Goal: Task Accomplishment & Management: Manage account settings

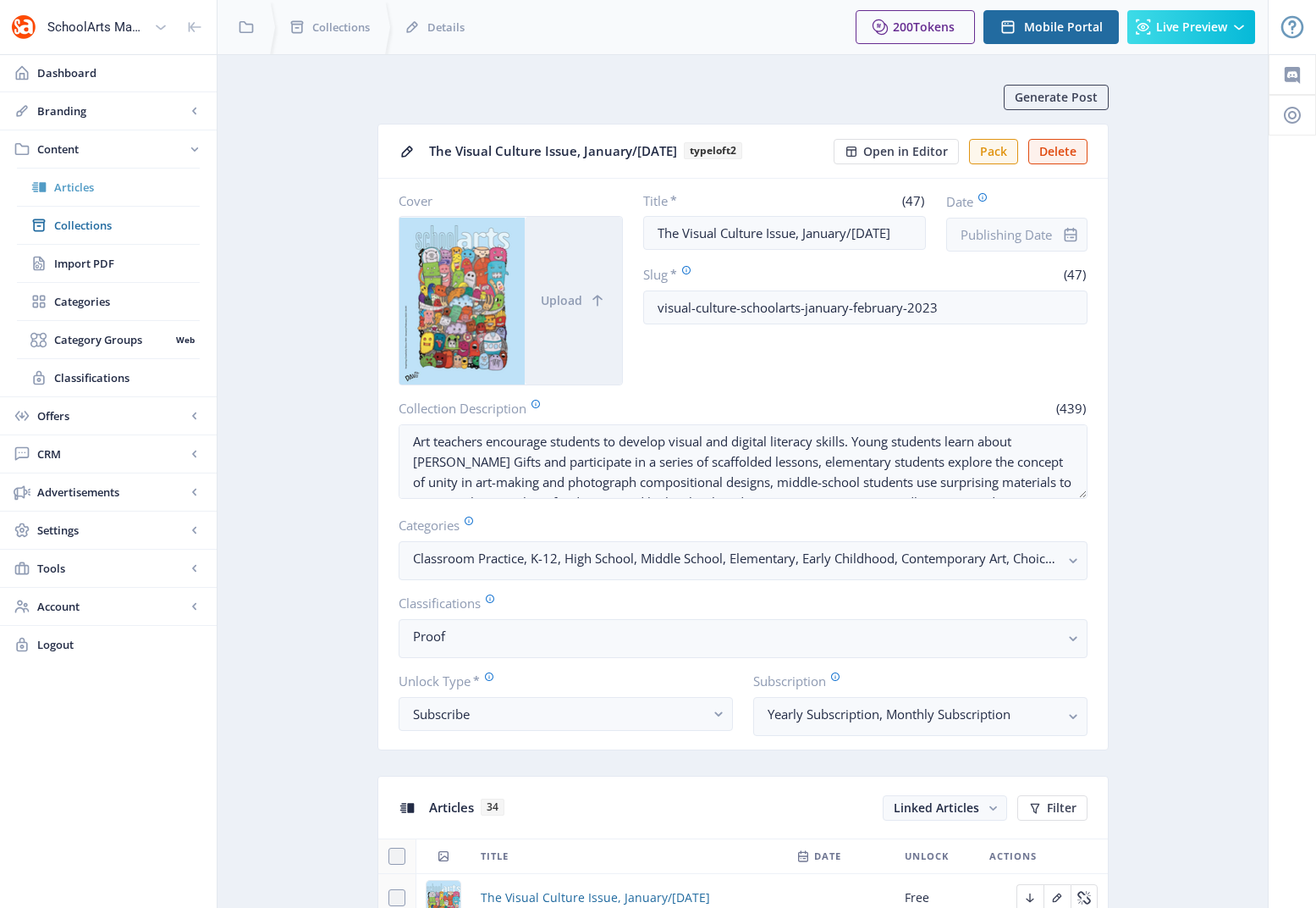
click at [88, 189] on span "Articles" at bounding box center [127, 187] width 145 height 17
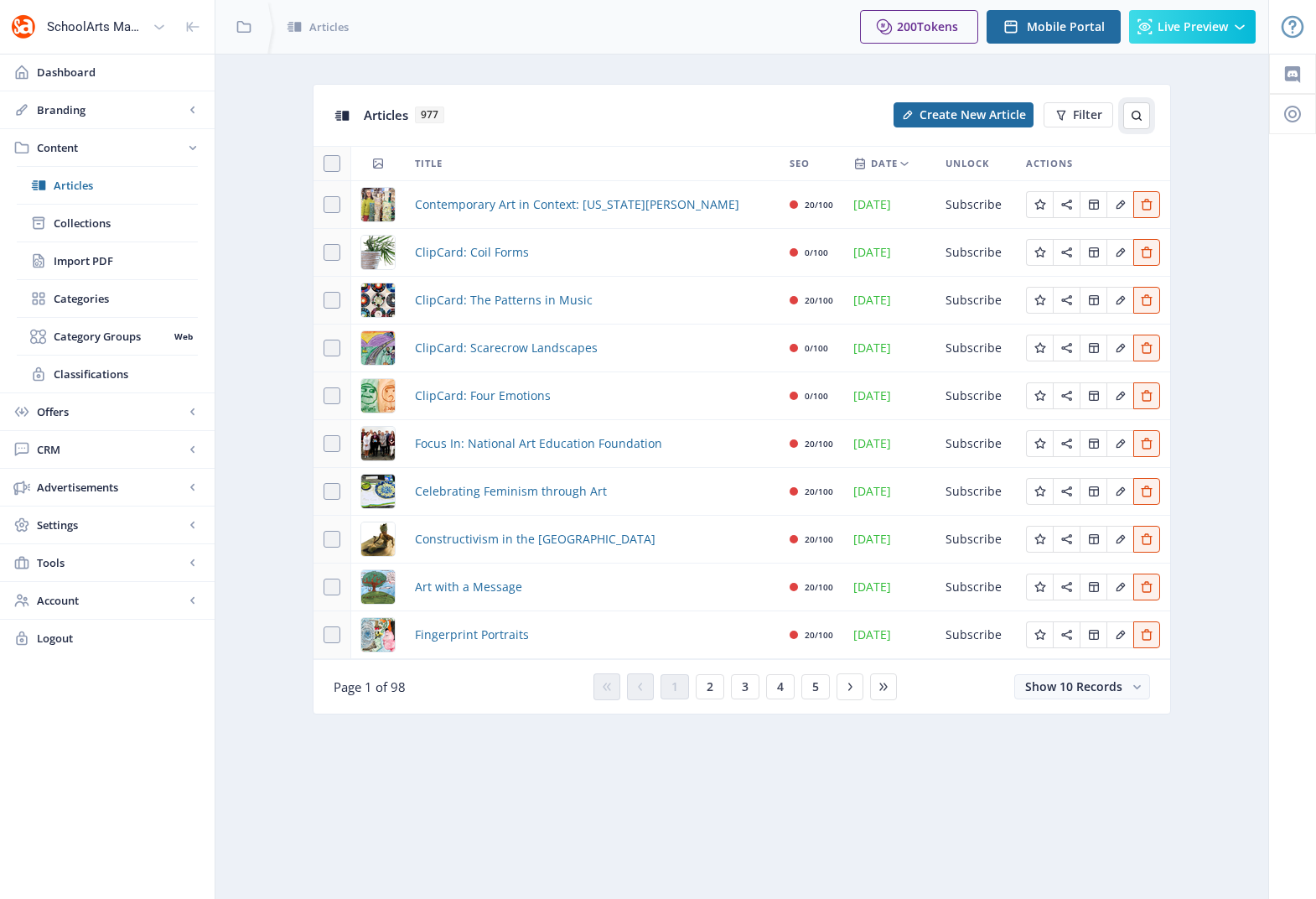
click at [1139, 115] on icon at bounding box center [1136, 115] width 13 height 13
type input "NAEA"
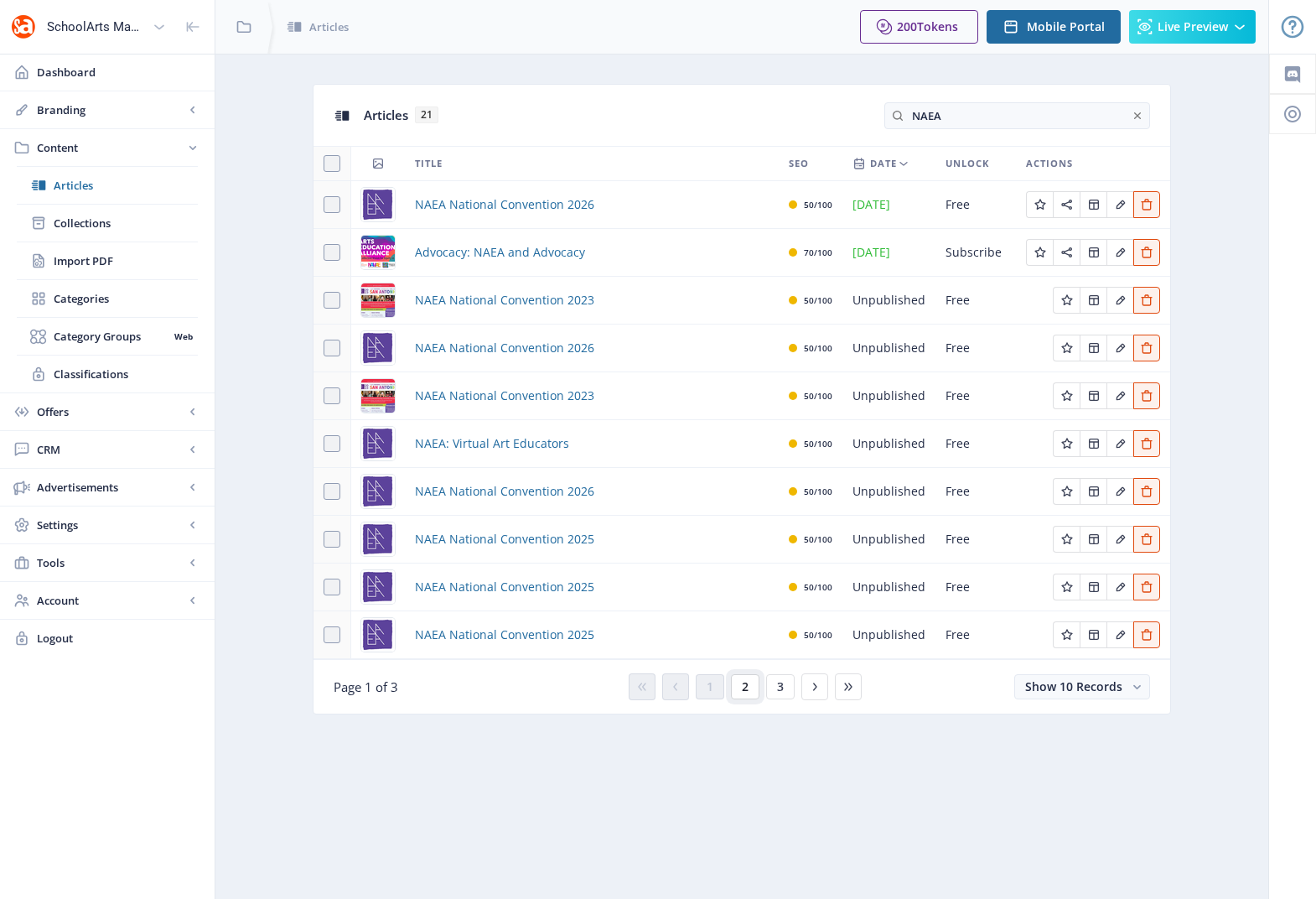
click at [740, 687] on button "2" at bounding box center [745, 686] width 29 height 25
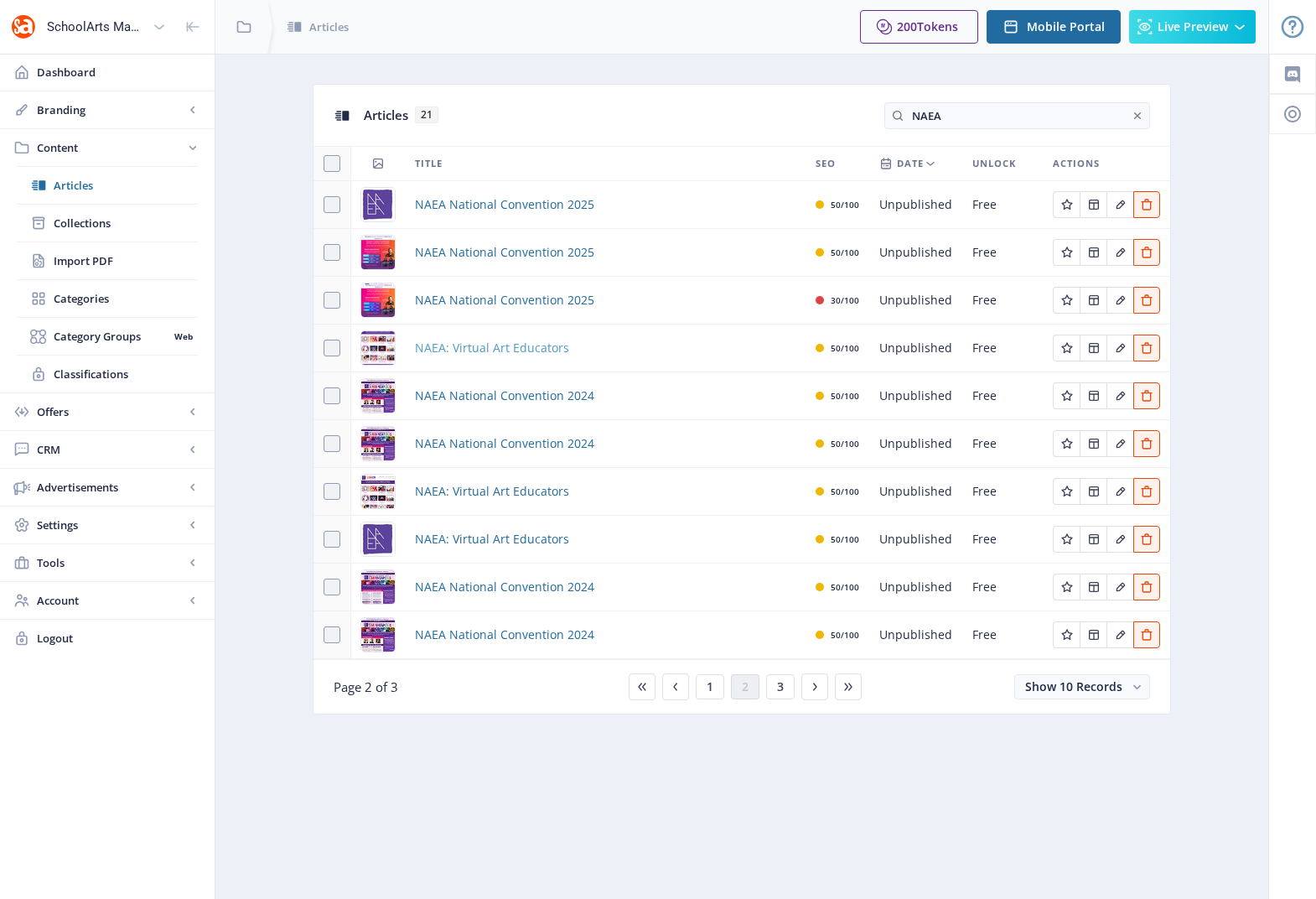
click at [511, 348] on span "NAEA: Virtual Art Educators" at bounding box center [492, 347] width 154 height 20
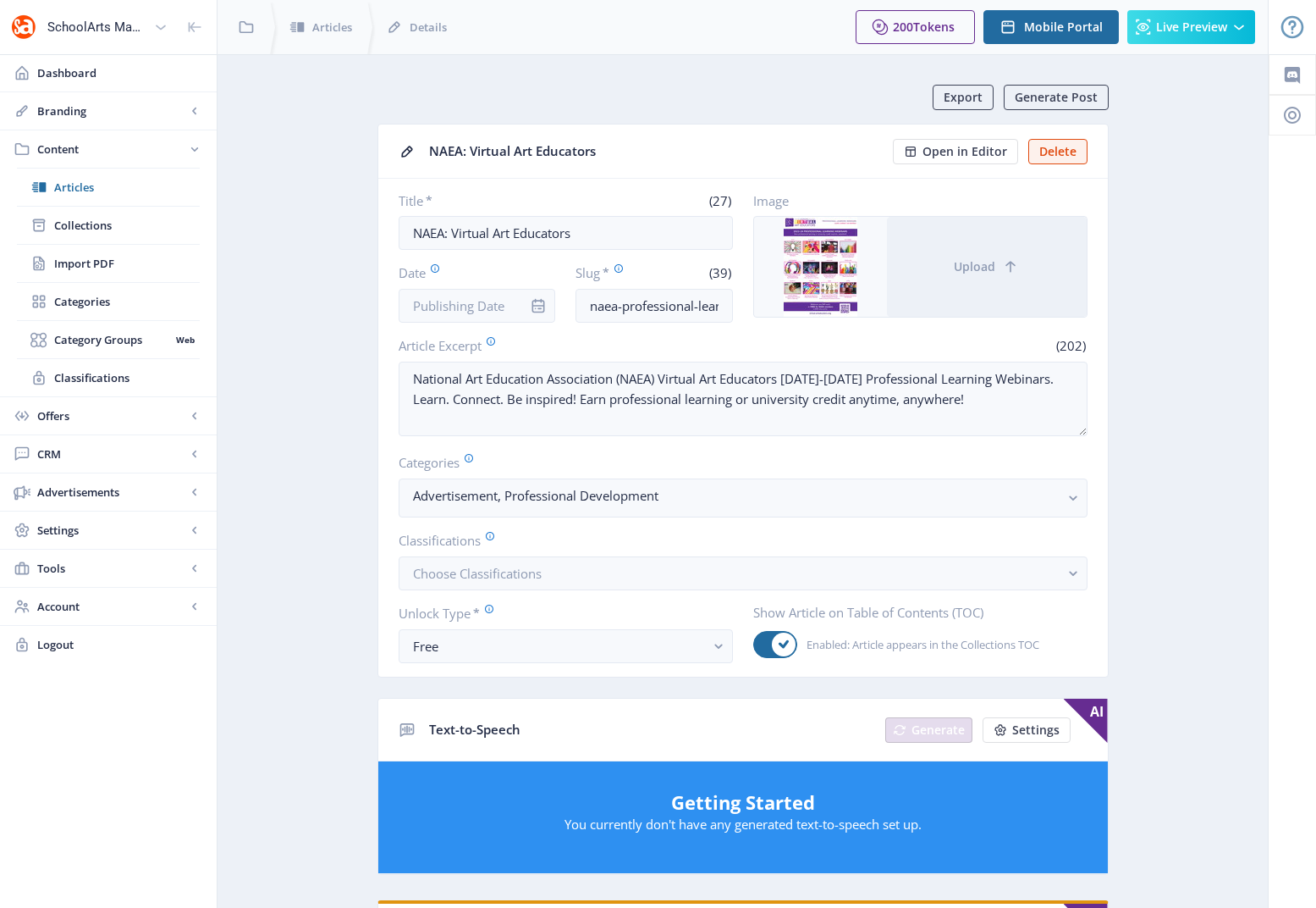
click at [307, 430] on app-content-article "Export Generate Post NAEA: Virtual Art Educators Open in Editor Delete Title * …" at bounding box center [743, 866] width 991 height 1562
click at [86, 227] on span "Collections" at bounding box center [127, 225] width 145 height 17
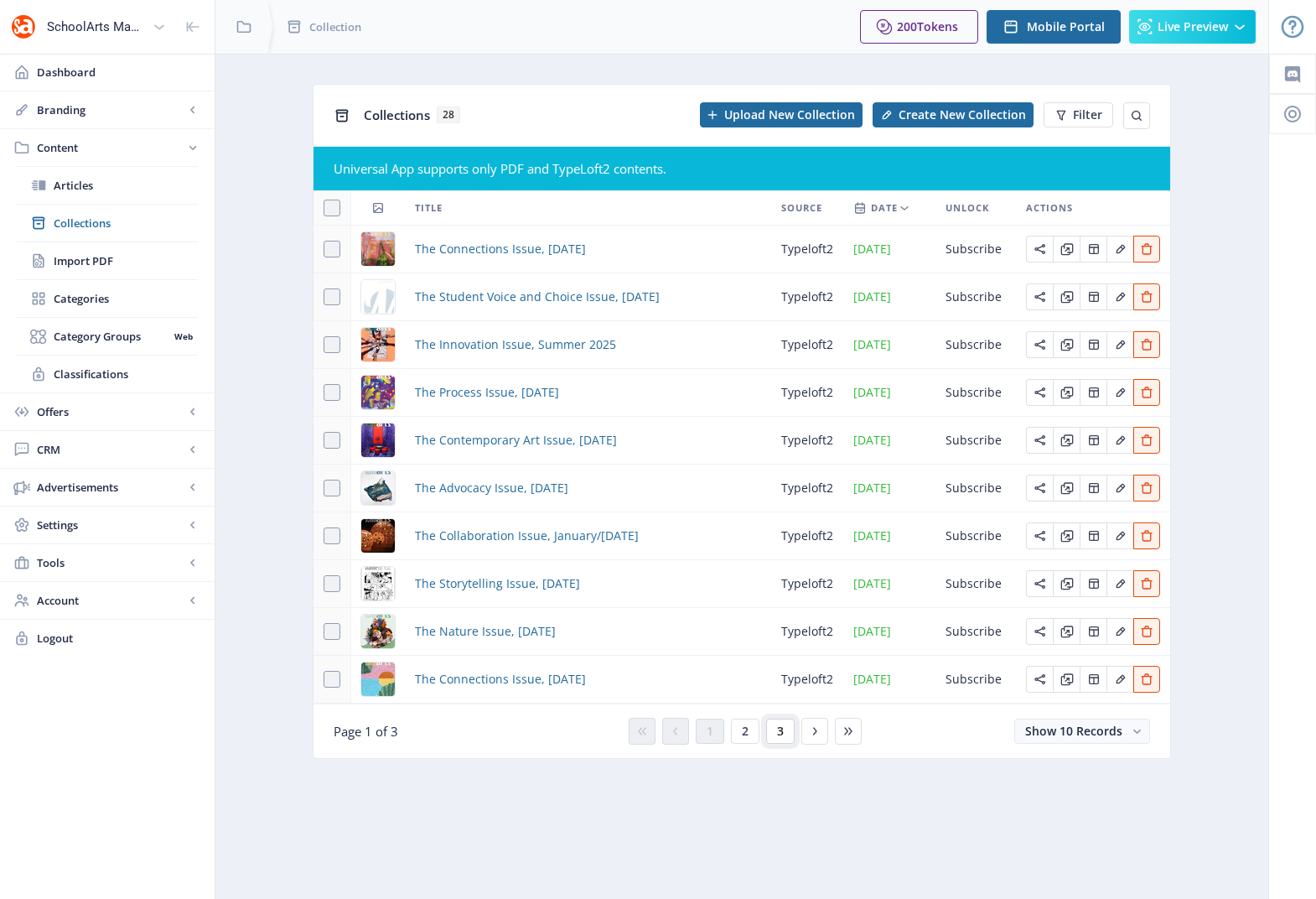
click at [783, 730] on span "3" at bounding box center [781, 731] width 7 height 13
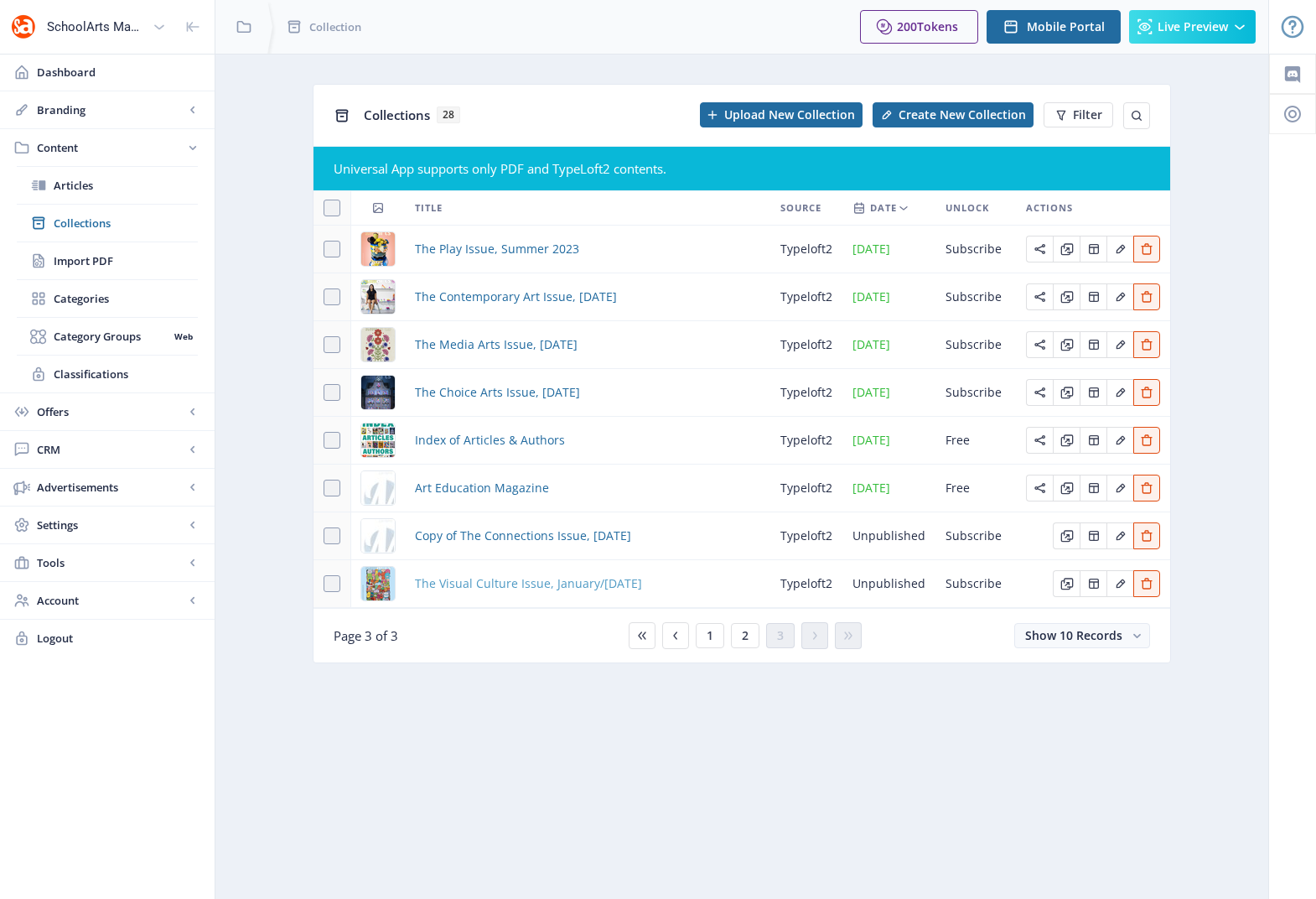
click at [501, 582] on span "The Visual Culture Issue, January/[DATE]" at bounding box center [528, 583] width 228 height 20
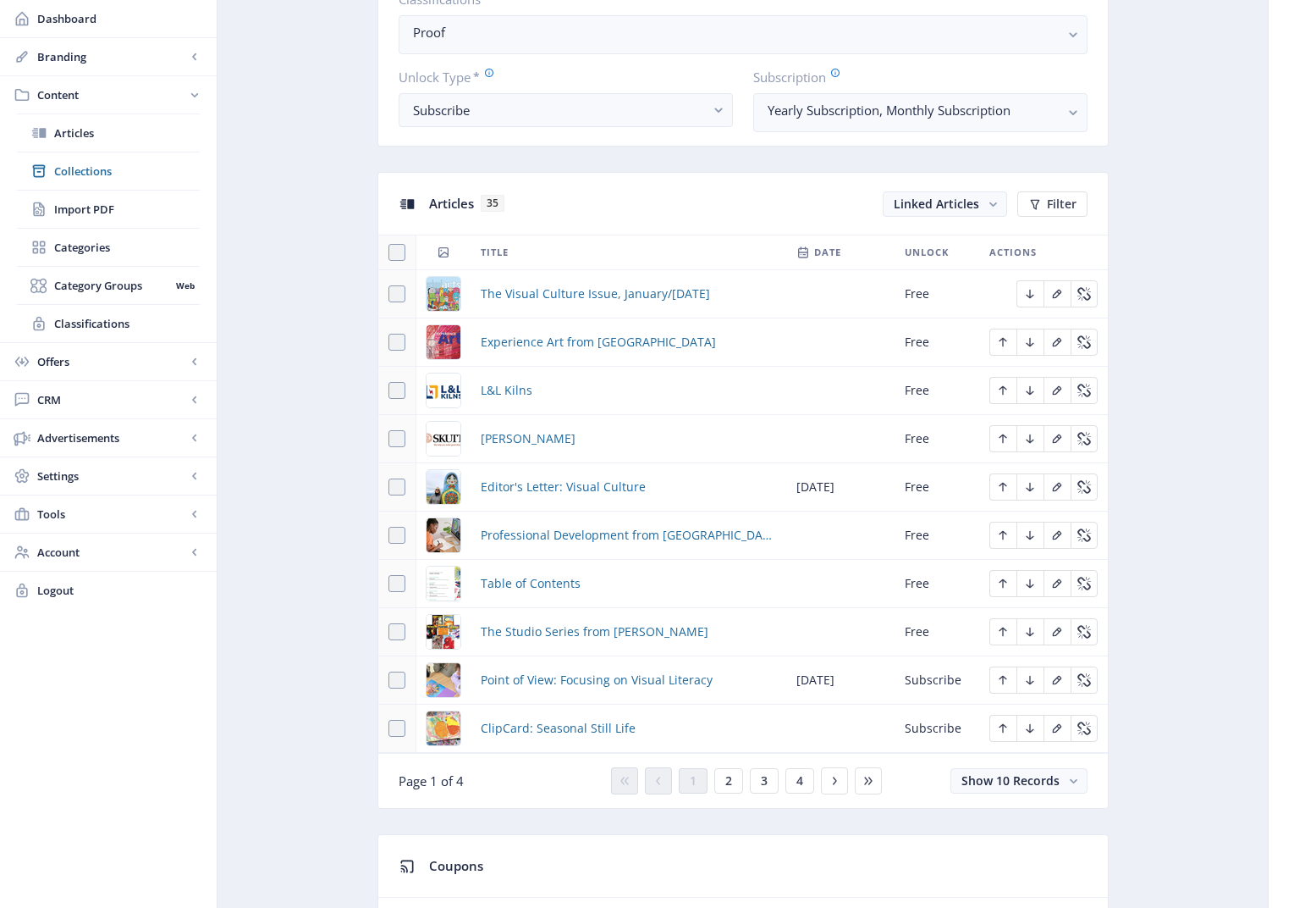
scroll to position [668, 0]
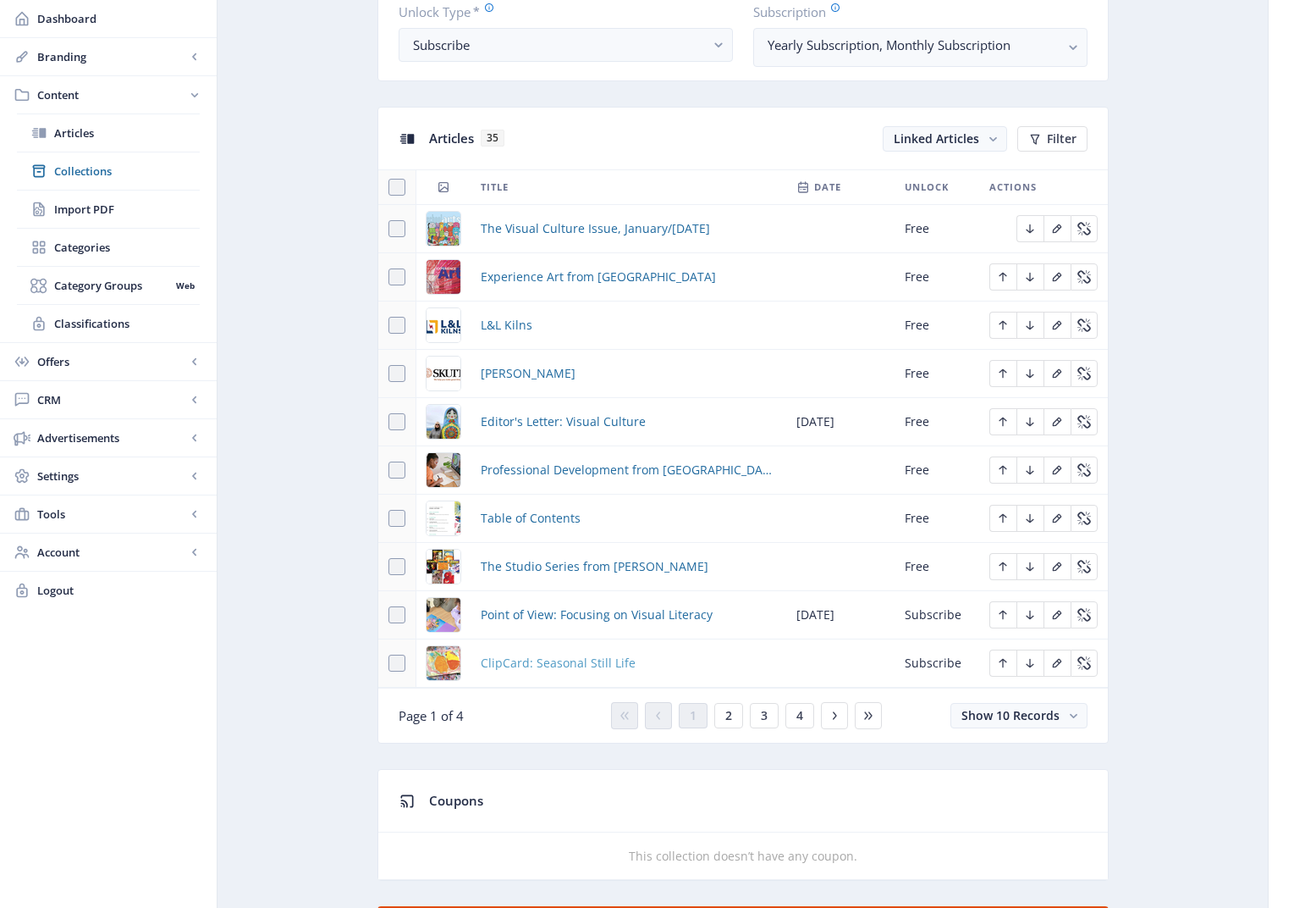
click at [568, 668] on span "ClipCard: Seasonal Still Life" at bounding box center [558, 662] width 155 height 20
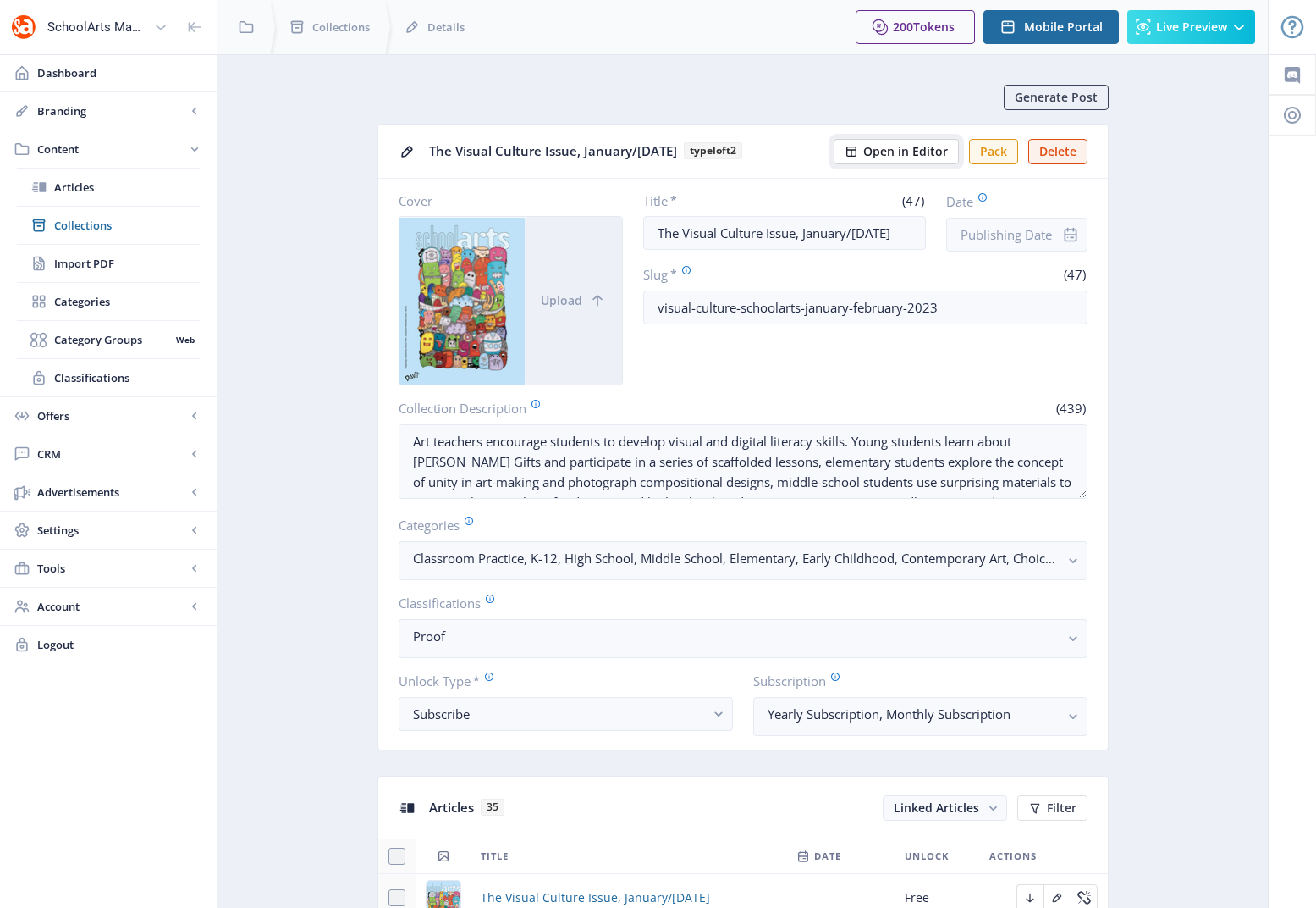
click at [893, 145] on span "Open in Editor" at bounding box center [906, 151] width 85 height 13
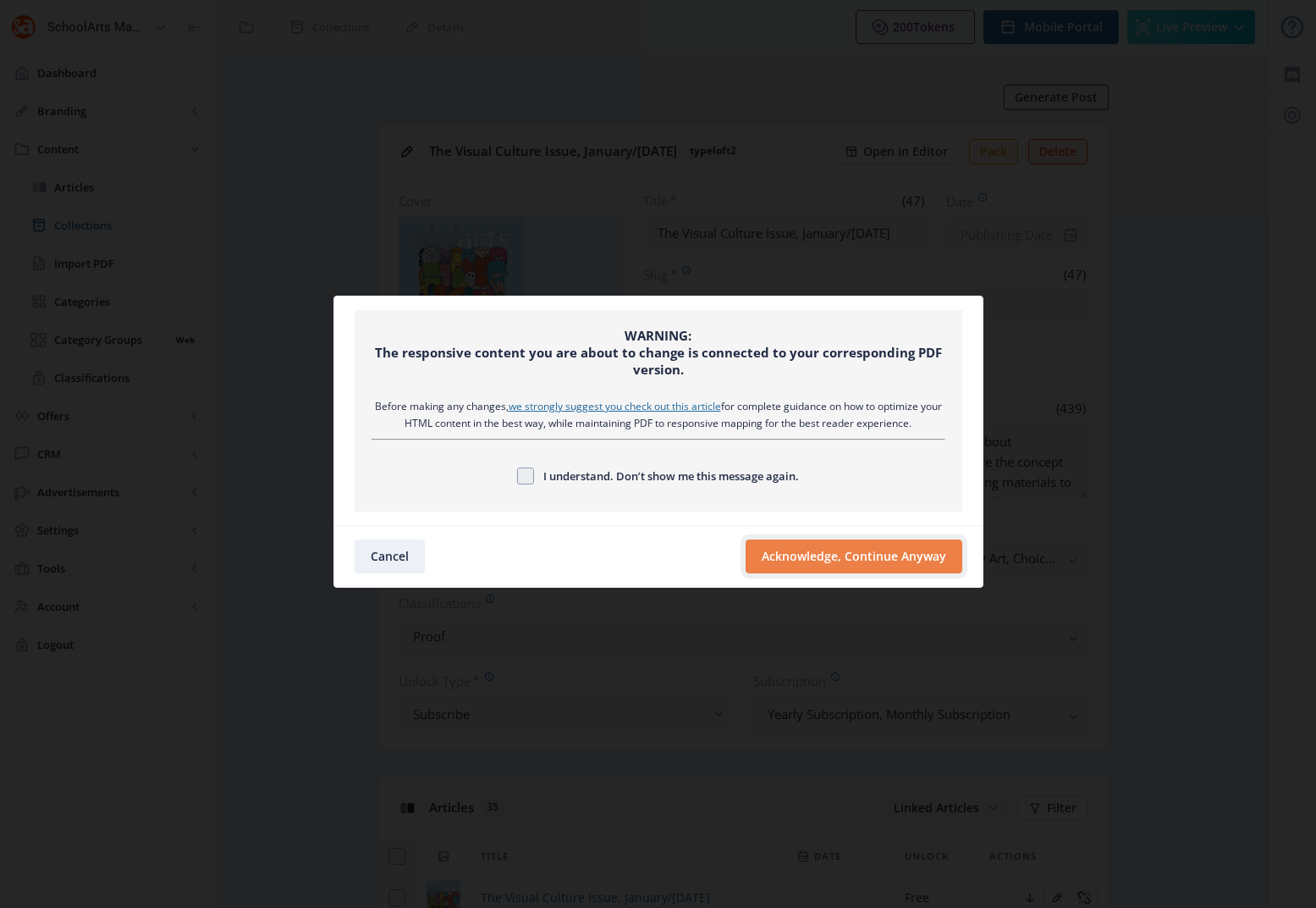
click at [809, 545] on button "Acknowledge, Continue Anyway" at bounding box center [854, 556] width 217 height 33
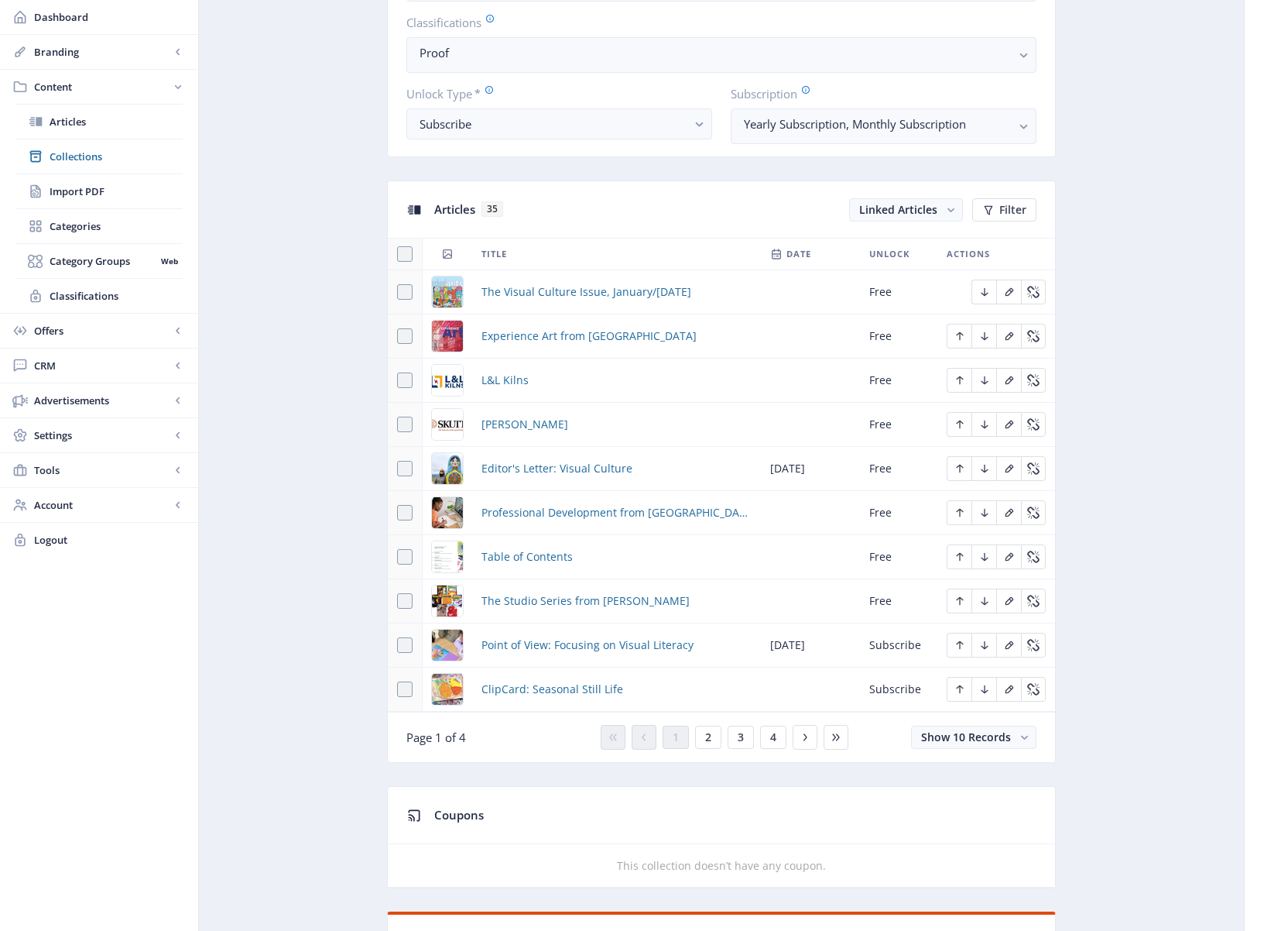
scroll to position [664, 0]
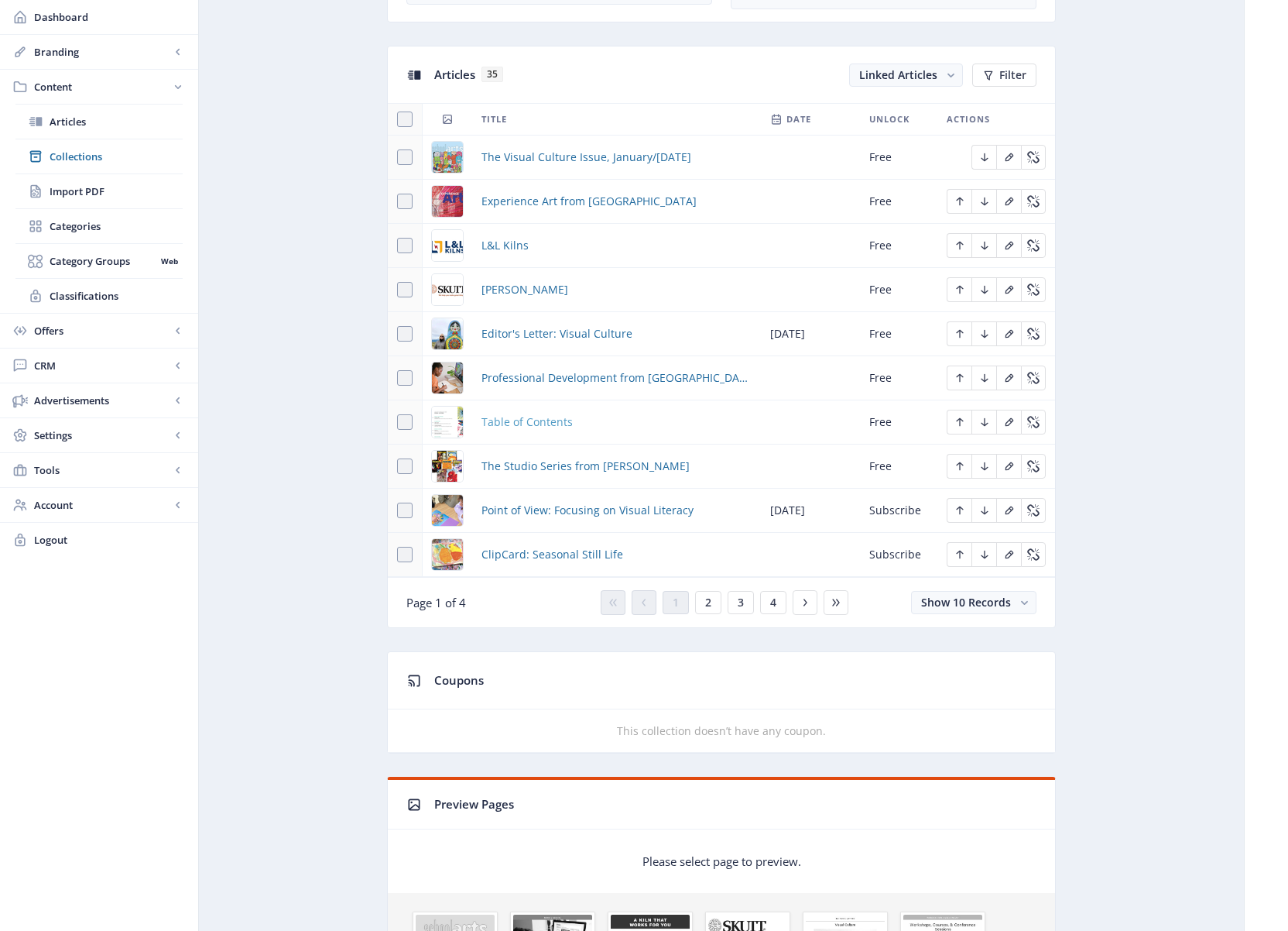
click at [543, 424] on span "Table of Contents" at bounding box center [526, 421] width 91 height 19
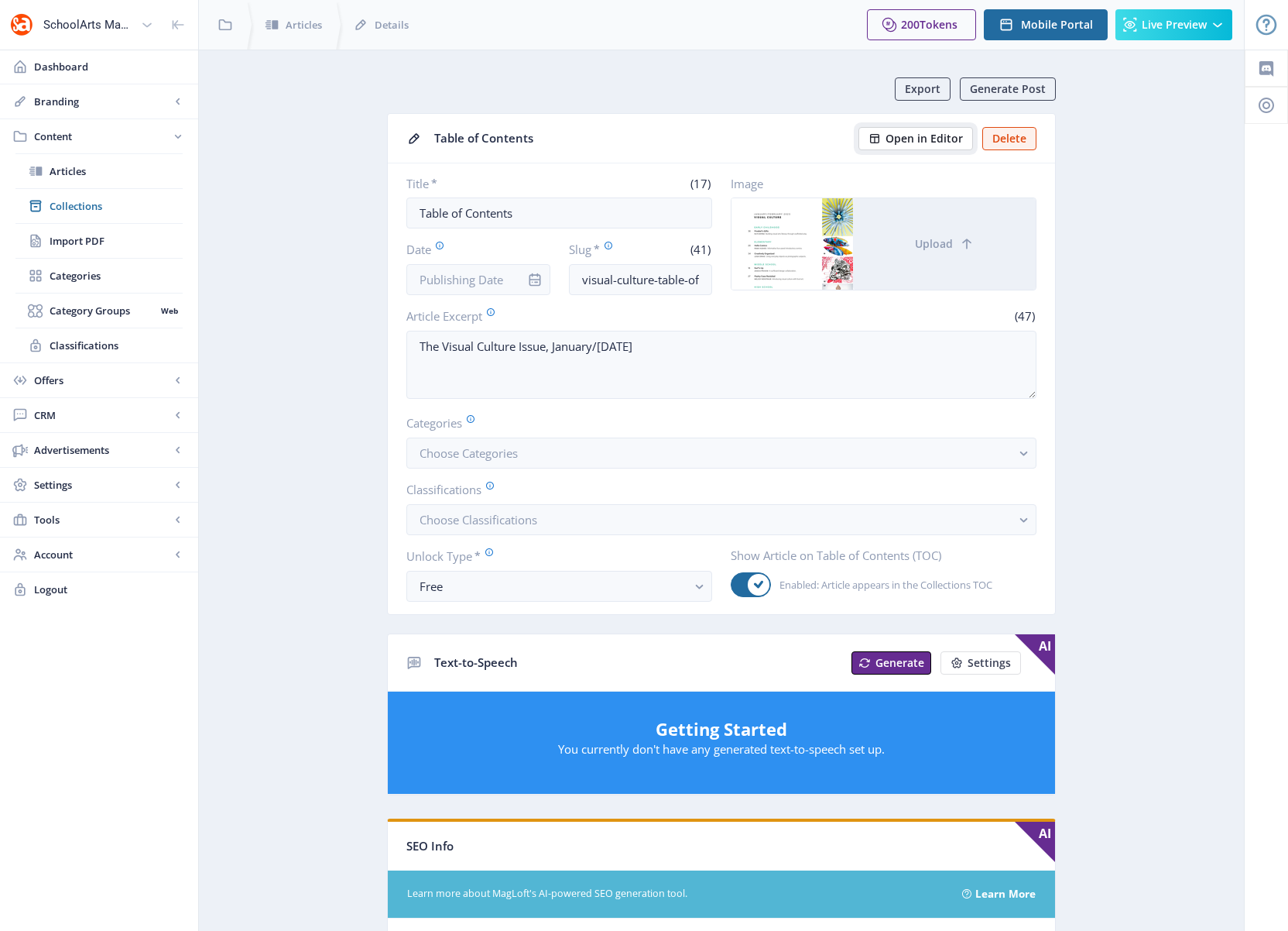
click at [918, 142] on span "Open in Editor" at bounding box center [924, 138] width 77 height 12
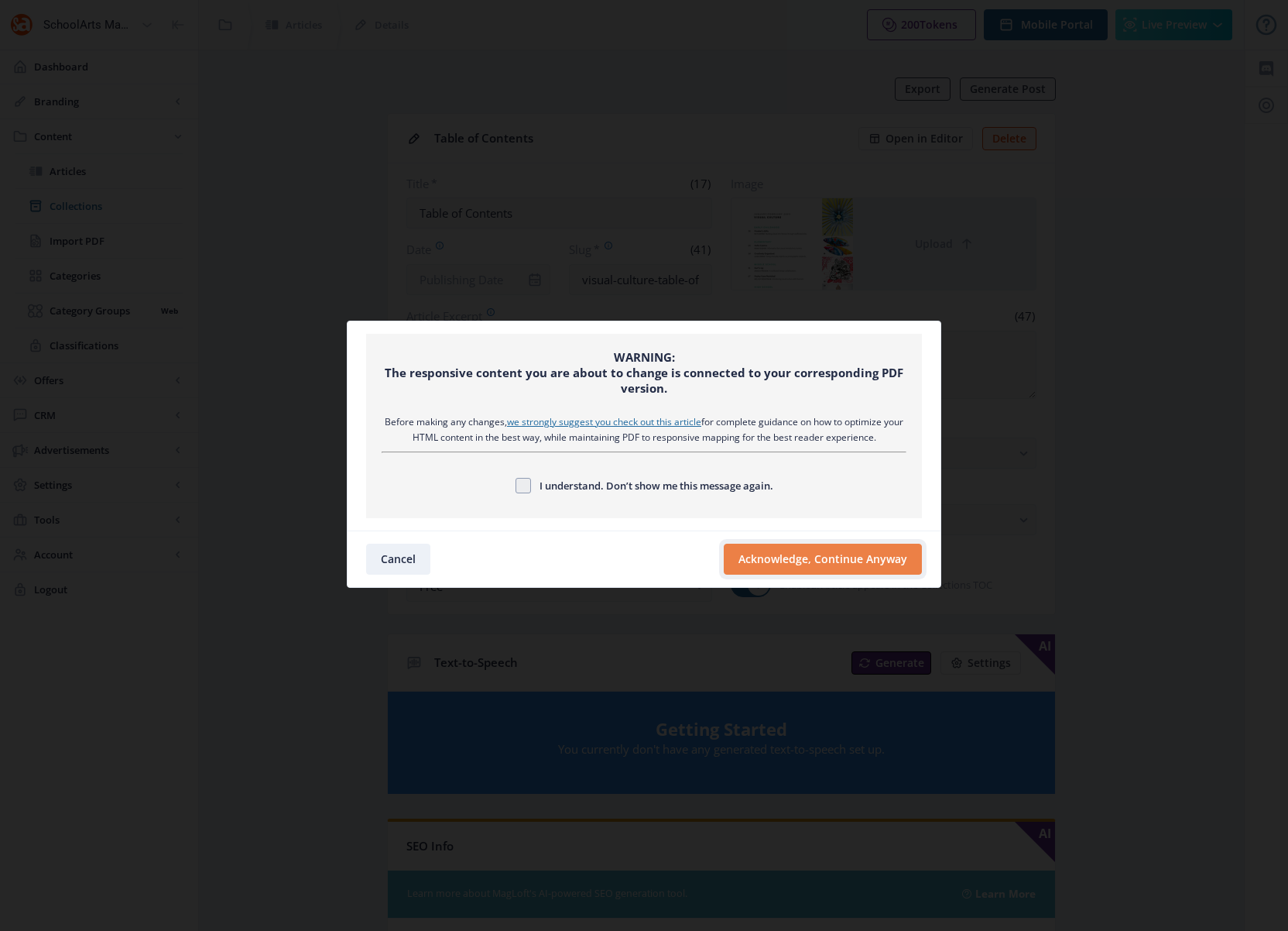
click at [813, 561] on button "Acknowledge, Continue Anyway" at bounding box center [823, 559] width 198 height 31
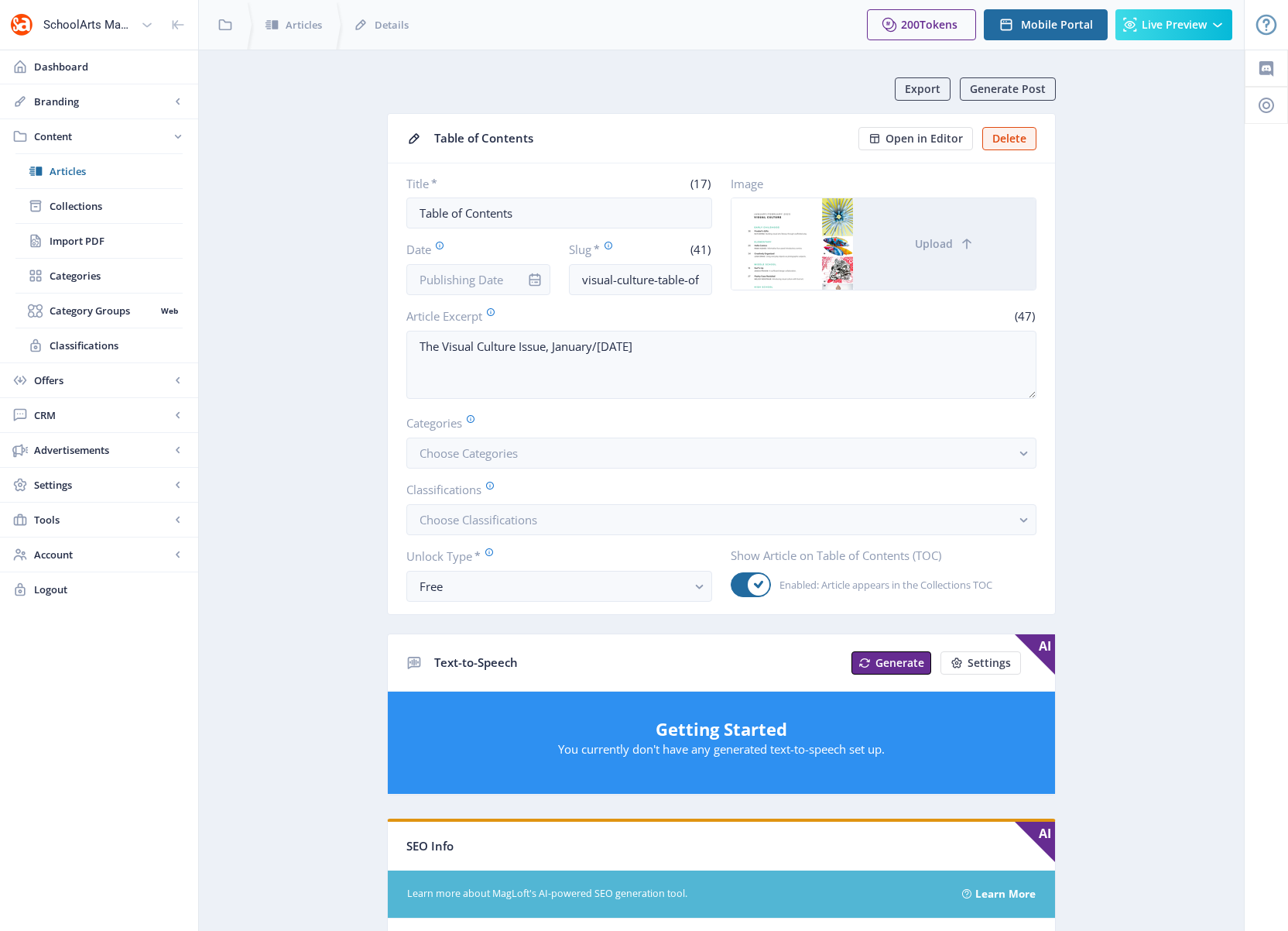
click at [303, 416] on app-content-article "Export Generate Post Table of Contents Open in Editor Delete Title * (17) Table…" at bounding box center [721, 774] width 991 height 1393
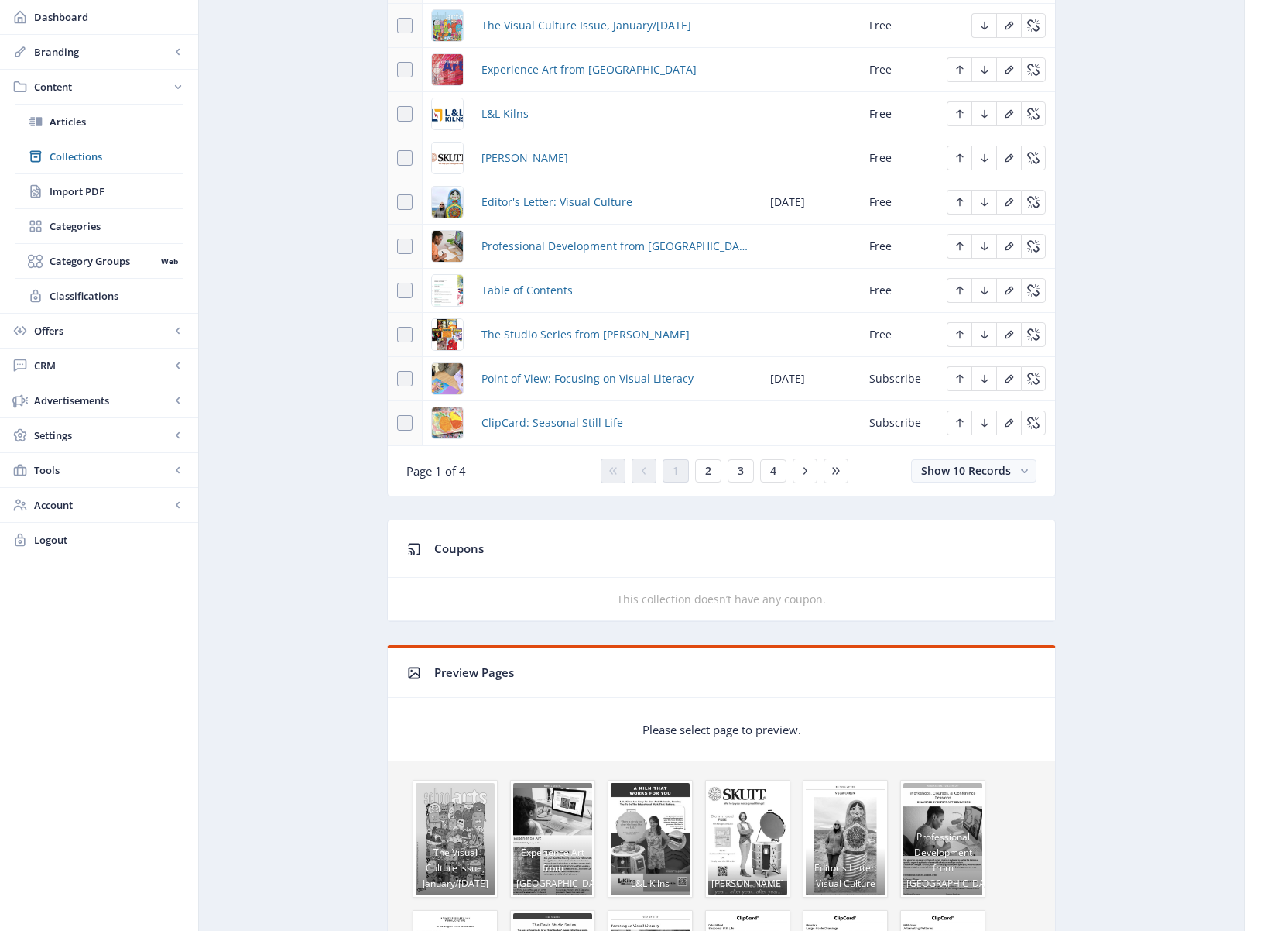
scroll to position [807, 0]
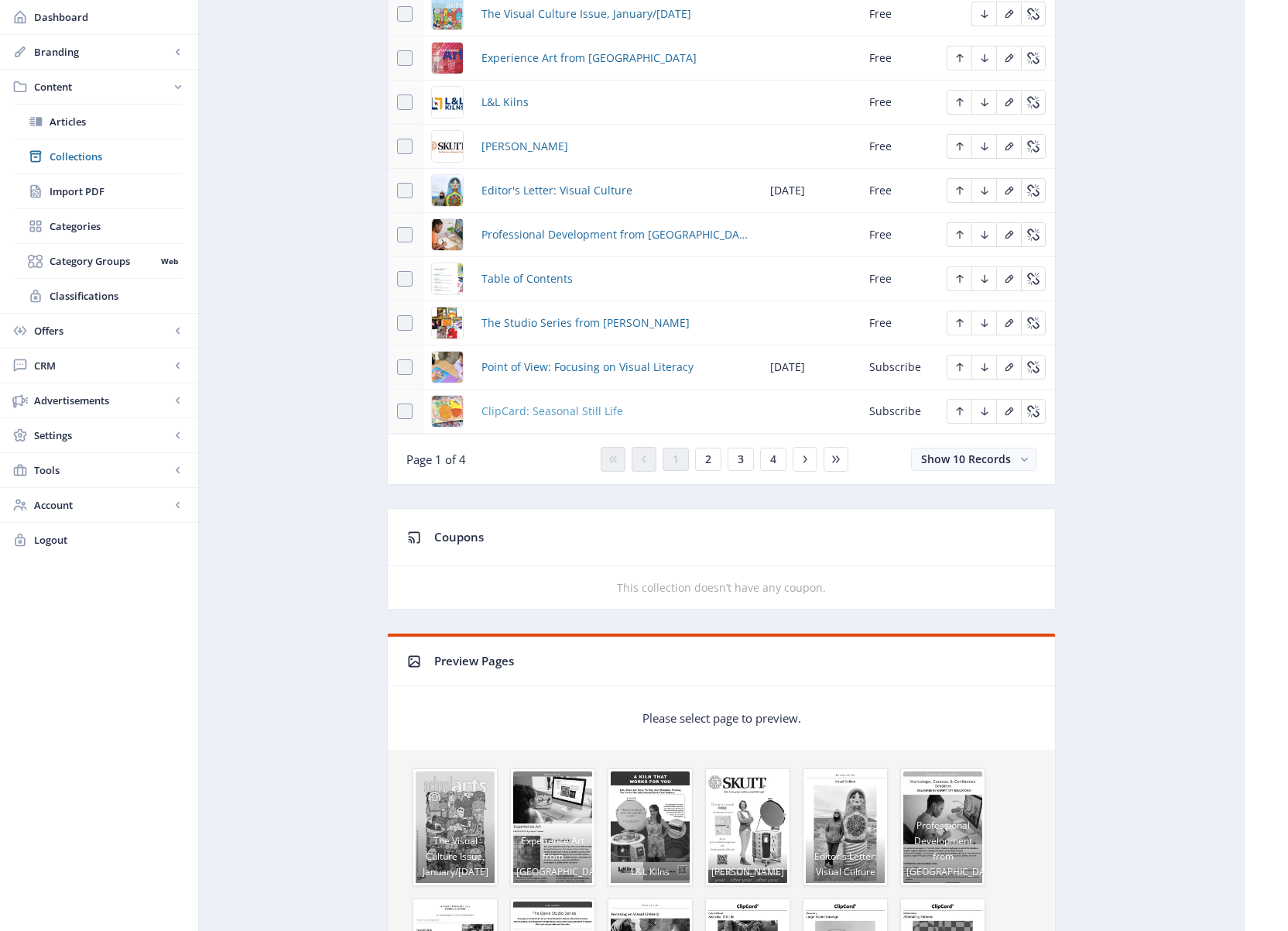
click at [535, 412] on span "ClipCard: Seasonal Still Life" at bounding box center [552, 411] width 142 height 19
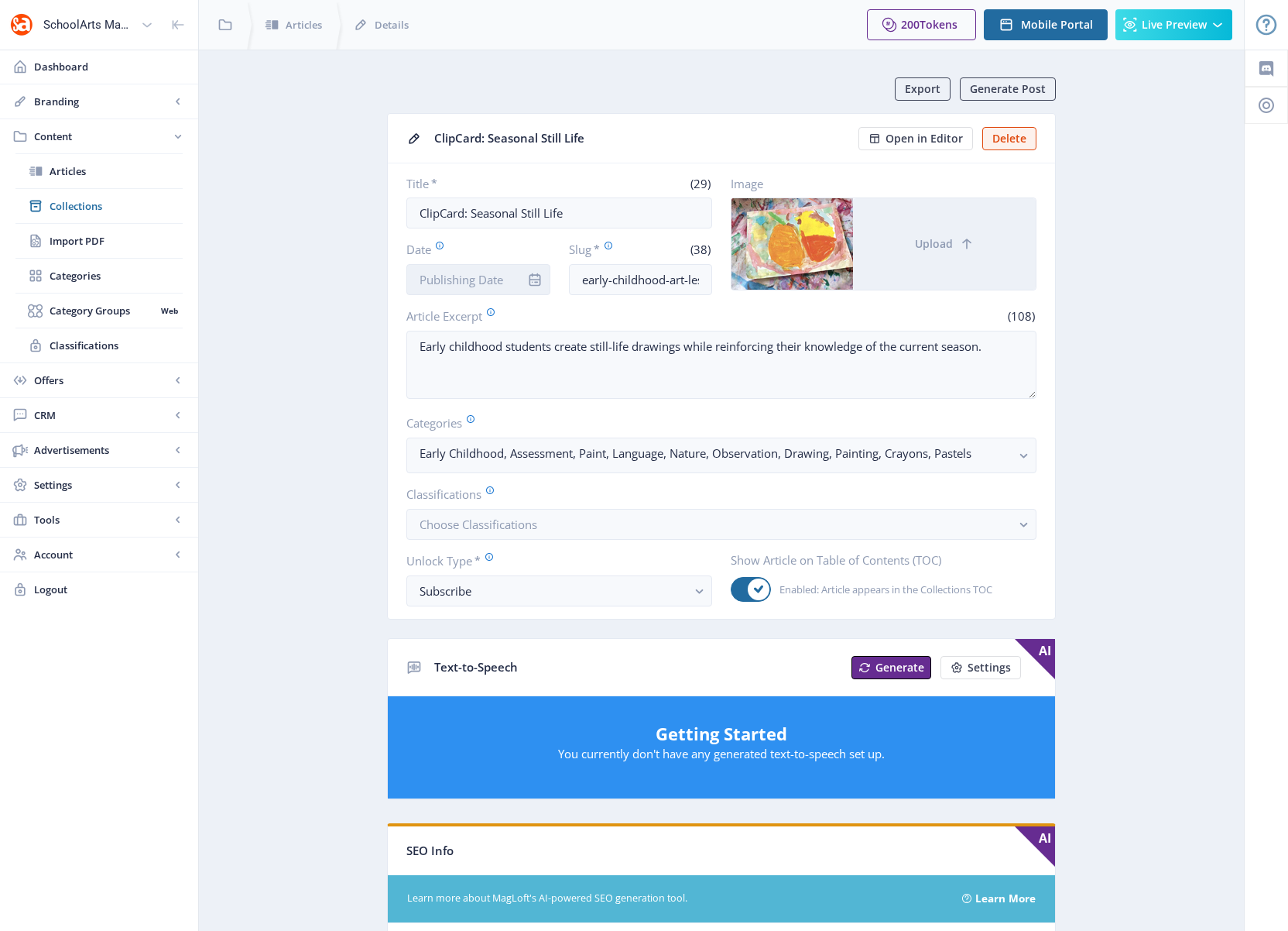
click at [493, 289] on input "Date" at bounding box center [478, 279] width 144 height 31
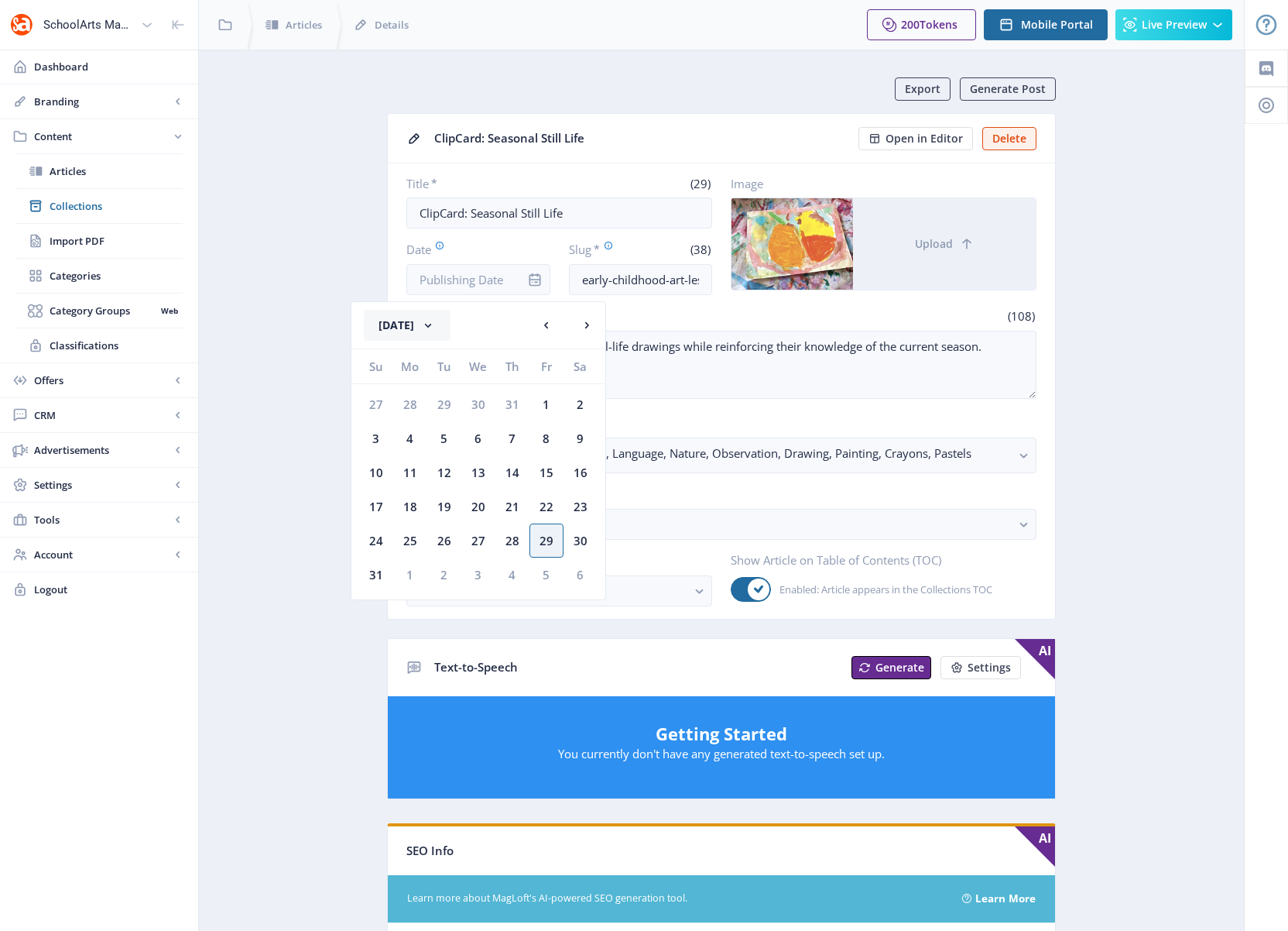
click at [436, 325] on rect at bounding box center [427, 325] width 15 height 15
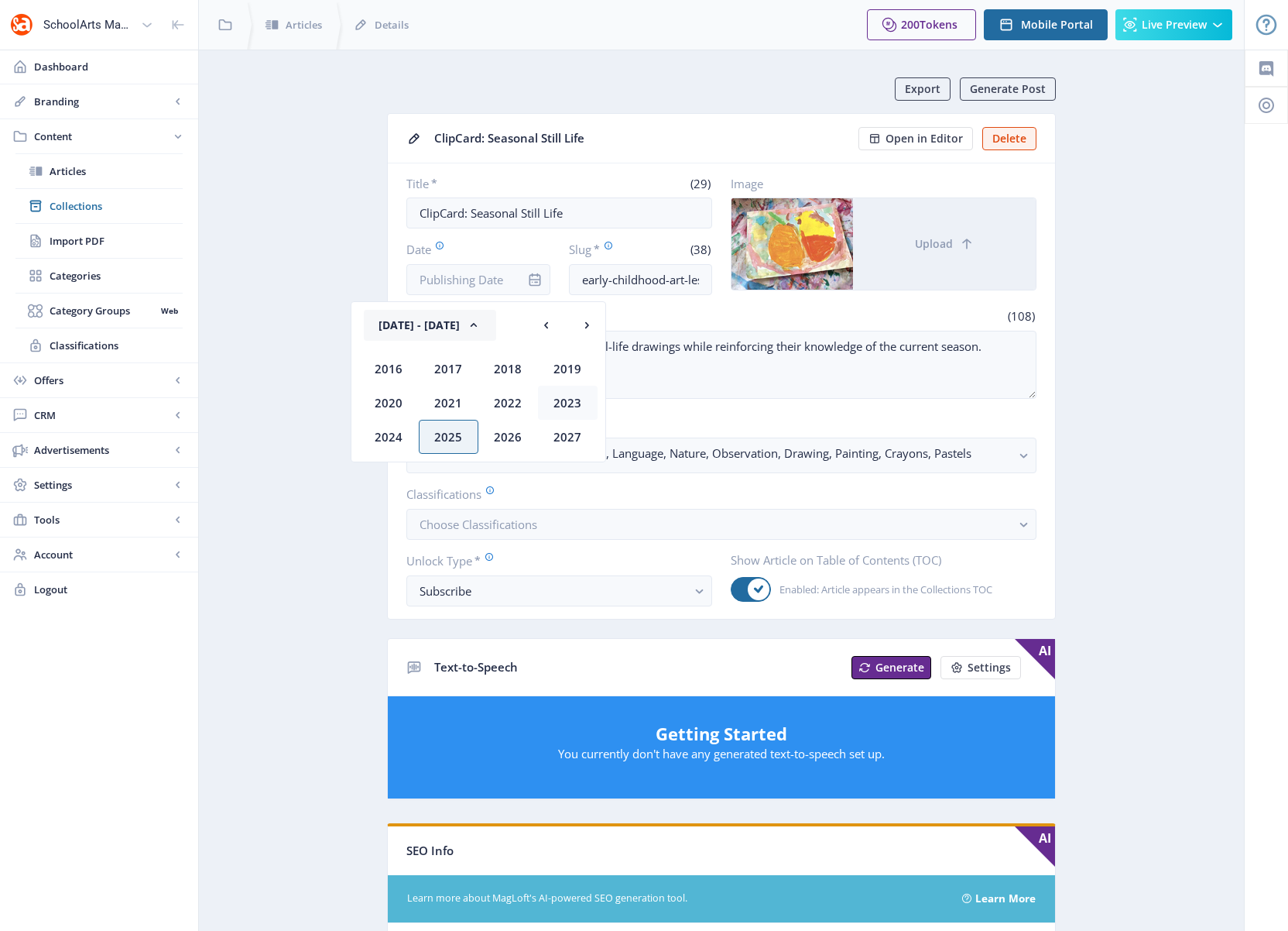
click at [561, 402] on div "2023" at bounding box center [568, 403] width 60 height 34
click at [394, 369] on div "Jan" at bounding box center [389, 368] width 60 height 34
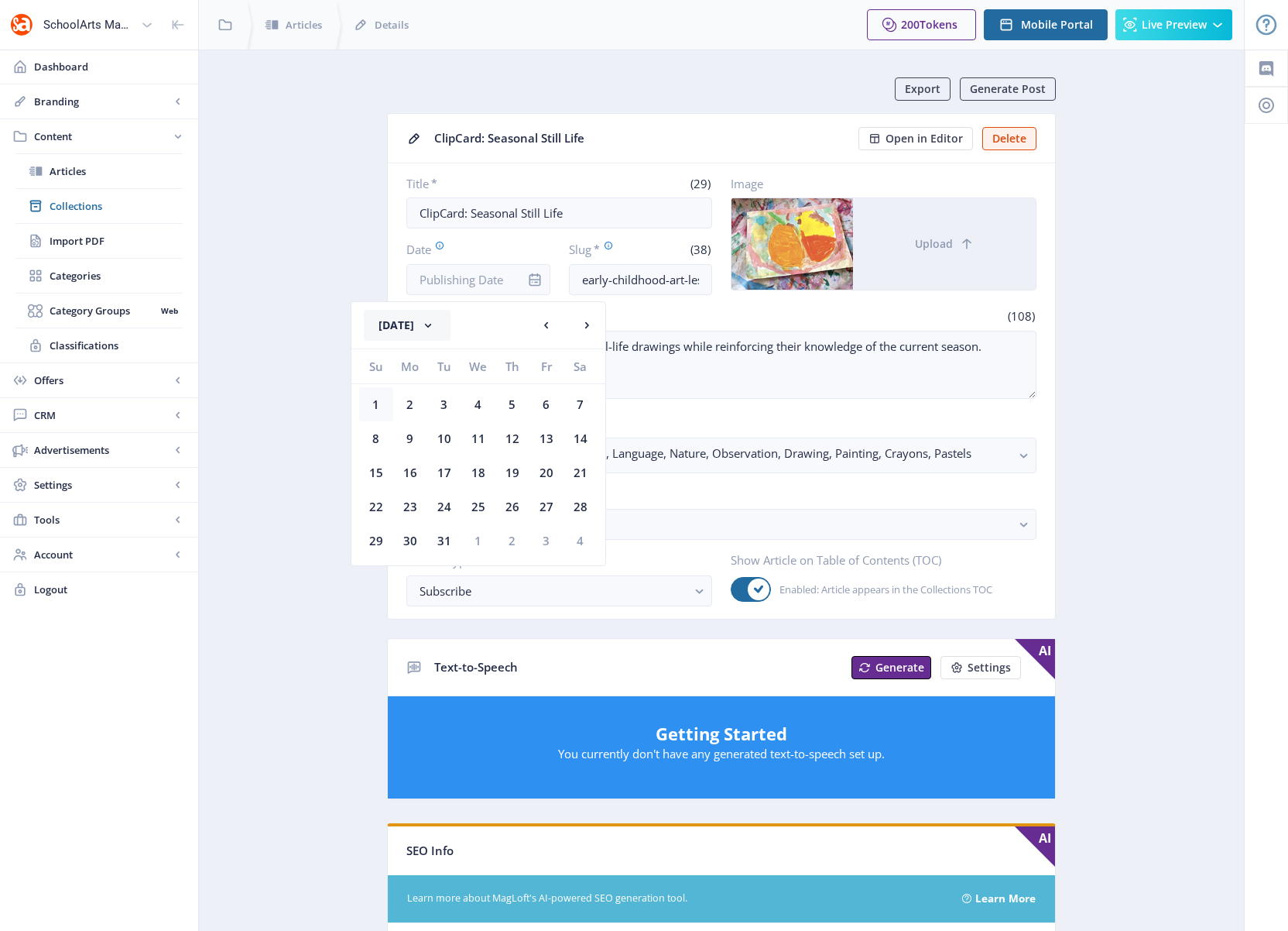
click at [373, 398] on div "1" at bounding box center [376, 404] width 34 height 34
type input "[DATE]"
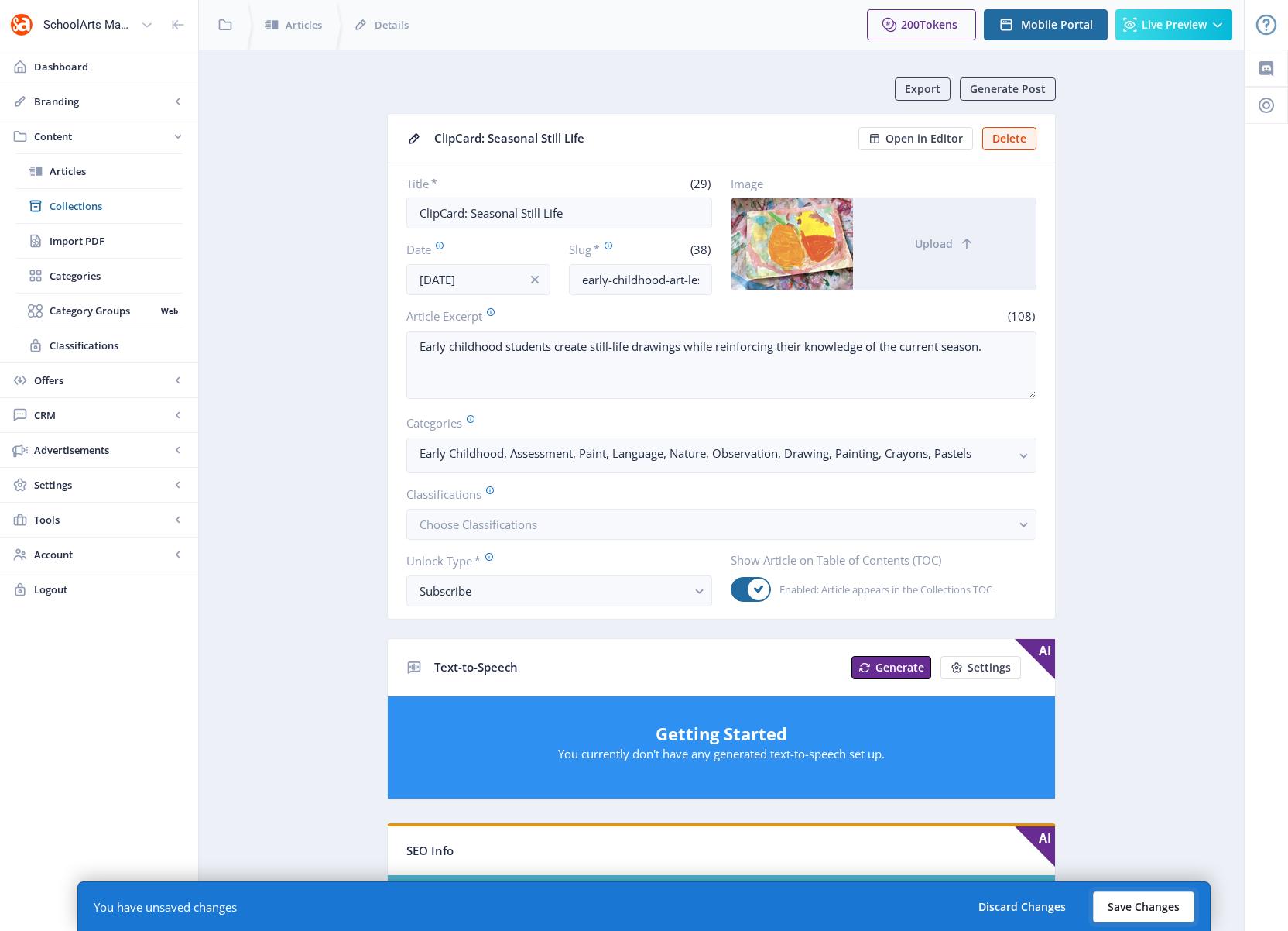
click at [1153, 830] on button "Save Changes" at bounding box center [1143, 907] width 101 height 31
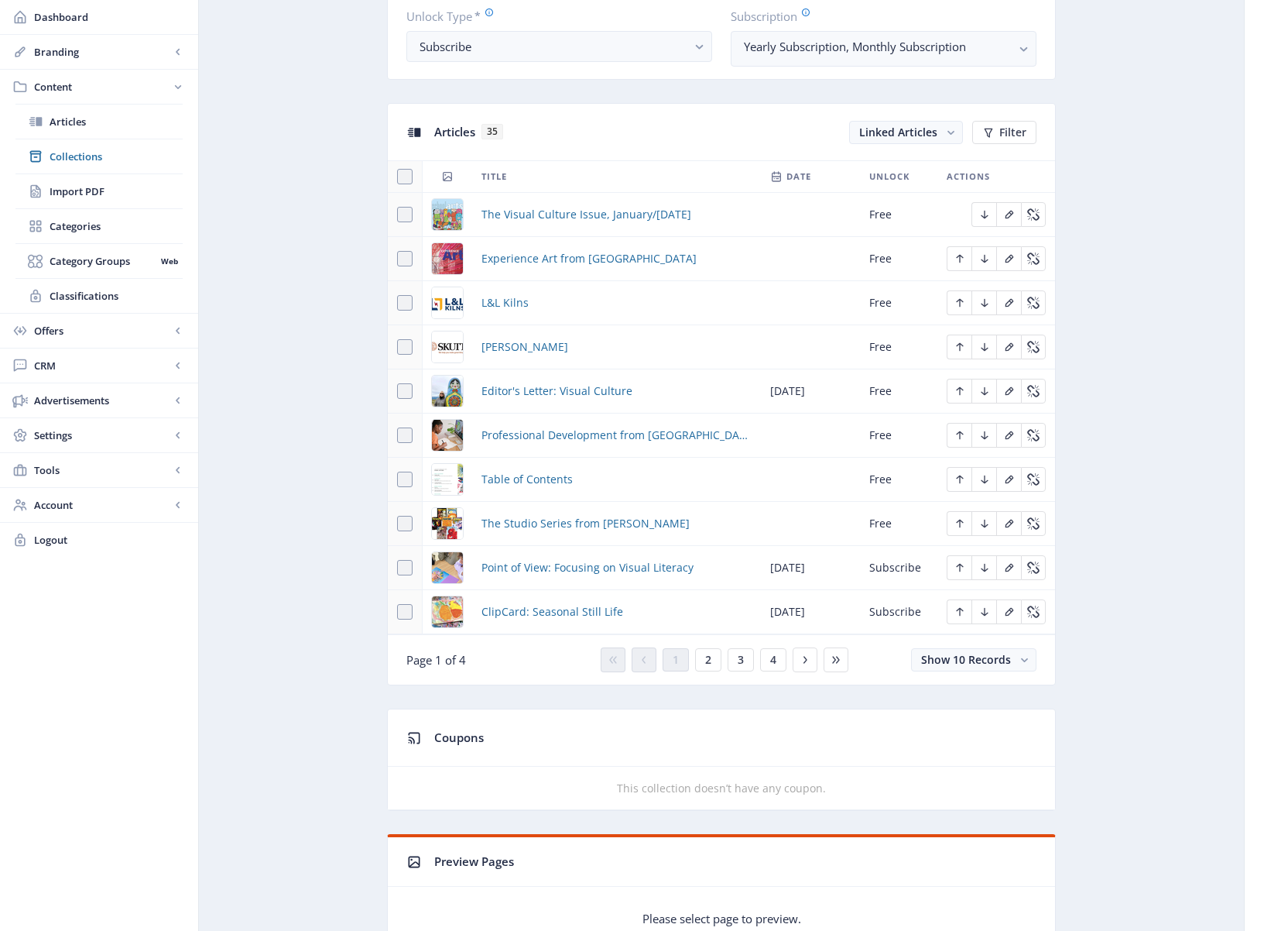
scroll to position [655, 0]
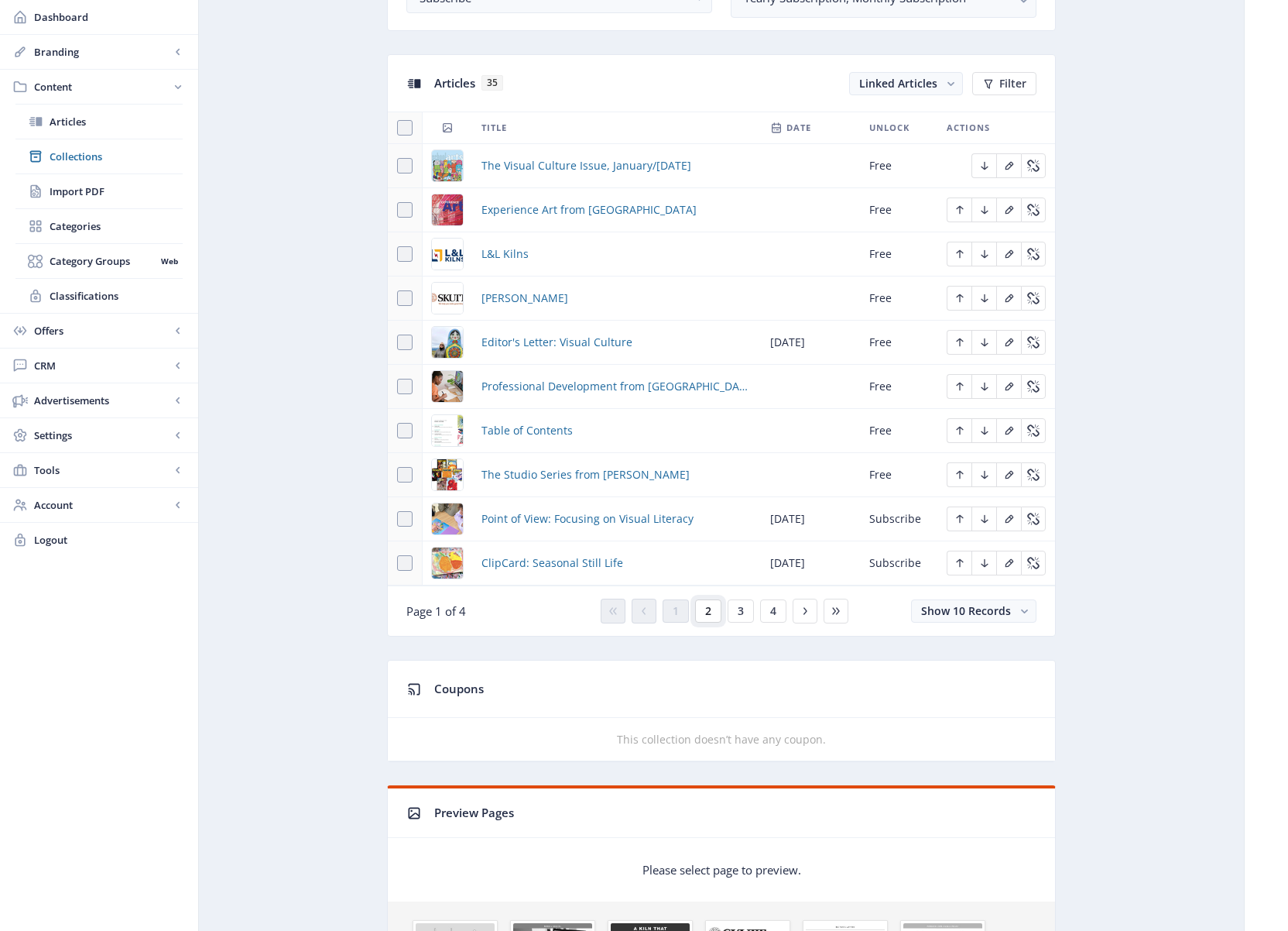
click at [712, 611] on button "2" at bounding box center [708, 610] width 27 height 23
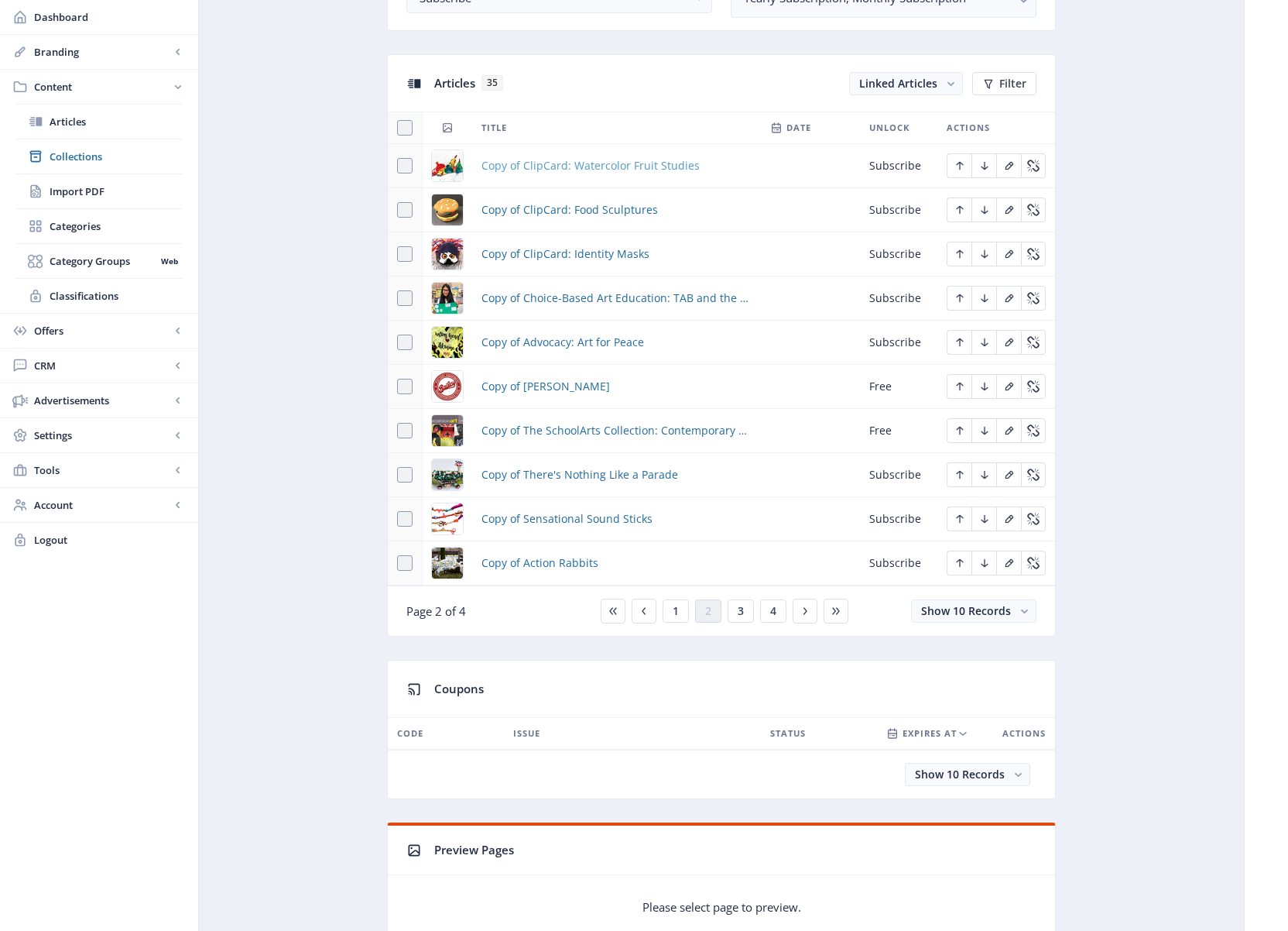
click at [594, 166] on span "Copy of ClipCard: Watercolor Fruit Studies" at bounding box center [590, 165] width 218 height 19
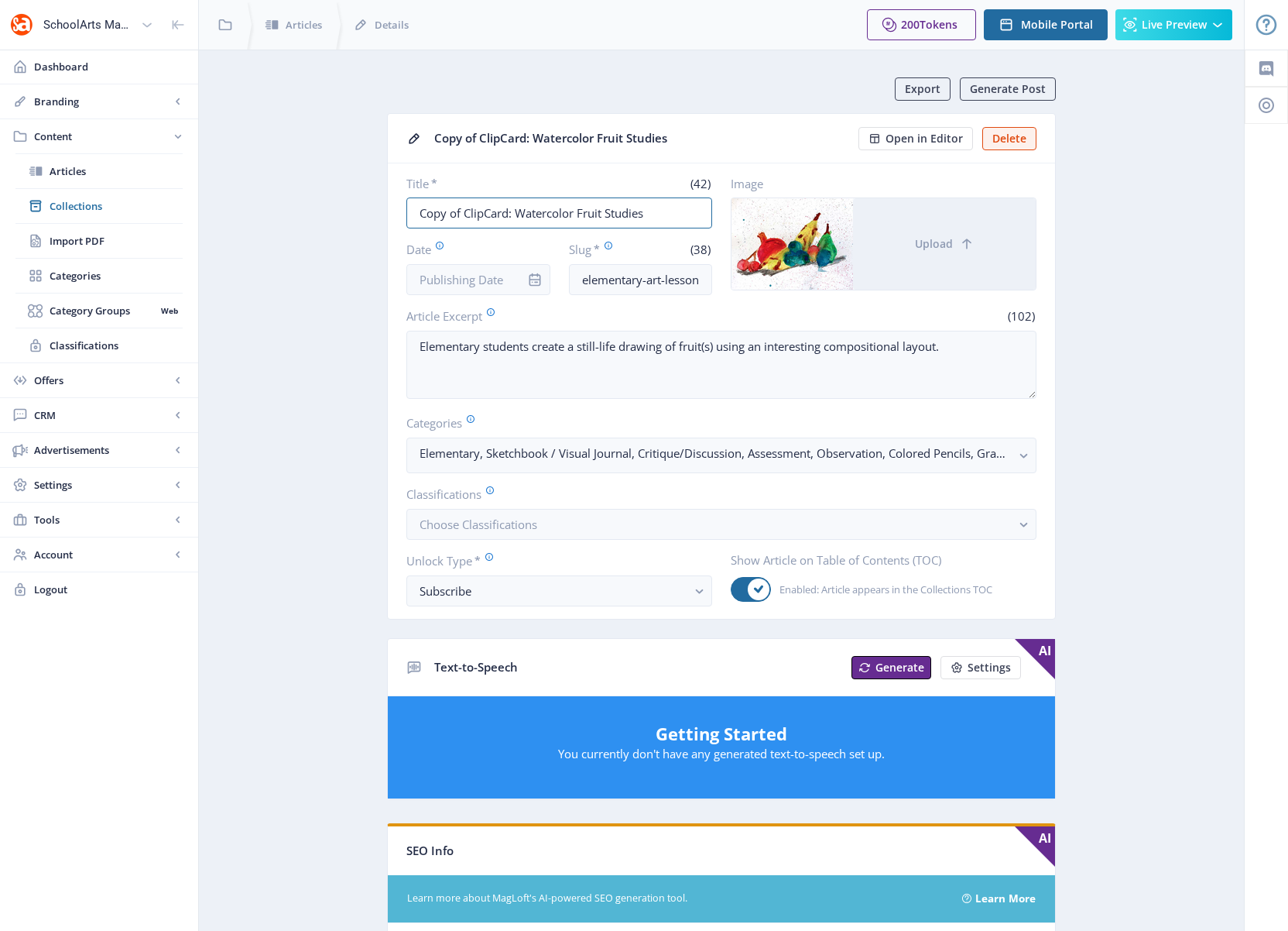
drag, startPoint x: 463, startPoint y: 213, endPoint x: 360, endPoint y: 215, distance: 103.0
click at [360, 215] on app-content-article "Export Generate Post Copy of ClipCard: Watercolor Fruit Studies Open in Editor …" at bounding box center [721, 792] width 991 height 1429
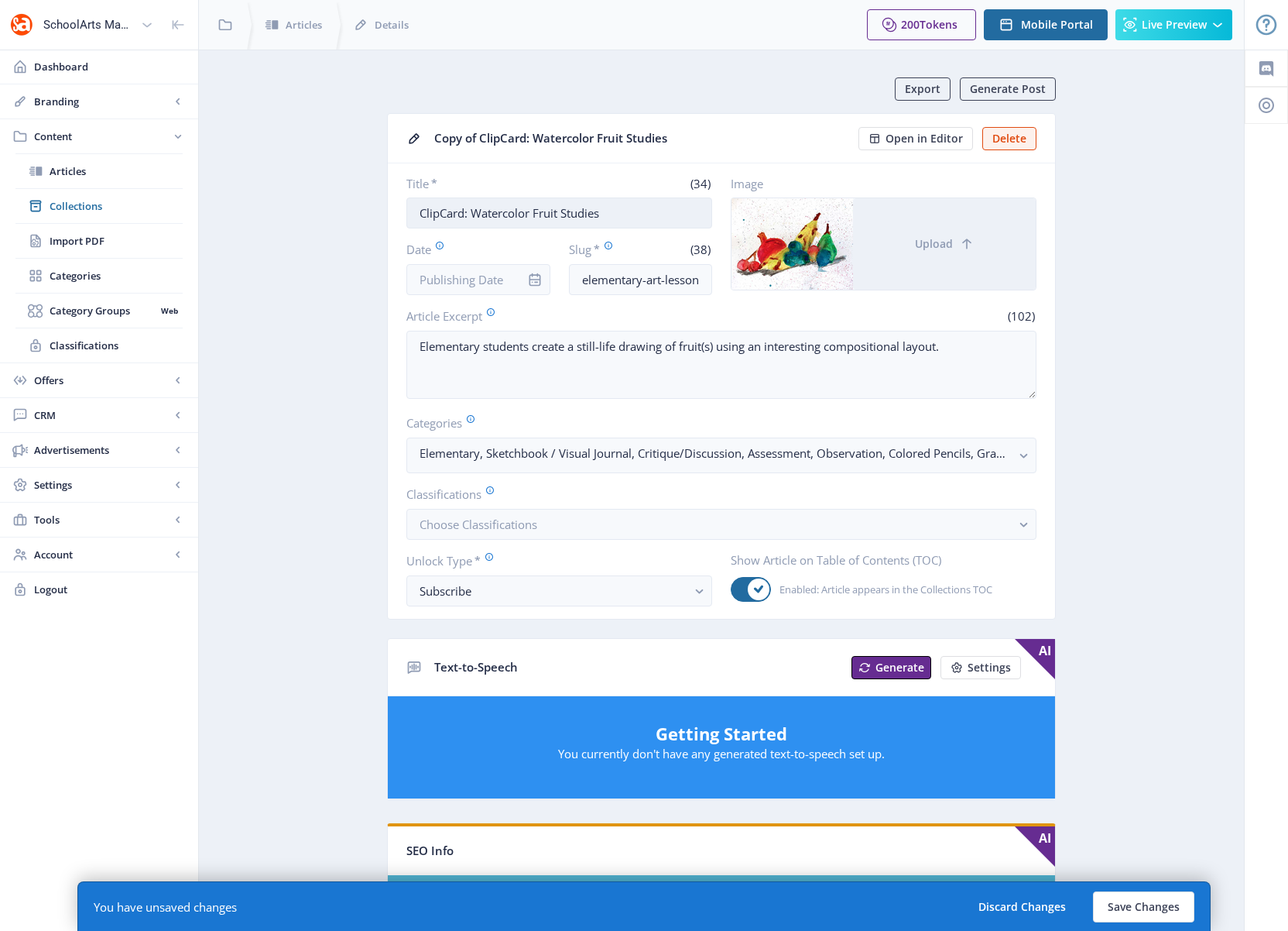
drag, startPoint x: 618, startPoint y: 215, endPoint x: 472, endPoint y: 209, distance: 146.1
click at [472, 209] on input "ClipCard: Watercolor Fruit Studies" at bounding box center [559, 213] width 306 height 31
paste input "Large-Scale Drawing"
type input "ClipCard: Large-Scale Drawings"
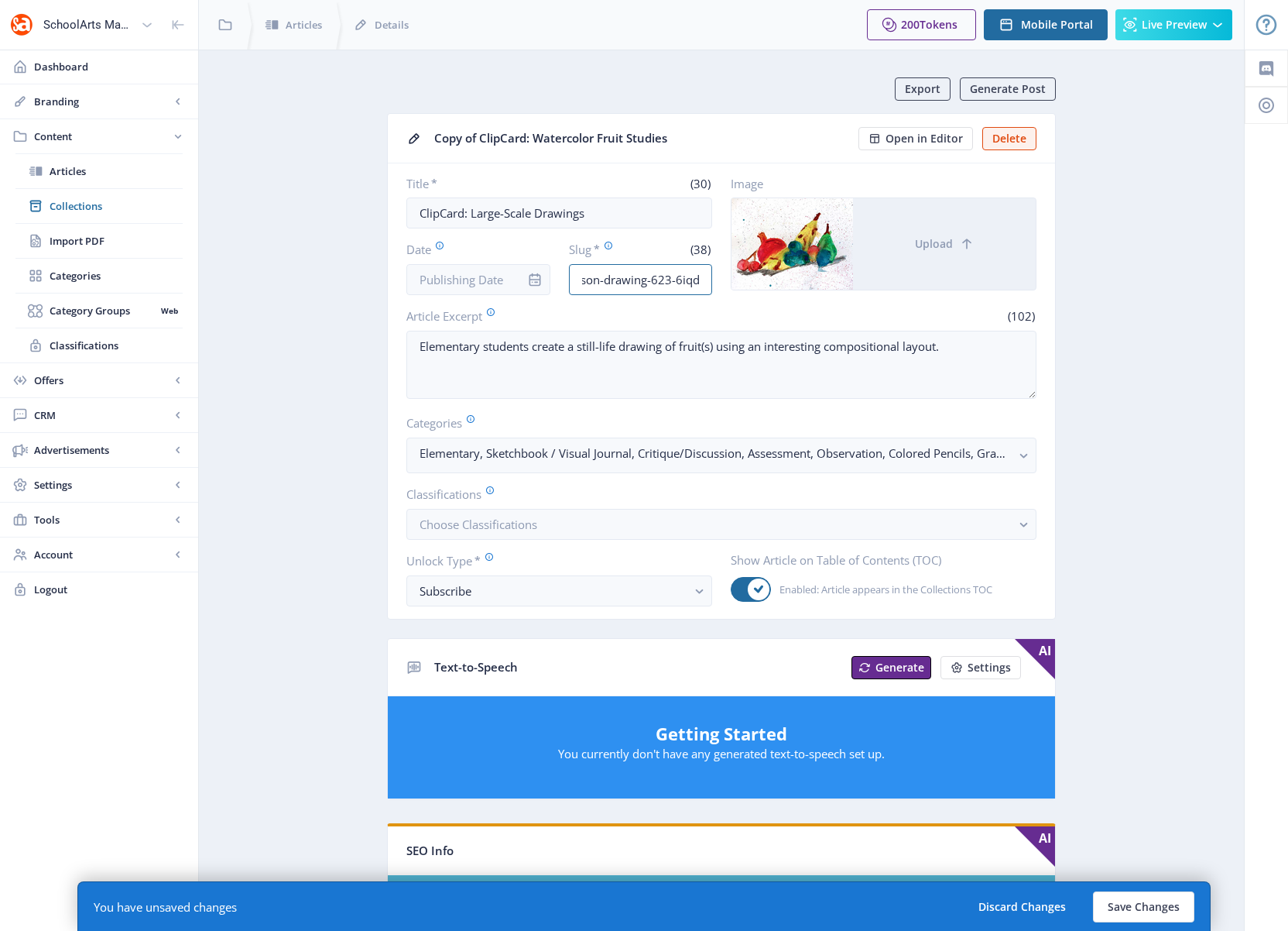
drag, startPoint x: 678, startPoint y: 280, endPoint x: 759, endPoint y: 279, distance: 81.0
click at [759, 279] on div "Title * (30) ClipCard: Large-Scale Drawings Date Slug * (38) elementary-art-les…" at bounding box center [721, 235] width 630 height 119
click at [704, 275] on input "elementary-art-lesson-drawing-623-6iqd" at bounding box center [641, 279] width 144 height 31
drag, startPoint x: 704, startPoint y: 279, endPoint x: 654, endPoint y: 280, distance: 50.0
click at [654, 280] on input "elementary-art-lesson-drawing-623-6iqd" at bounding box center [641, 279] width 144 height 31
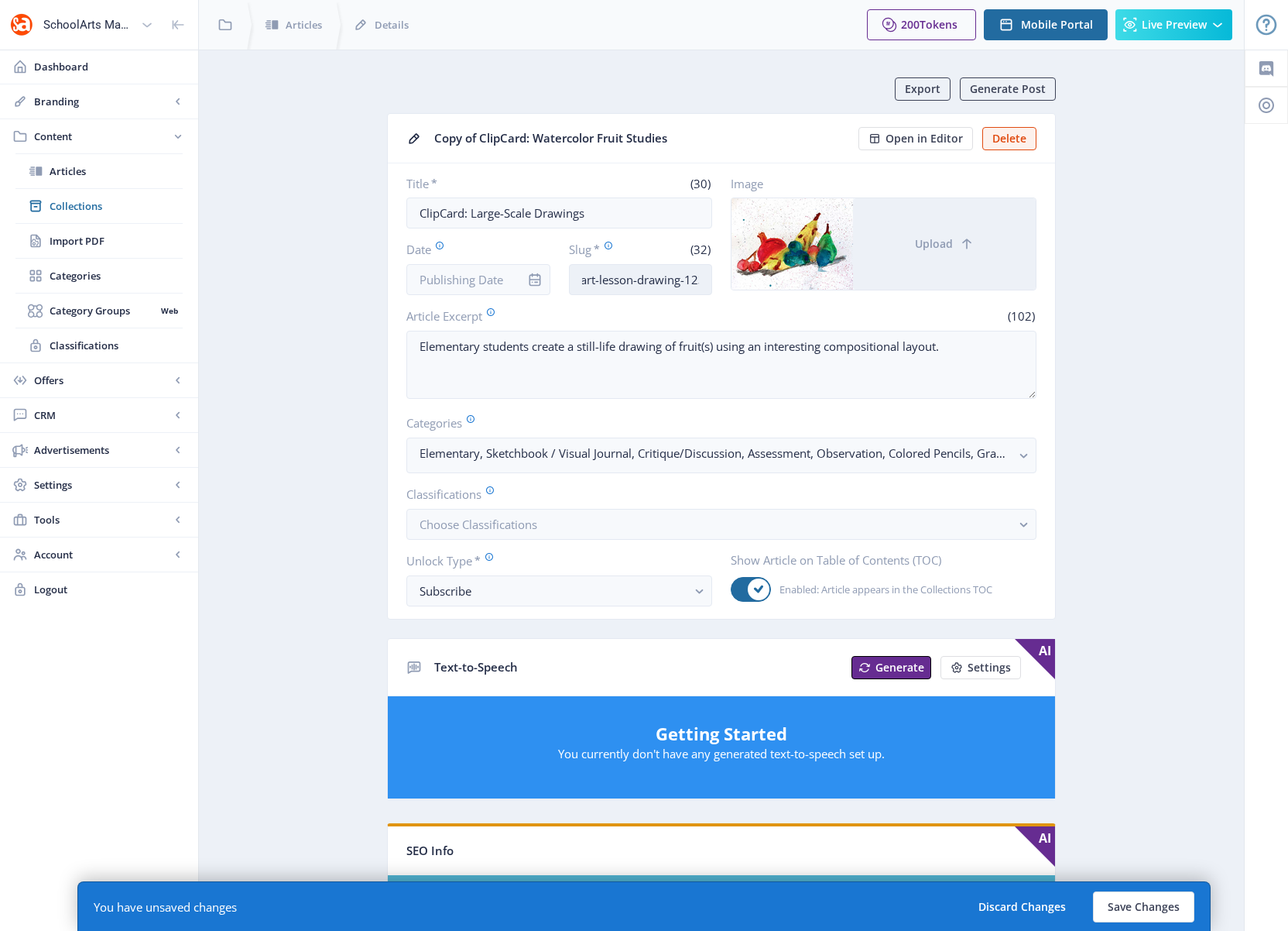
scroll to position [0, 72]
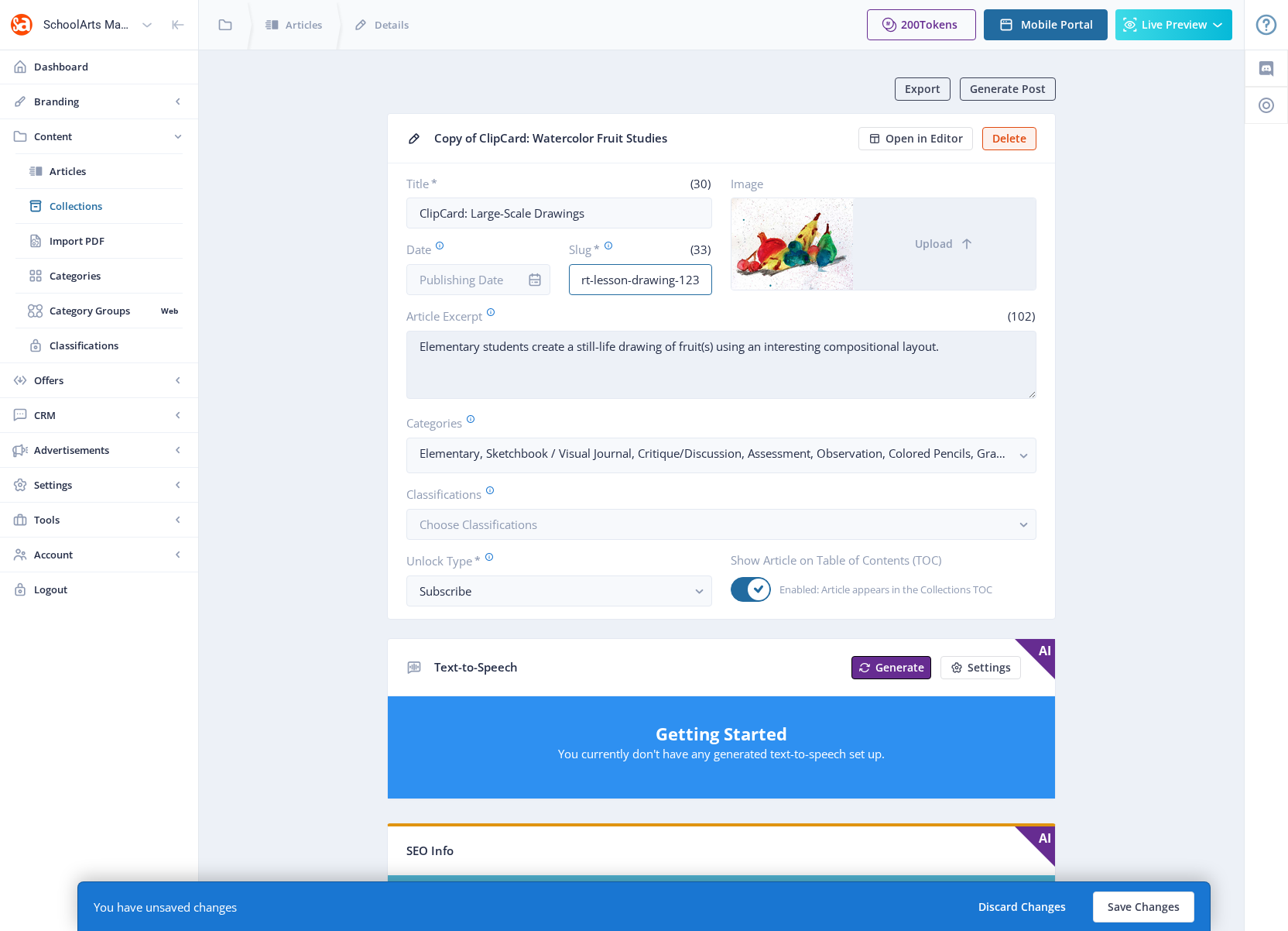
type input "elementary-art-lesson-drawing-123"
click at [663, 383] on textarea "Elementary students create a still-life drawing of fruit(s) using an interestin…" at bounding box center [721, 365] width 630 height 68
click at [680, 353] on textarea "Elementary students create a still-life drawing of fruit(s) using an interestin…" at bounding box center [721, 365] width 630 height 68
paste textarea "draw an object on a large scale and focus on capturing value."
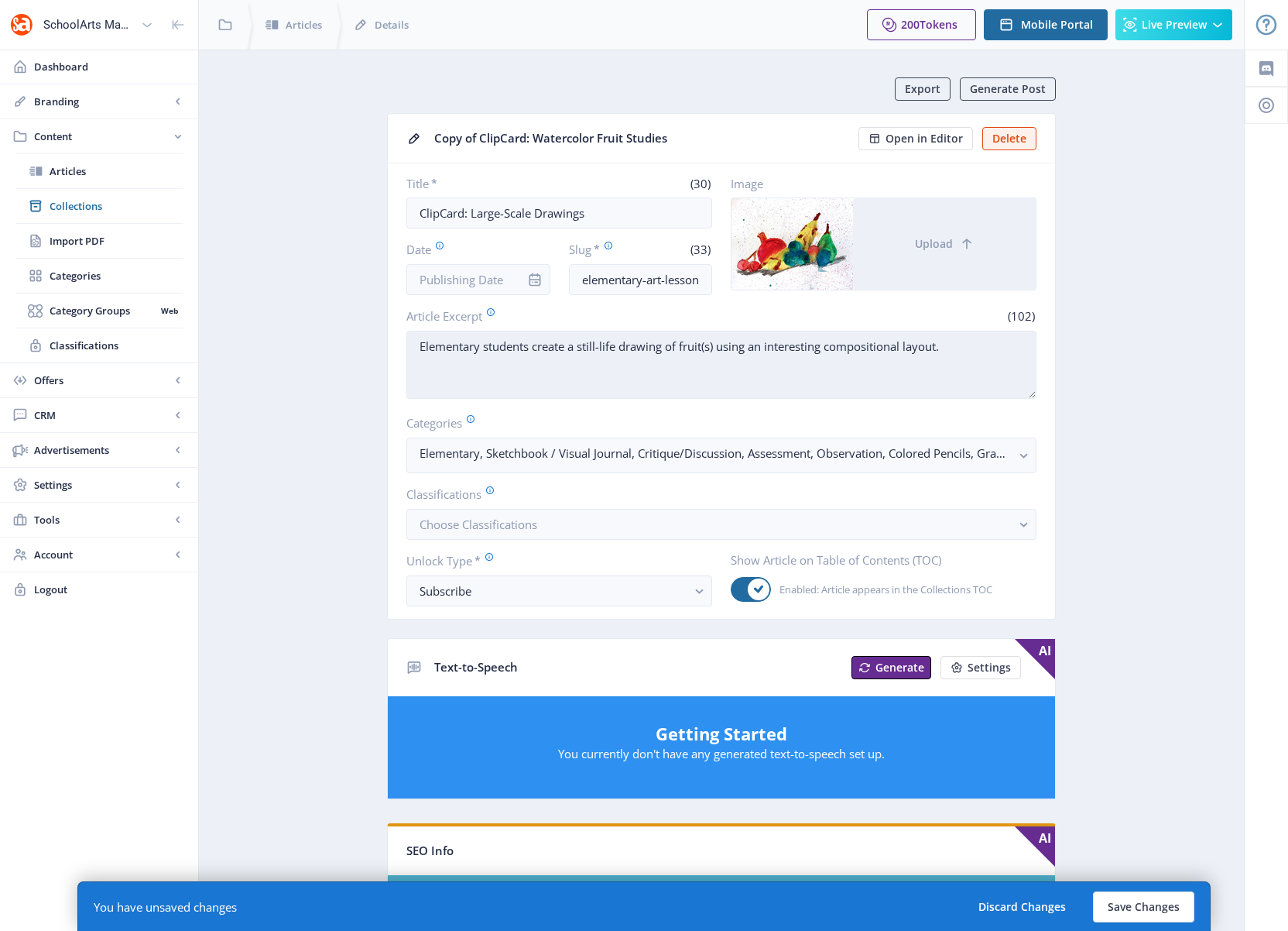
click at [638, 357] on textarea "Elementary students create a still-life drawing of fruit(s) using an interestin…" at bounding box center [721, 365] width 630 height 68
drag, startPoint x: 536, startPoint y: 347, endPoint x: 888, endPoint y: 347, distance: 352.0
click at [888, 347] on textarea "Elementary students create a still-life drawing of fruit(s) using an interestin…" at bounding box center [721, 365] width 630 height 68
drag, startPoint x: 535, startPoint y: 344, endPoint x: 952, endPoint y: 346, distance: 417.0
click at [952, 346] on textarea "Elementary students create a still-life drawing of fruit(s) using an interestin…" at bounding box center [721, 365] width 630 height 68
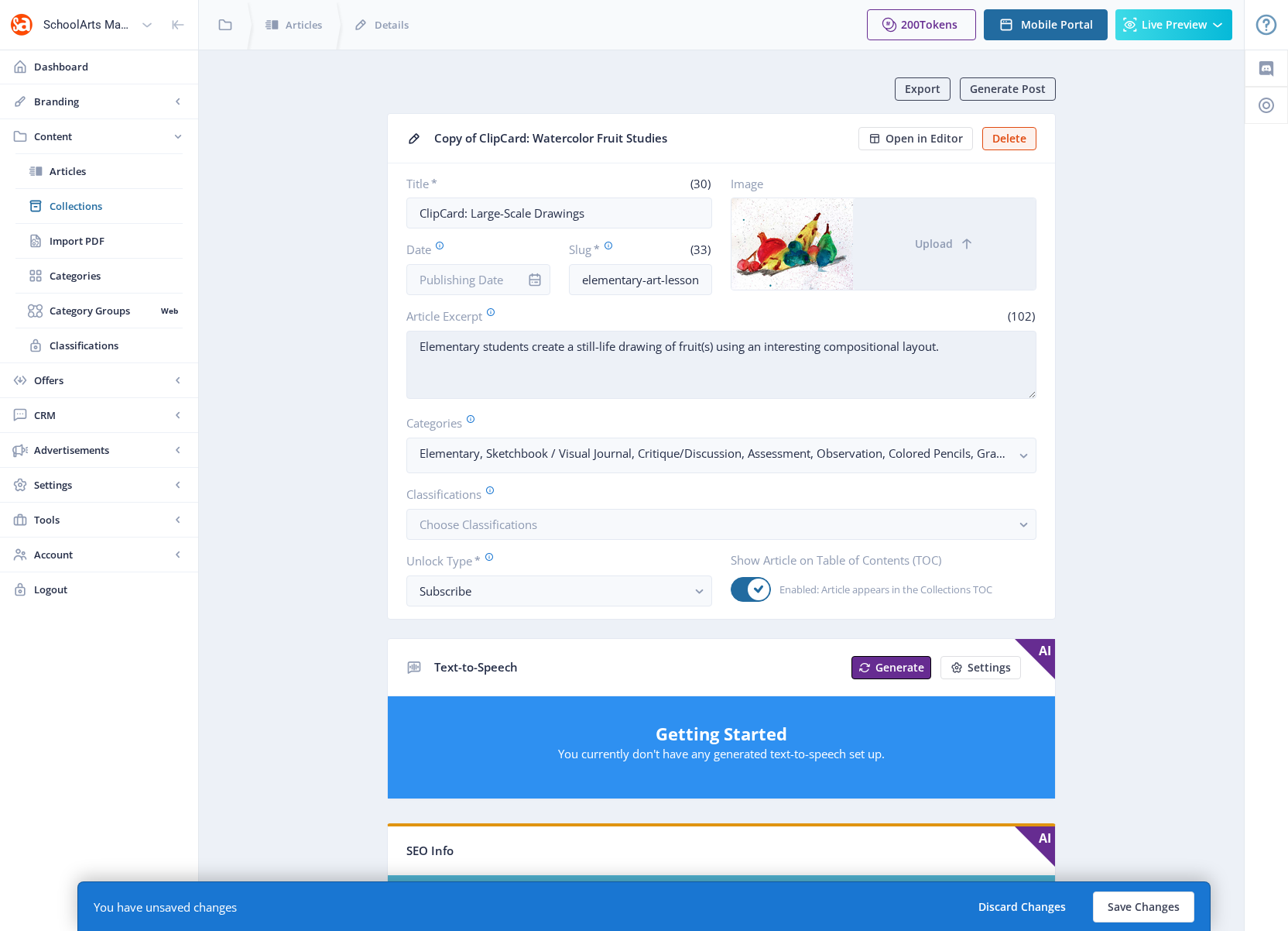
paste textarea "draw an object on a large scale and focus on capturing value."
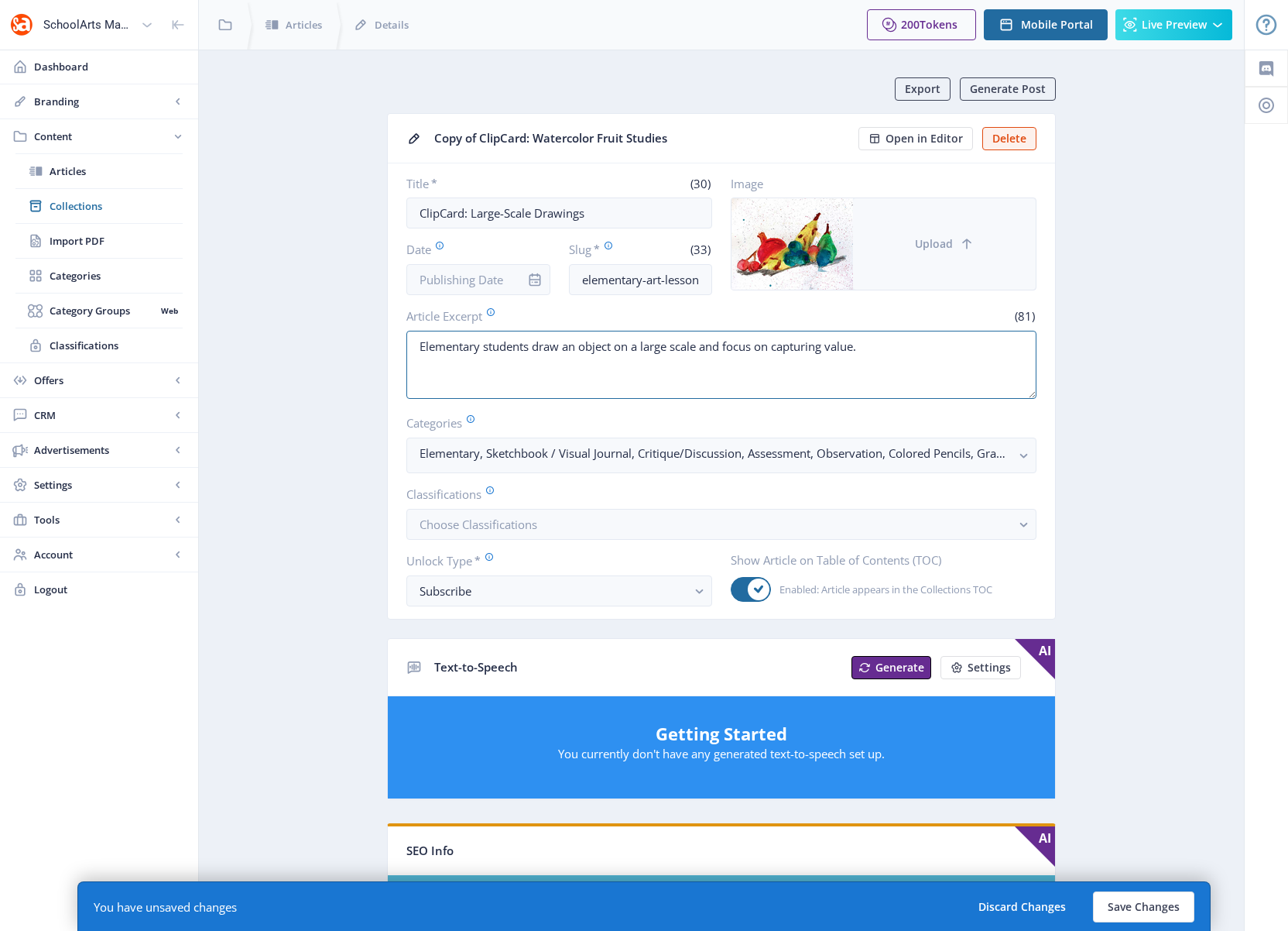
type textarea "Elementary students draw an object on a large scale and focus on capturing valu…"
click at [943, 244] on span "Upload" at bounding box center [933, 243] width 38 height 12
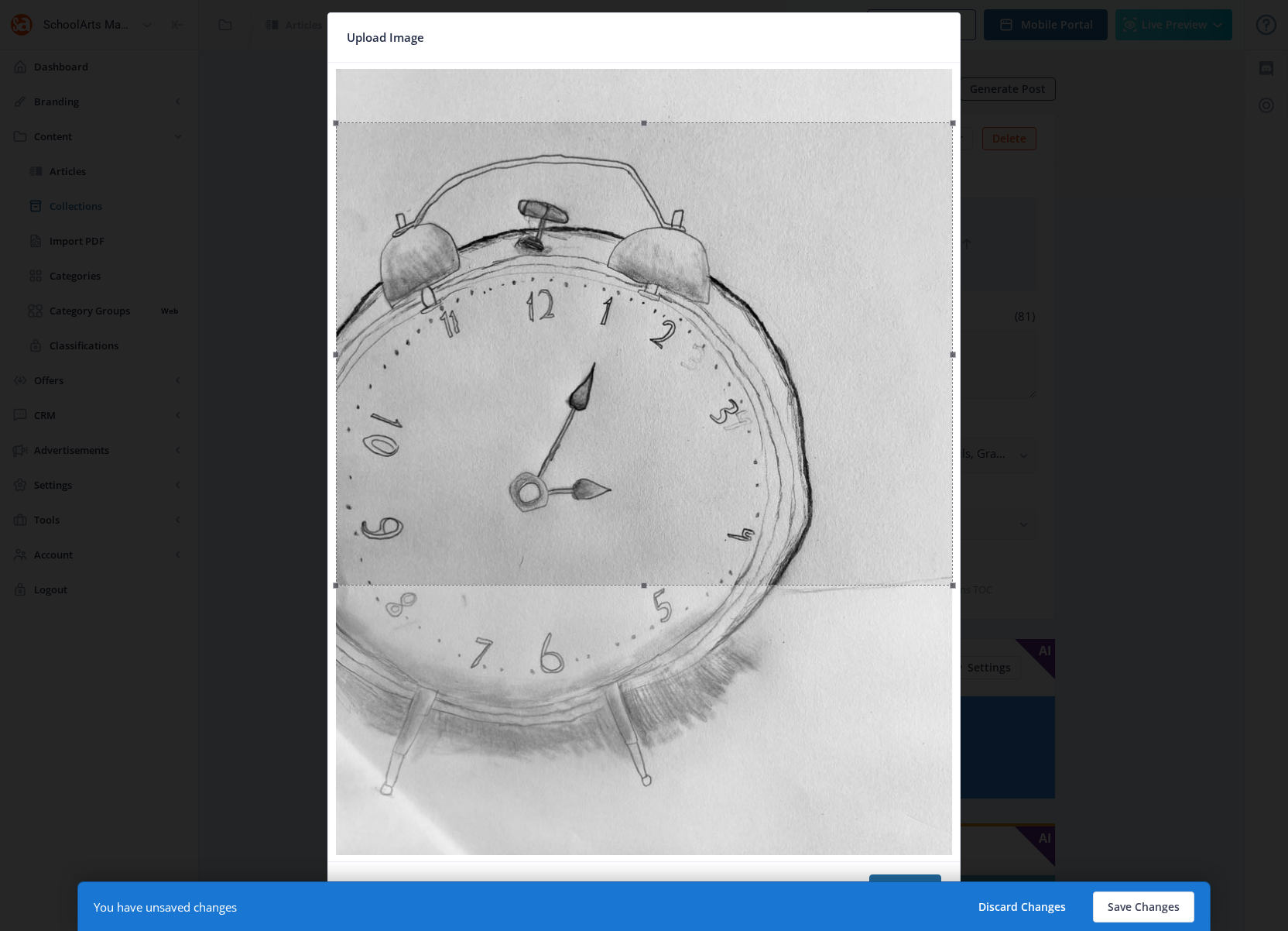
drag, startPoint x: 771, startPoint y: 379, endPoint x: 791, endPoint y: 432, distance: 56.6
click at [791, 432] on div at bounding box center [644, 354] width 617 height 463
click at [1132, 830] on button "Save Changes" at bounding box center [1143, 907] width 101 height 31
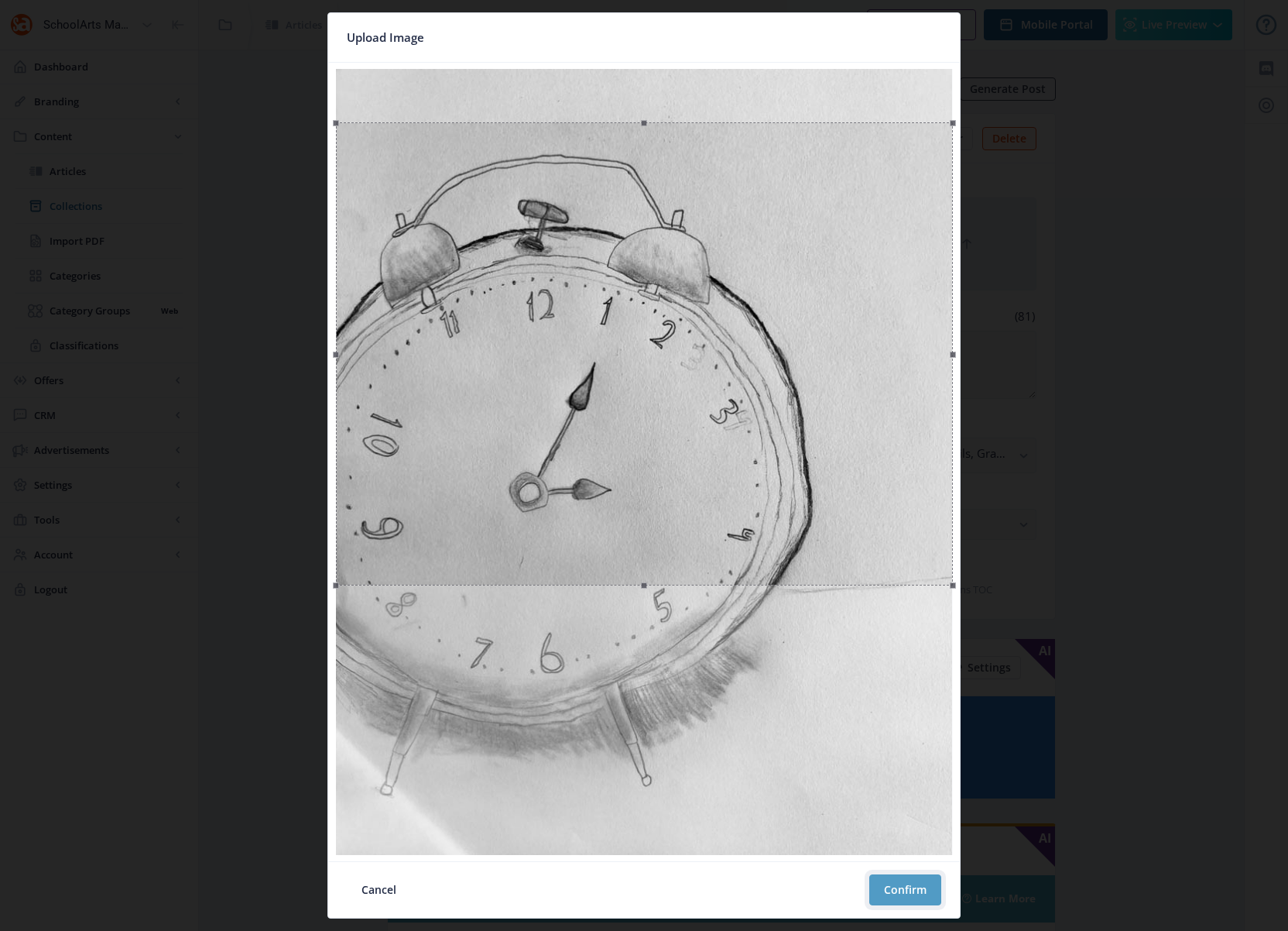
click at [911, 830] on button "Confirm" at bounding box center [905, 889] width 72 height 31
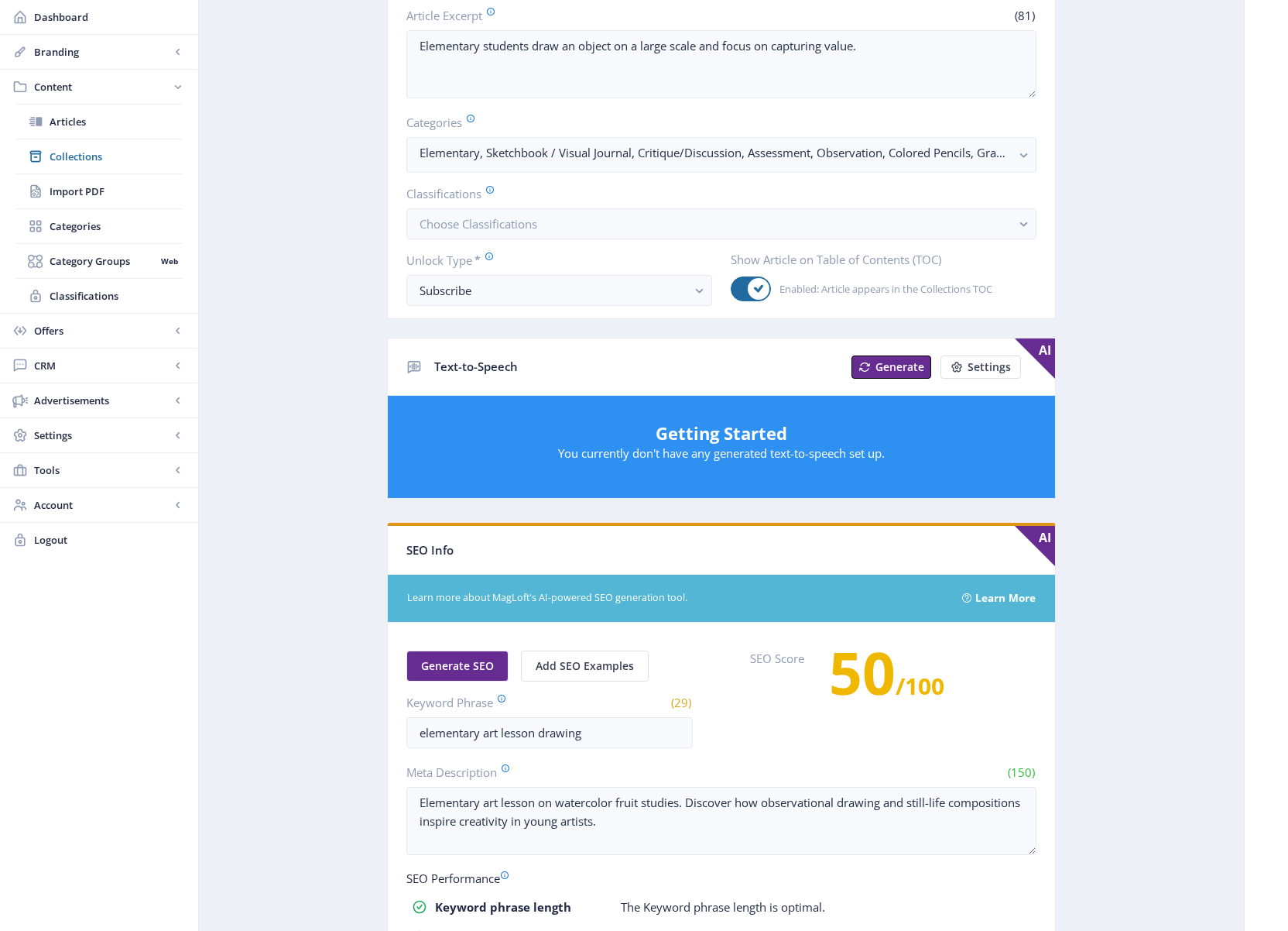
scroll to position [392, 0]
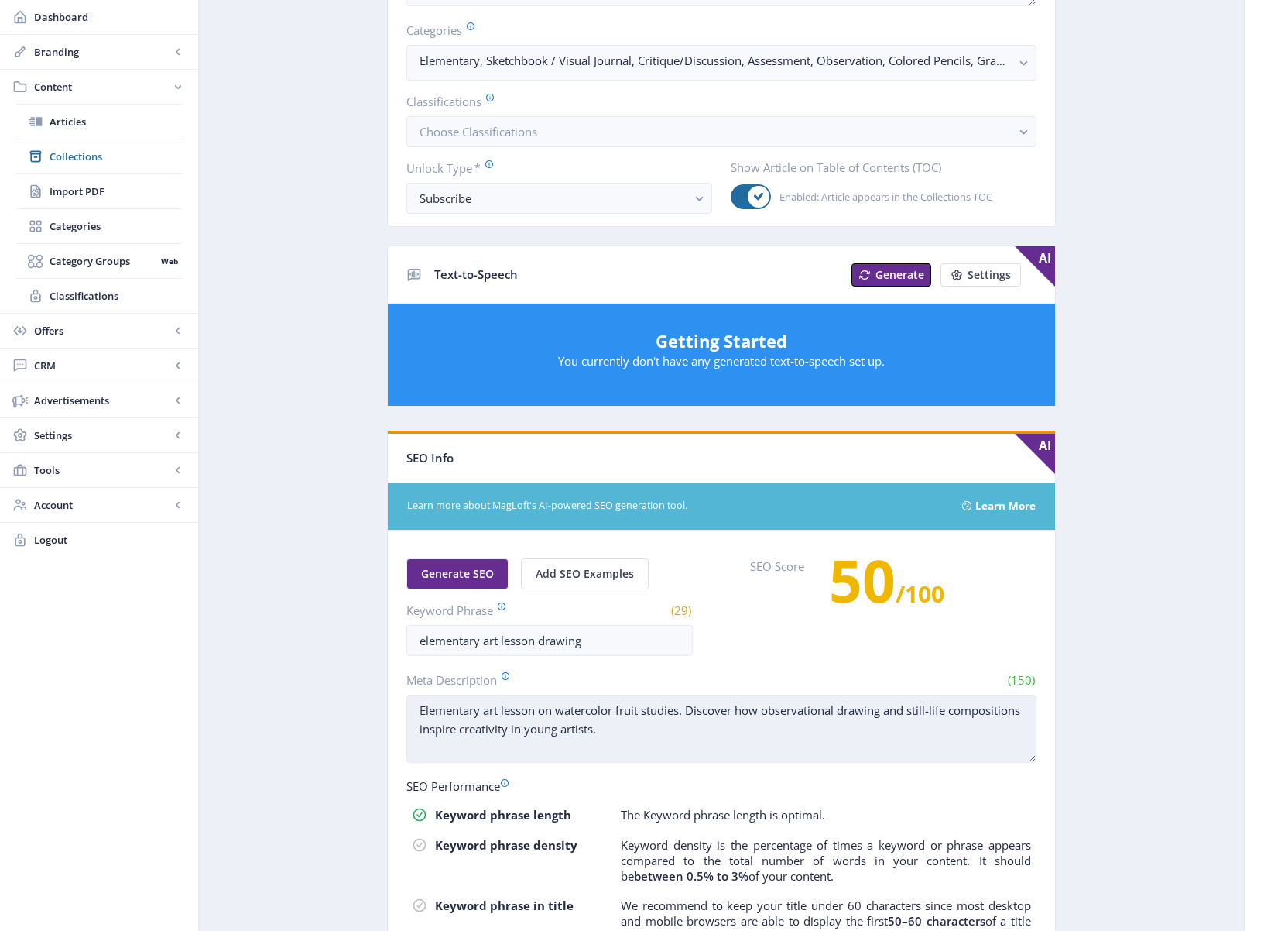
drag, startPoint x: 673, startPoint y: 730, endPoint x: 409, endPoint y: 700, distance: 265.7
click at [409, 700] on textarea "Elementary art lesson on watercolor fruit studies. Discover how observational d…" at bounding box center [721, 728] width 630 height 68
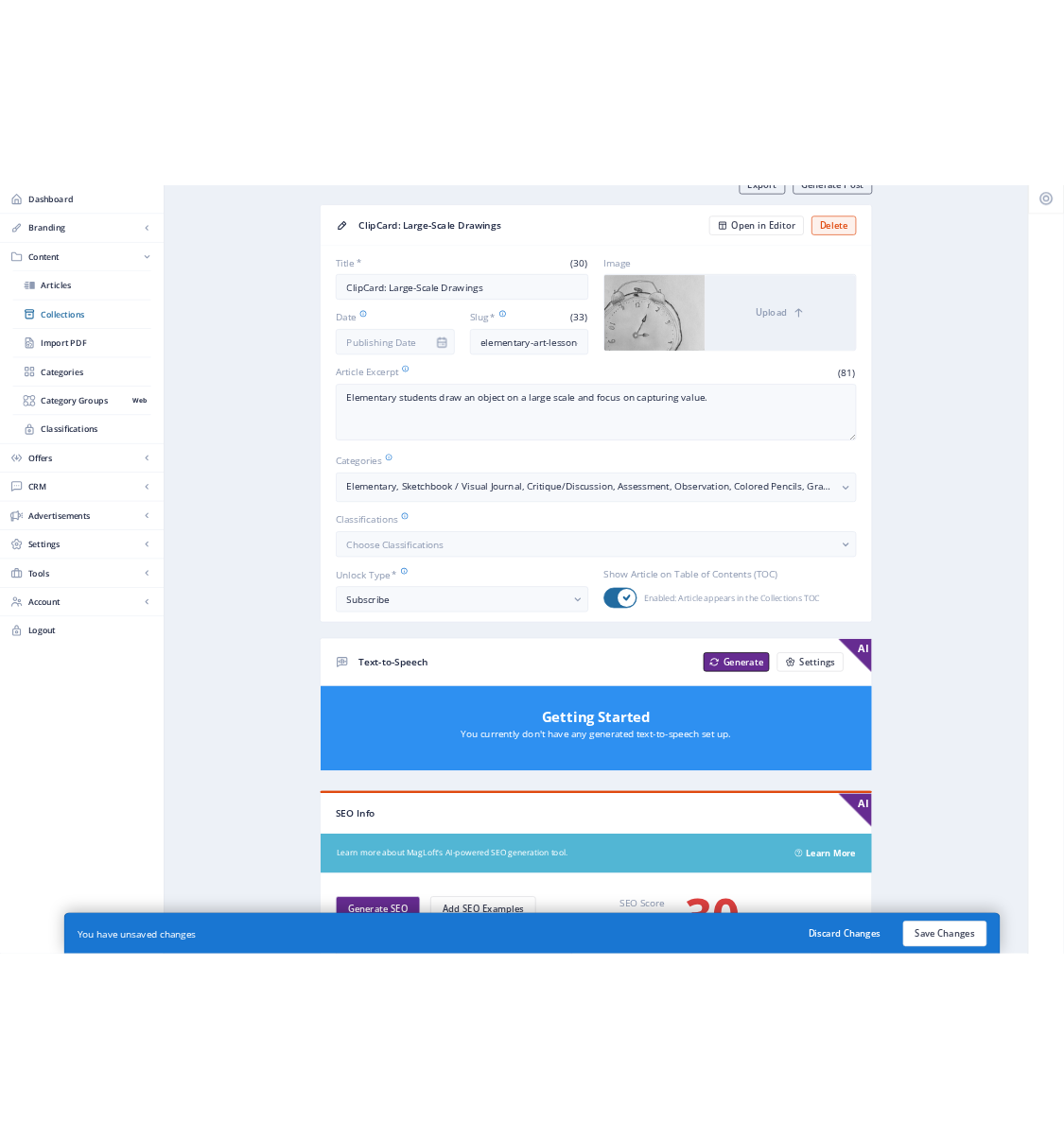
scroll to position [106, 0]
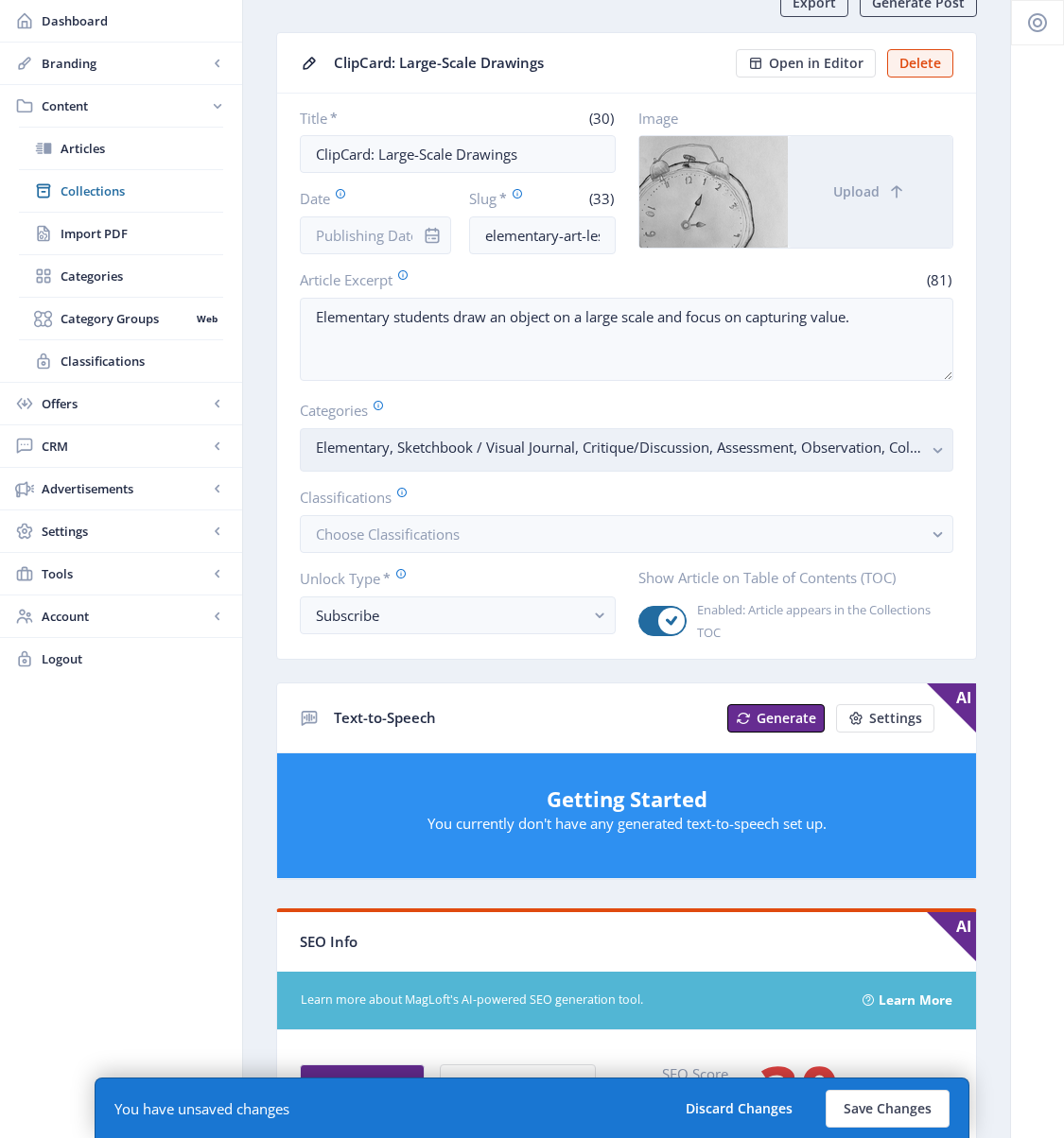
click at [935, 445] on rect "button" at bounding box center [937, 450] width 22 height 22
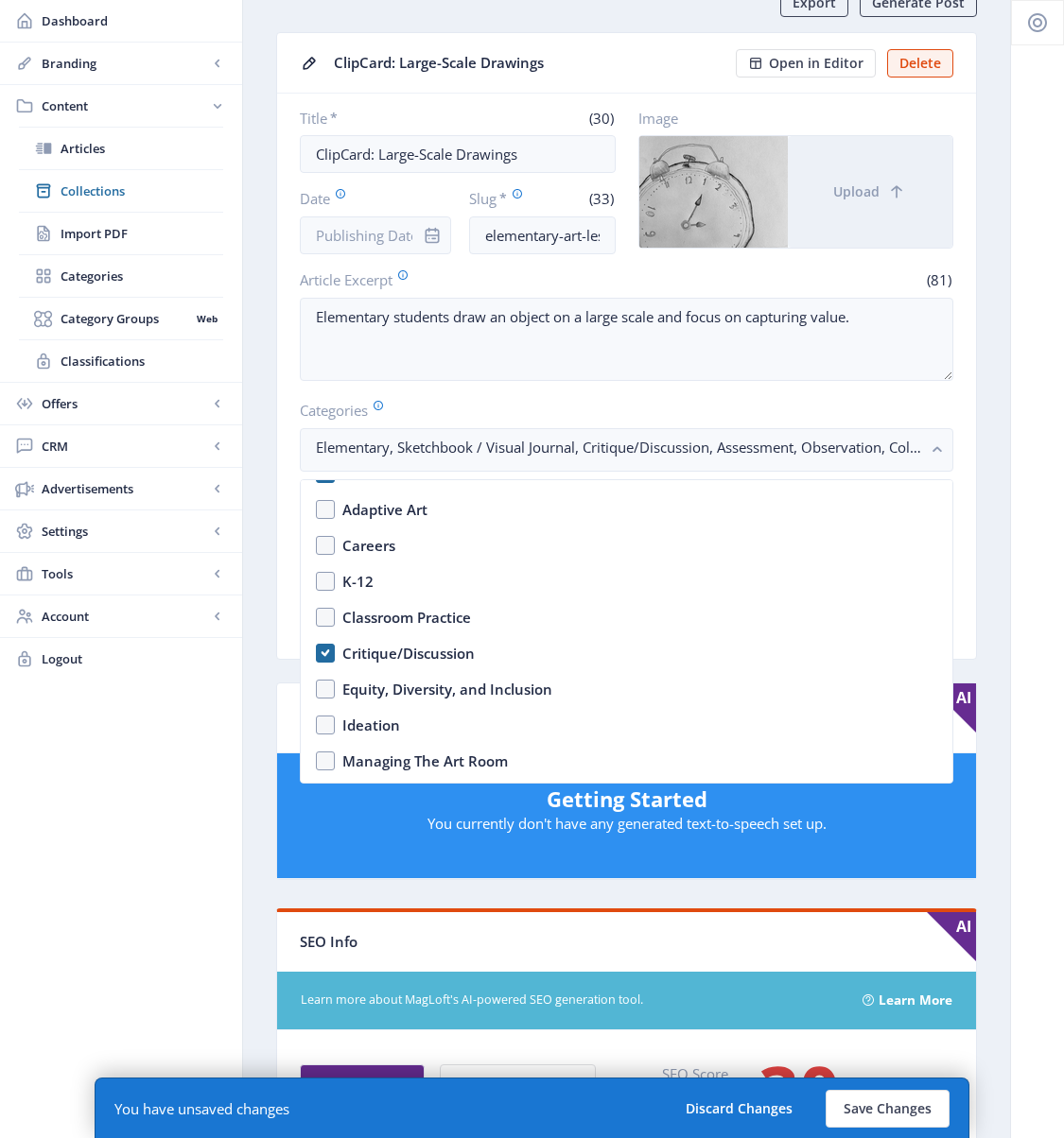
scroll to position [442, 0]
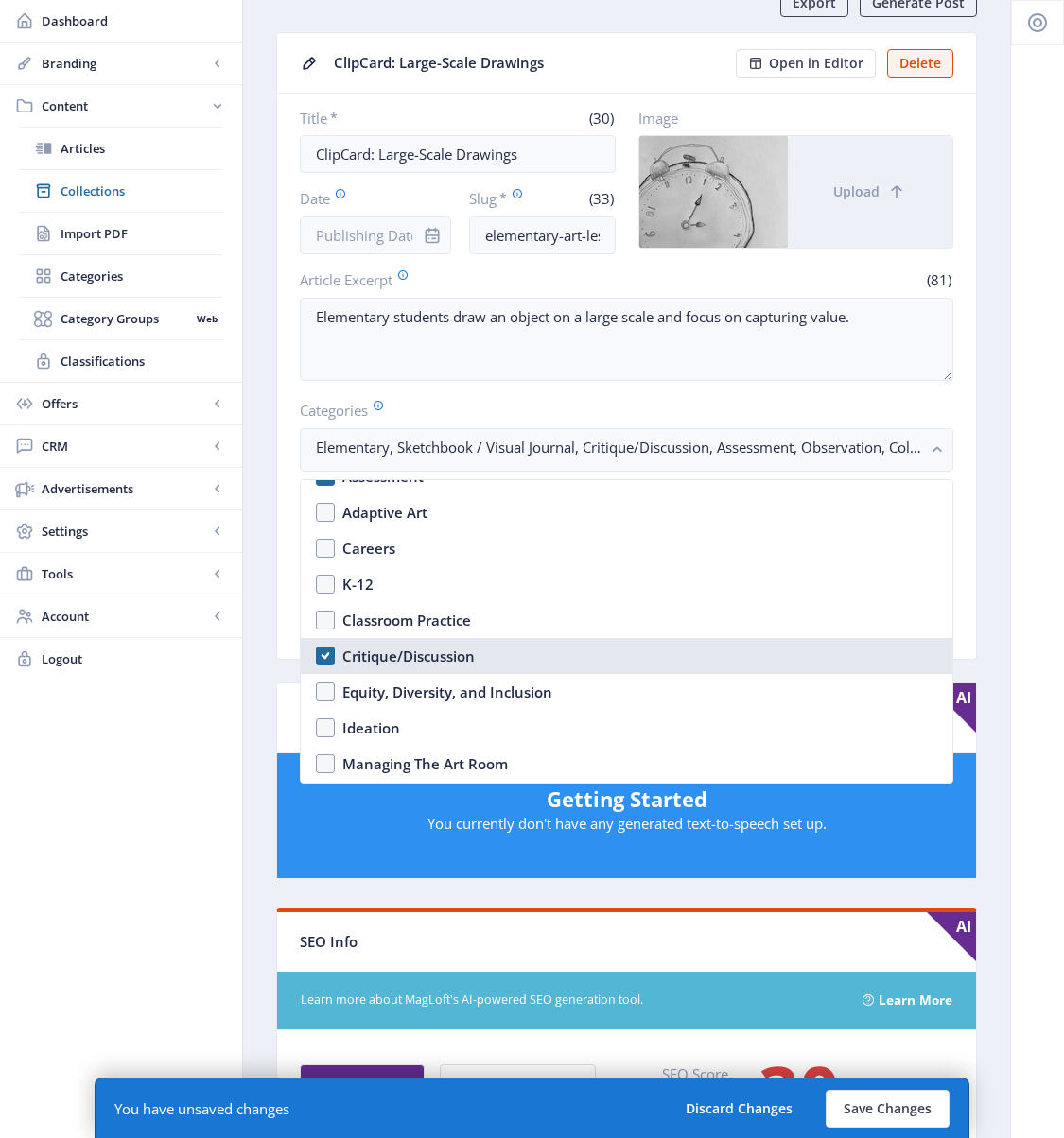
click at [428, 655] on div "Critique/Discussion" at bounding box center [408, 656] width 133 height 23
checkbox input "false"
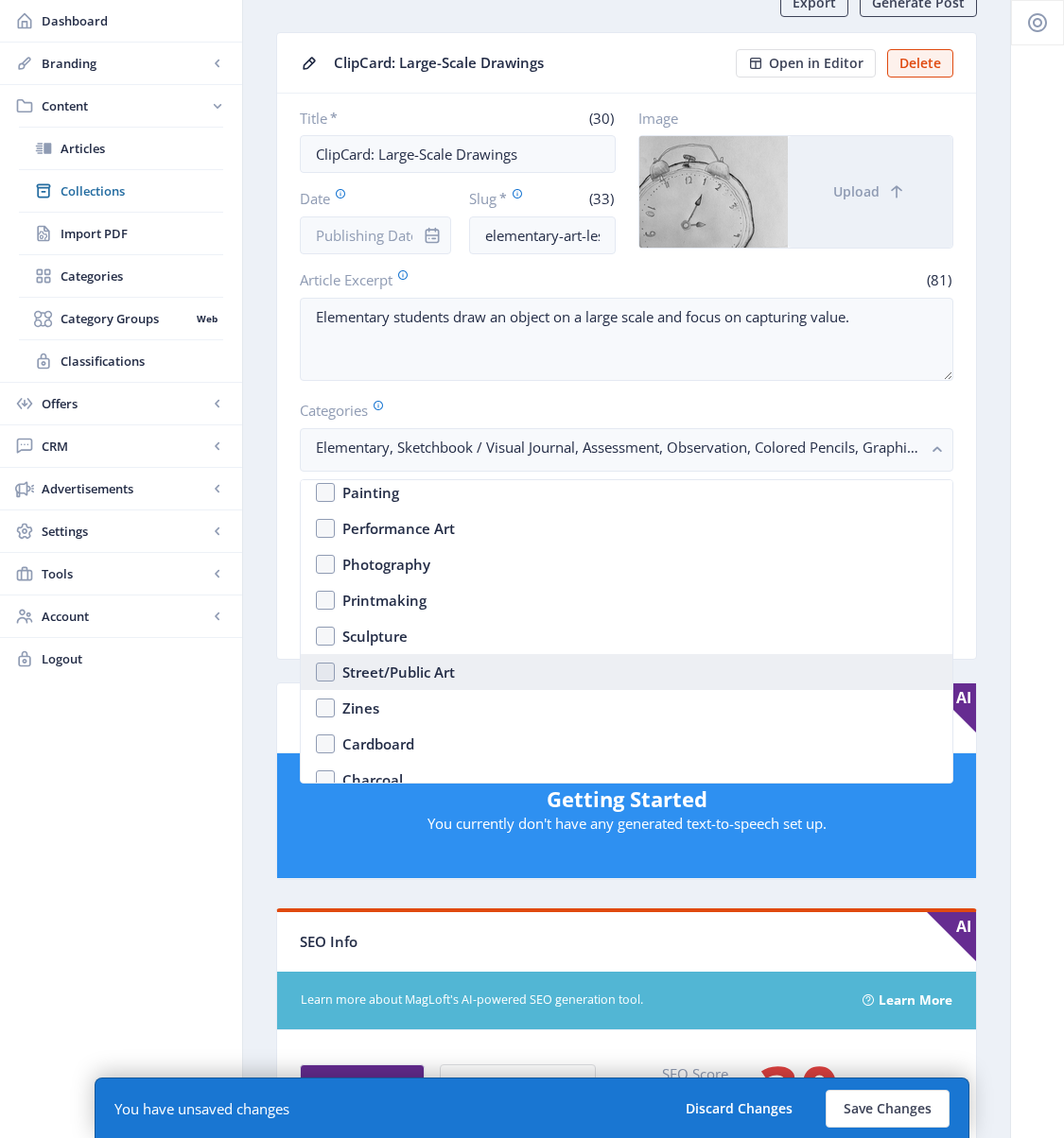
scroll to position [1779, 0]
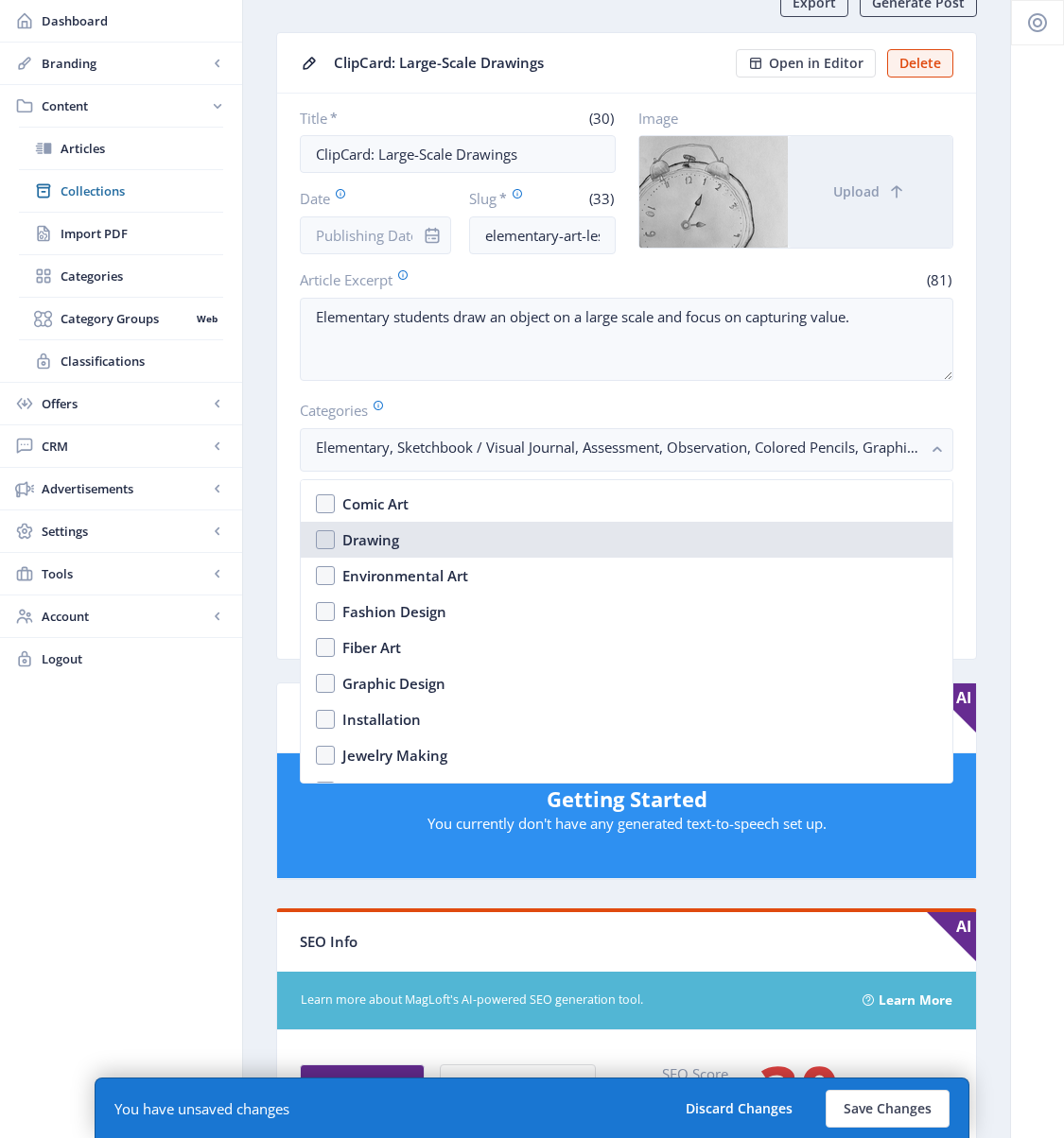
click at [369, 539] on div "Drawing" at bounding box center [371, 539] width 57 height 23
checkbox input "true"
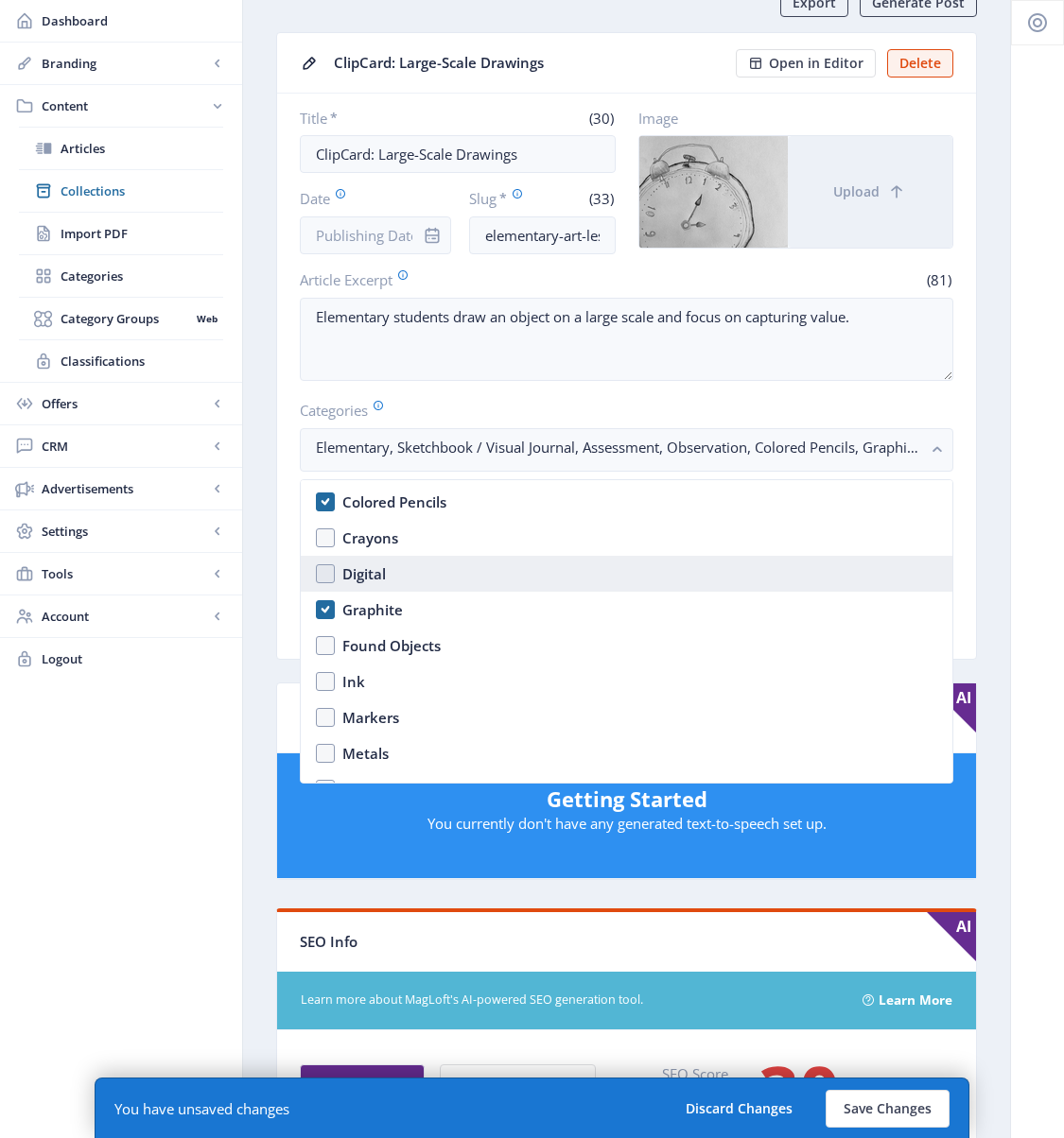
scroll to position [2523, 0]
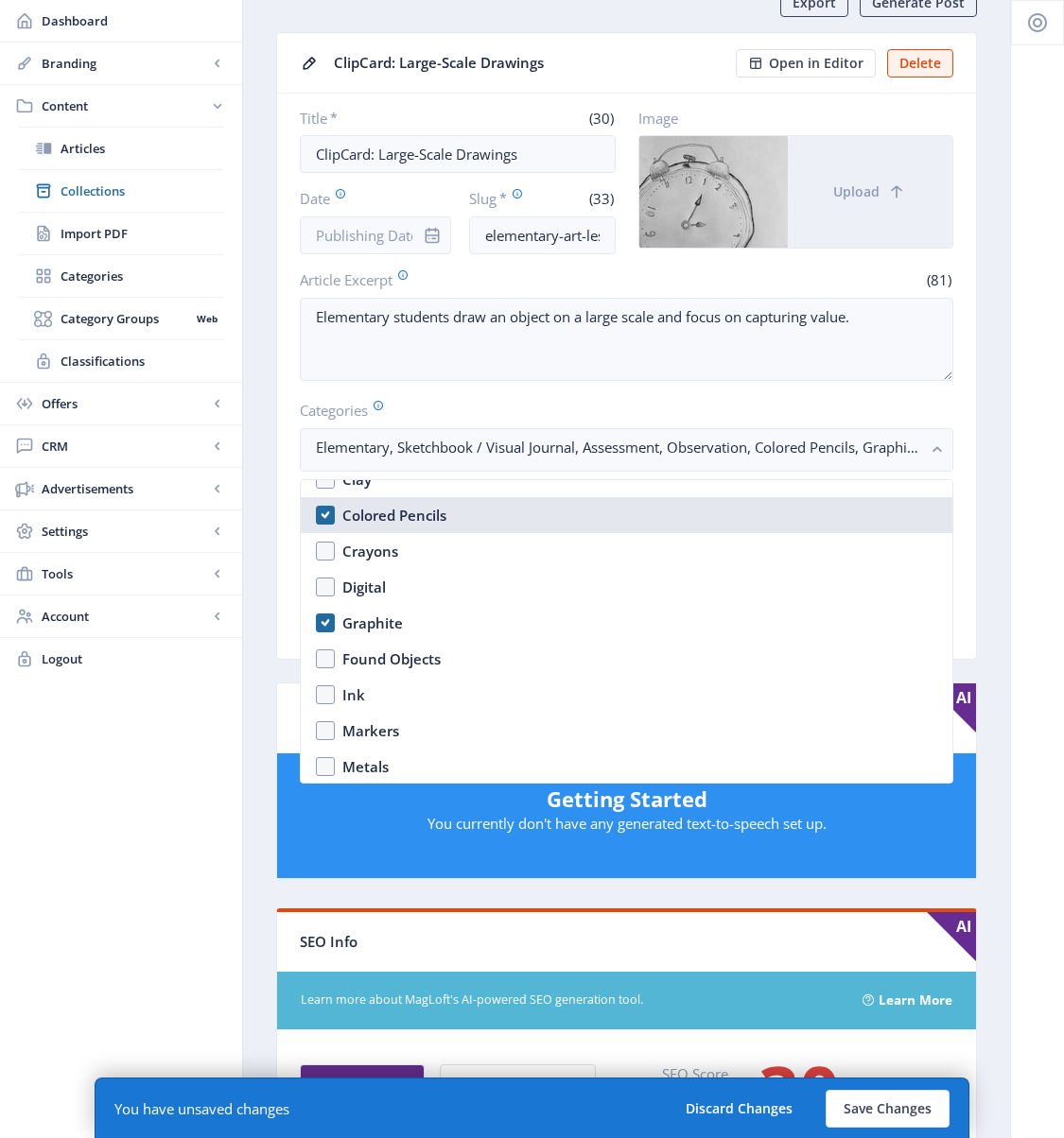
click at [385, 518] on div "Colored Pencils" at bounding box center [394, 514] width 104 height 23
checkbox input "false"
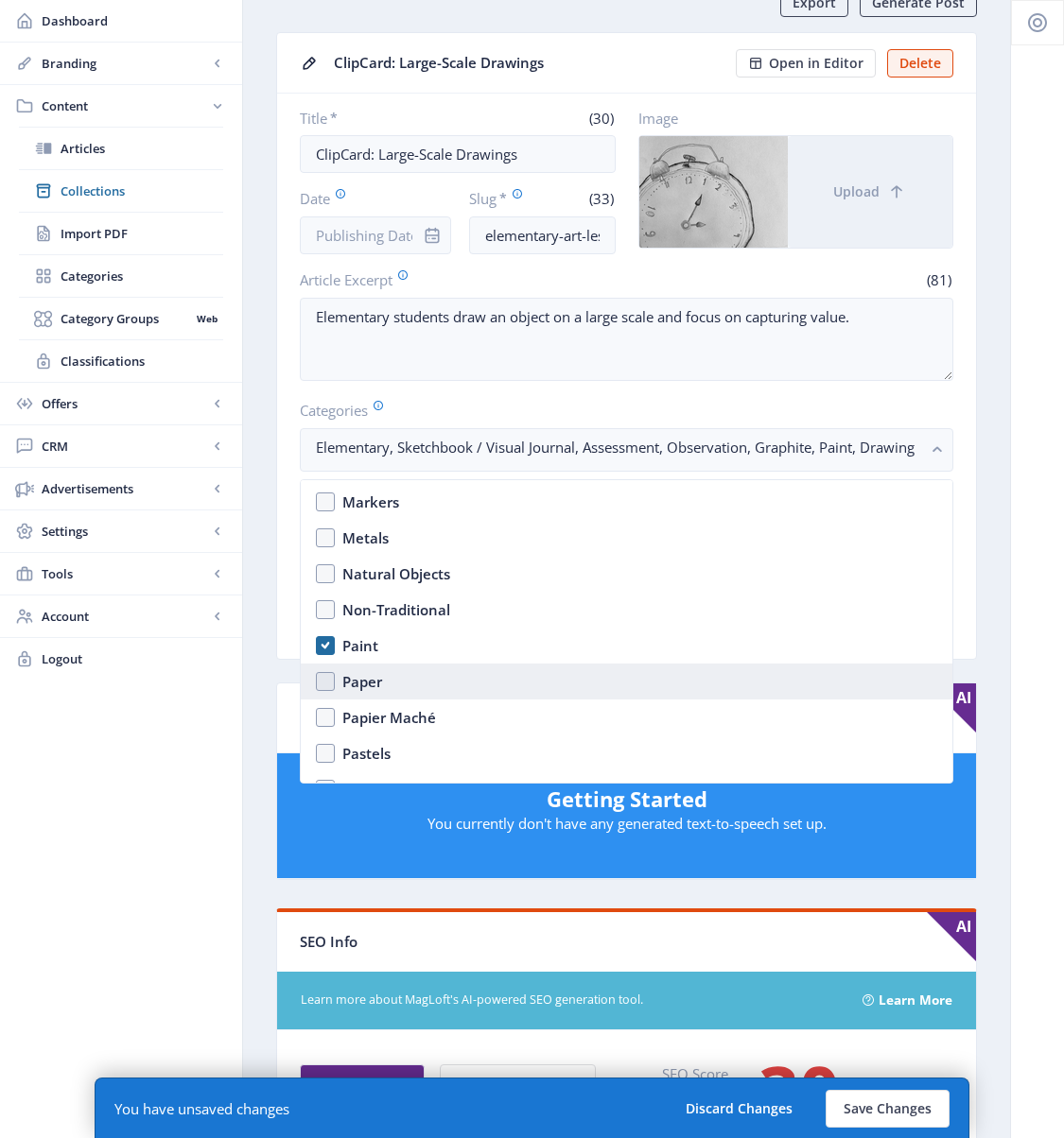
scroll to position [2753, 0]
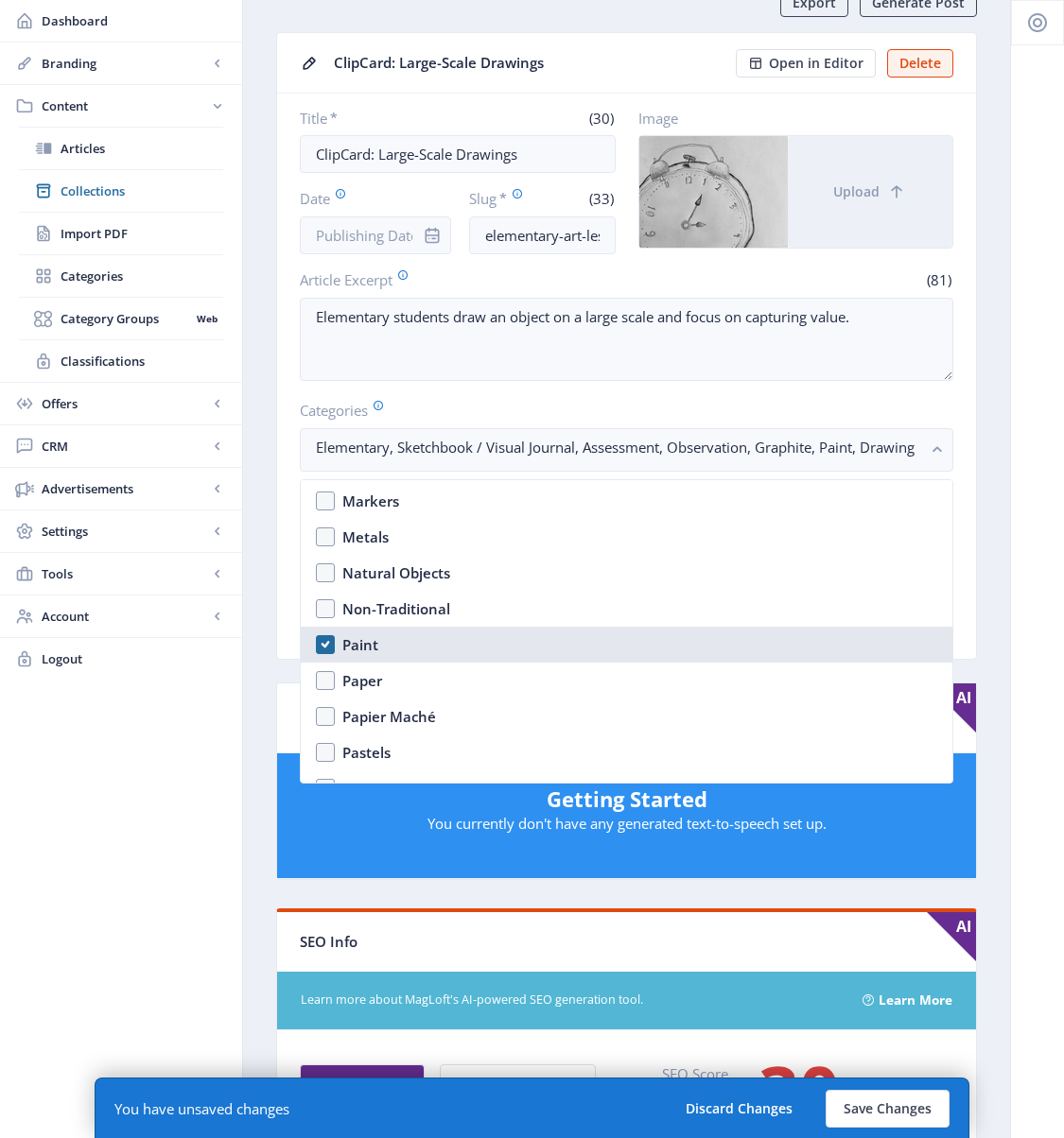
click at [364, 649] on div "Paint" at bounding box center [360, 644] width 36 height 23
checkbox input "false"
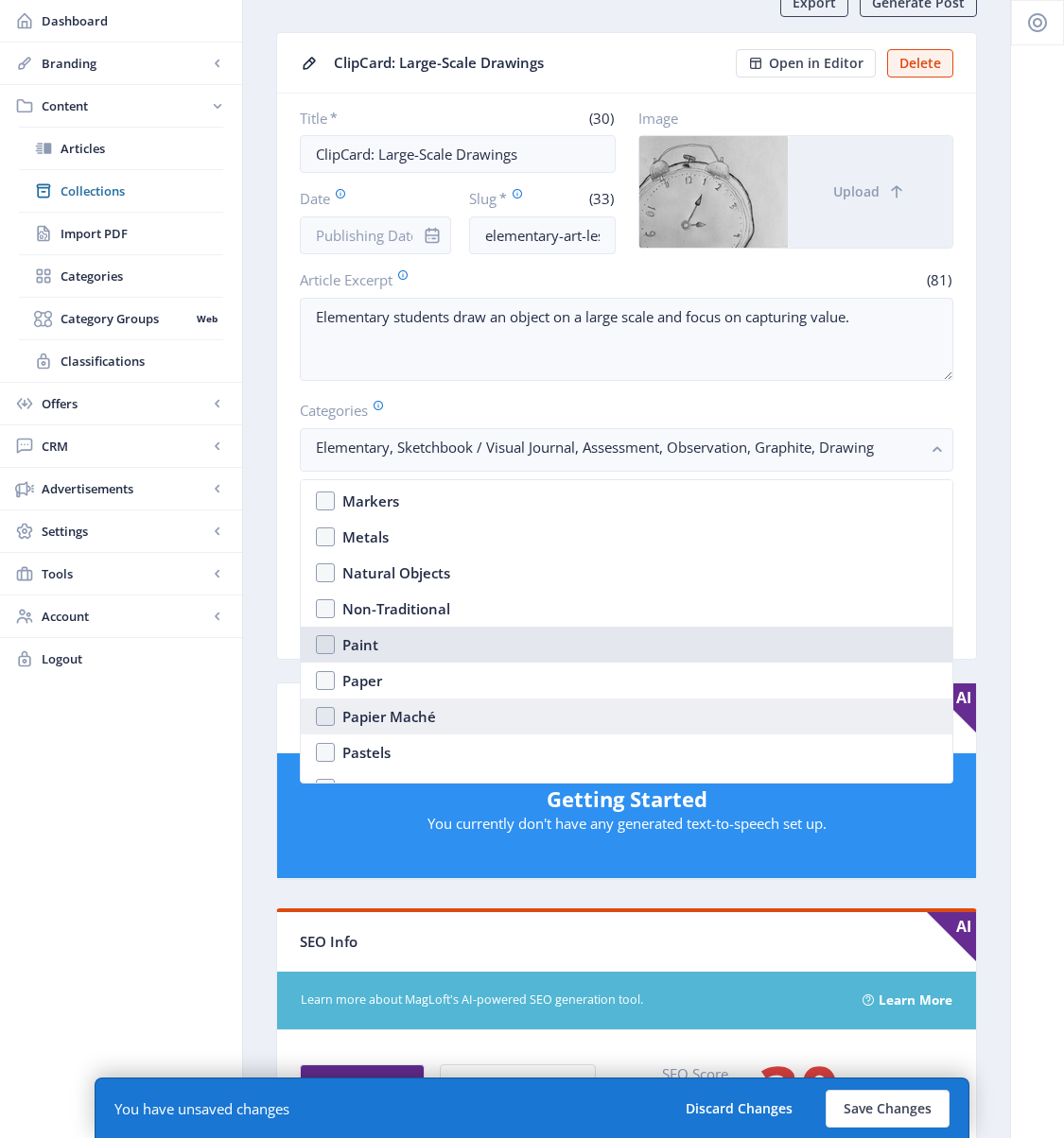
scroll to position [2908, 0]
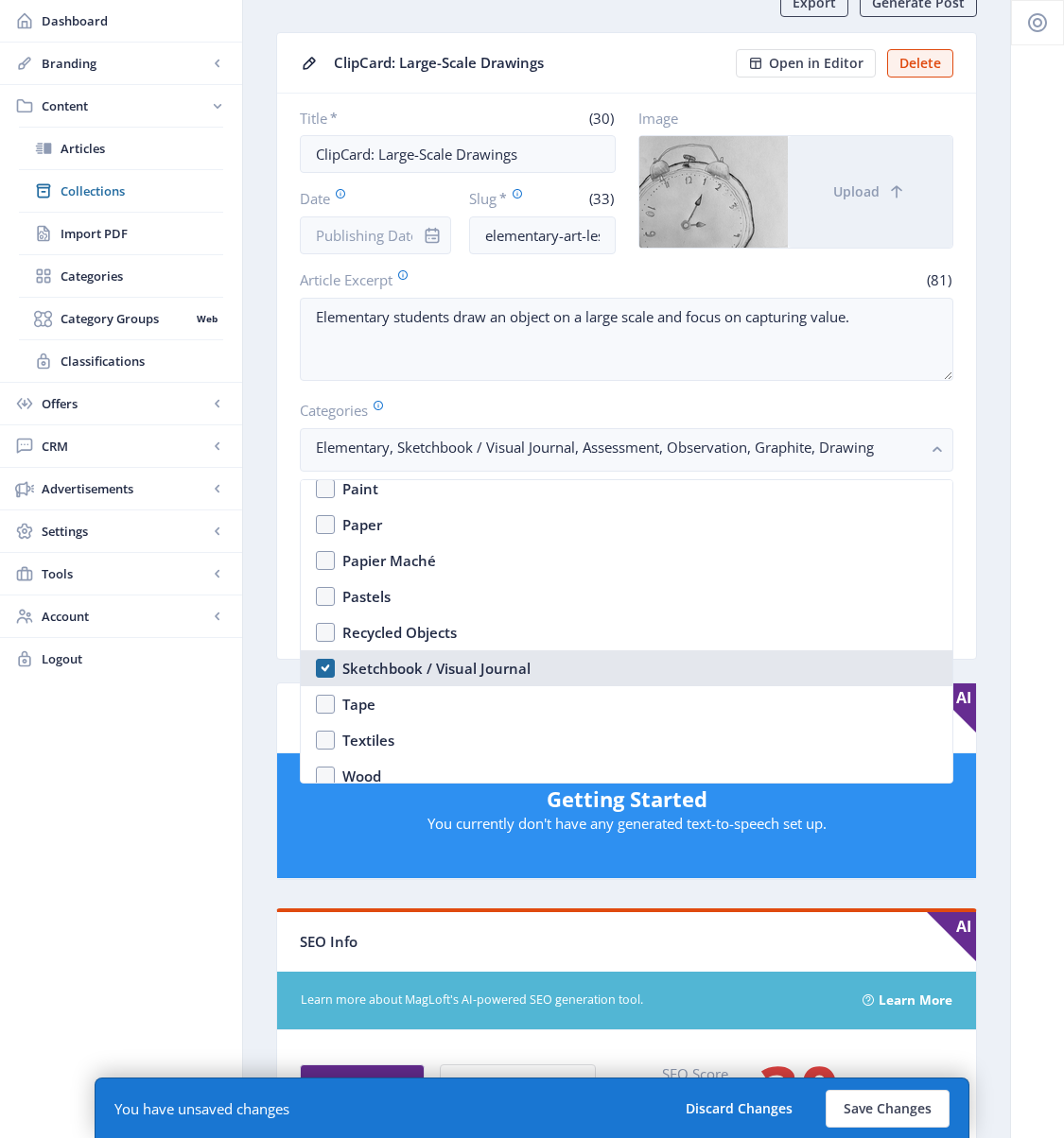
click at [395, 673] on div "Sketchbook / Visual Journal" at bounding box center [436, 668] width 188 height 23
checkbox input "false"
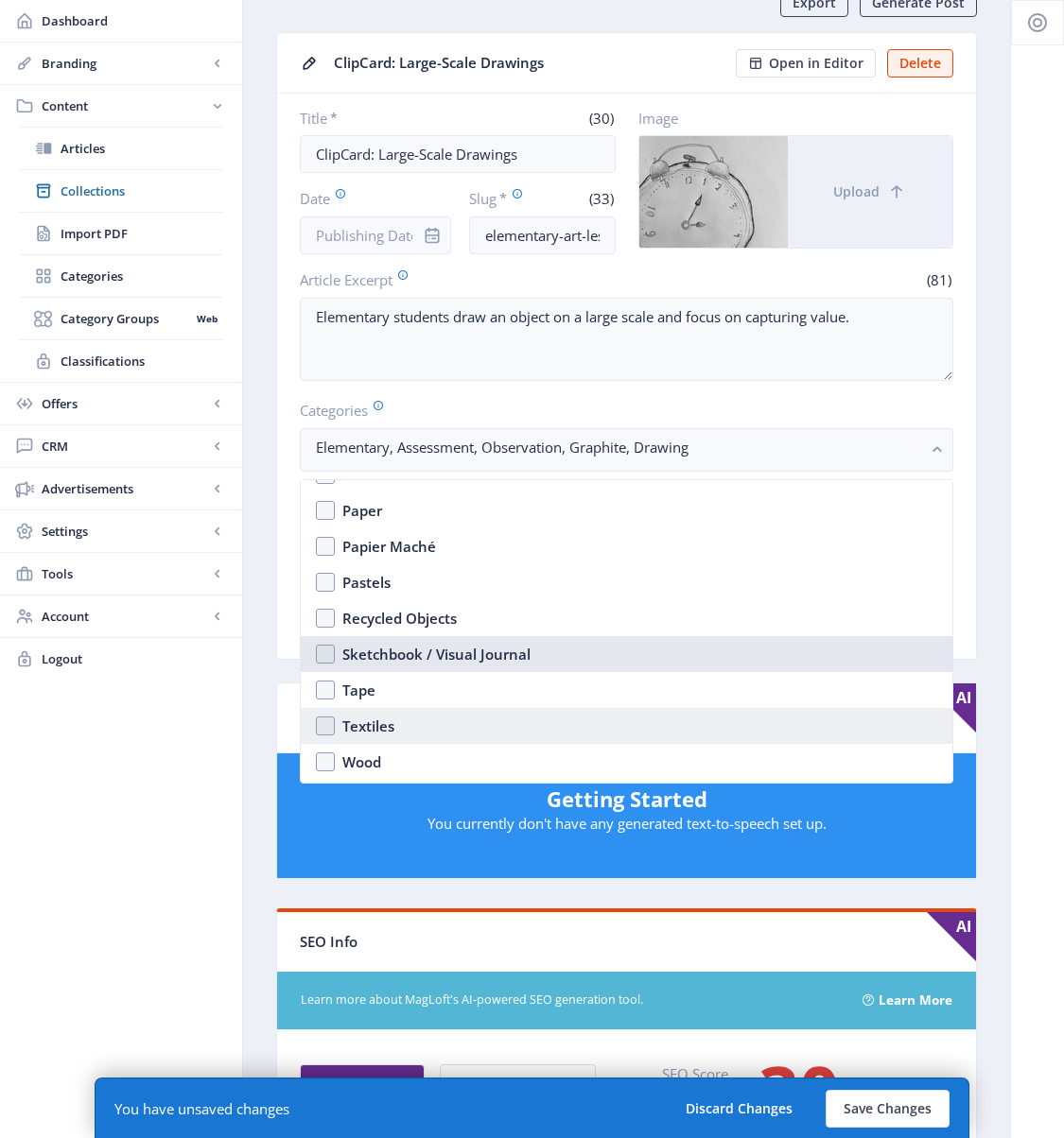
scroll to position [2956, 0]
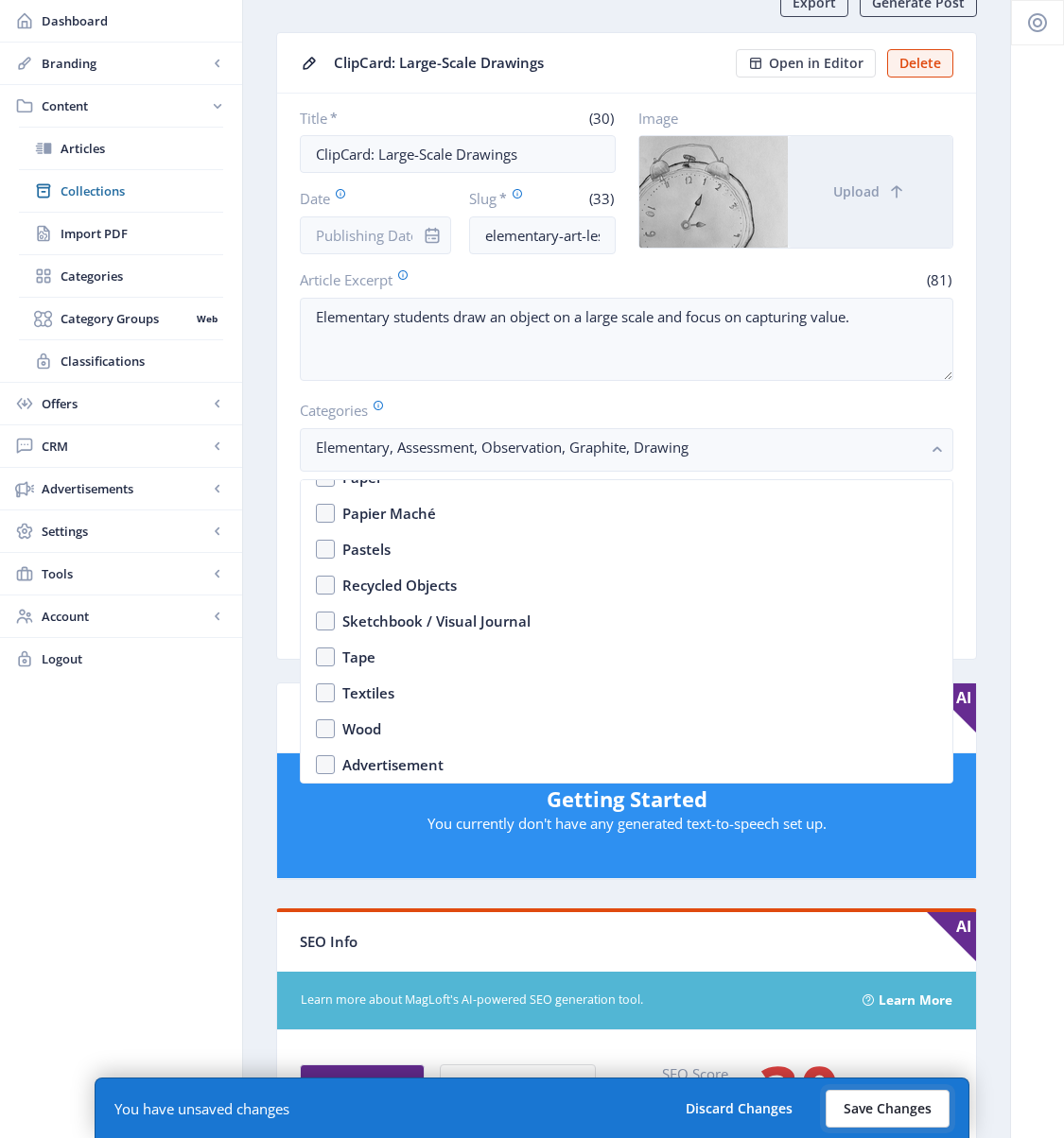
click at [869, 1013] on button "Save Changes" at bounding box center [887, 1108] width 124 height 37
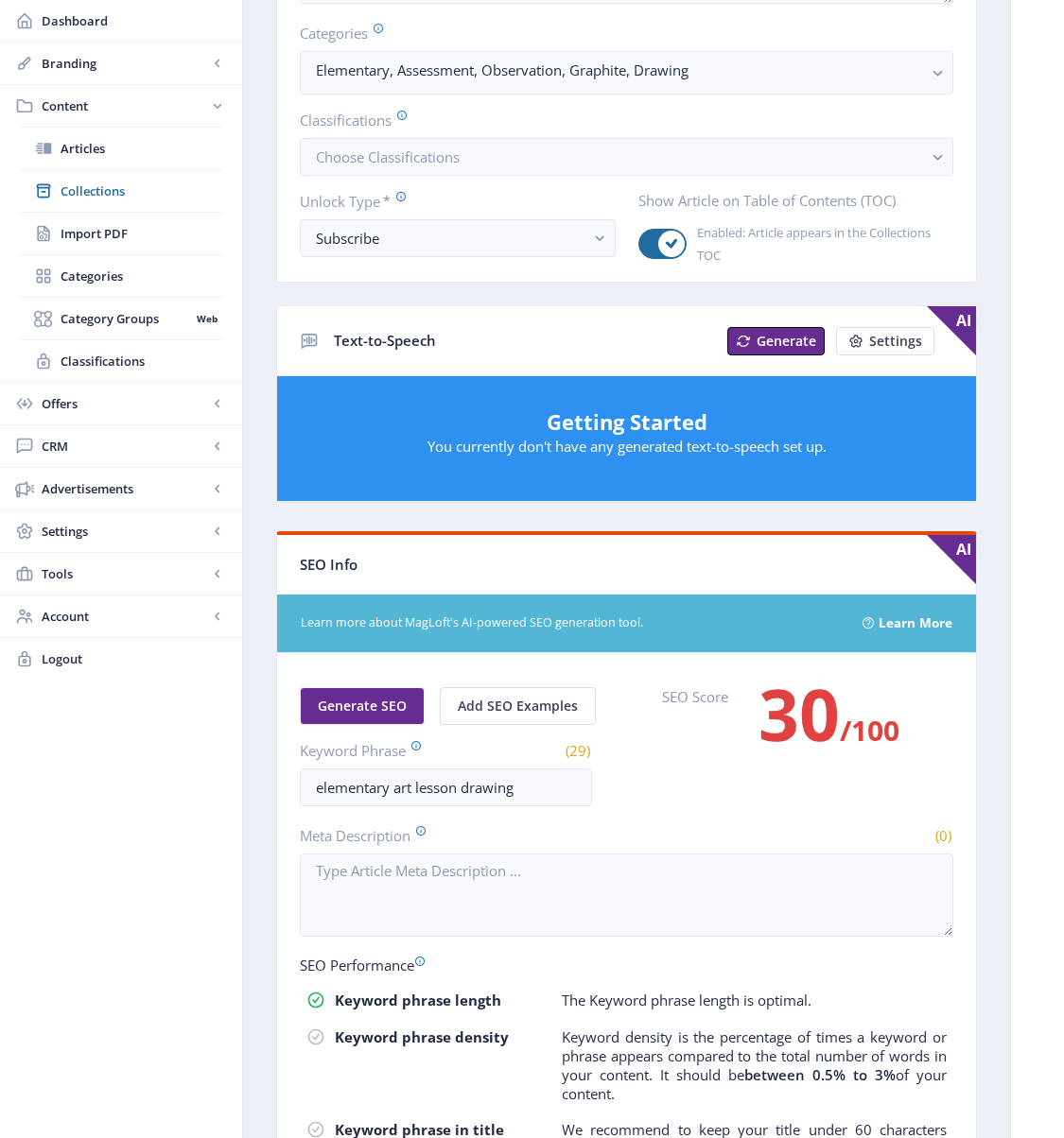
scroll to position [574, 0]
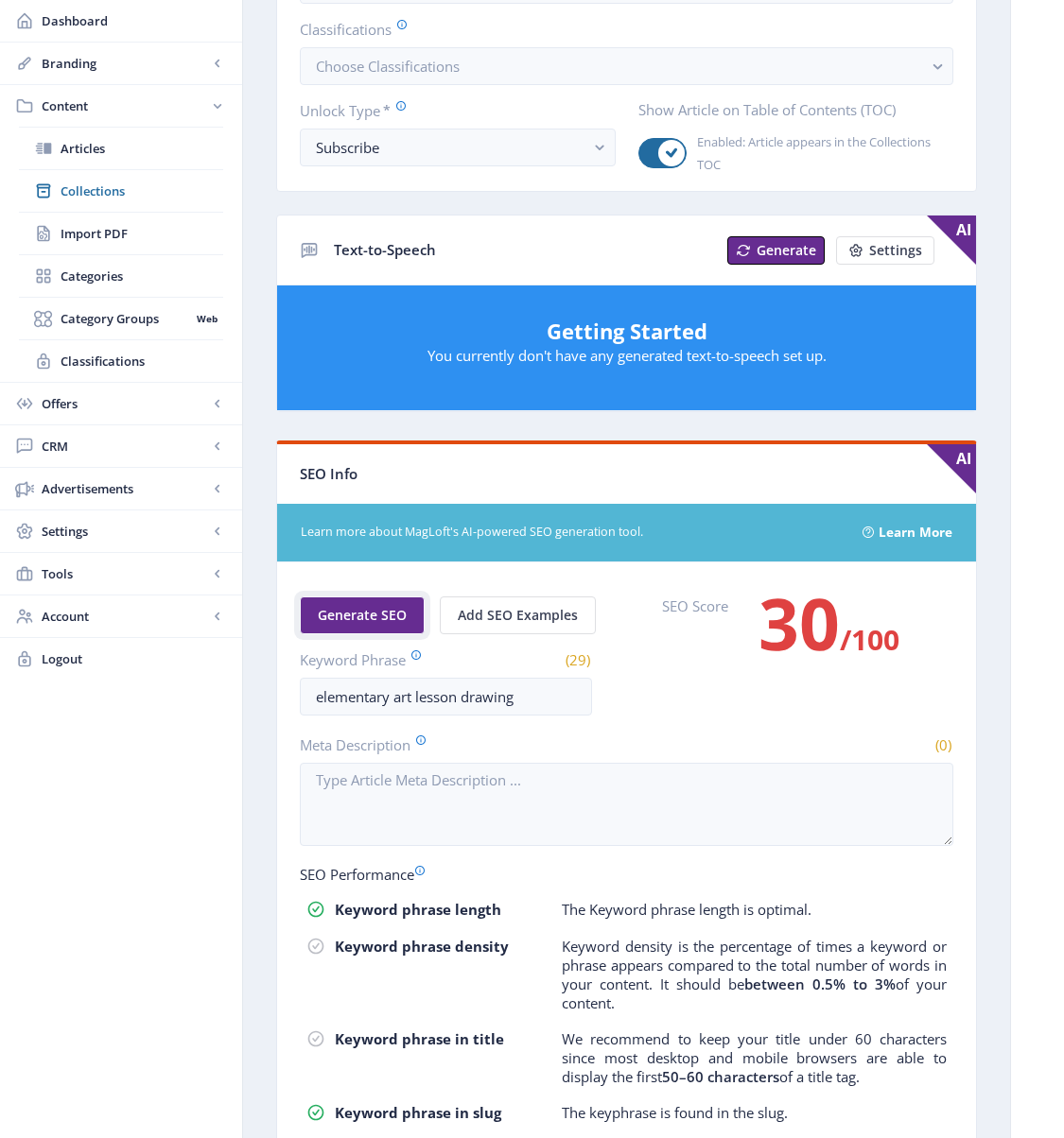
click at [373, 632] on button "Generate SEO" at bounding box center [362, 616] width 125 height 37
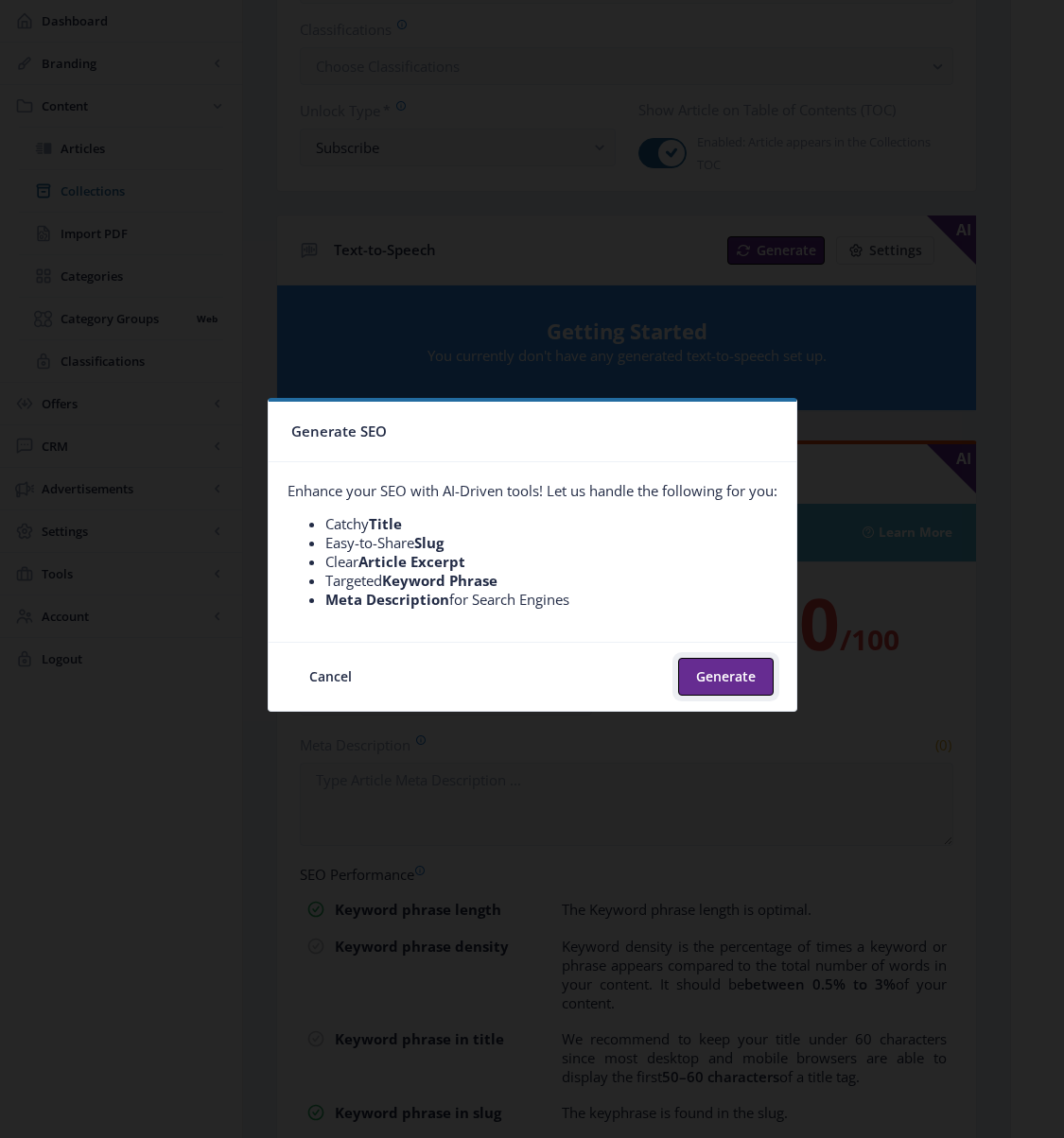
click at [717, 679] on button "Generate" at bounding box center [725, 677] width 95 height 37
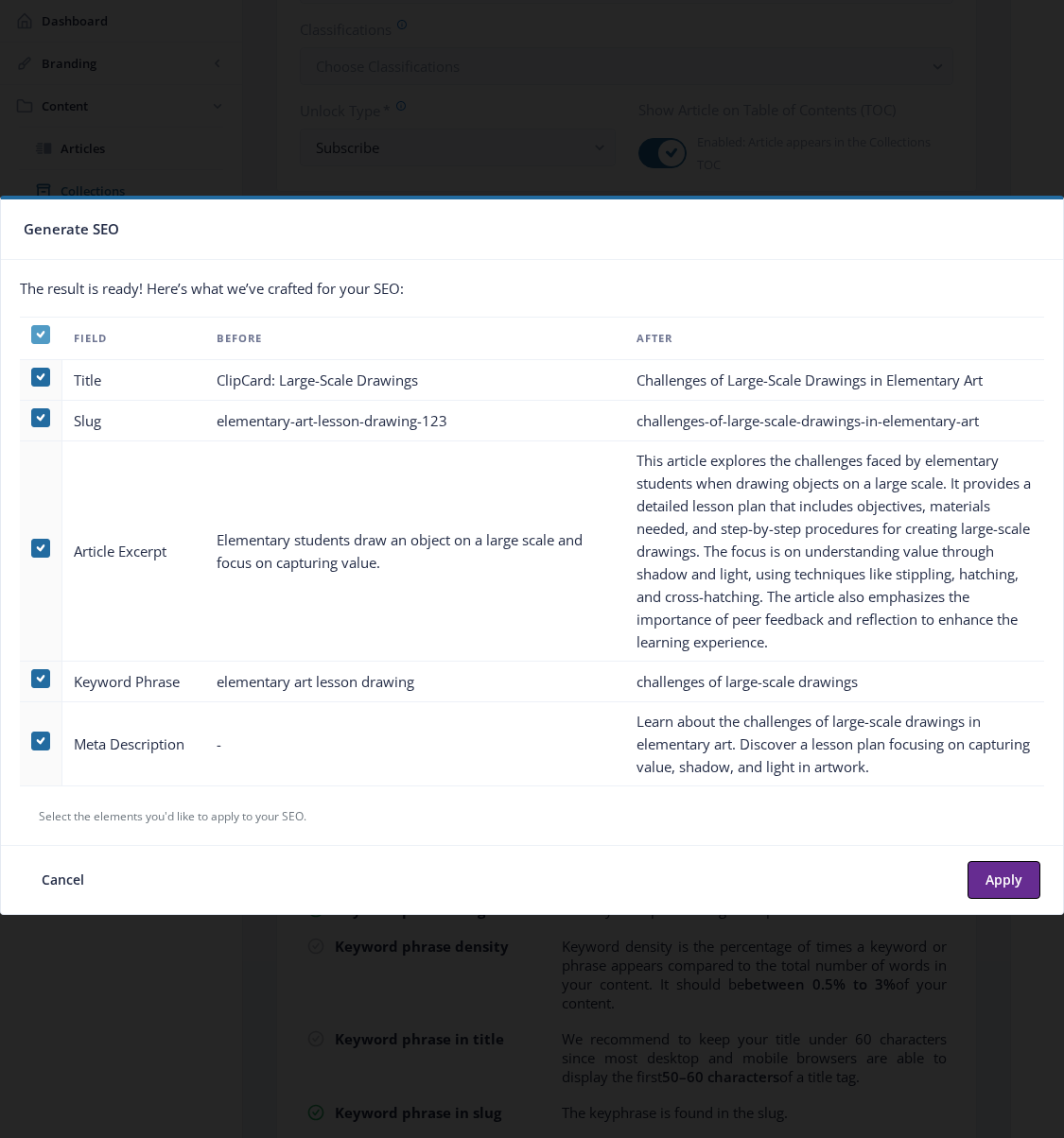
click at [36, 328] on icon at bounding box center [40, 334] width 9 height 19
click at [32, 333] on input "checkbox" at bounding box center [31, 333] width 1 height 1
checkbox input "false"
click at [38, 742] on span at bounding box center [40, 741] width 19 height 19
click at [32, 742] on input "checkbox" at bounding box center [31, 741] width 1 height 1
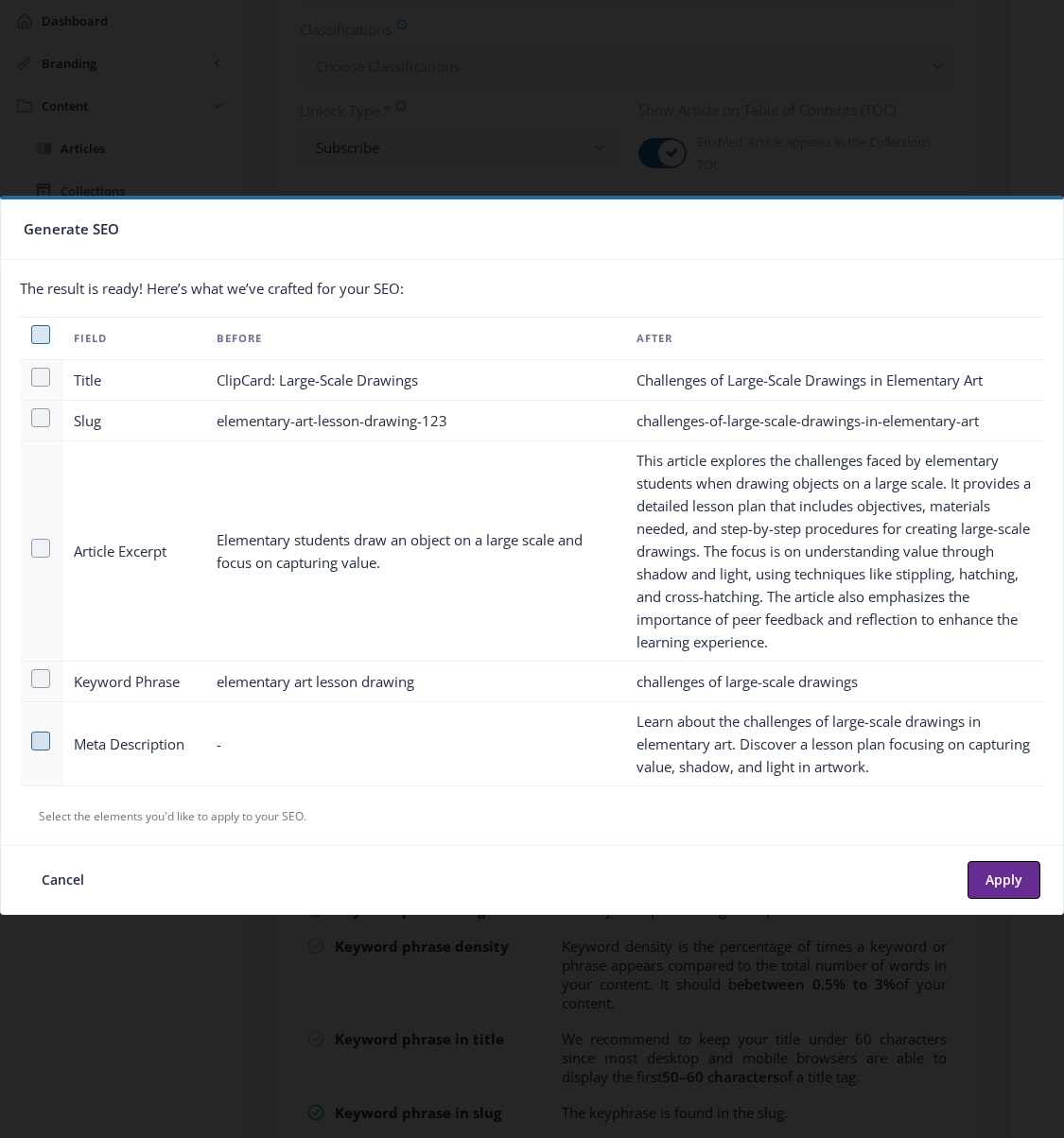
checkbox input "true"
click at [1005, 882] on button "Apply" at bounding box center [1003, 880] width 73 height 37
type textarea "Learn about the challenges of large-scale drawings in elementary art. Discover …"
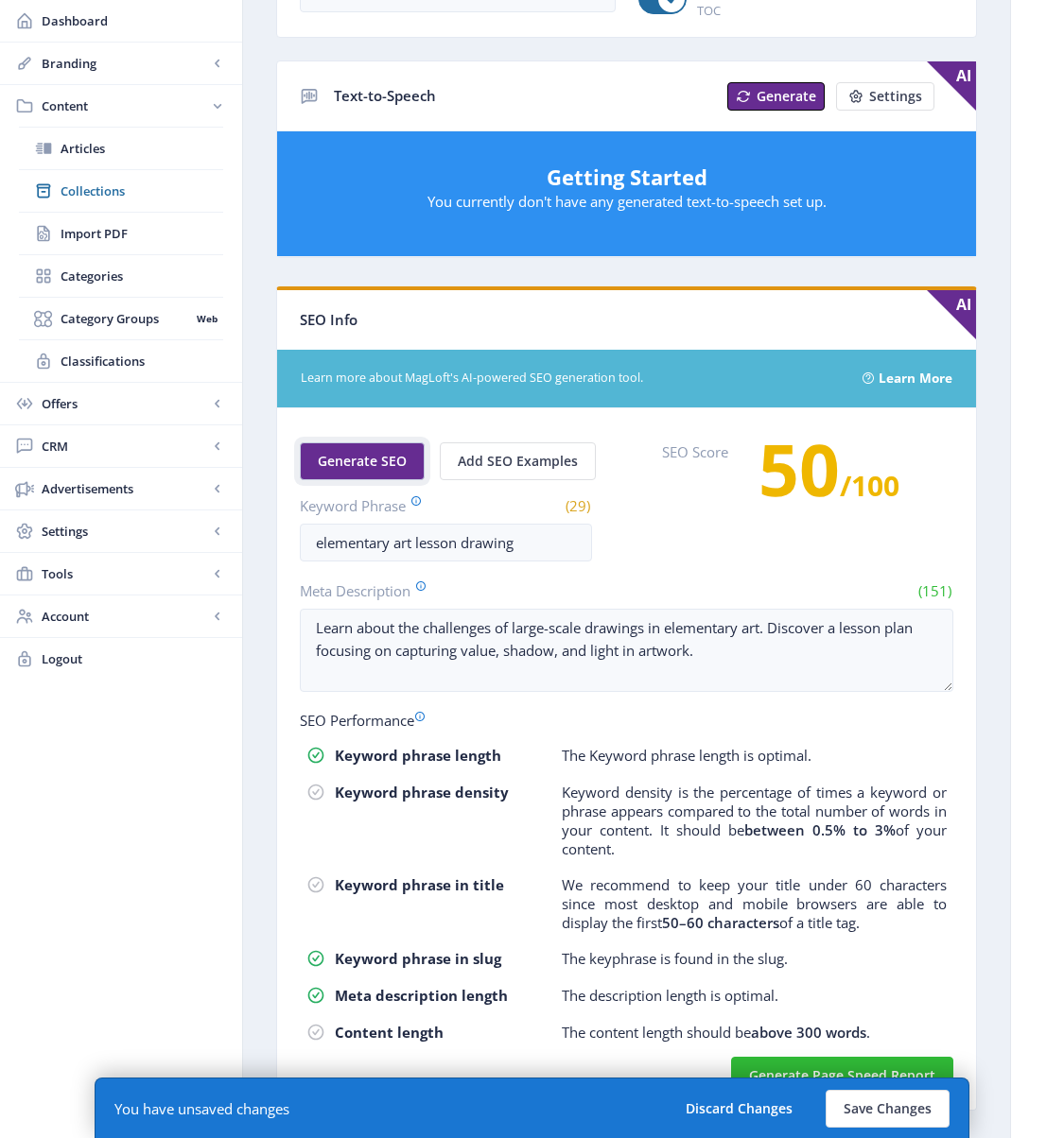
scroll to position [767, 0]
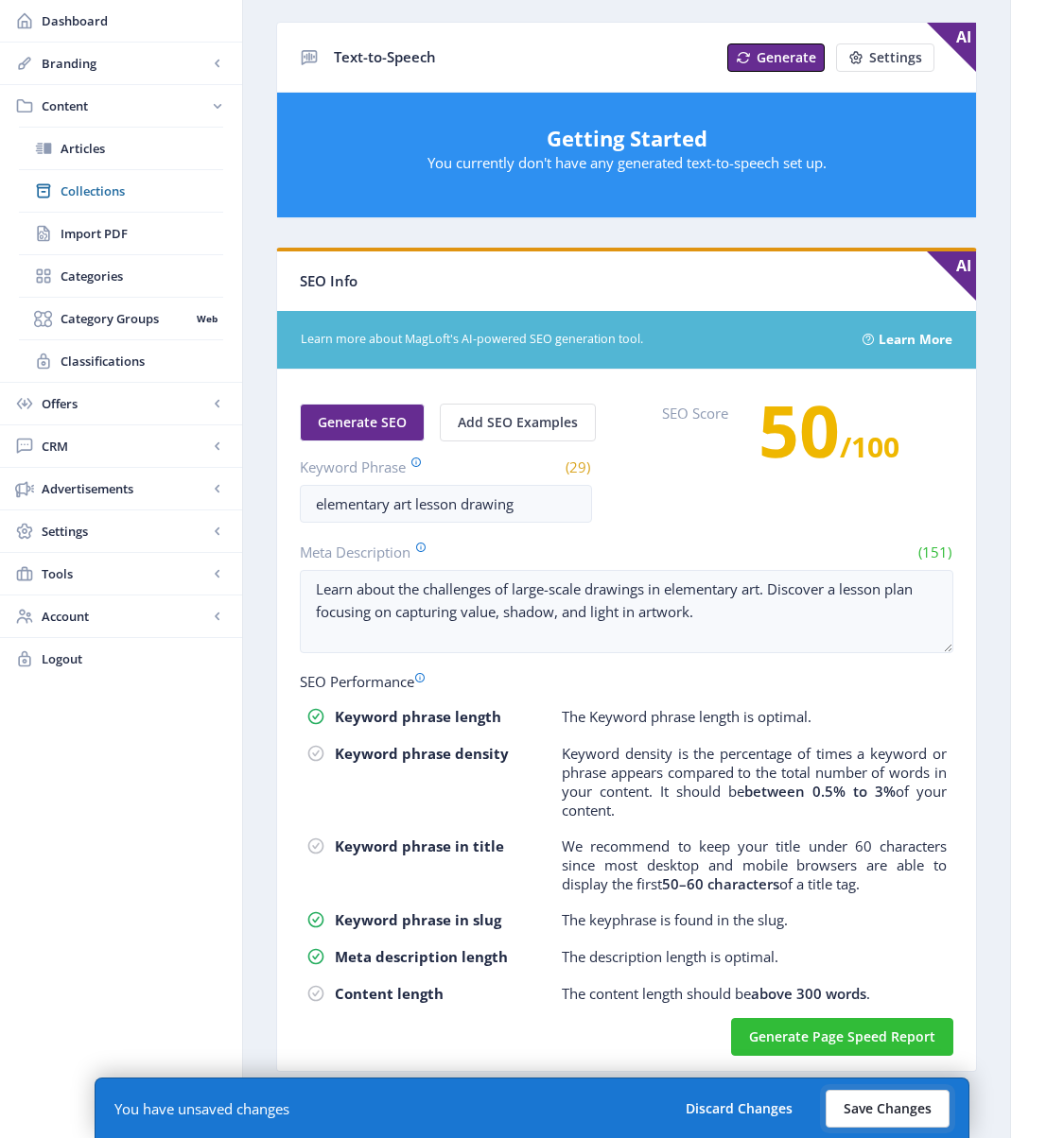
click at [892, 1013] on button "Save Changes" at bounding box center [887, 1108] width 124 height 37
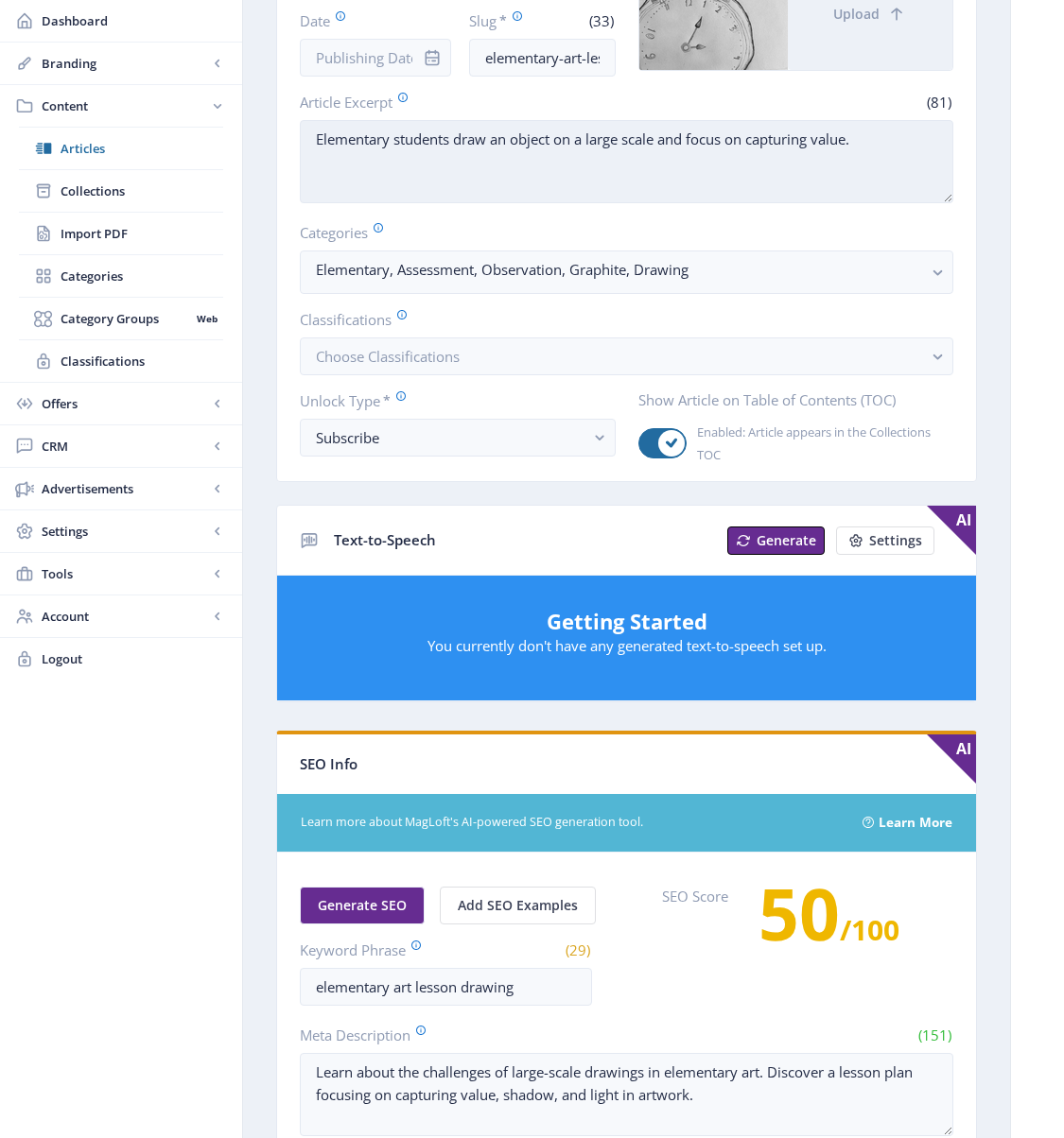
scroll to position [125, 0]
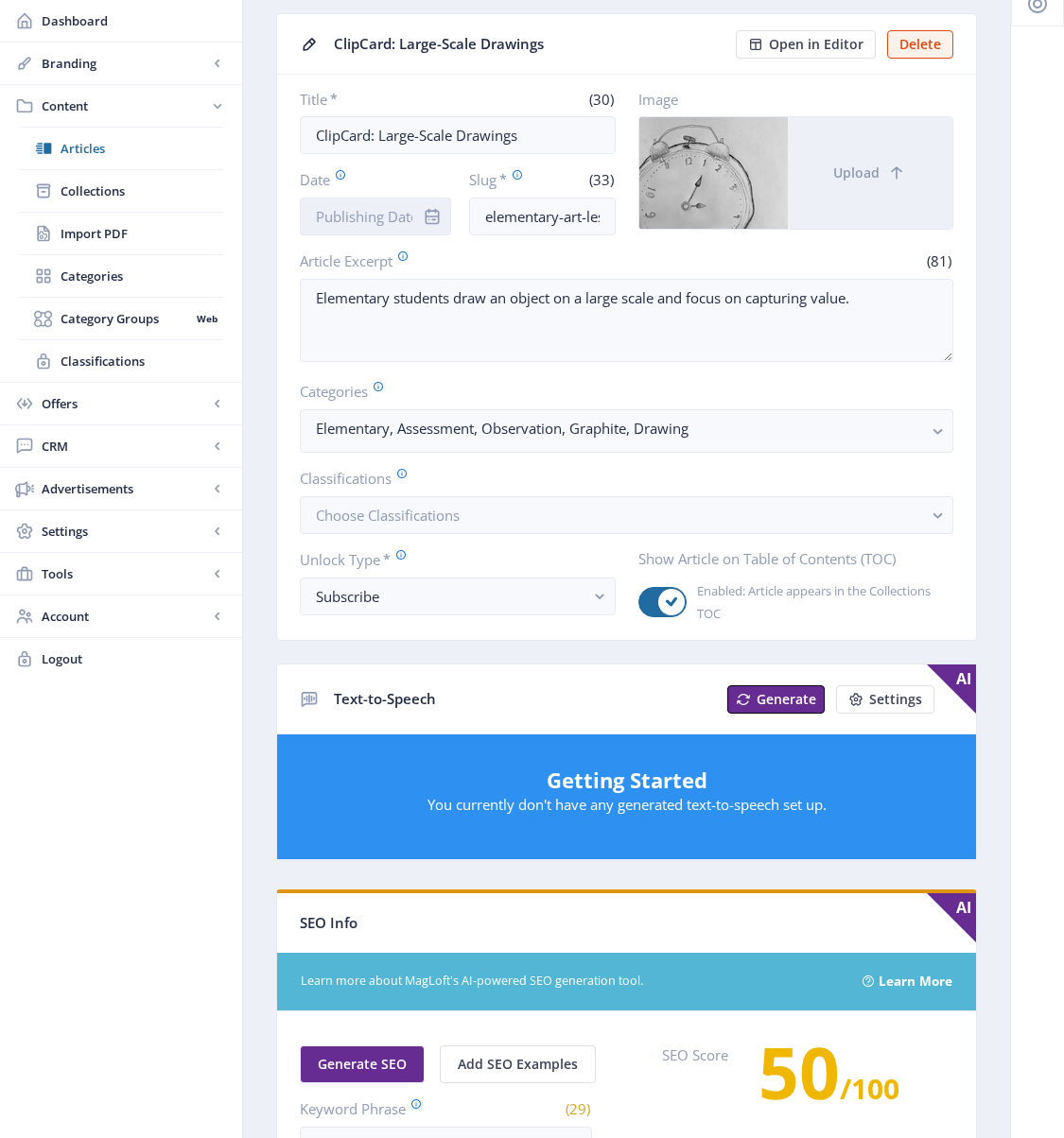
click at [371, 215] on input "Date" at bounding box center [376, 216] width 151 height 37
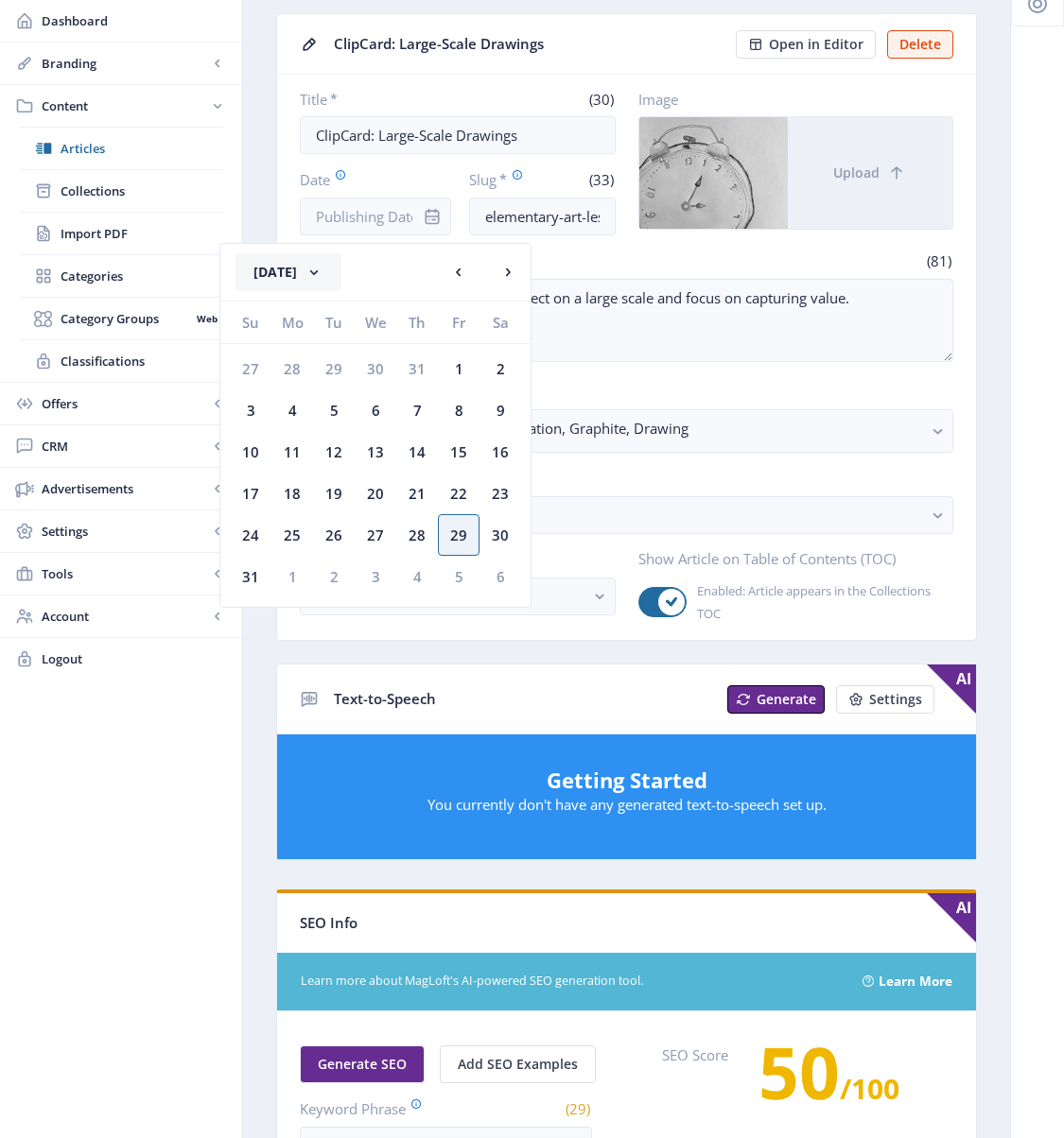
click at [308, 270] on button "[DATE]" at bounding box center [288, 272] width 106 height 37
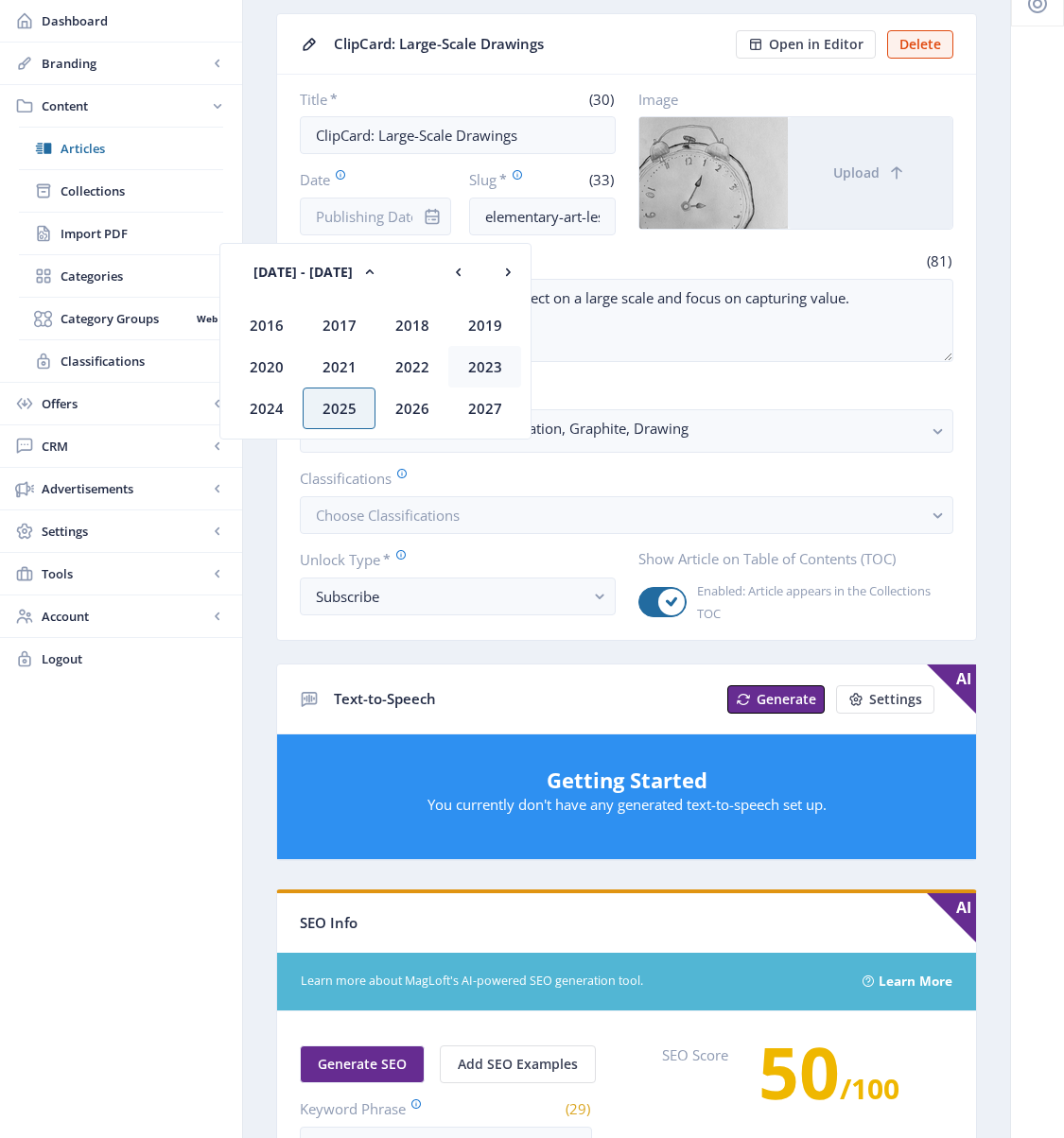
click at [491, 367] on div "2023" at bounding box center [485, 367] width 73 height 41
click at [262, 323] on div "Jan" at bounding box center [266, 326] width 73 height 41
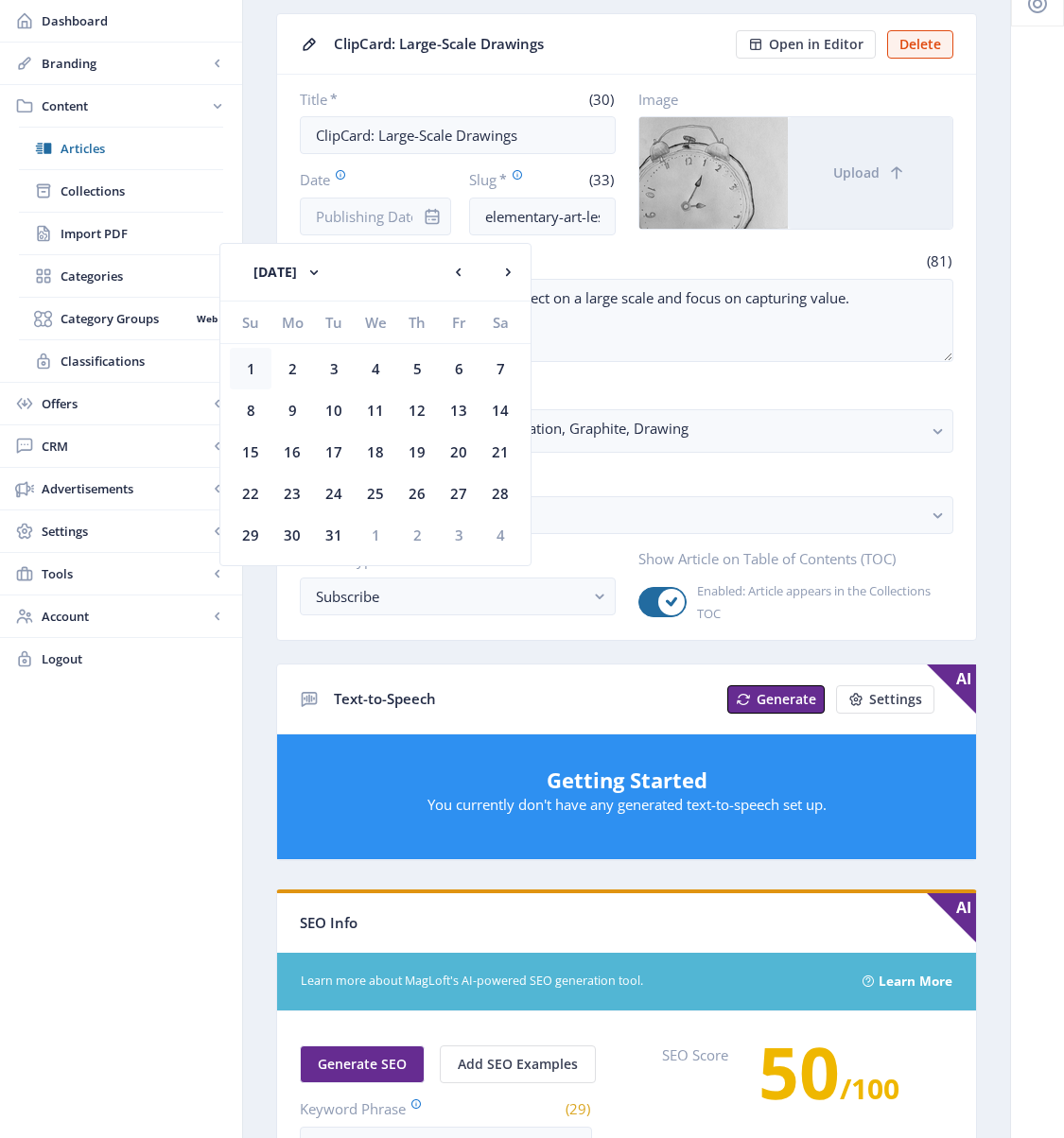
click at [254, 357] on div "1" at bounding box center [251, 369] width 41 height 41
type input "[DATE]"
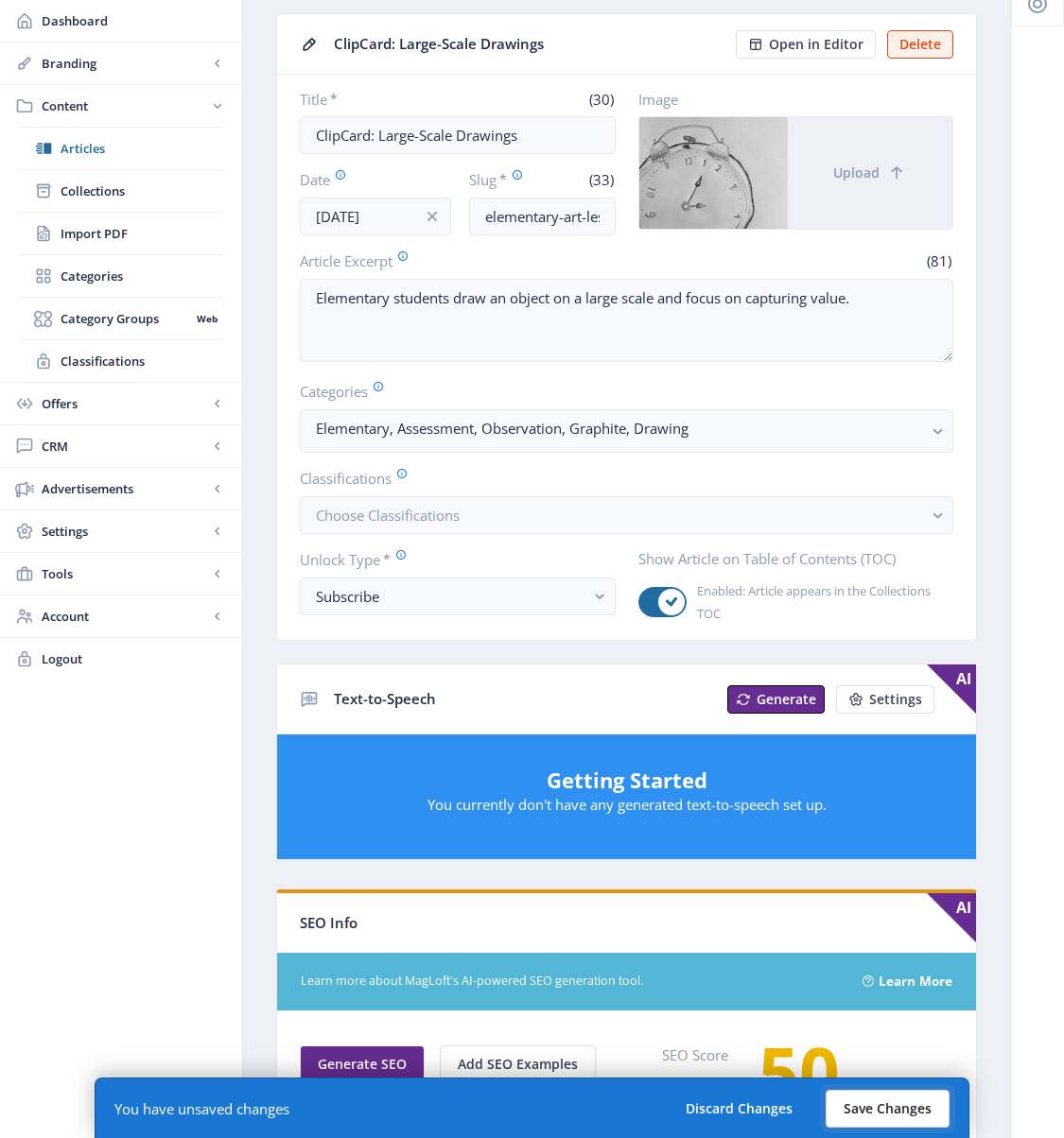
click at [877, 1013] on button "Save Changes" at bounding box center [887, 1108] width 124 height 37
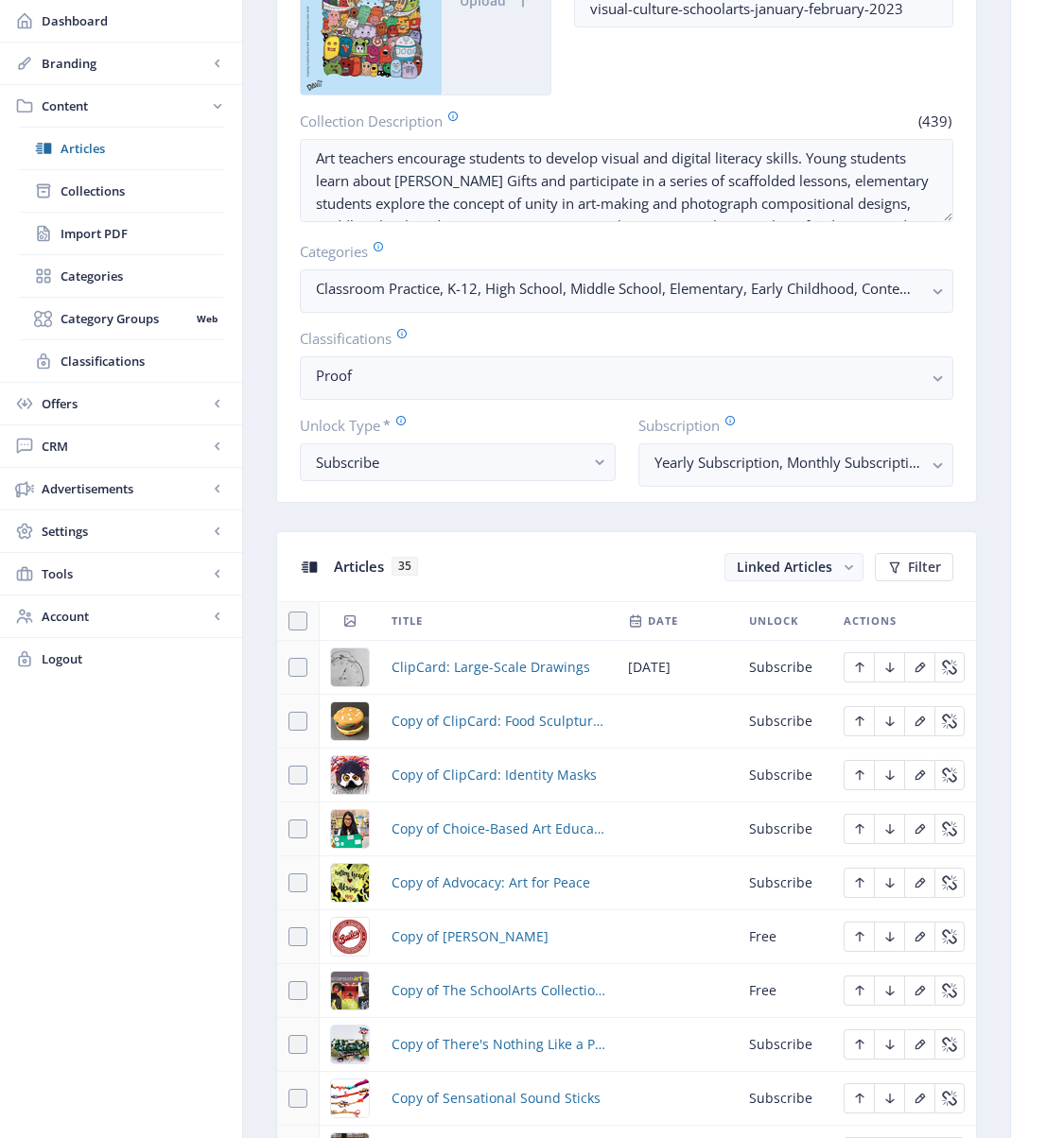
scroll to position [486, 0]
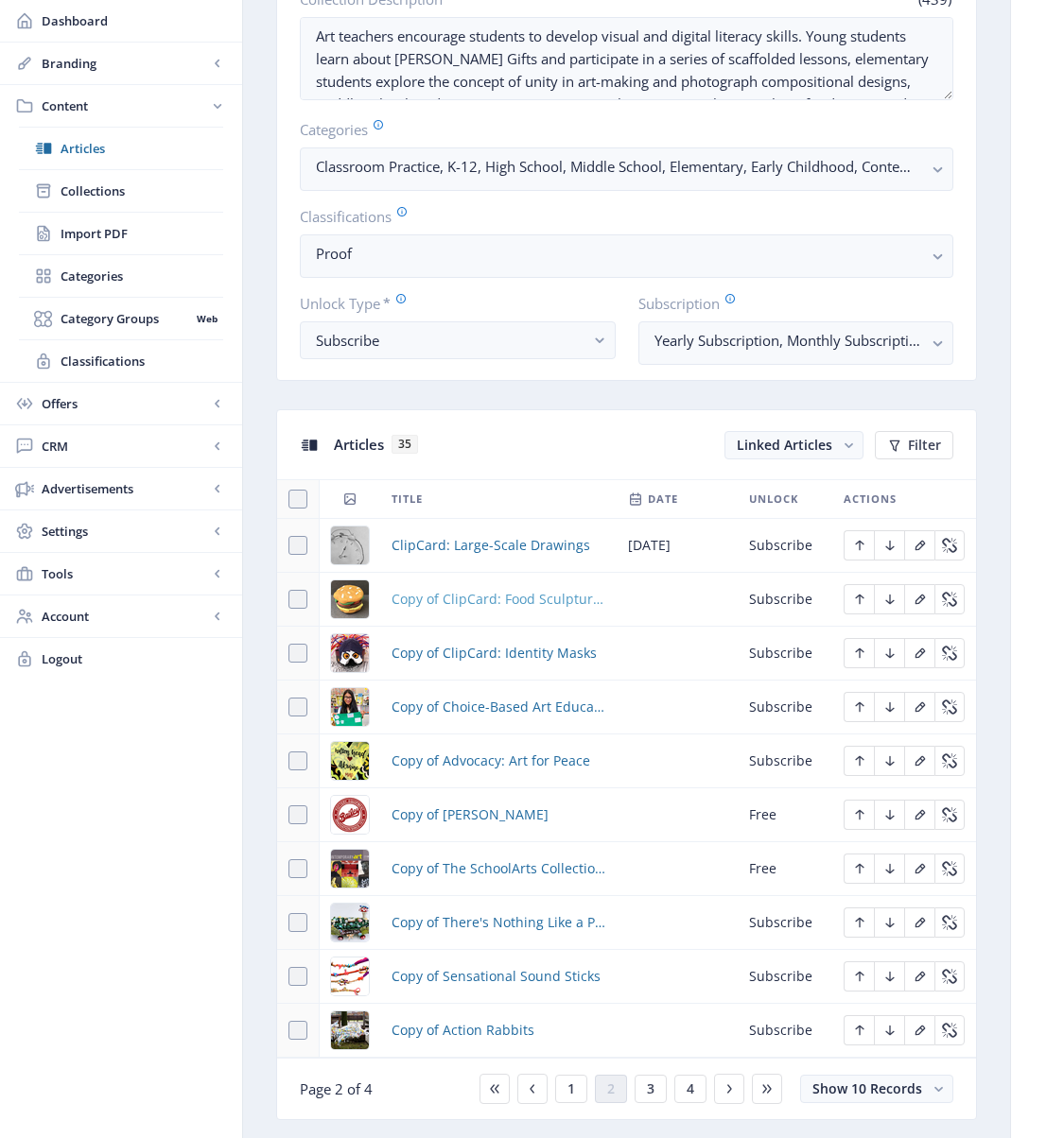
click at [492, 604] on span "Copy of ClipCard: Food Sculptures" at bounding box center [498, 599] width 213 height 23
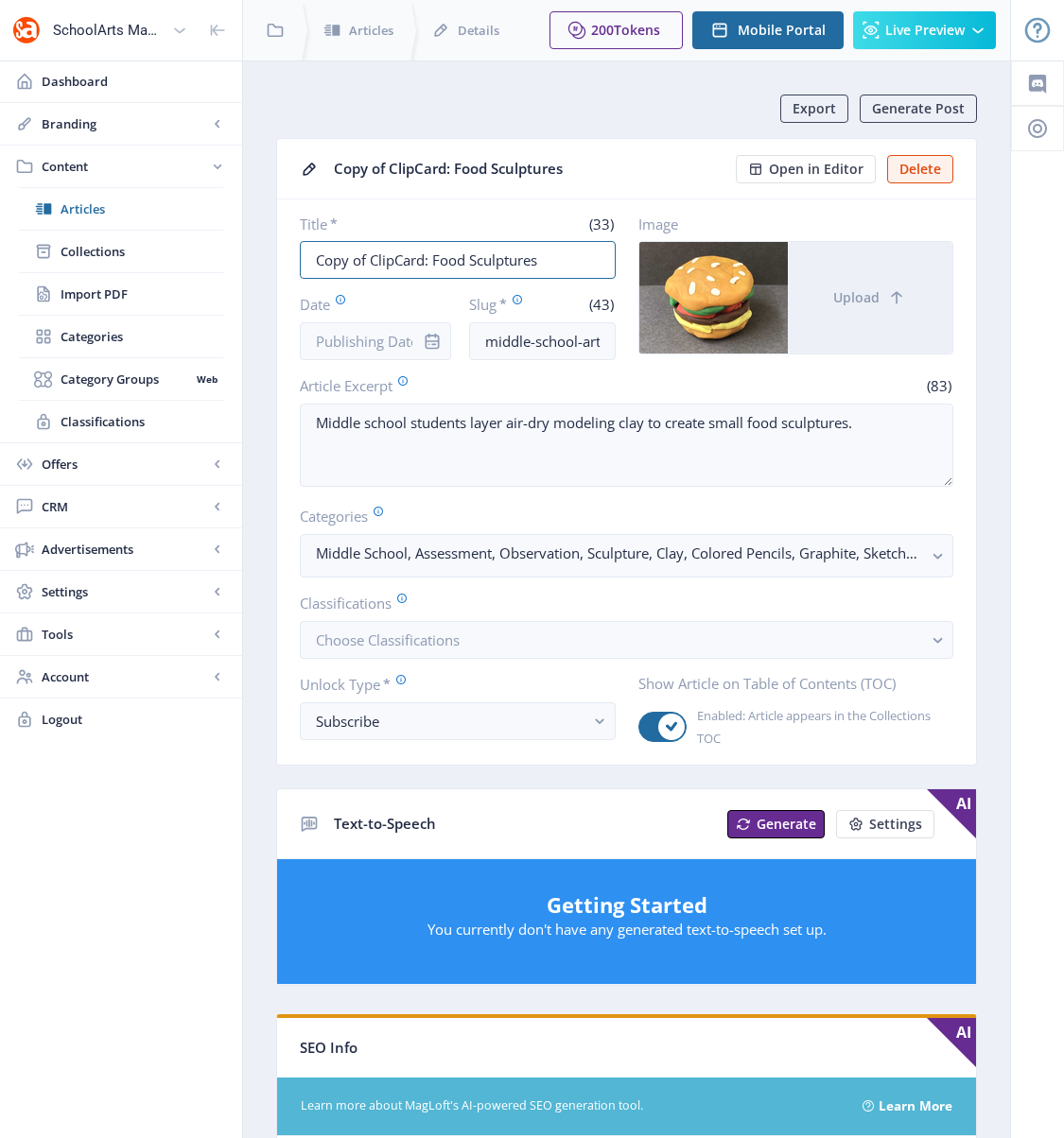
drag, startPoint x: 369, startPoint y: 259, endPoint x: 261, endPoint y: 249, distance: 108.5
click at [261, 249] on nb-layout-column "Export Generate Post Copy of ClipCard: Food Sculptures Open in Editor Delete Ti…" at bounding box center [626, 984] width 769 height 1845
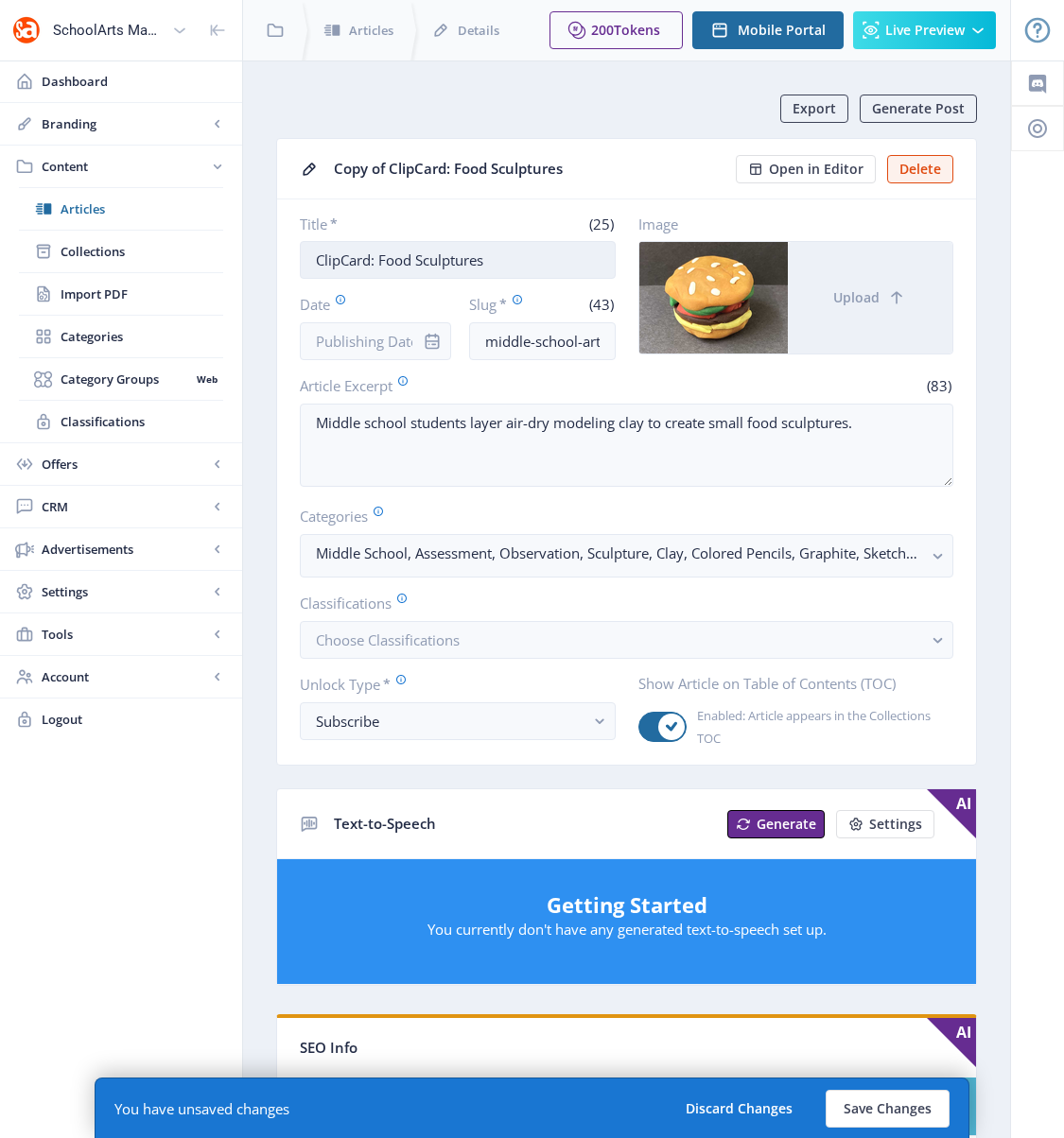
drag, startPoint x: 505, startPoint y: 260, endPoint x: 381, endPoint y: 260, distance: 124.0
click at [381, 260] on input "ClipCard: Food Sculptures" at bounding box center [457, 260] width 316 height 37
paste input "Alternating Pattern"
type input "ClipCard: Alternating Patterns"
click at [559, 348] on input "middle-school-art-lesson-sculpture-623-4n8q" at bounding box center [542, 341] width 147 height 37
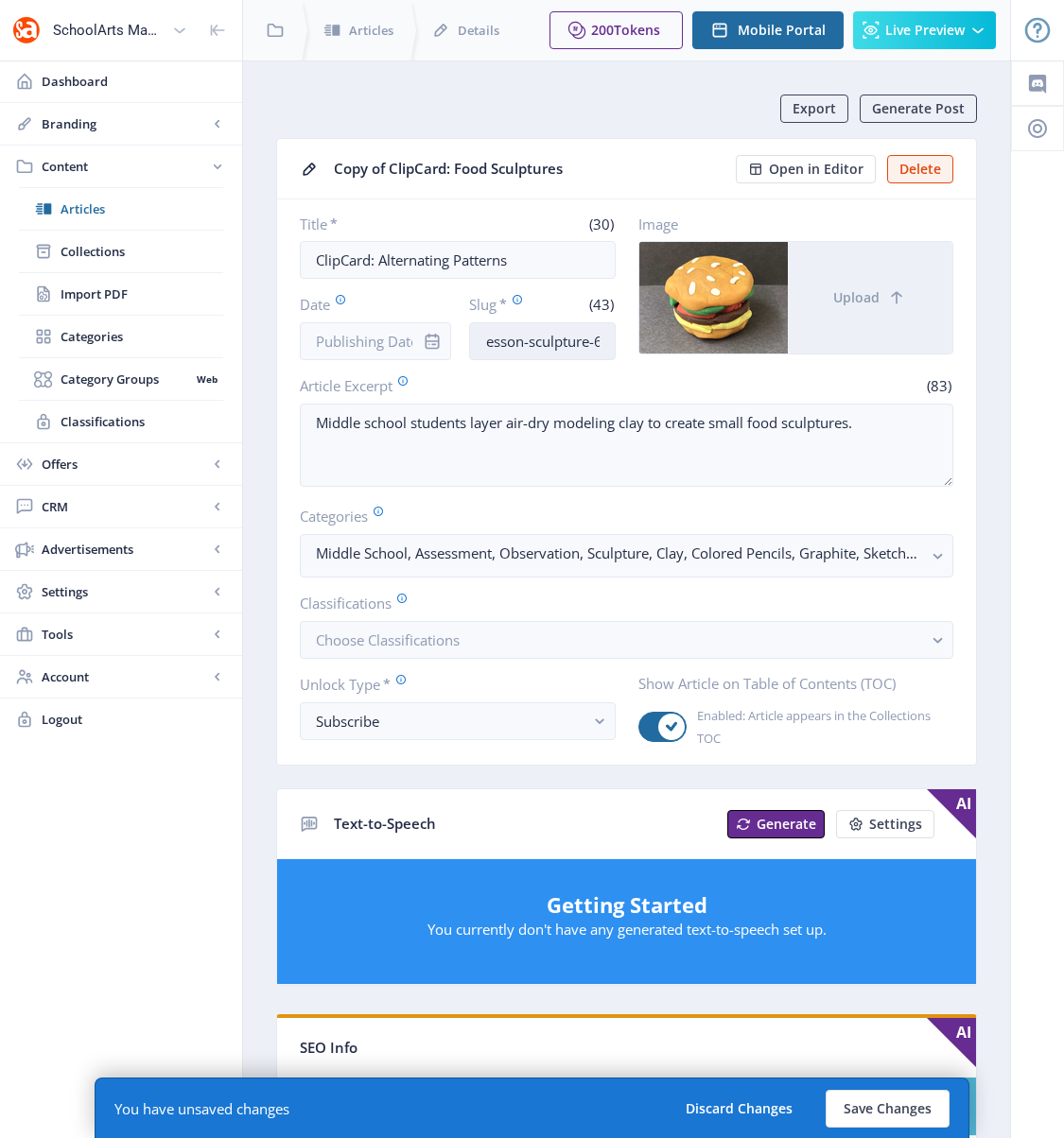
scroll to position [0, 183]
drag, startPoint x: 570, startPoint y: 342, endPoint x: 610, endPoint y: 341, distance: 40.0
click at [610, 341] on input "middle-school-art-lesson-sculpture-623-4n8q" at bounding box center [542, 341] width 147 height 37
click at [603, 338] on input "middle-school-art-lesson-sculpture-623-4n8q" at bounding box center [542, 341] width 147 height 37
drag, startPoint x: 603, startPoint y: 338, endPoint x: 516, endPoint y: 338, distance: 87.0
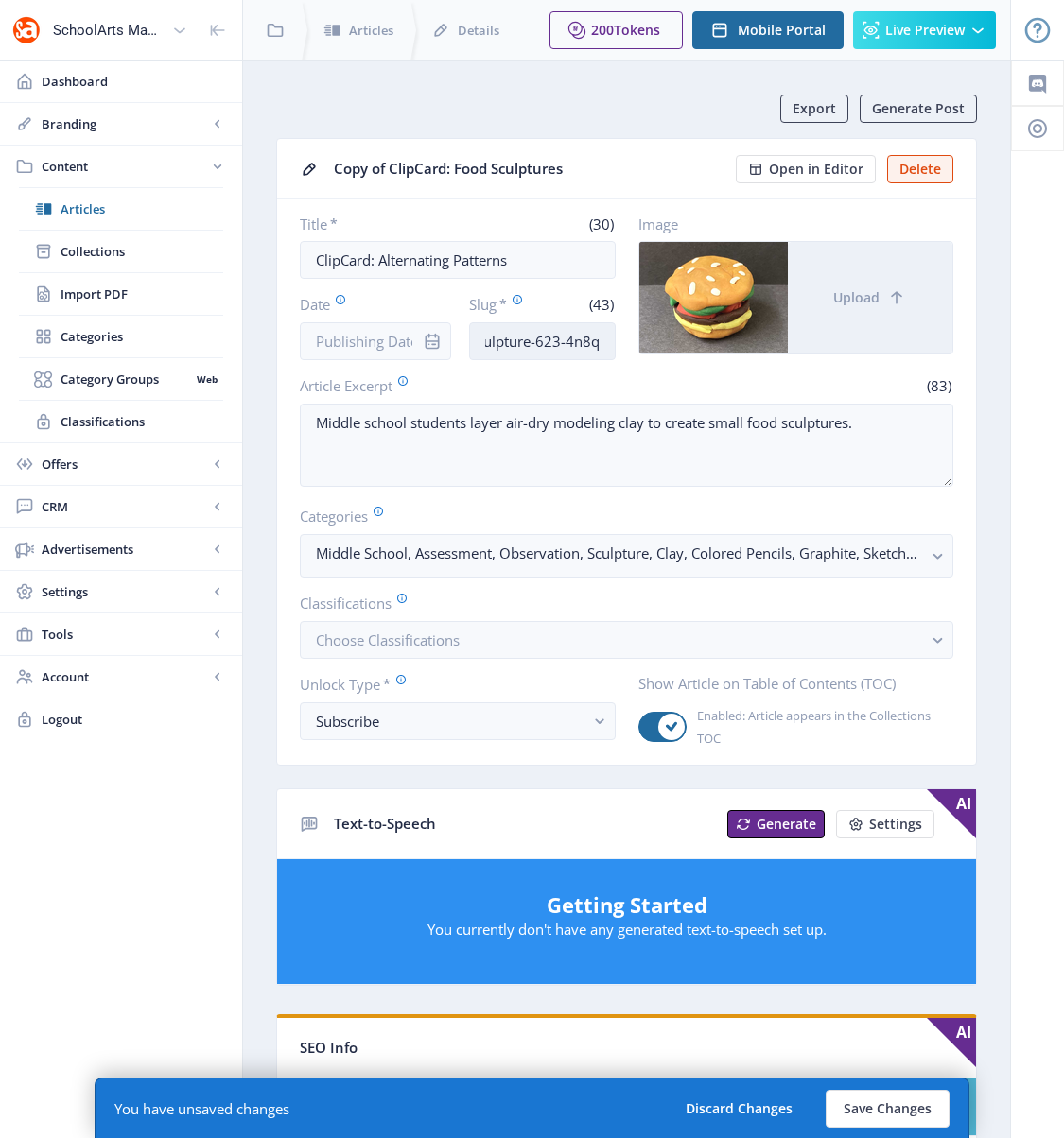
click at [516, 338] on input "middle-school-art-lesson-sculpture-623-4n8q" at bounding box center [542, 341] width 147 height 37
click at [520, 341] on input "middle-school-art-lesson-sculpture-623-4n8q" at bounding box center [542, 341] width 147 height 37
drag, startPoint x: 510, startPoint y: 342, endPoint x: 644, endPoint y: 348, distance: 134.1
click at [644, 348] on div "Title * (30) ClipCard: Alternating Patterns Date Slug * (43) middle-school-art-…" at bounding box center [626, 287] width 653 height 146
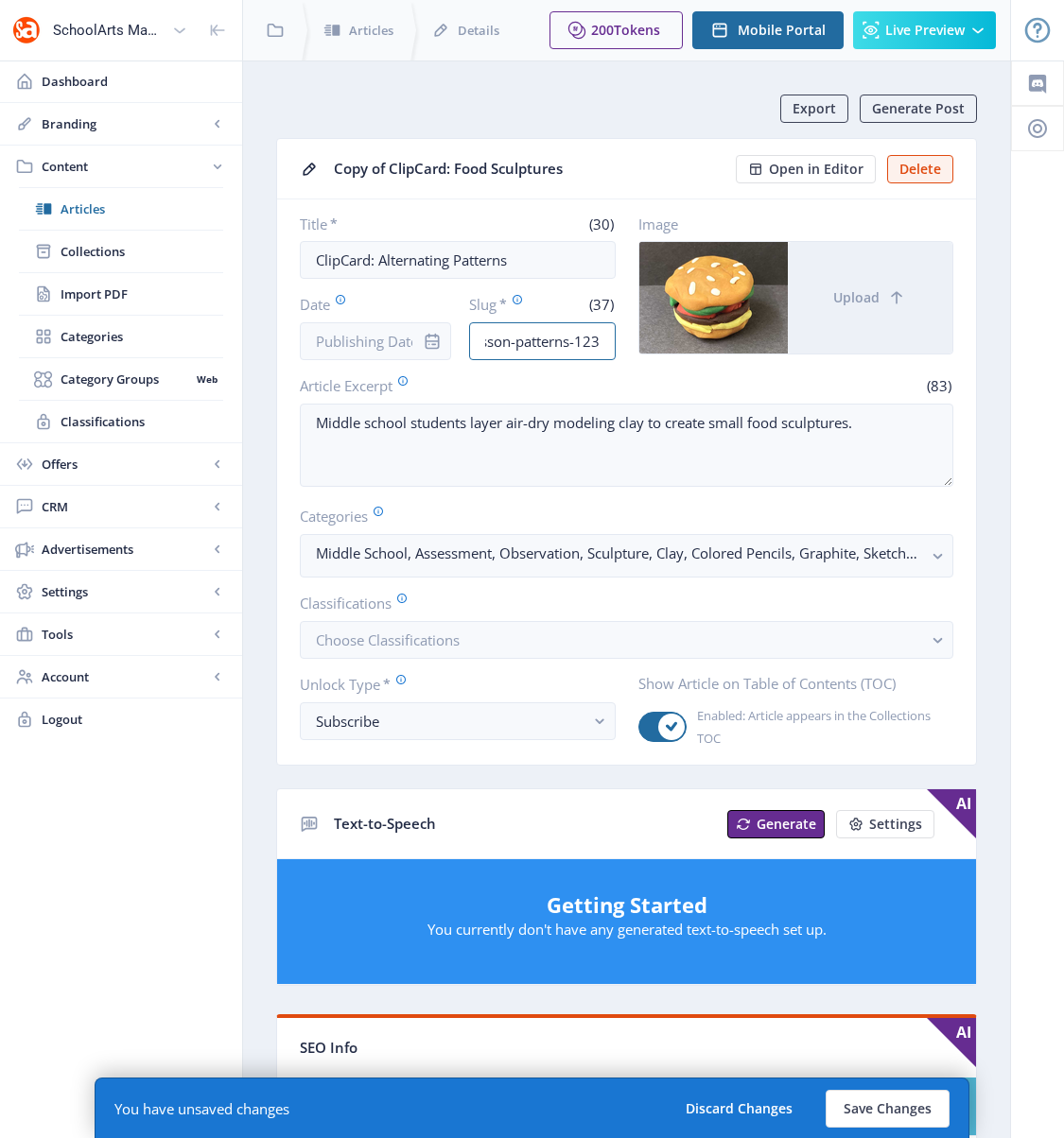
type input "middle-school-art-lesson-patterns-123"
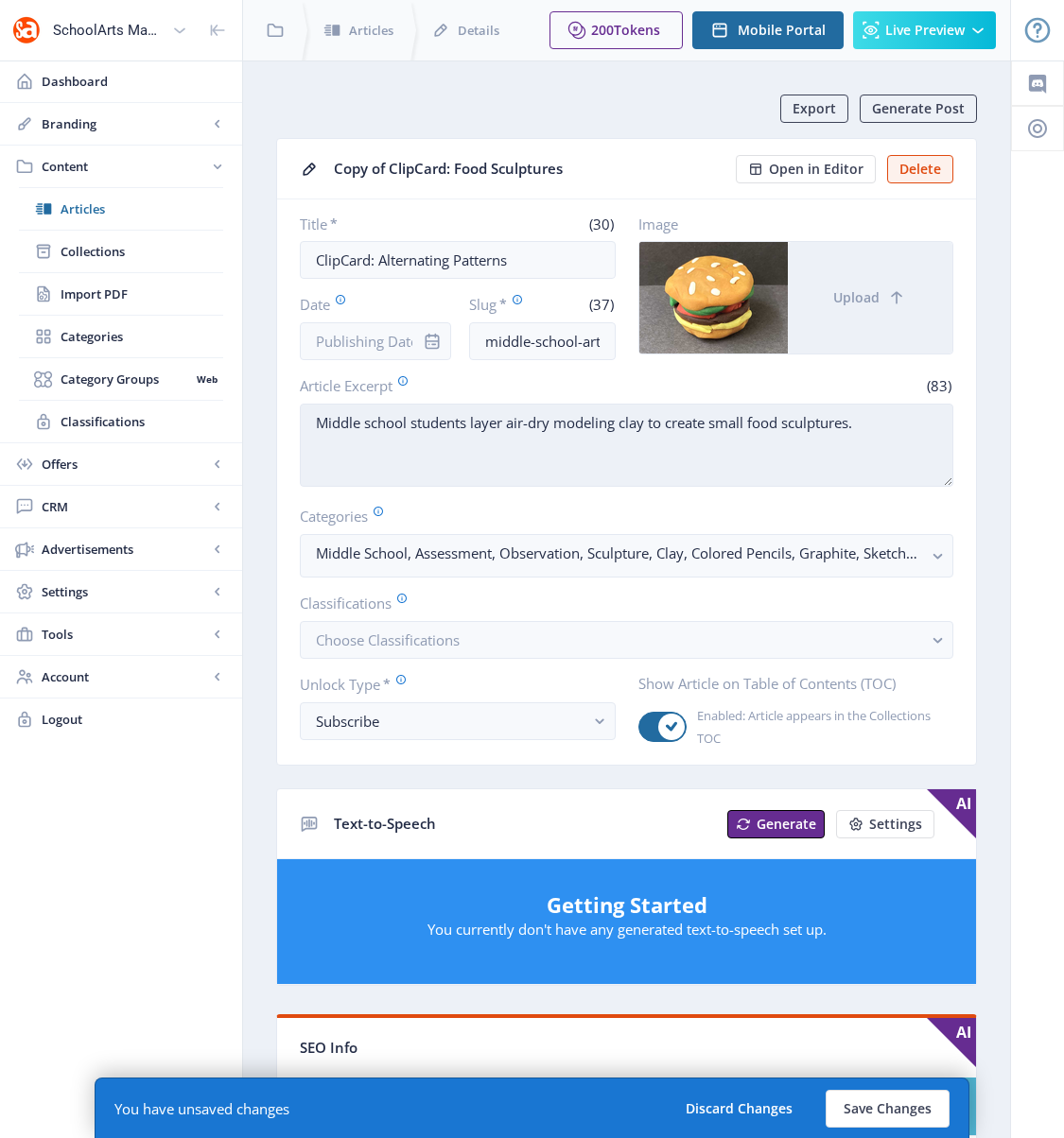
drag, startPoint x: 472, startPoint y: 424, endPoint x: 885, endPoint y: 430, distance: 413.0
click at [885, 430] on textarea "Middle school students layer air-dry modeling clay to create small food sculptu…" at bounding box center [626, 446] width 653 height 84
paste textarea "overlap lines and shapes in a design composition to create a pattern with only …"
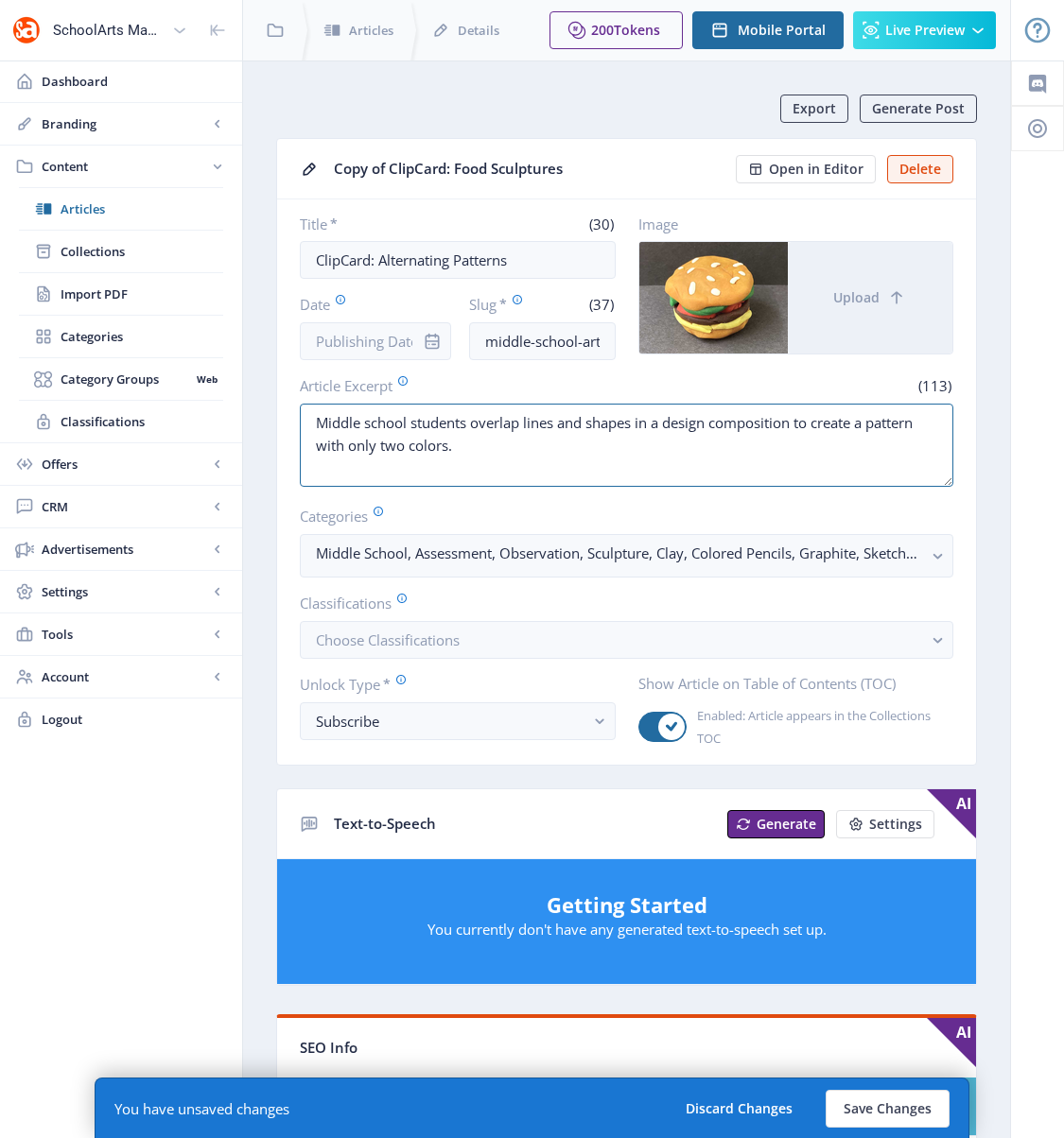
type textarea "Middle school students overlap lines and shapes in a design composition to crea…"
click at [936, 551] on rect "button" at bounding box center [937, 557] width 22 height 22
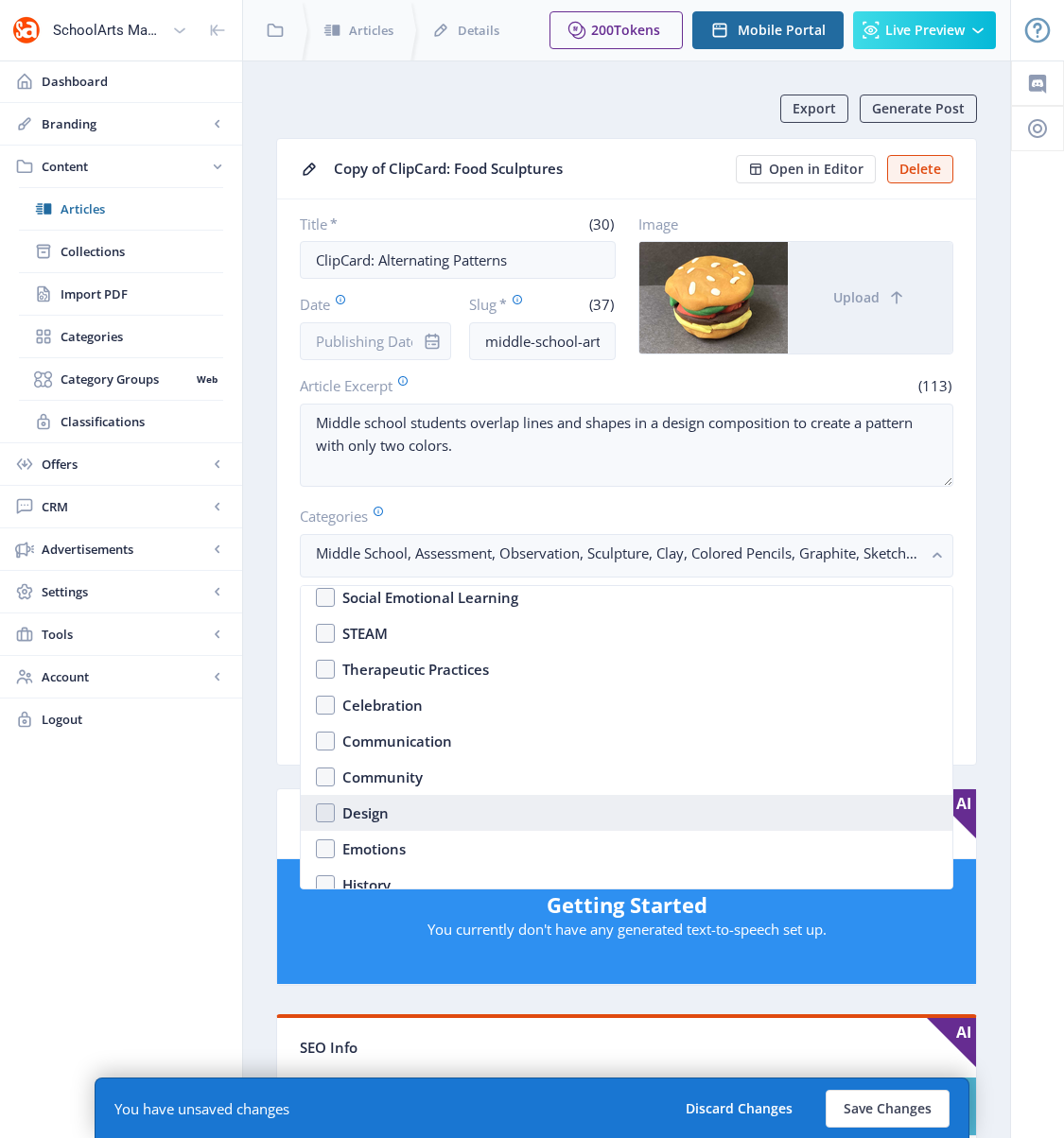
scroll to position [841, 0]
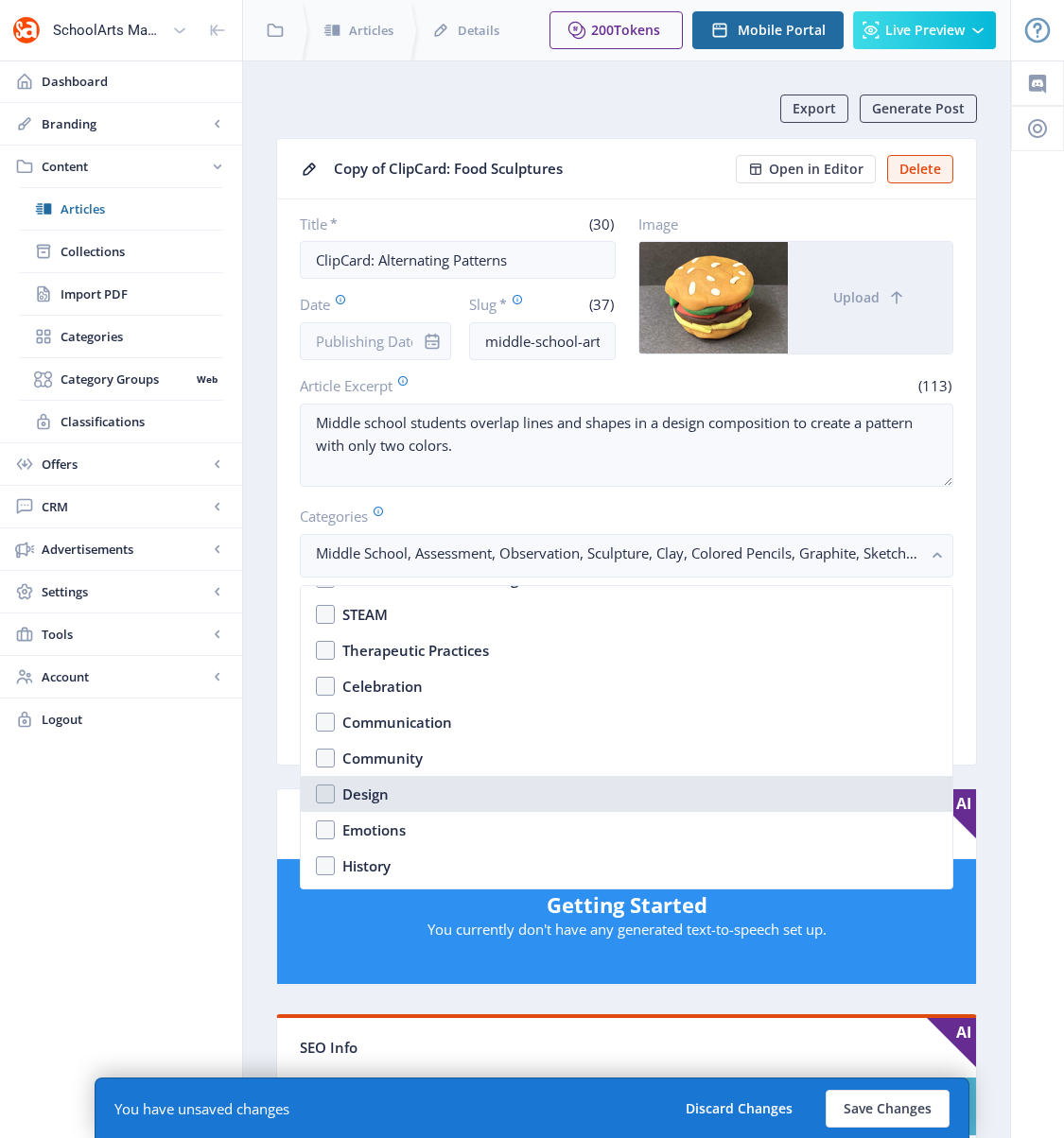
click at [393, 807] on nb-option "Design" at bounding box center [626, 794] width 651 height 36
checkbox input "true"
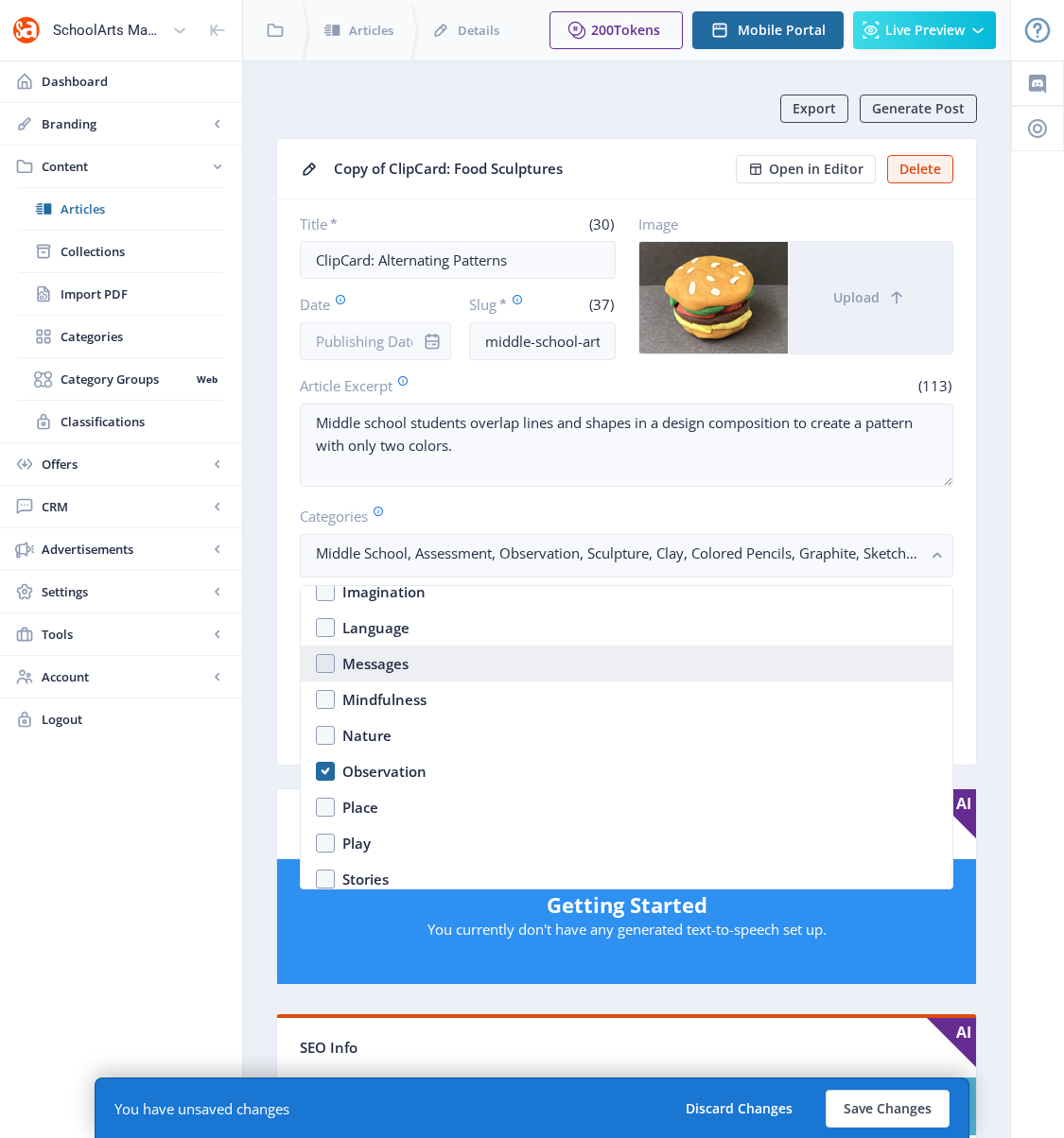
scroll to position [1226, 0]
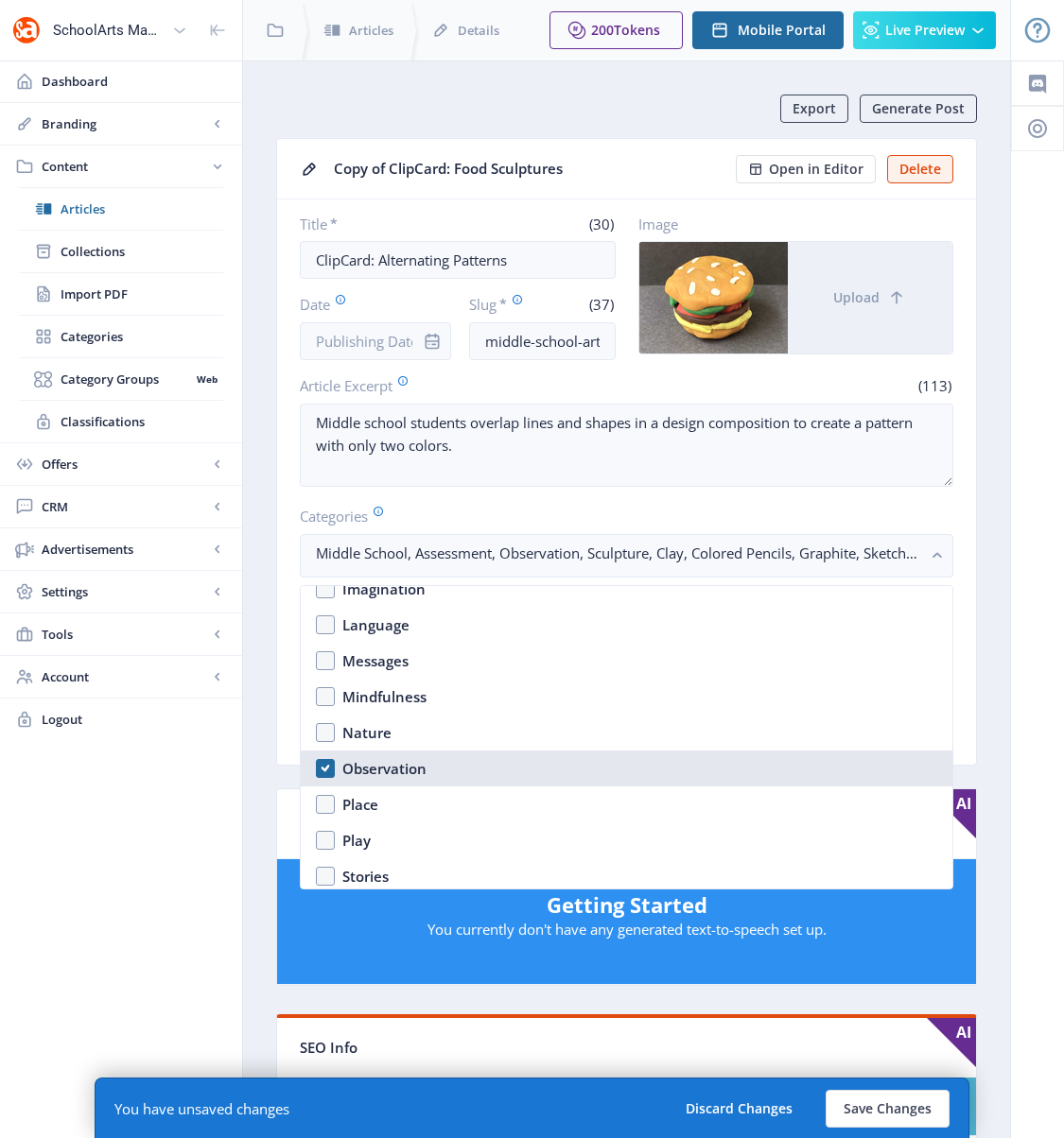
click at [363, 763] on div "Observation" at bounding box center [384, 768] width 85 height 23
checkbox input "false"
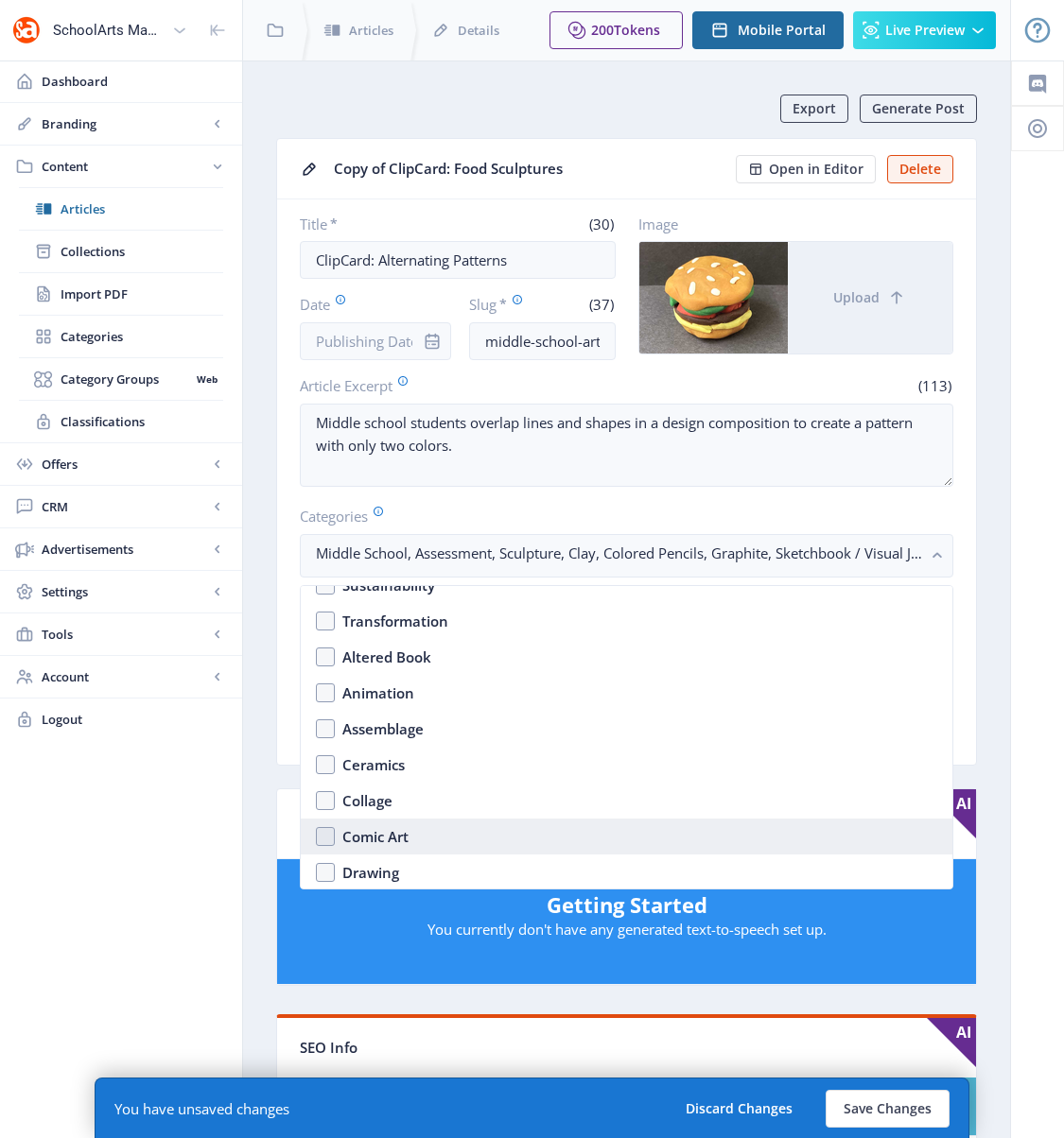
scroll to position [1647, 0]
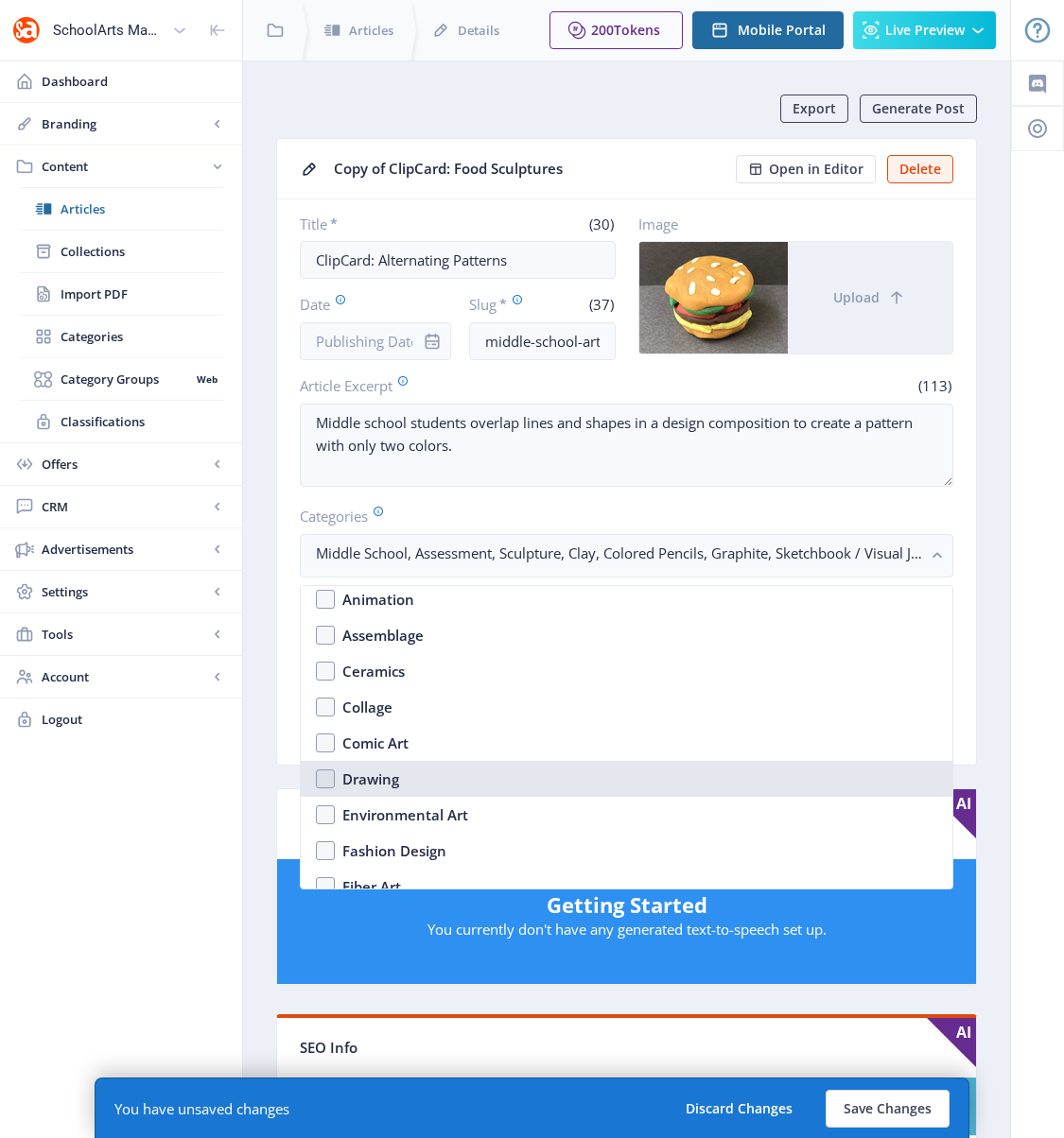
click at [365, 774] on div "Drawing" at bounding box center [371, 779] width 57 height 23
checkbox input "true"
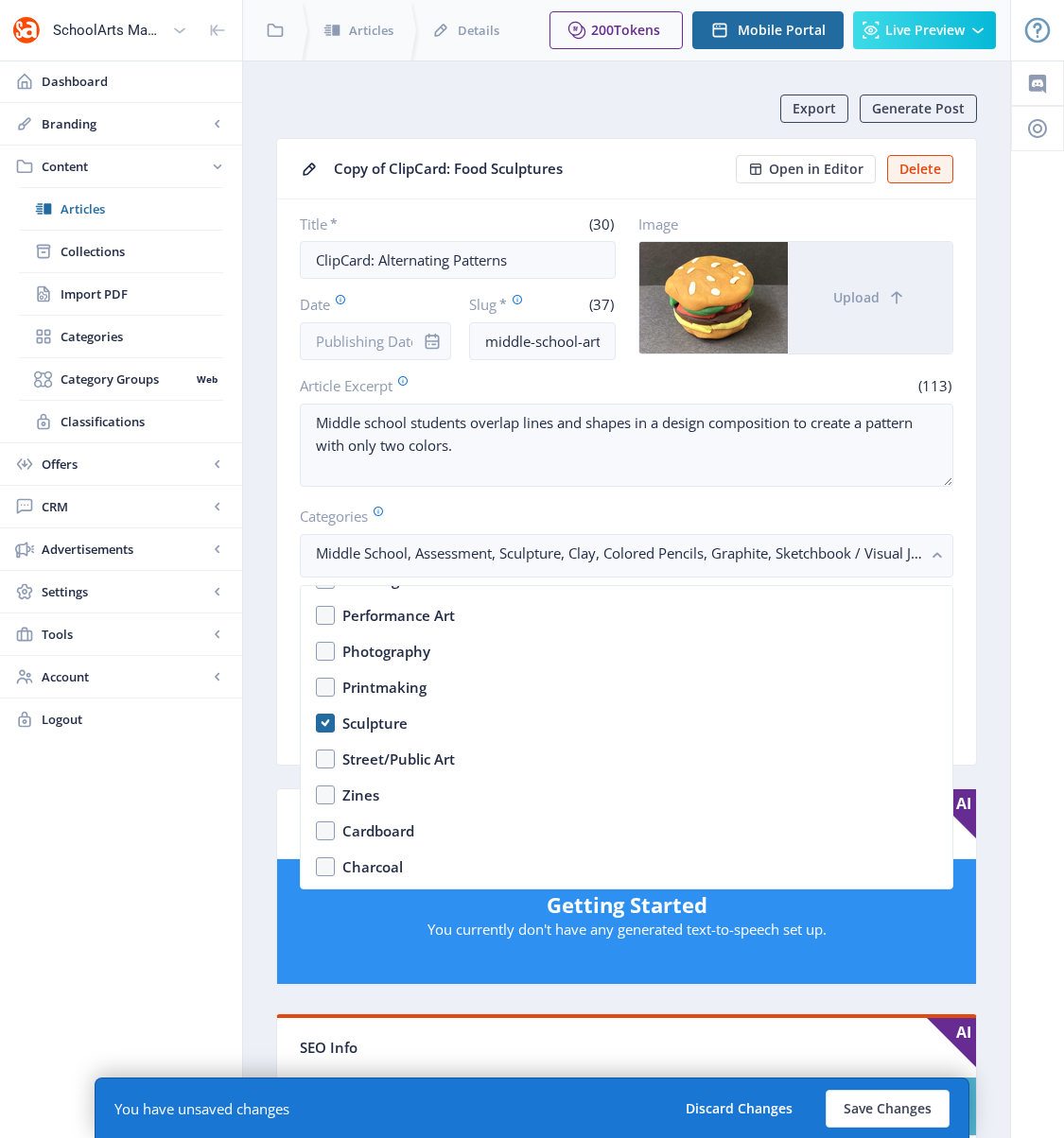
scroll to position [2211, 0]
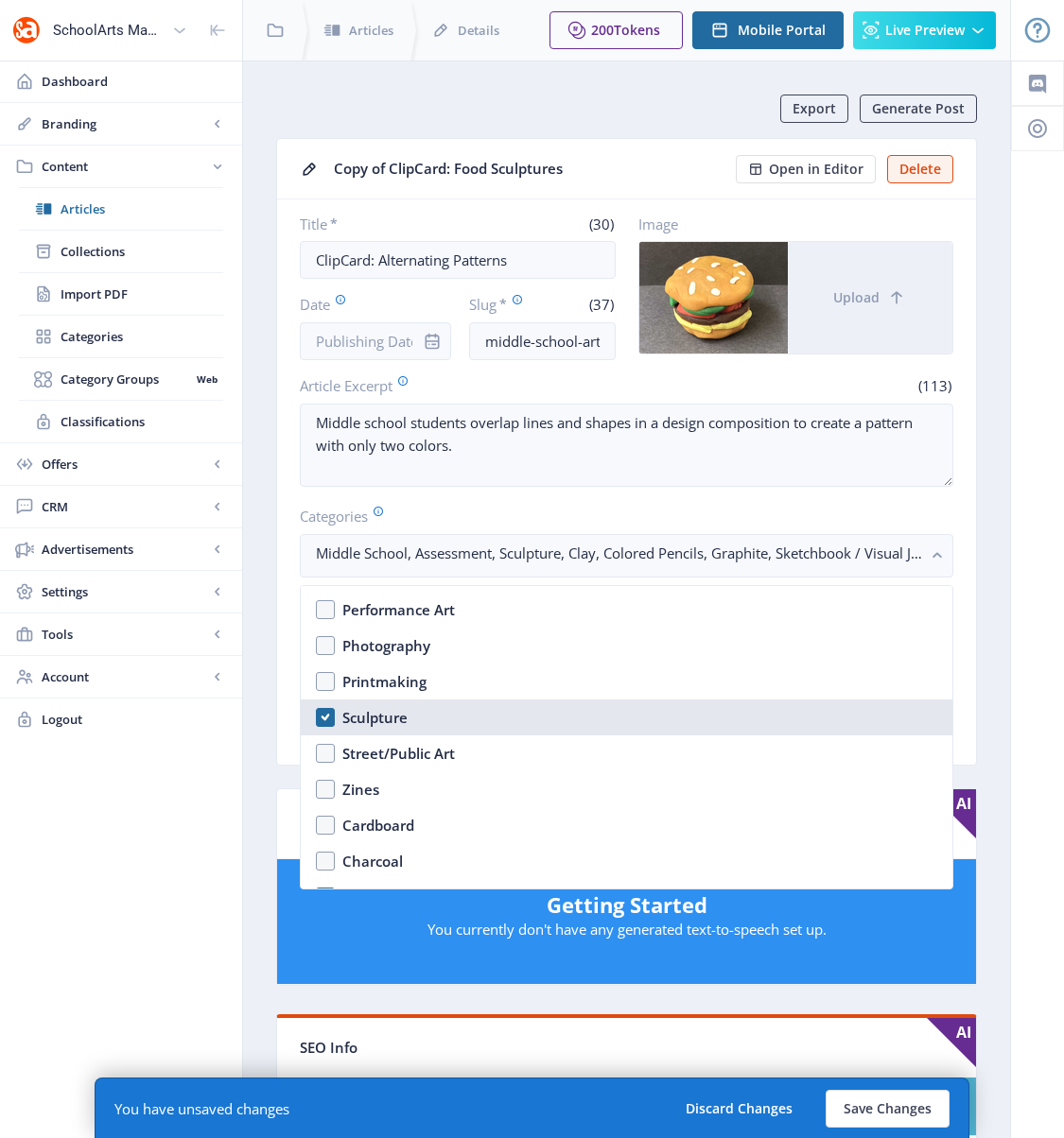
click at [370, 722] on div "Sculpture" at bounding box center [375, 717] width 65 height 23
checkbox input "false"
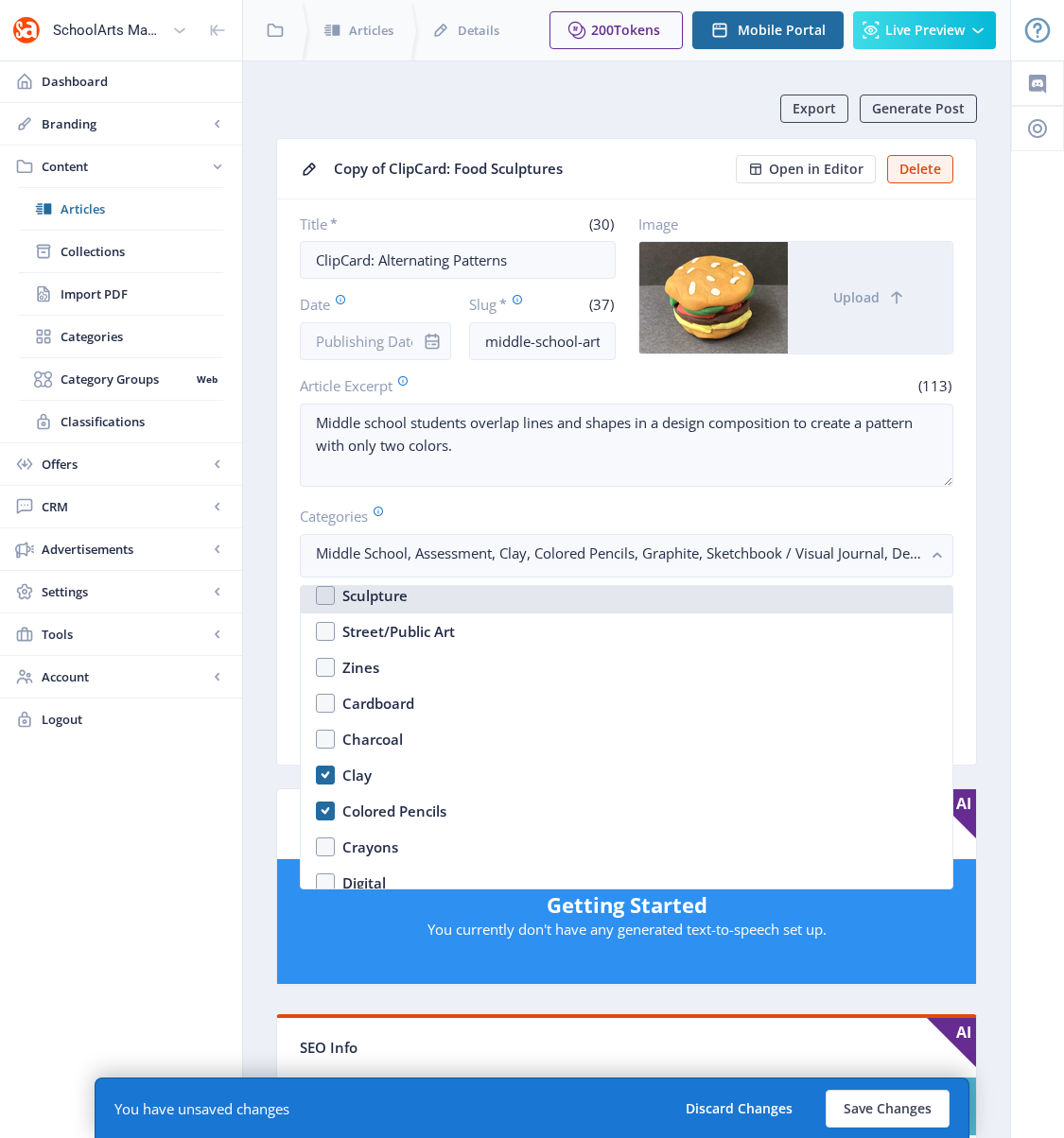
scroll to position [2337, 0]
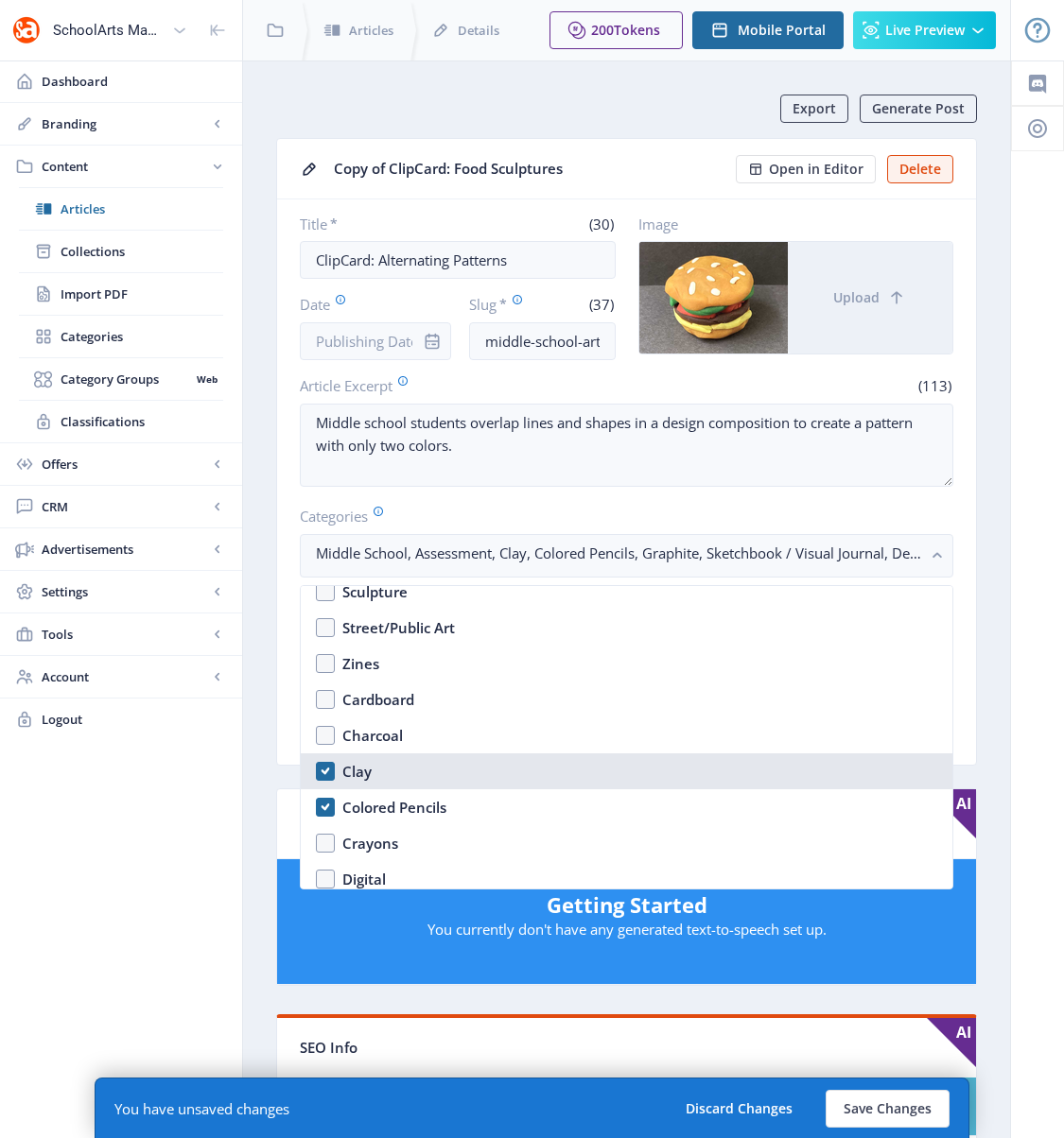
click at [354, 769] on div "Clay" at bounding box center [357, 771] width 30 height 23
checkbox input "false"
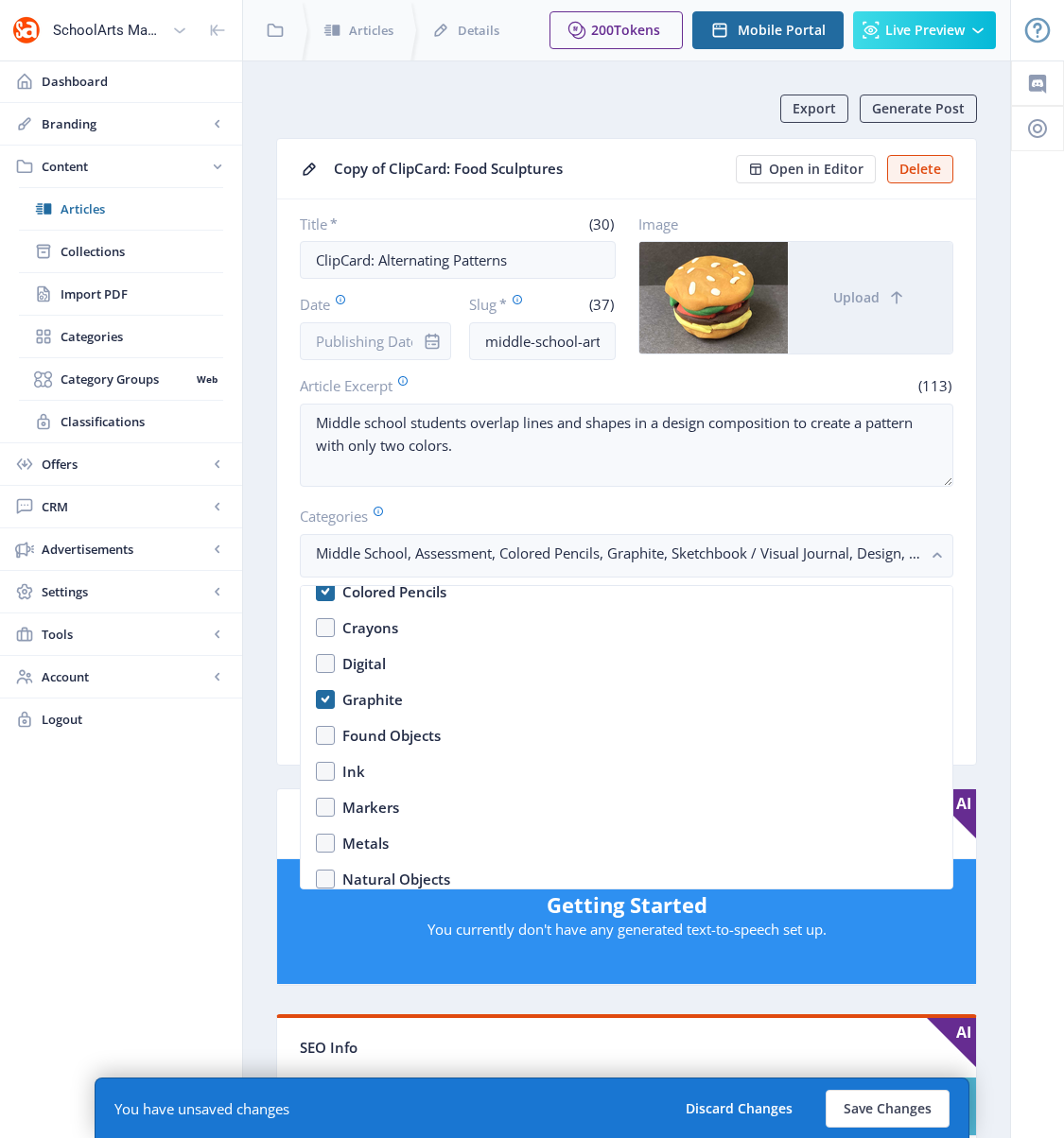
scroll to position [2657, 0]
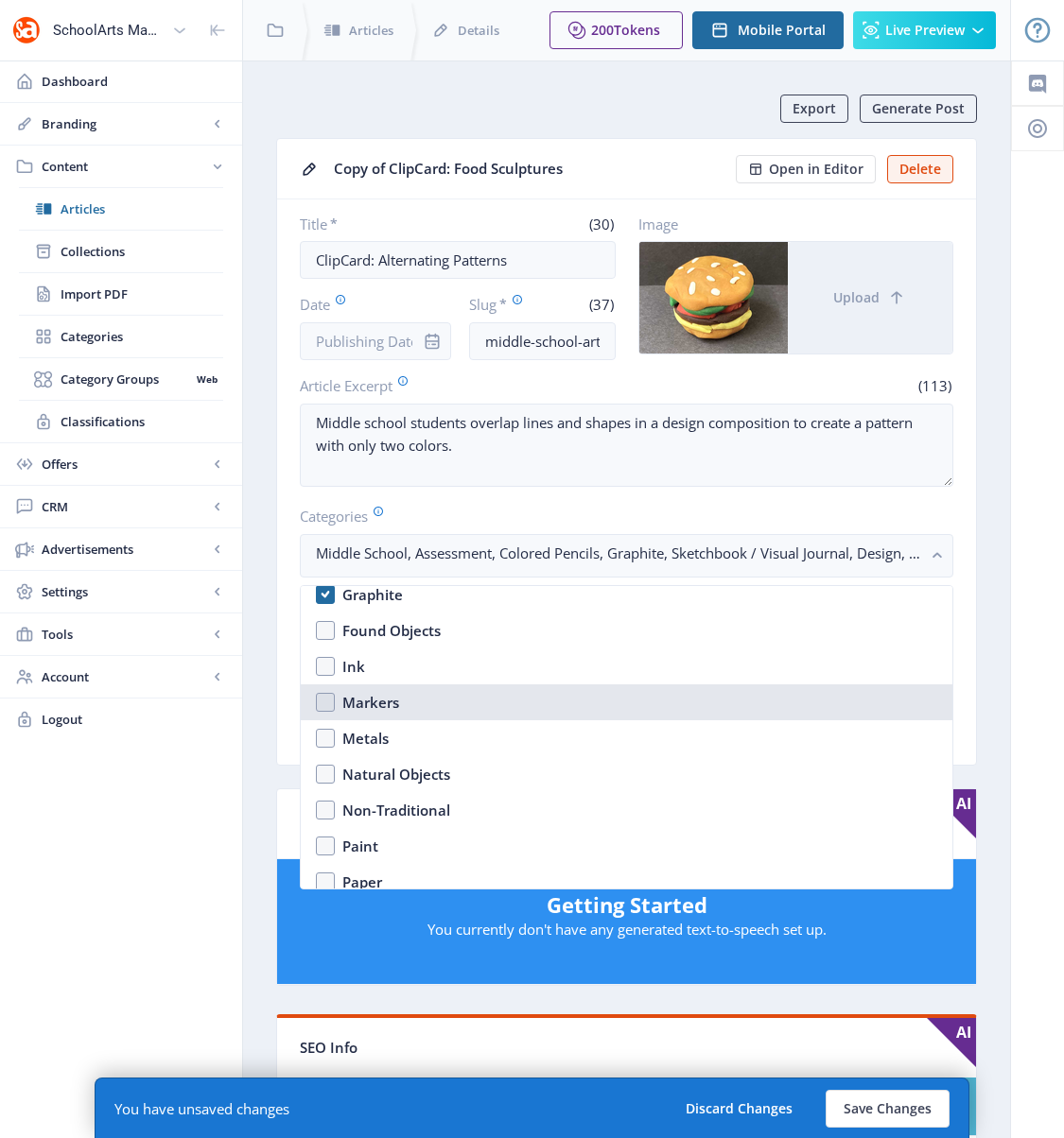
click at [342, 703] on nb-option "Markers" at bounding box center [626, 702] width 651 height 36
checkbox input "true"
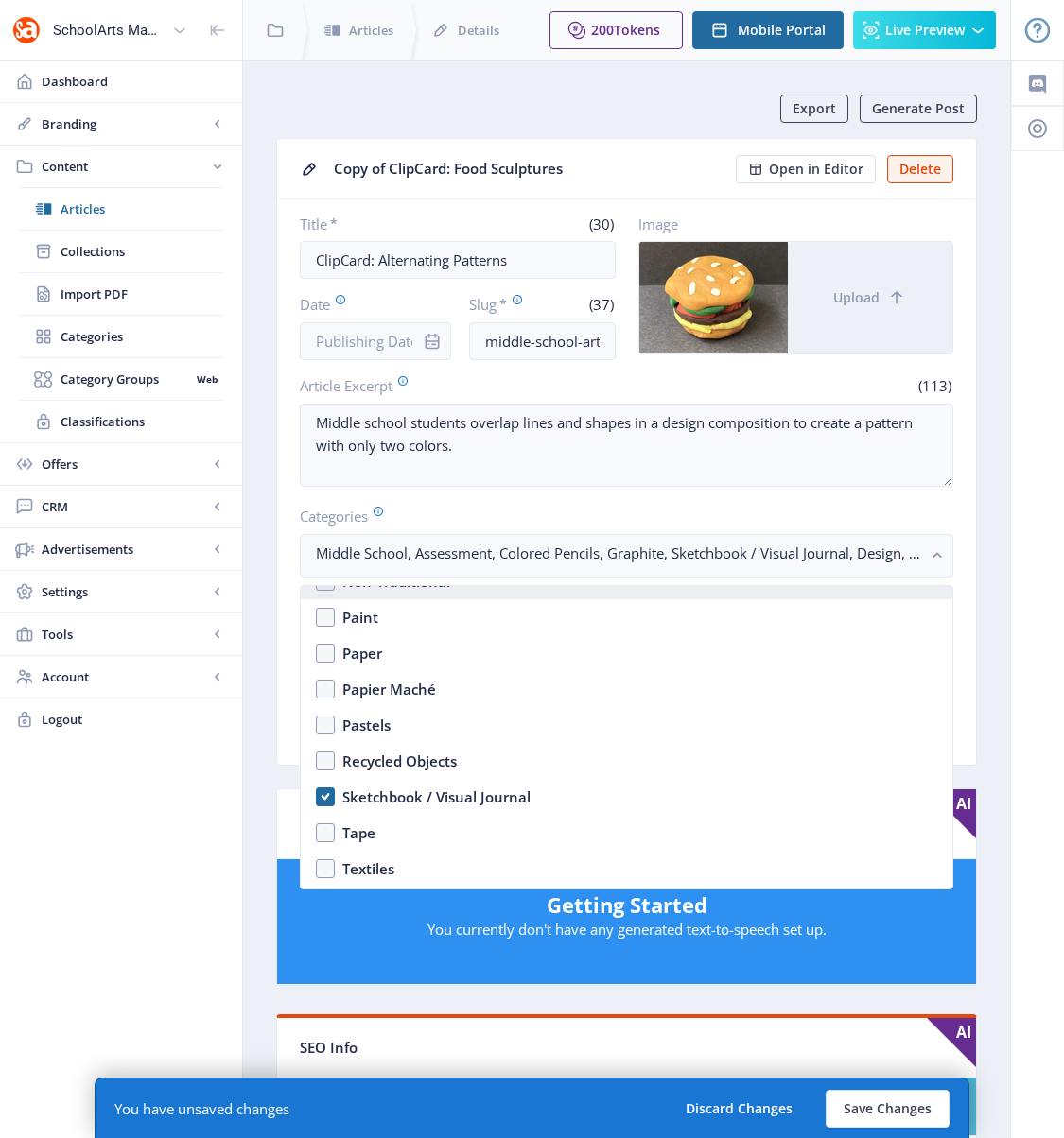
scroll to position [2956, 0]
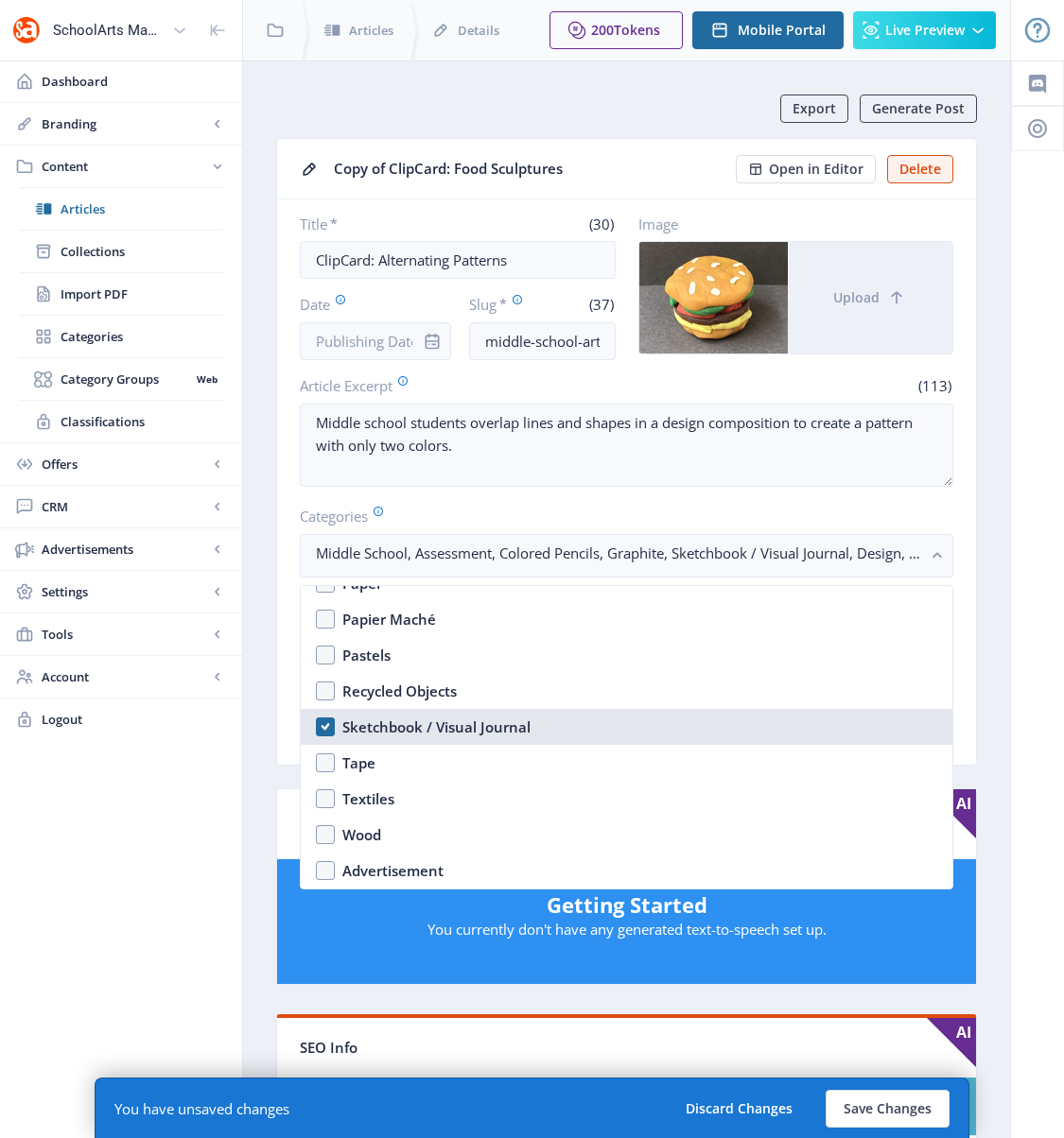
click at [415, 723] on div "Sketchbook / Visual Journal" at bounding box center [436, 727] width 188 height 23
checkbox input "false"
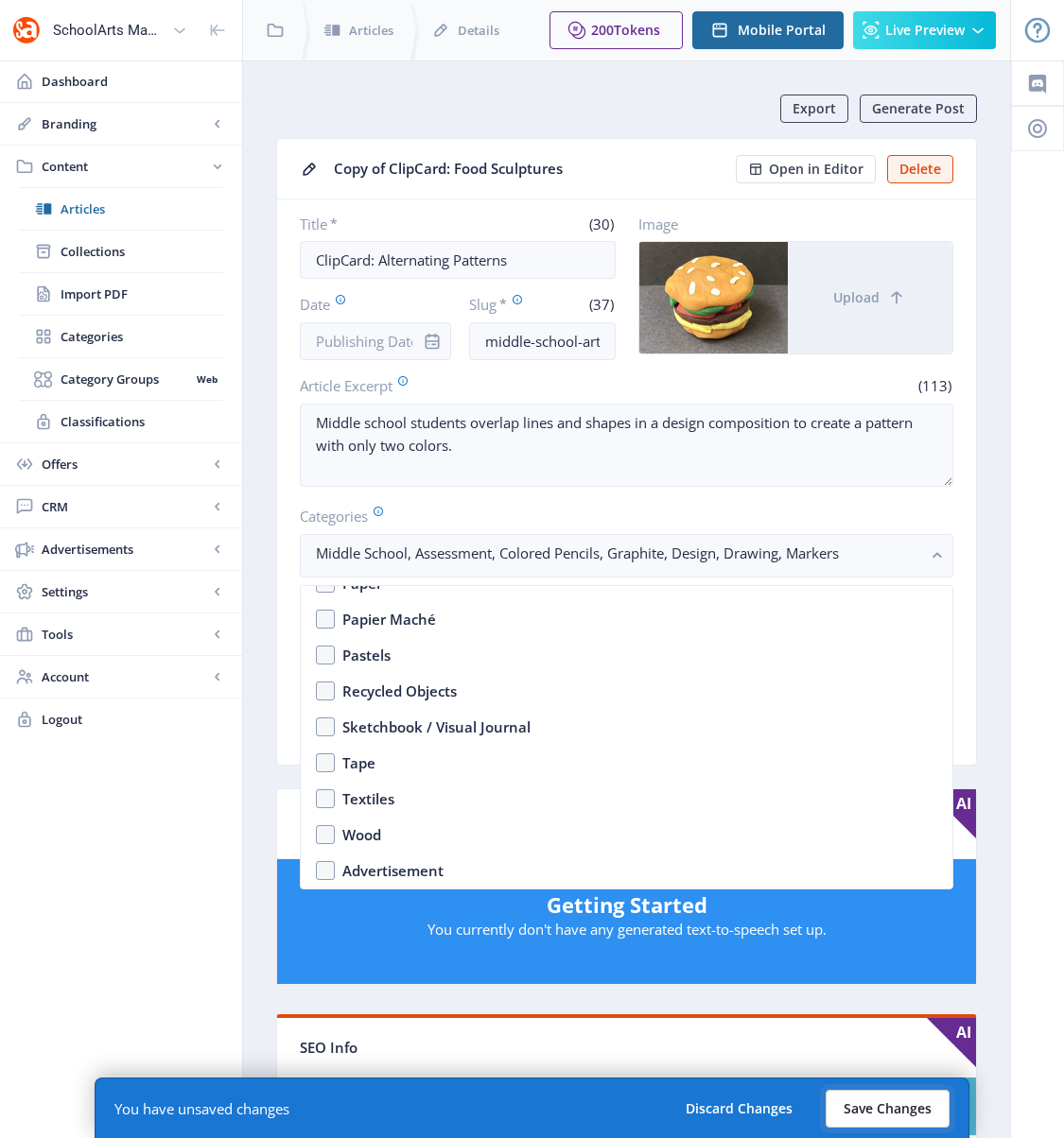
click at [874, 1013] on button "Save Changes" at bounding box center [887, 1108] width 124 height 37
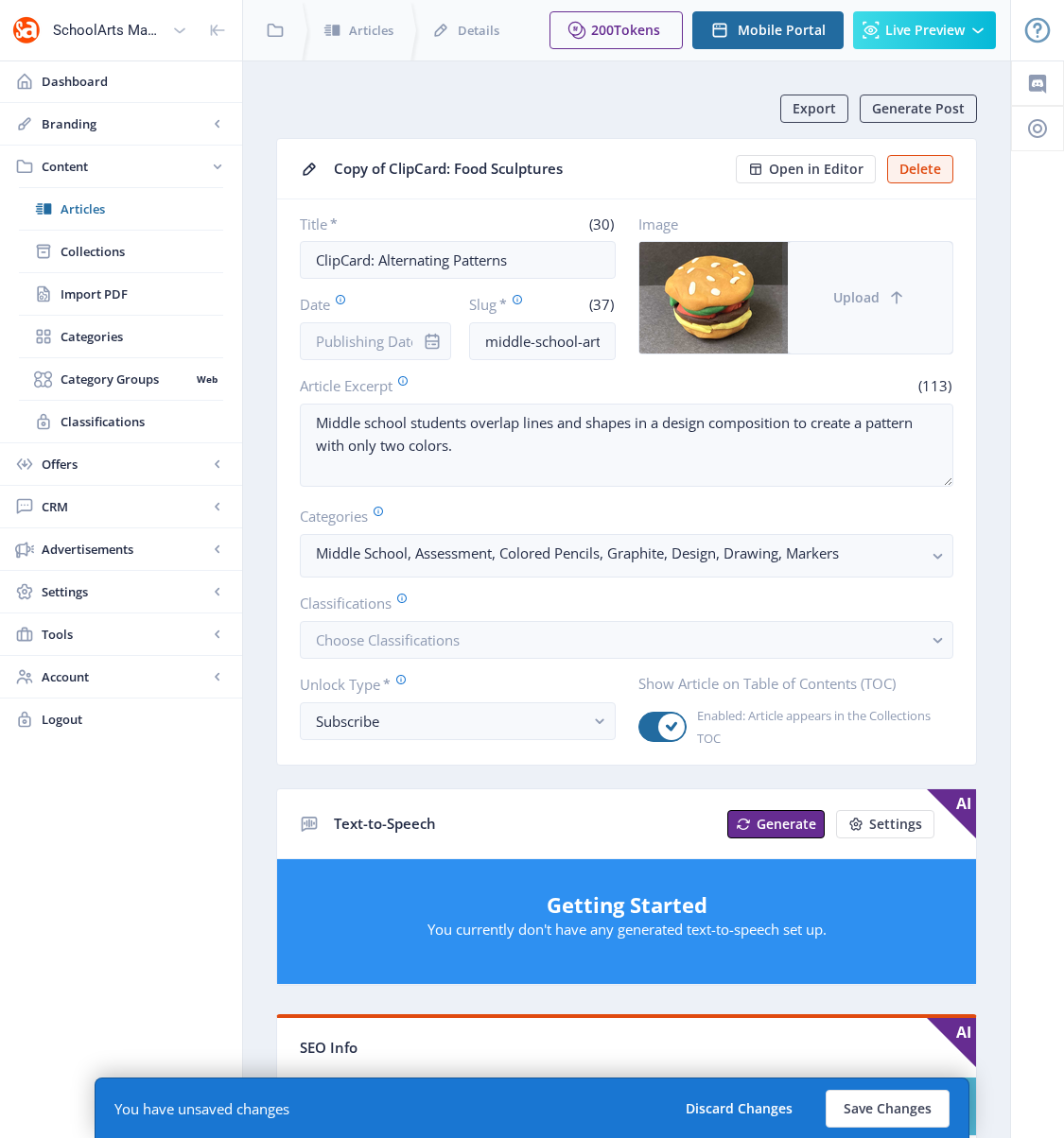
click at [872, 320] on button "Upload" at bounding box center [869, 297] width 164 height 111
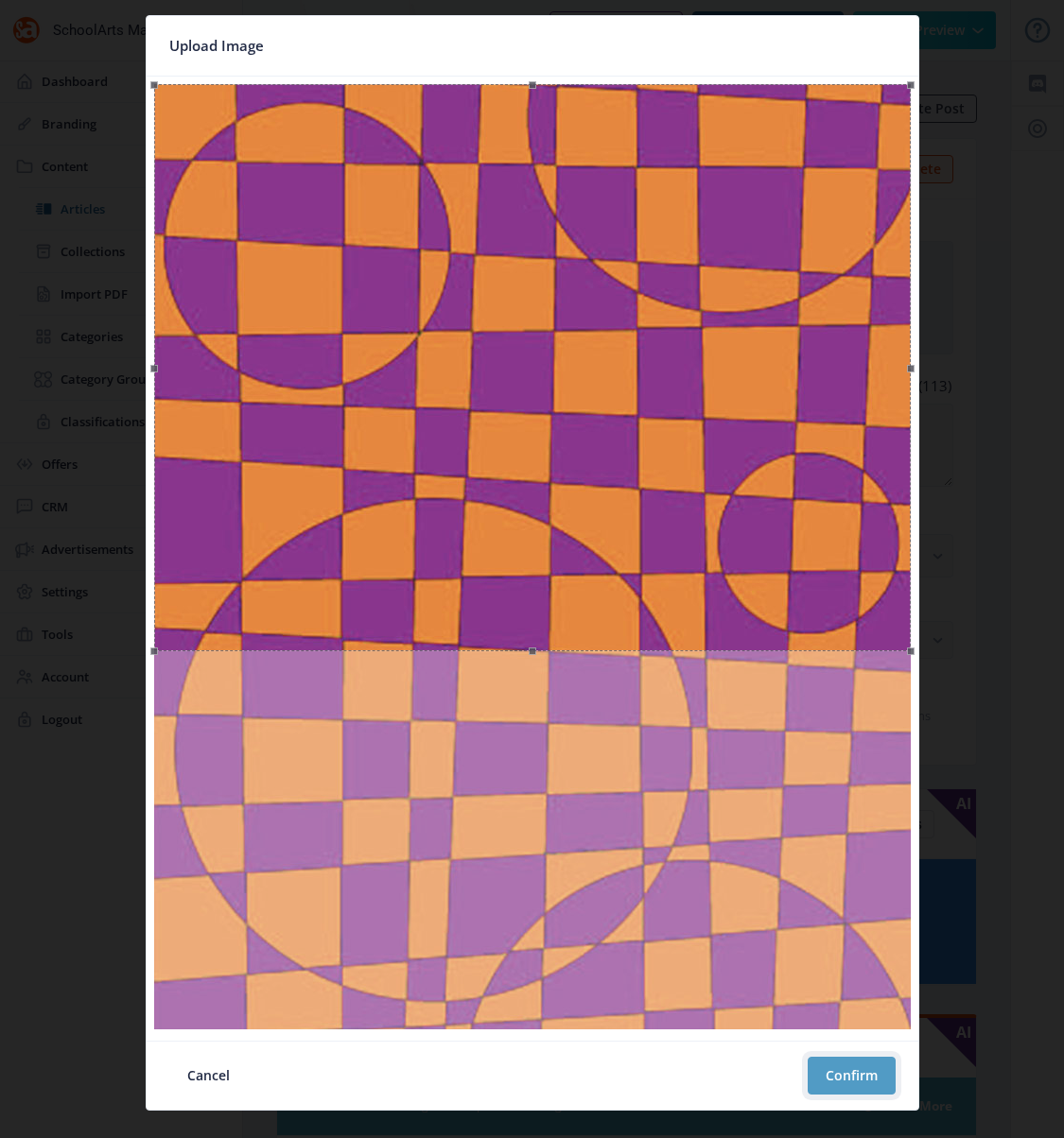
click at [844, 1013] on button "Confirm" at bounding box center [851, 1076] width 88 height 37
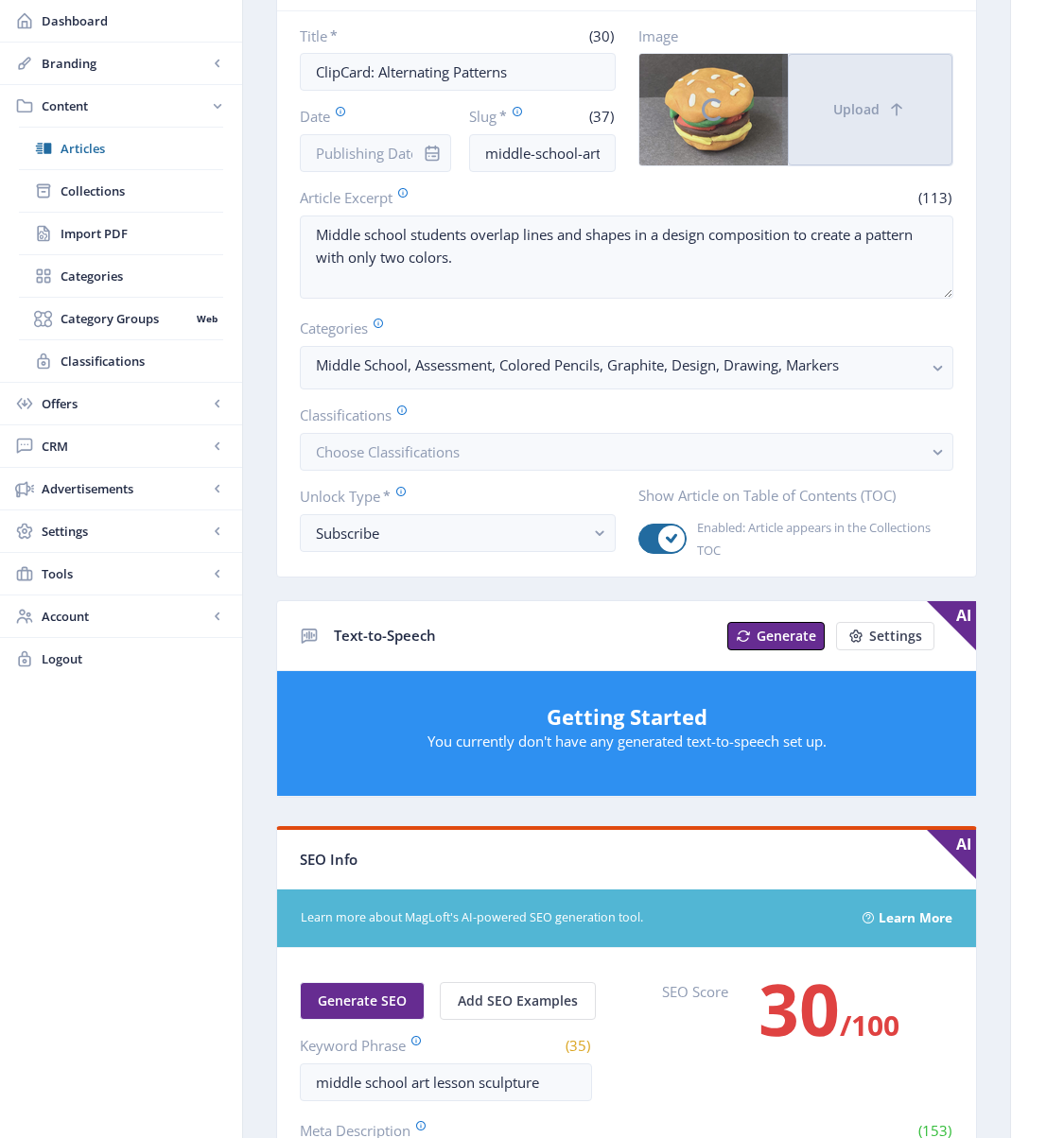
scroll to position [333, 0]
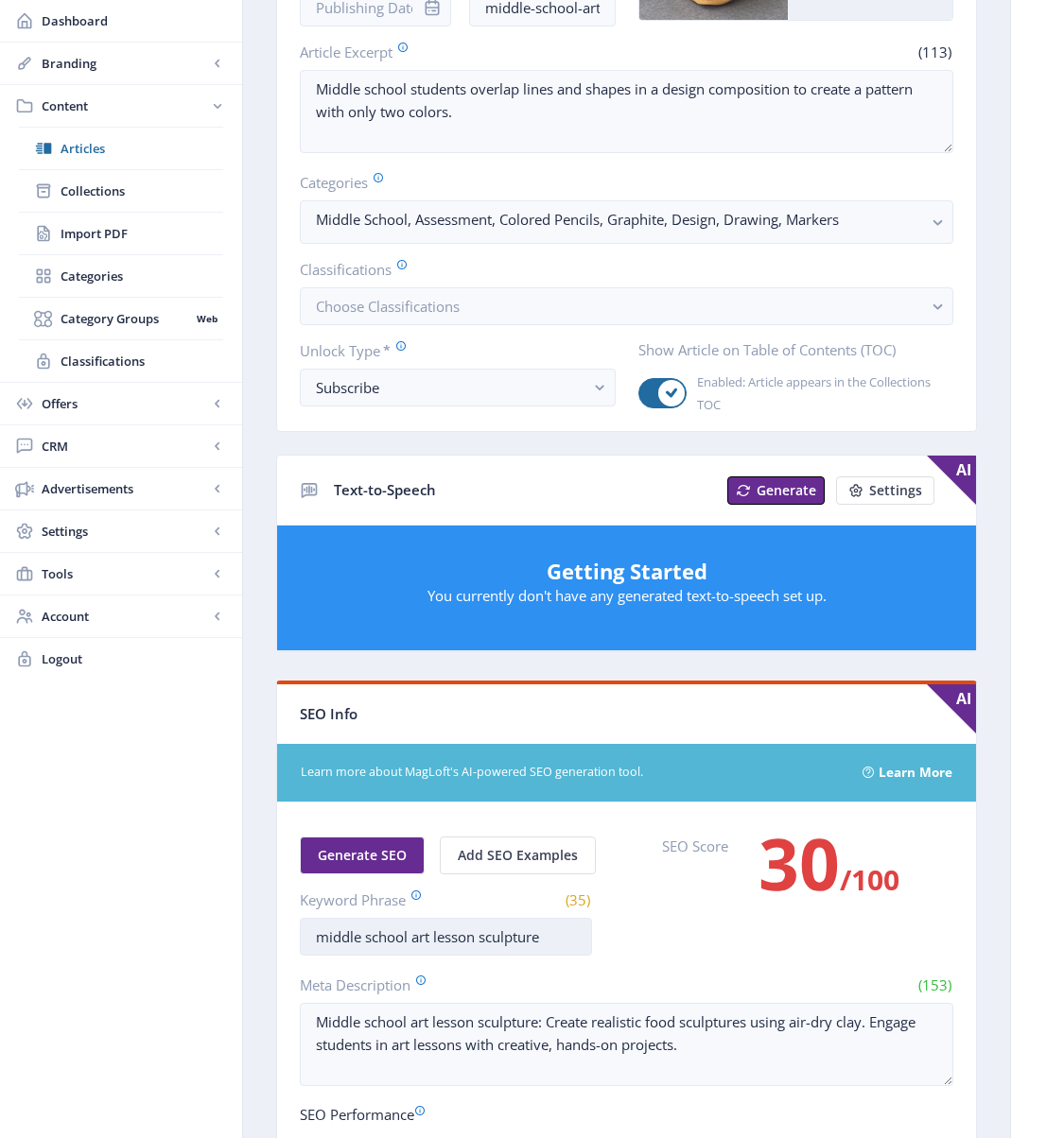
drag, startPoint x: 543, startPoint y: 939, endPoint x: 482, endPoint y: 940, distance: 61.0
click at [482, 940] on input "middle school art lesson sculpture" at bounding box center [445, 936] width 292 height 37
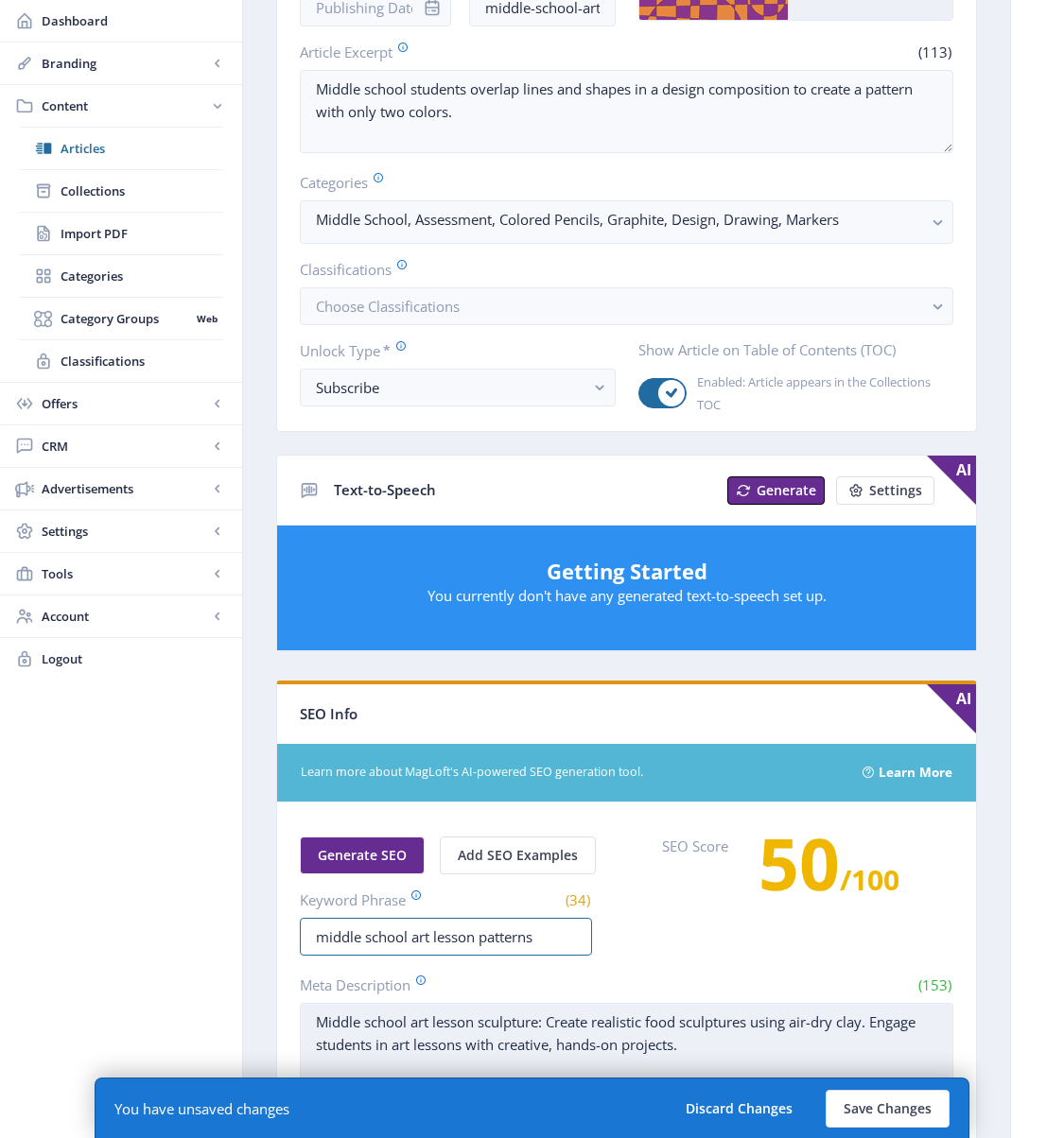
type input "middle school art lesson patterns"
click at [494, 1013] on textarea "Middle school art lesson sculpture: Create realistic food sculptures using air-…" at bounding box center [626, 1045] width 653 height 84
drag, startPoint x: 663, startPoint y: 1051, endPoint x: 309, endPoint y: 1007, distance: 356.7
click at [309, 1007] on textarea "Middle school art lesson sculpture: Create realistic food sculptures using air-…" at bounding box center [626, 1045] width 653 height 84
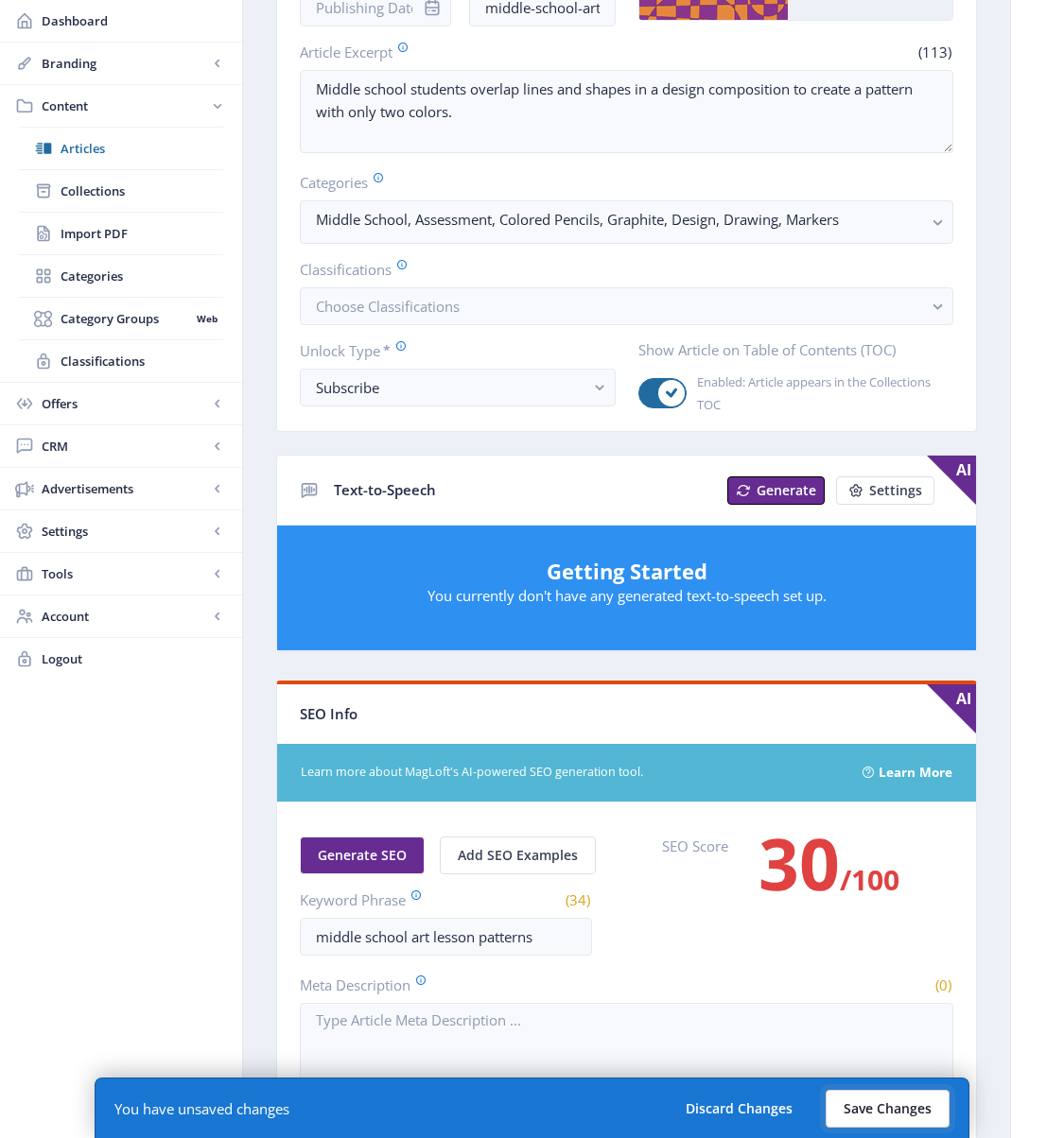
click at [873, 1013] on button "Save Changes" at bounding box center [887, 1108] width 124 height 37
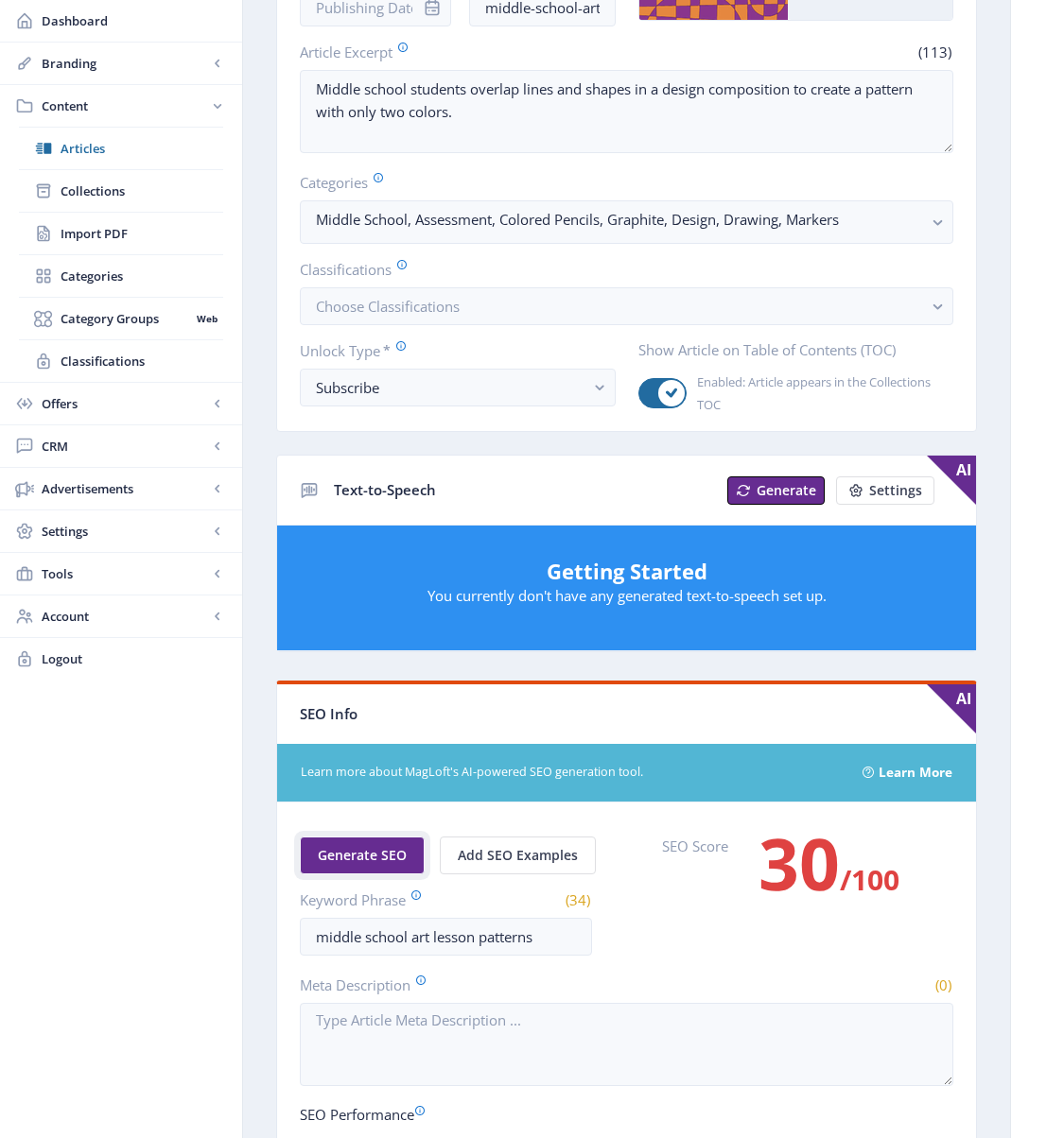
click at [370, 854] on span "Generate SEO" at bounding box center [362, 855] width 89 height 15
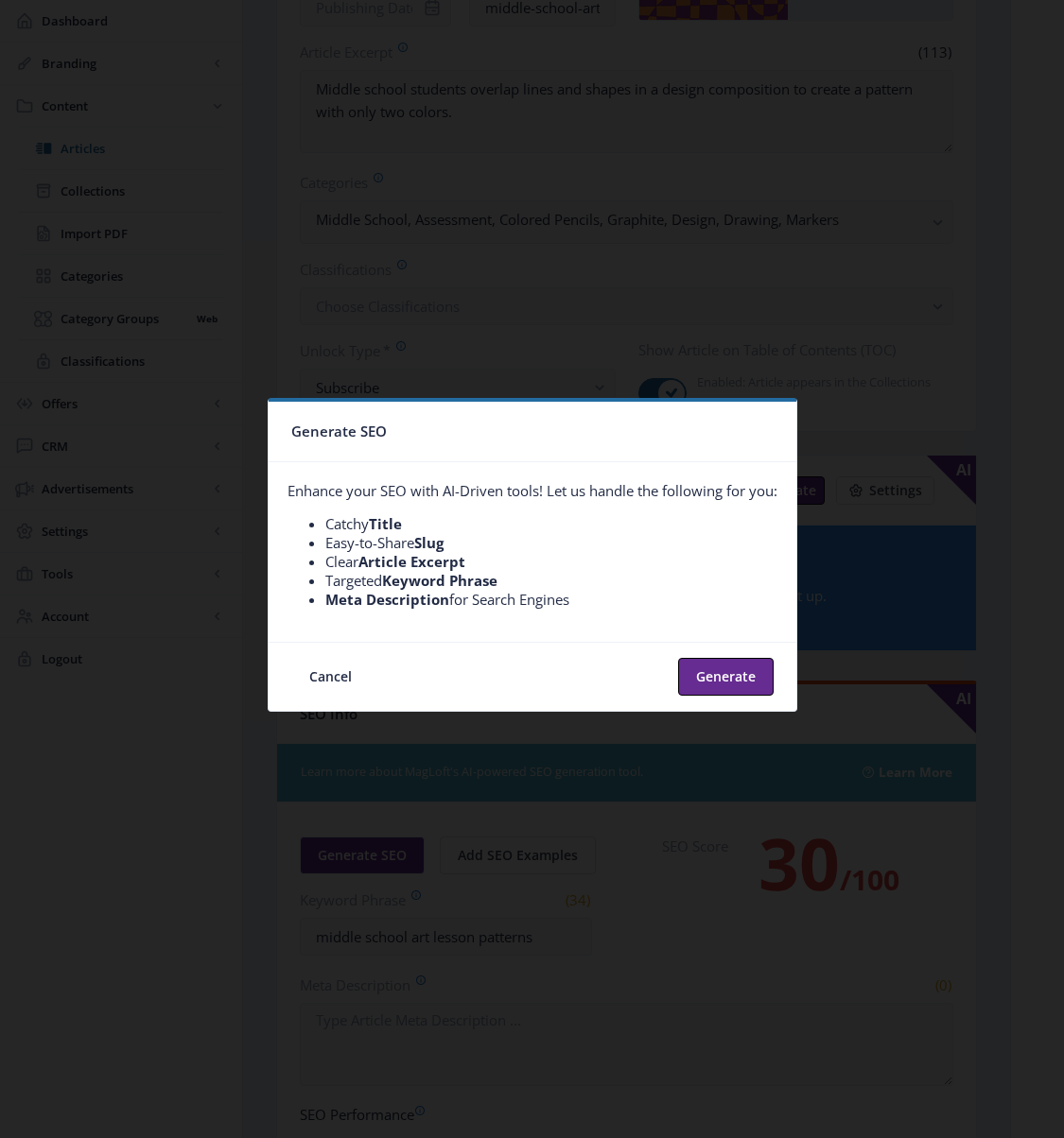
scroll to position [0, 0]
click at [729, 673] on button "Generate" at bounding box center [725, 677] width 95 height 37
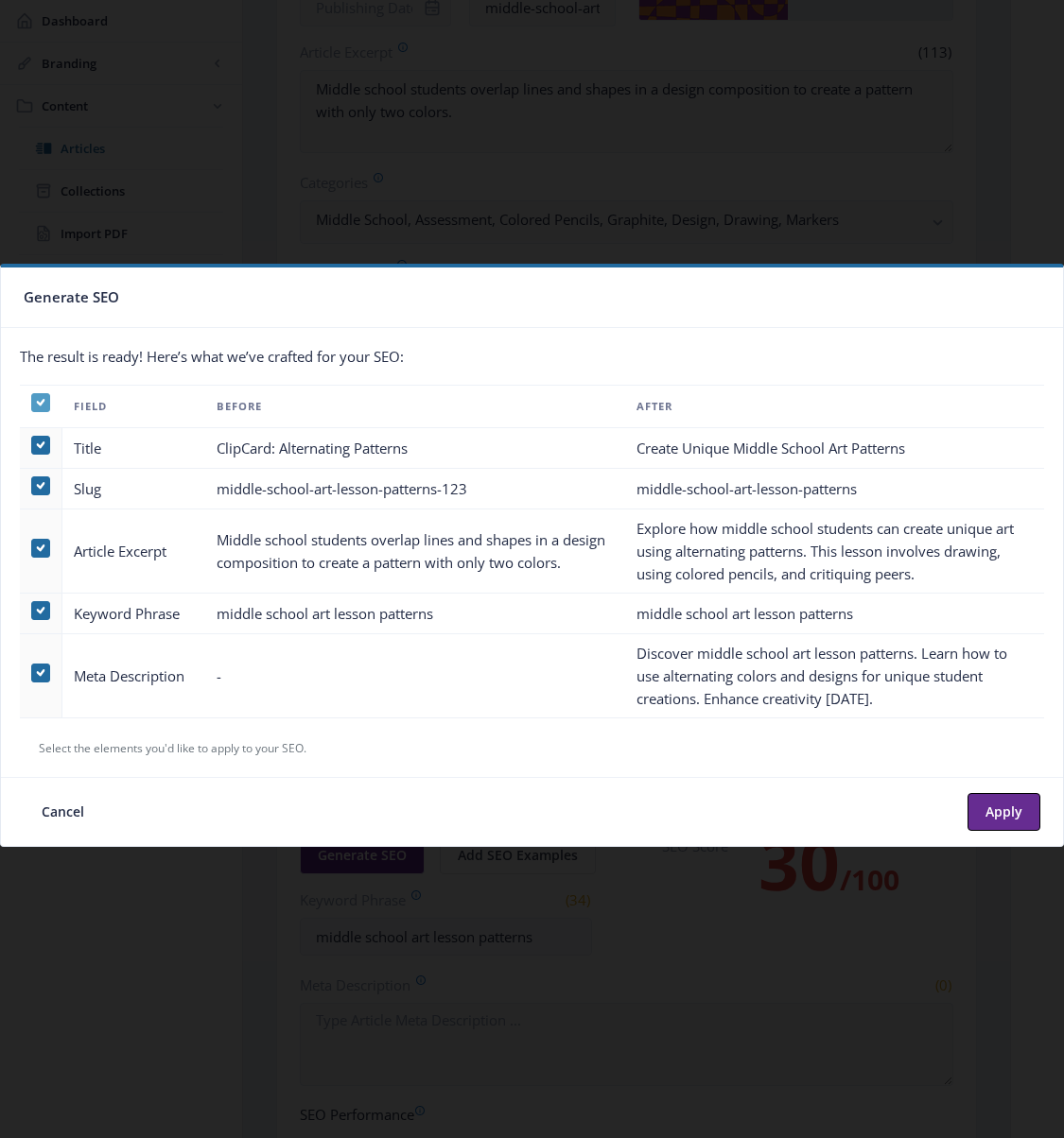
click at [38, 406] on icon at bounding box center [40, 402] width 9 height 19
click at [32, 403] on input "checkbox" at bounding box center [31, 402] width 1 height 1
checkbox input "false"
click at [40, 675] on span at bounding box center [40, 673] width 19 height 19
click at [32, 673] on input "checkbox" at bounding box center [31, 673] width 1 height 1
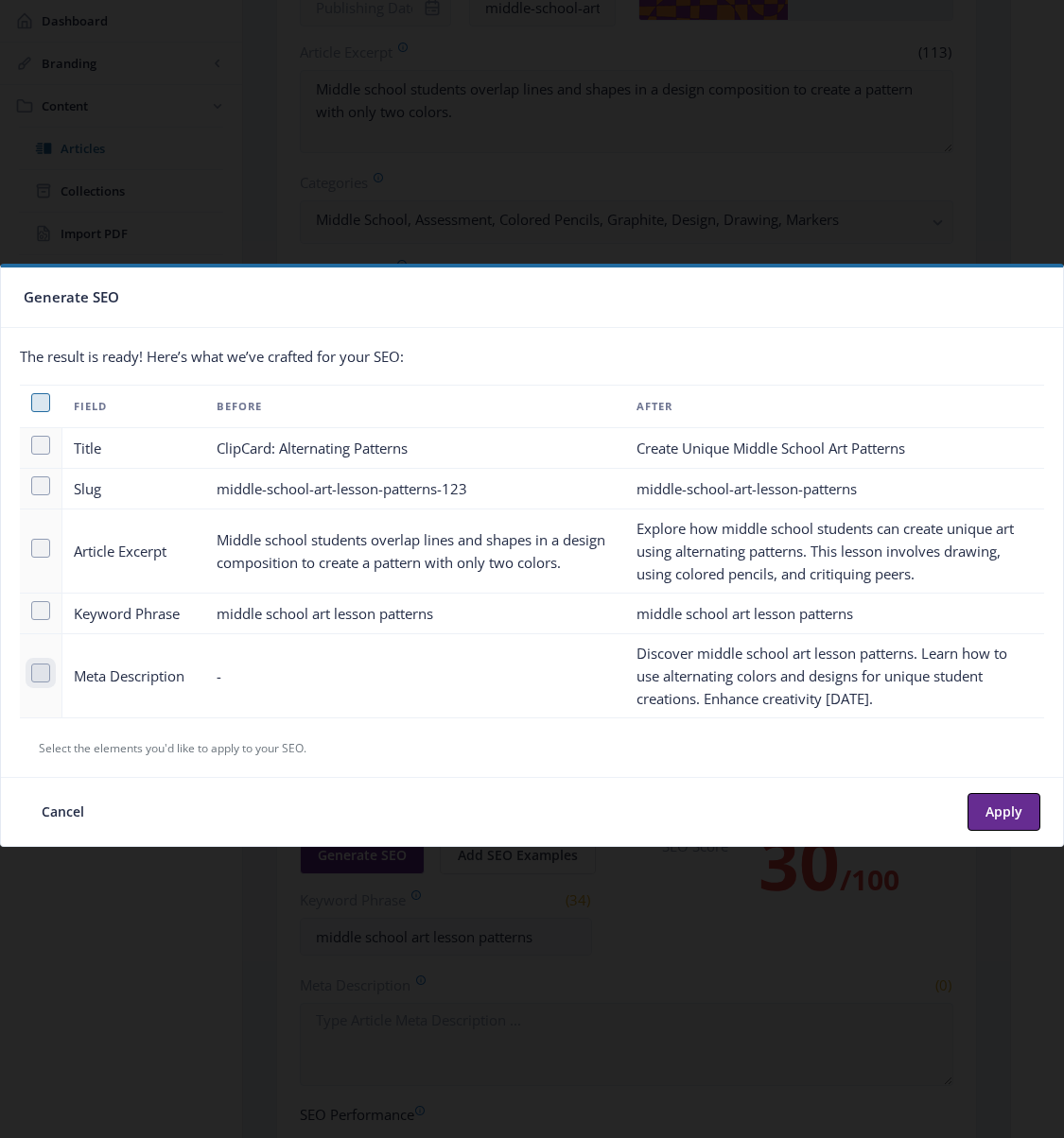
checkbox input "true"
click at [998, 809] on button "Apply" at bounding box center [1003, 812] width 73 height 37
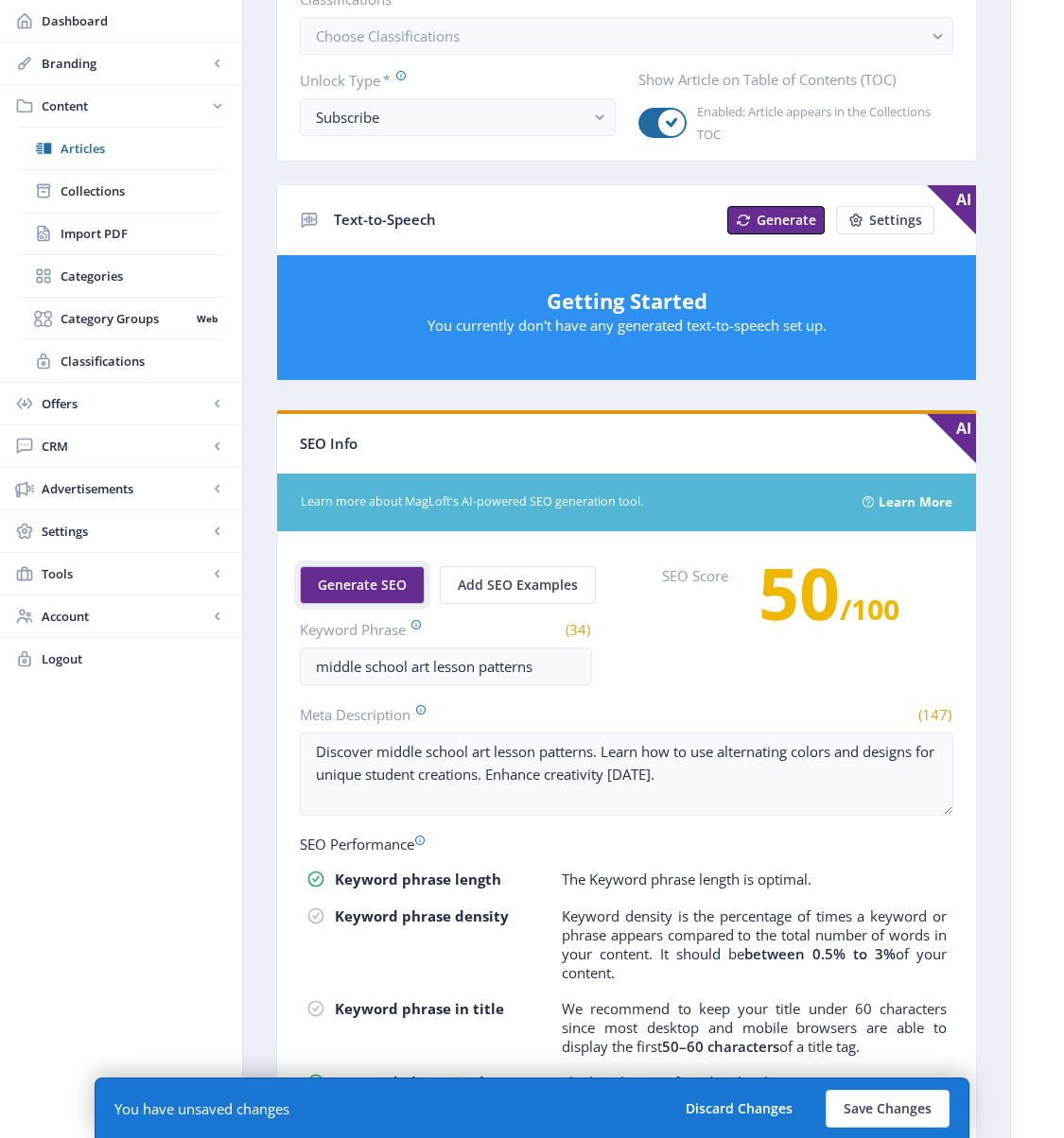
scroll to position [606, 0]
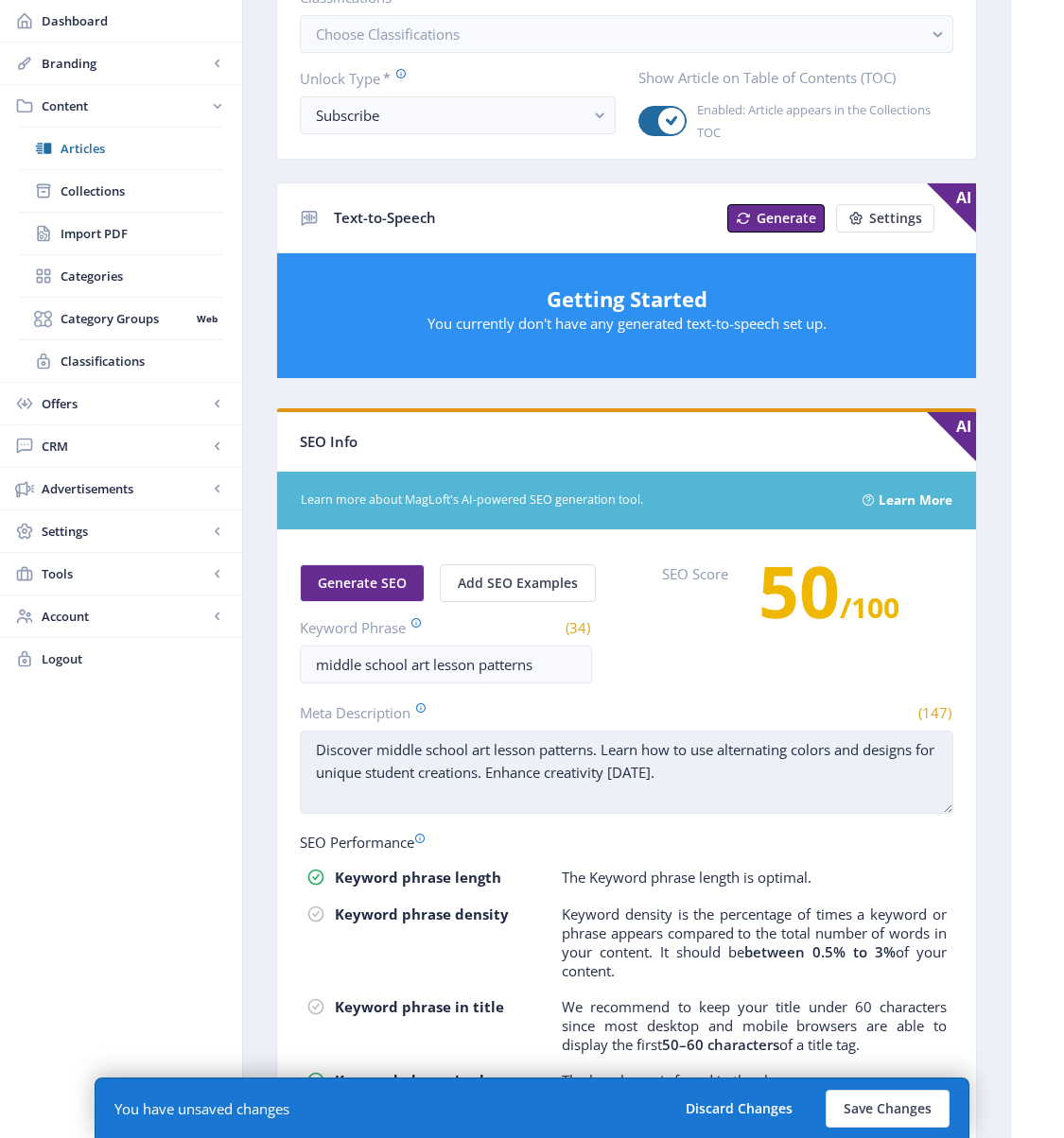
click at [542, 751] on textarea "Discover middle school art lesson patterns. Learn how to use alternating colors…" at bounding box center [626, 772] width 653 height 84
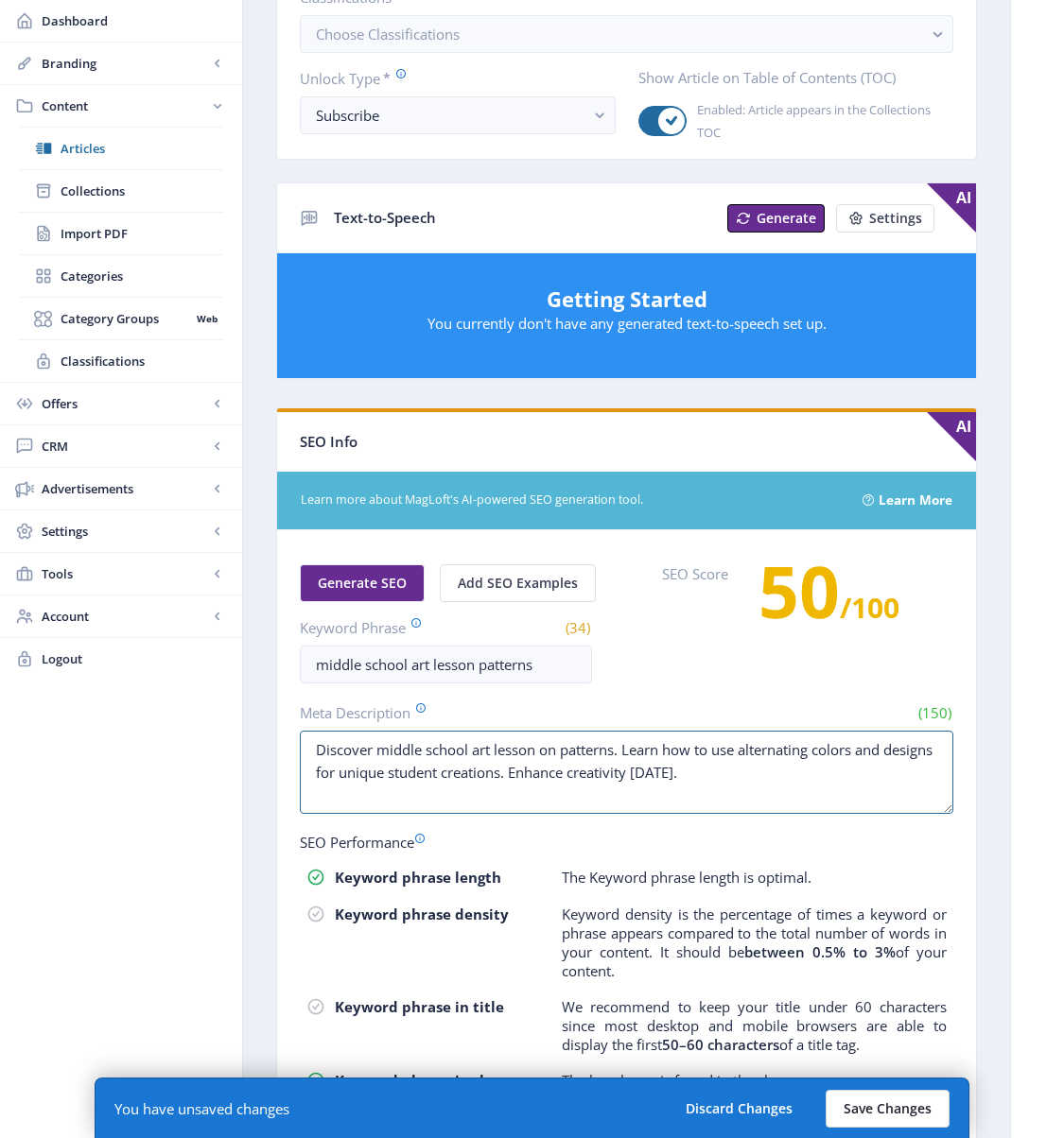
type textarea "Discover middle school art lesson on patterns. Learn how to use alternating col…"
click at [854, 1013] on button "Save Changes" at bounding box center [887, 1108] width 124 height 37
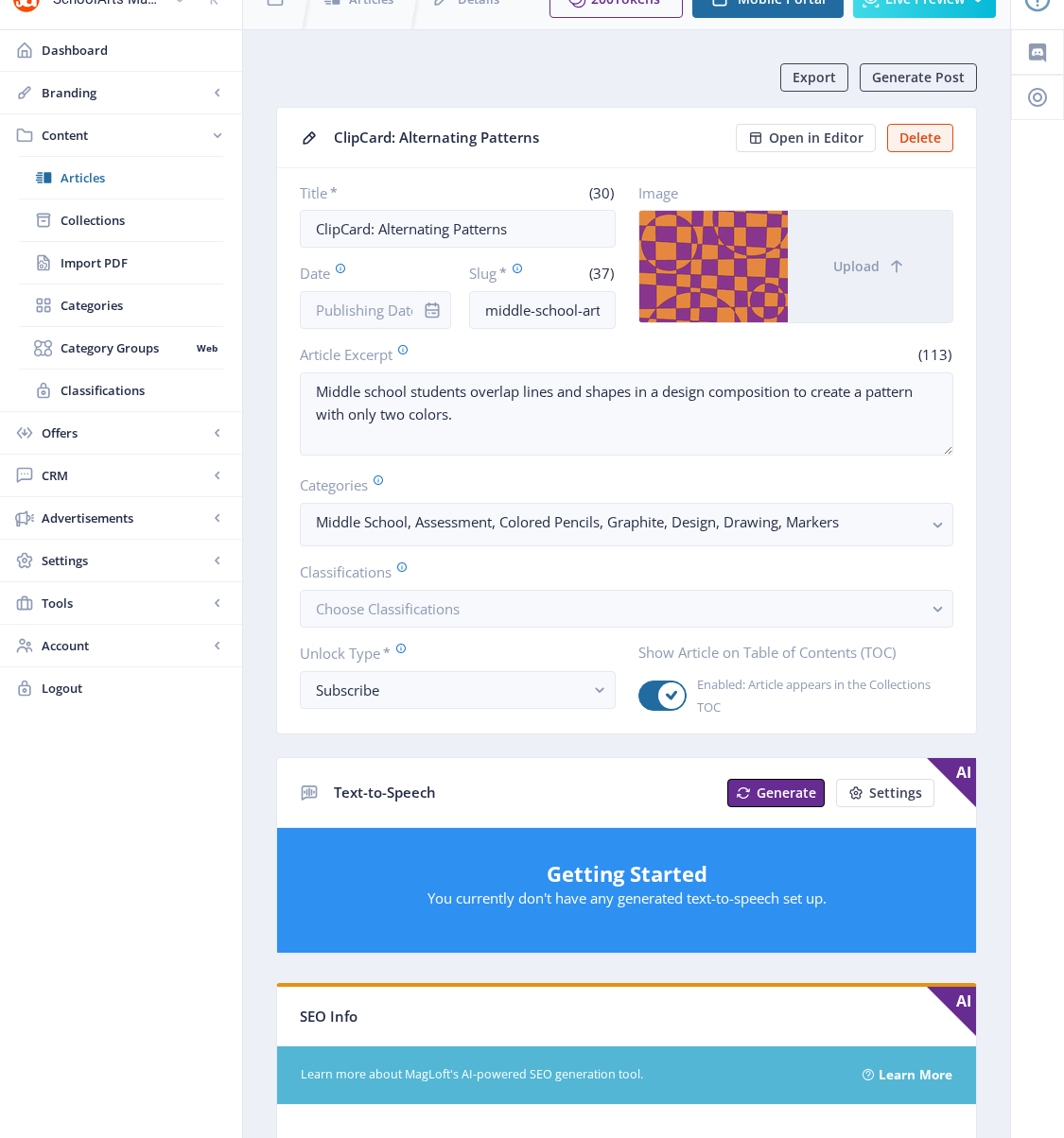
scroll to position [0, 0]
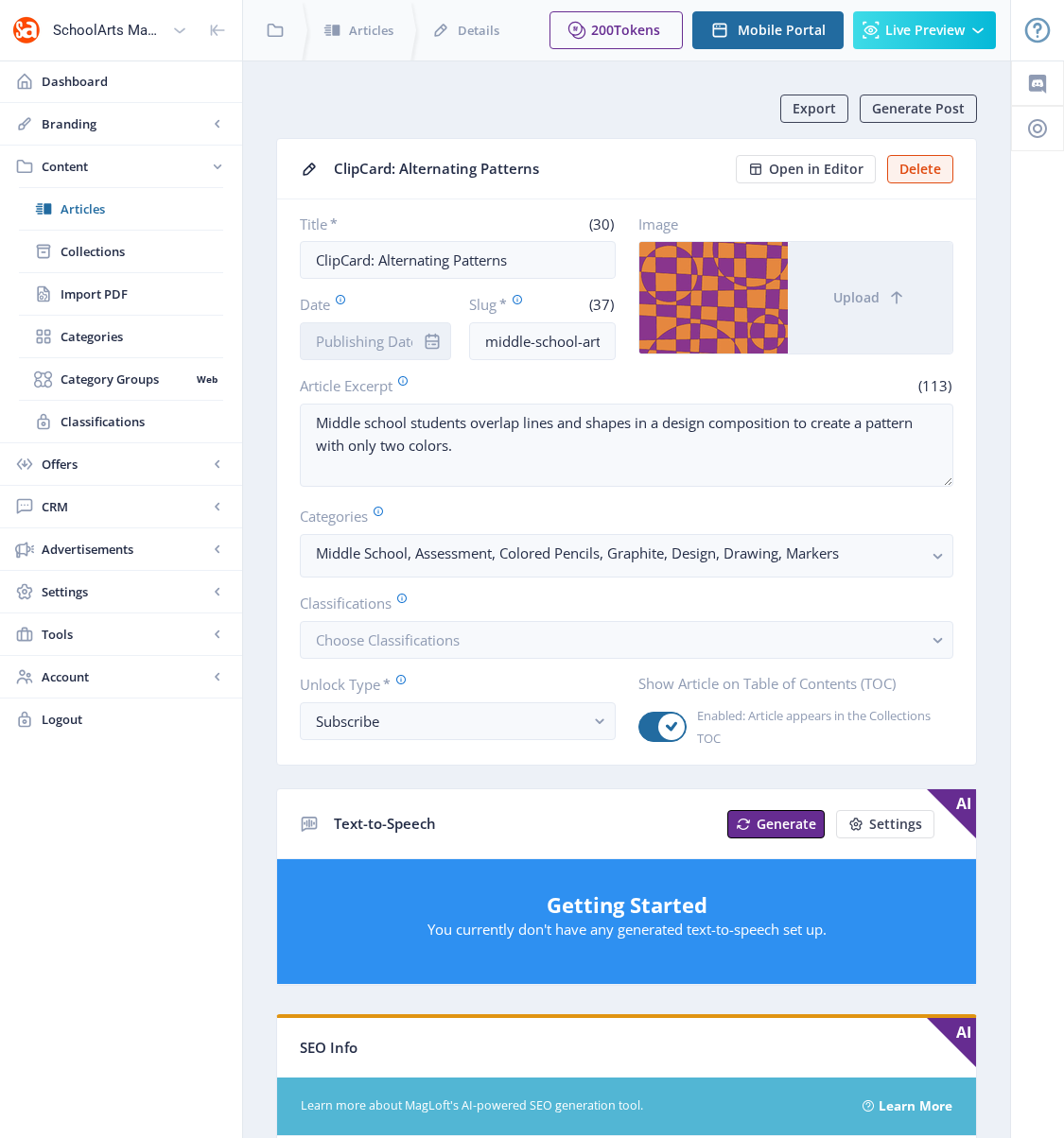
click at [379, 348] on input "Date" at bounding box center [376, 341] width 151 height 37
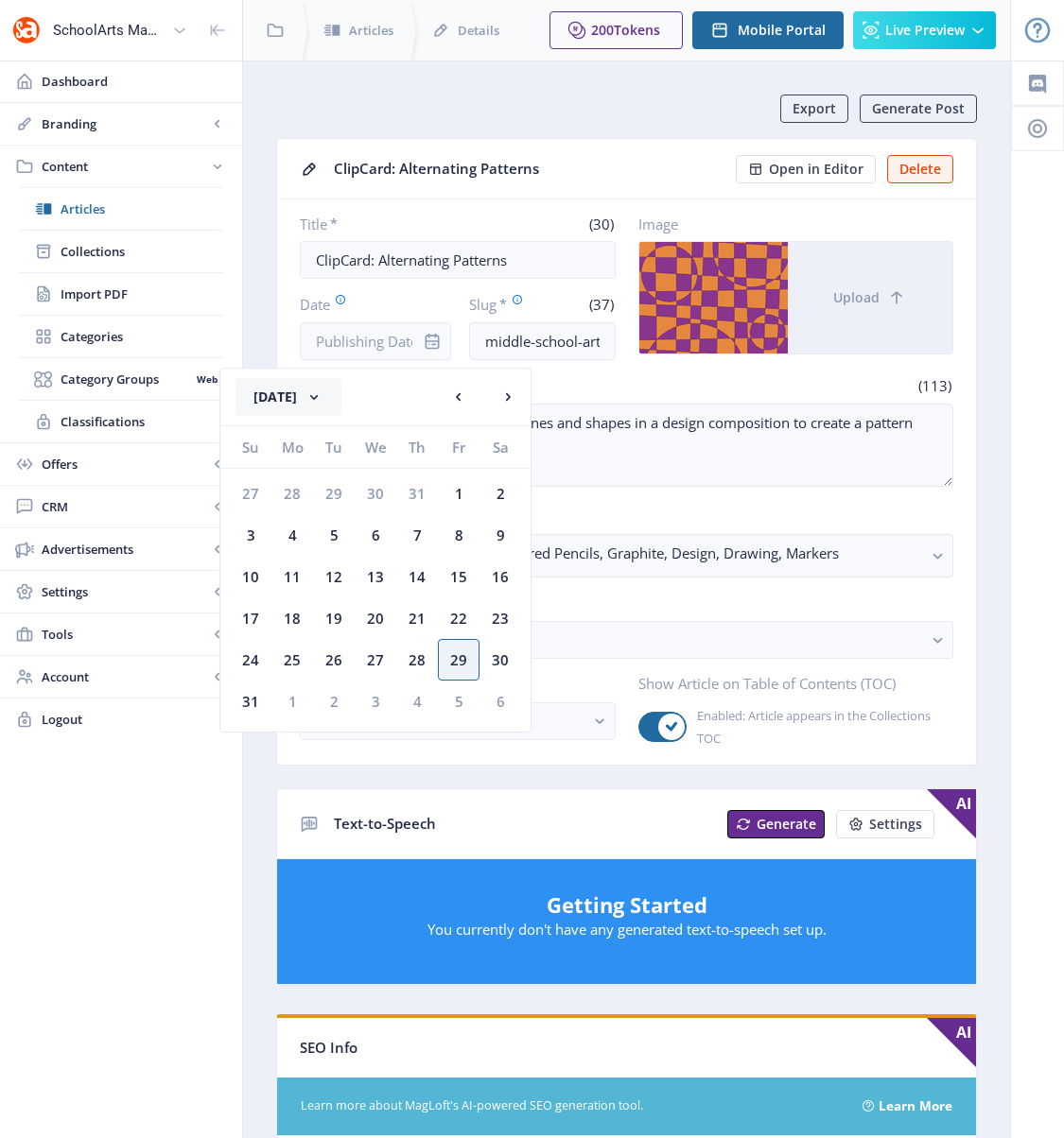
click at [314, 389] on button "[DATE]" at bounding box center [288, 397] width 106 height 37
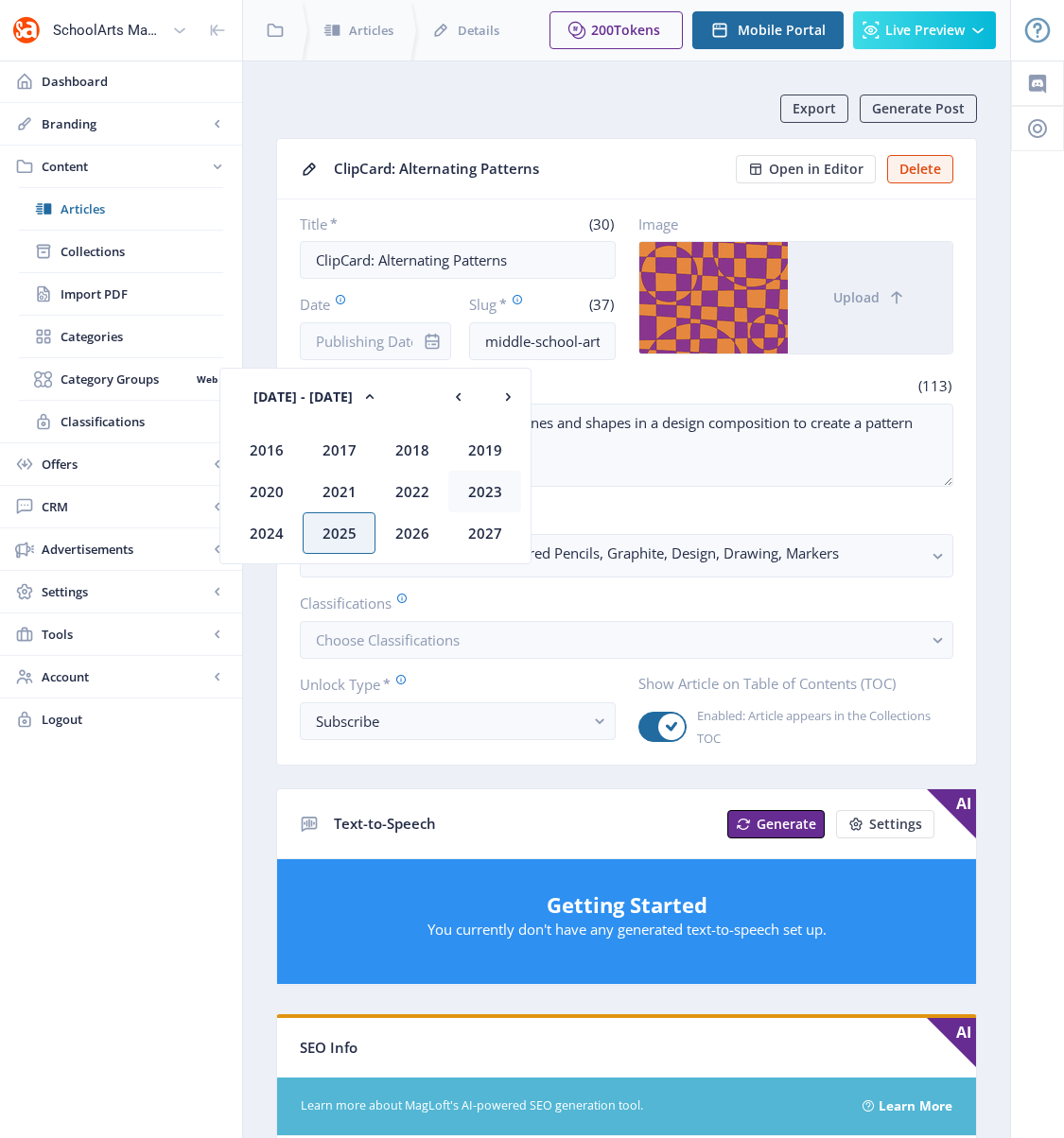
click at [490, 488] on div "2023" at bounding box center [485, 492] width 73 height 41
click at [257, 450] on div "Jan" at bounding box center [266, 449] width 73 height 41
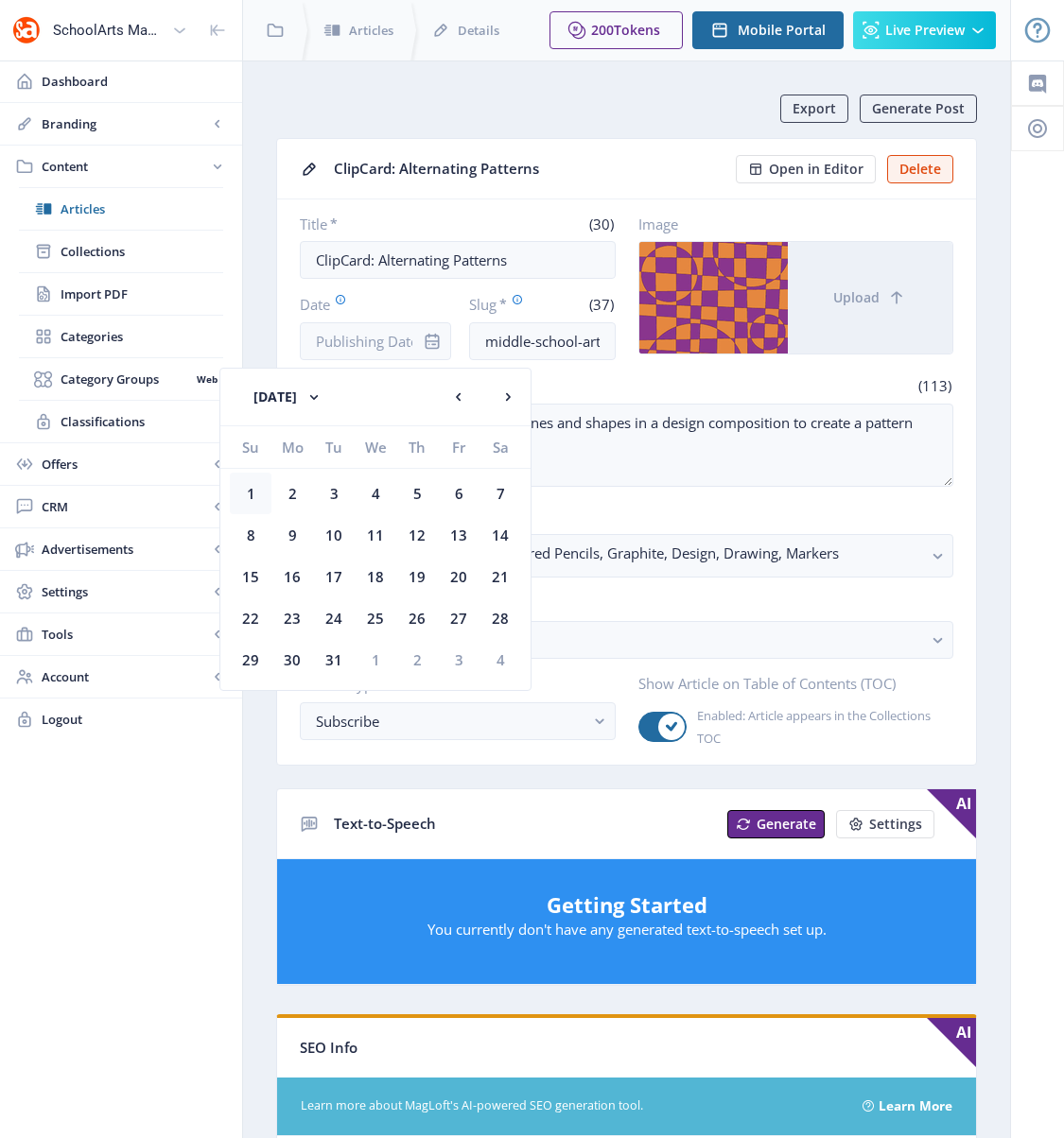
click at [252, 479] on div "1" at bounding box center [251, 494] width 41 height 41
type input "[DATE]"
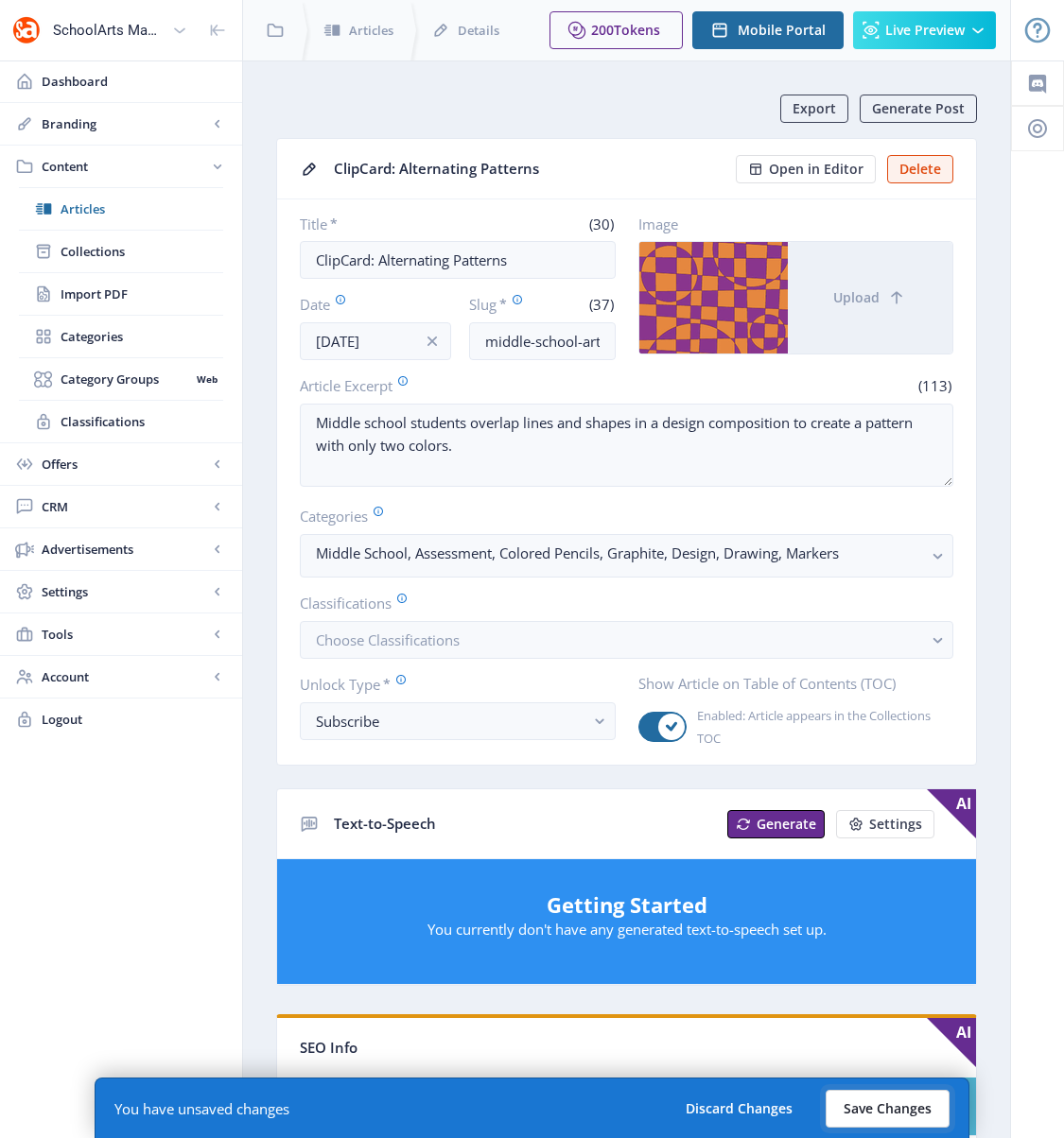
click at [880, 1013] on button "Save Changes" at bounding box center [887, 1108] width 124 height 37
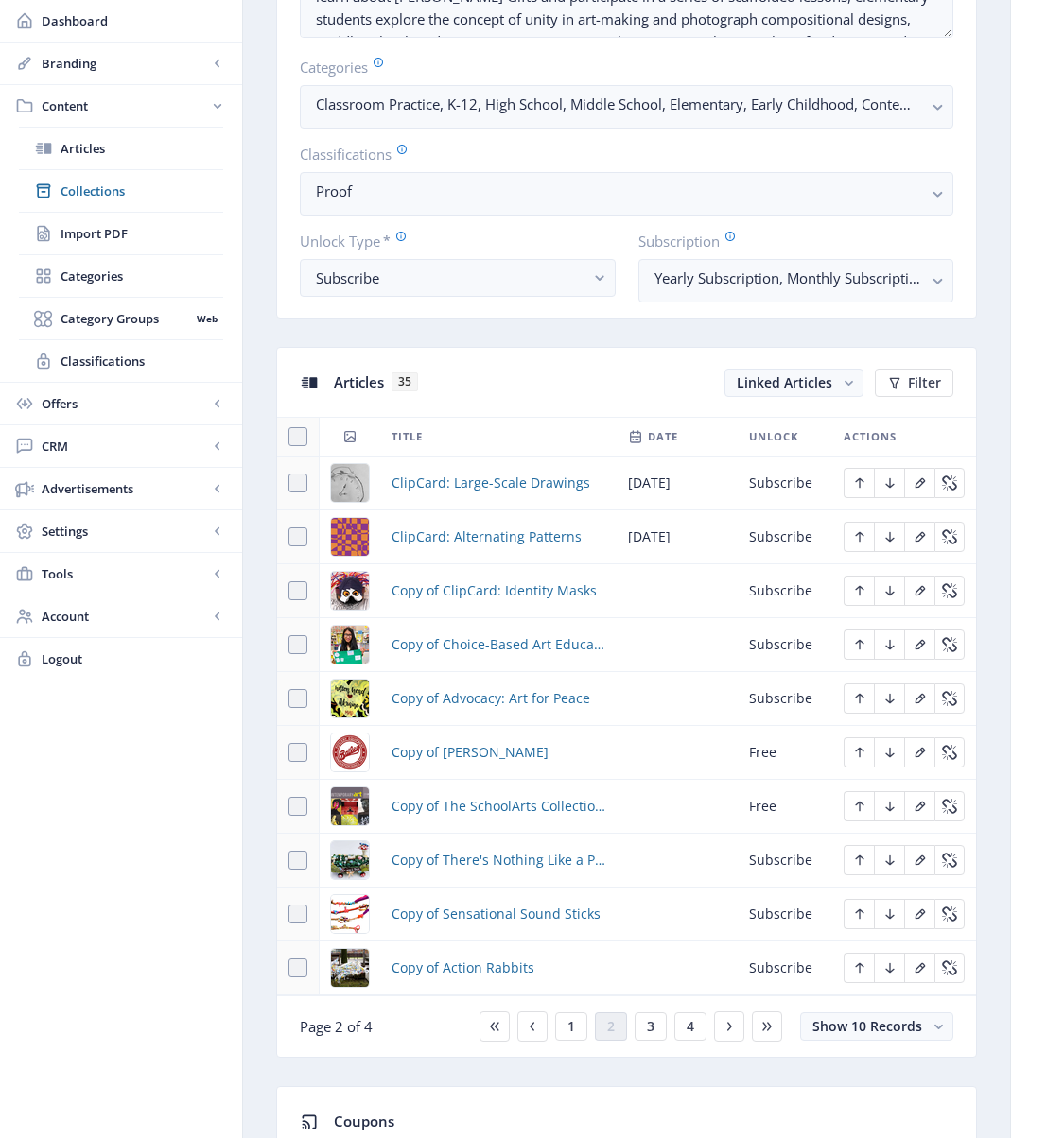
scroll to position [552, 0]
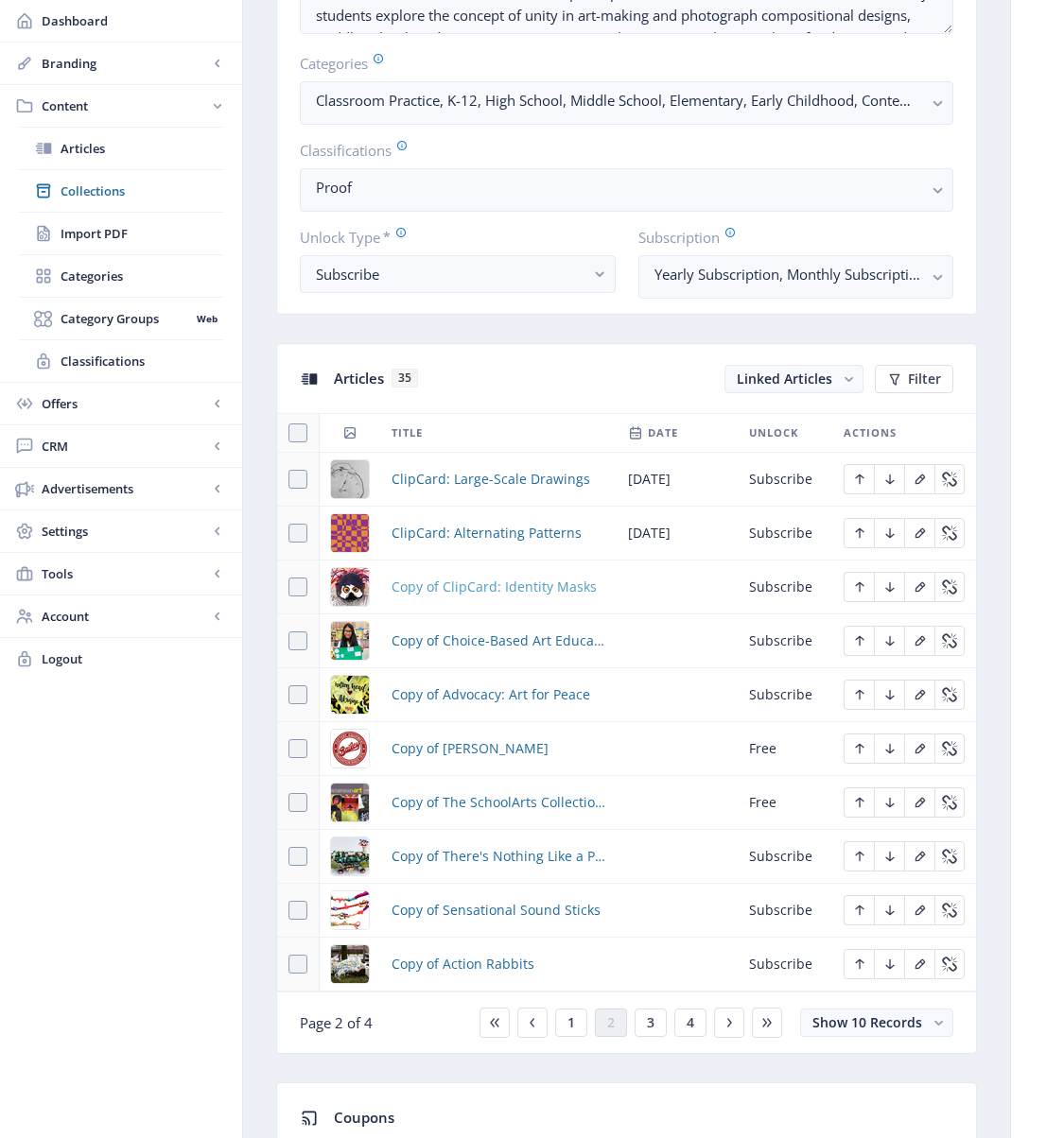
click at [477, 588] on span "Copy of ClipCard: Identity Masks" at bounding box center [494, 586] width 206 height 23
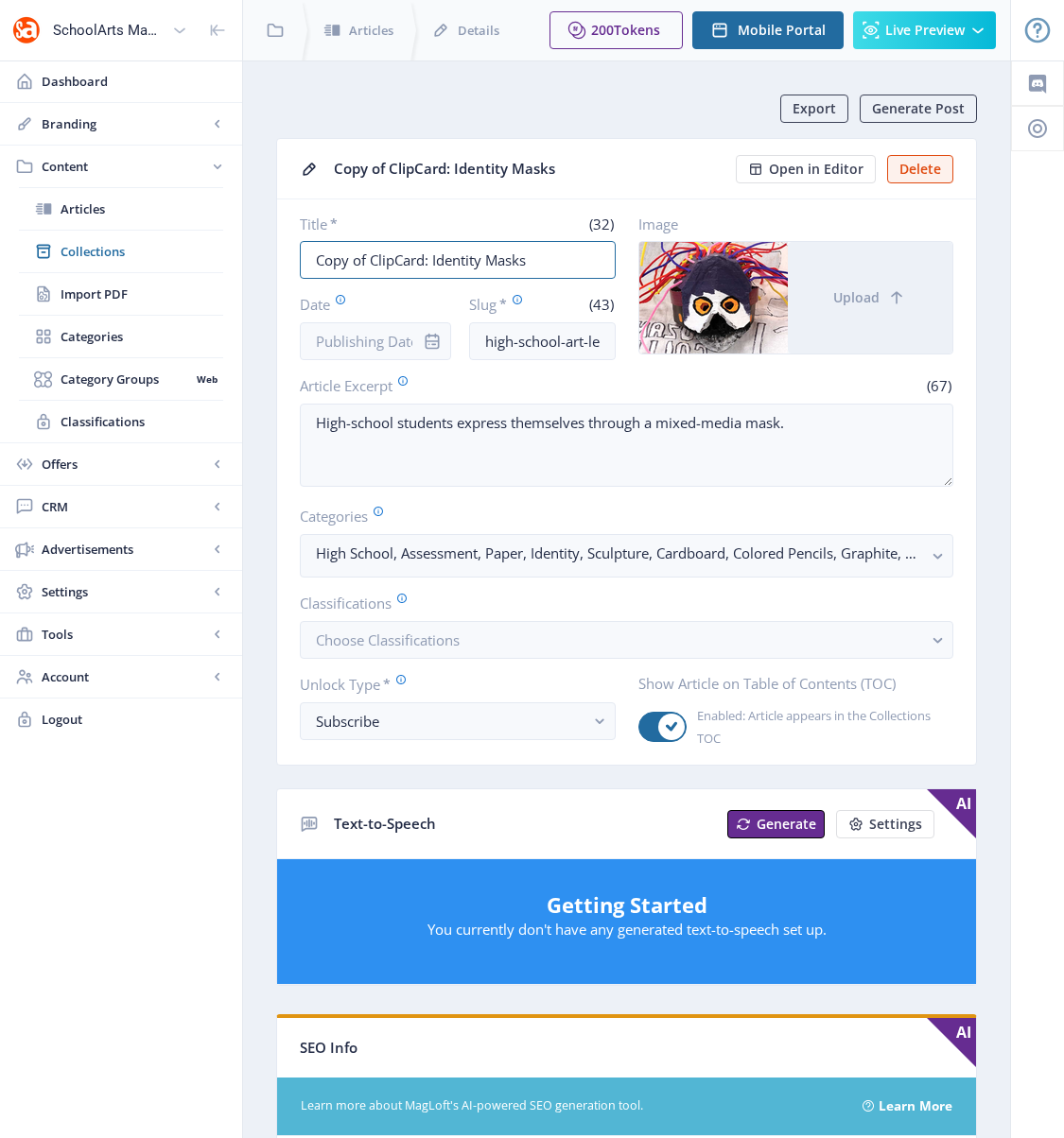
drag, startPoint x: 370, startPoint y: 258, endPoint x: 250, endPoint y: 257, distance: 120.0
click at [250, 257] on nb-layout-column "Export Generate Post Copy of ClipCard: Identity Masks Open in Editor Delete Tit…" at bounding box center [626, 984] width 769 height 1845
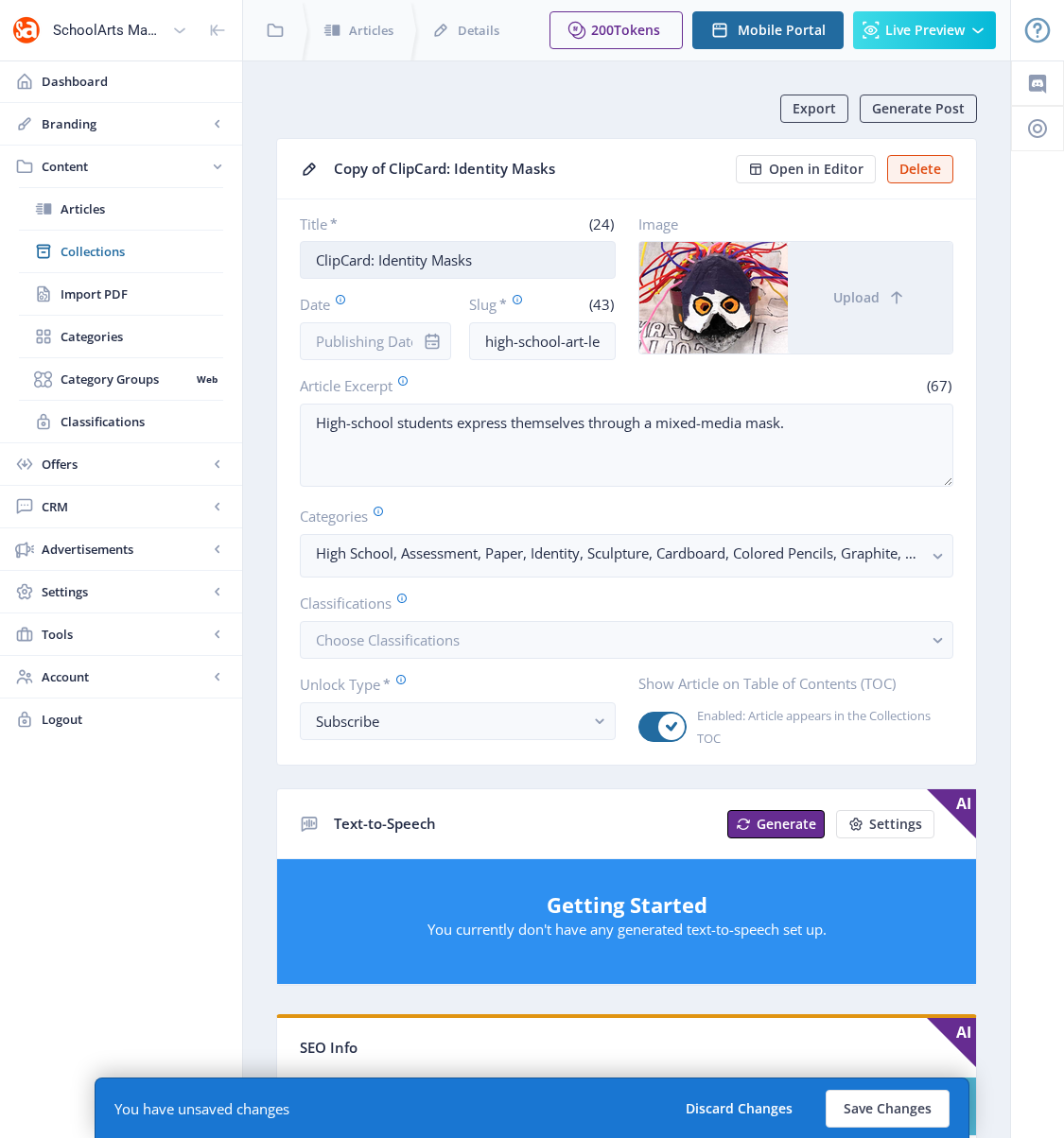
drag, startPoint x: 489, startPoint y: 262, endPoint x: 378, endPoint y: 262, distance: 111.0
click at [378, 262] on input "ClipCard: Identity Masks" at bounding box center [457, 260] width 316 height 37
paste input "Narrative Illustration"
click at [377, 259] on input "ClipCard:Narrative Illustrations" at bounding box center [457, 260] width 316 height 37
type input "ClipCard: Narrative Illustrations"
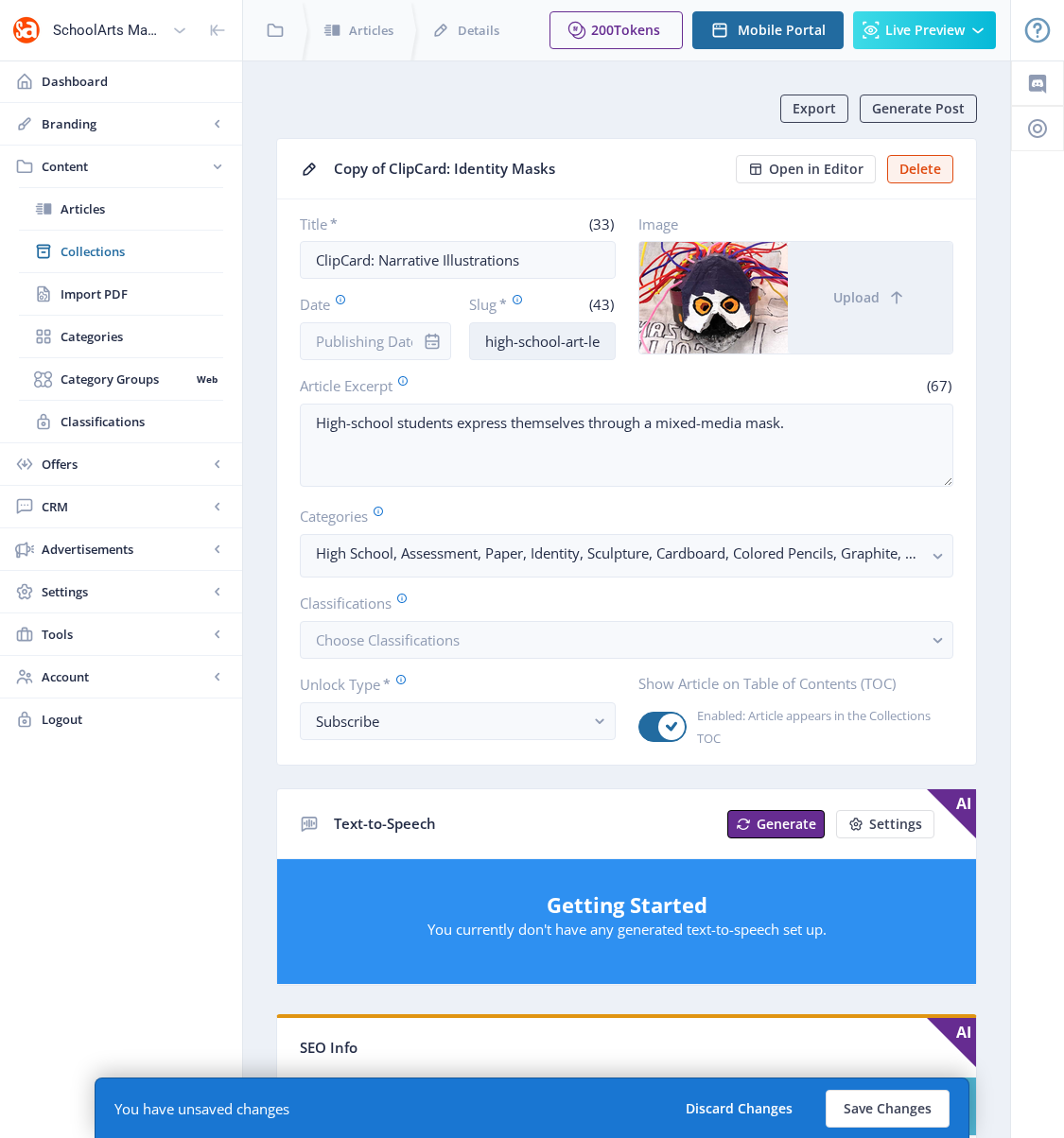
click at [575, 342] on input "high-school-art-lesson-mask-making-623-dcse" at bounding box center [542, 341] width 147 height 37
drag, startPoint x: 585, startPoint y: 339, endPoint x: 624, endPoint y: 343, distance: 39.2
click at [624, 343] on div "Title * (33) ClipCard: Narrative Illustrations Date Slug * (43) high-school-art…" at bounding box center [626, 287] width 653 height 146
click at [600, 341] on input "high-school-art-lesson-mask-making-623-dcse" at bounding box center [542, 341] width 147 height 37
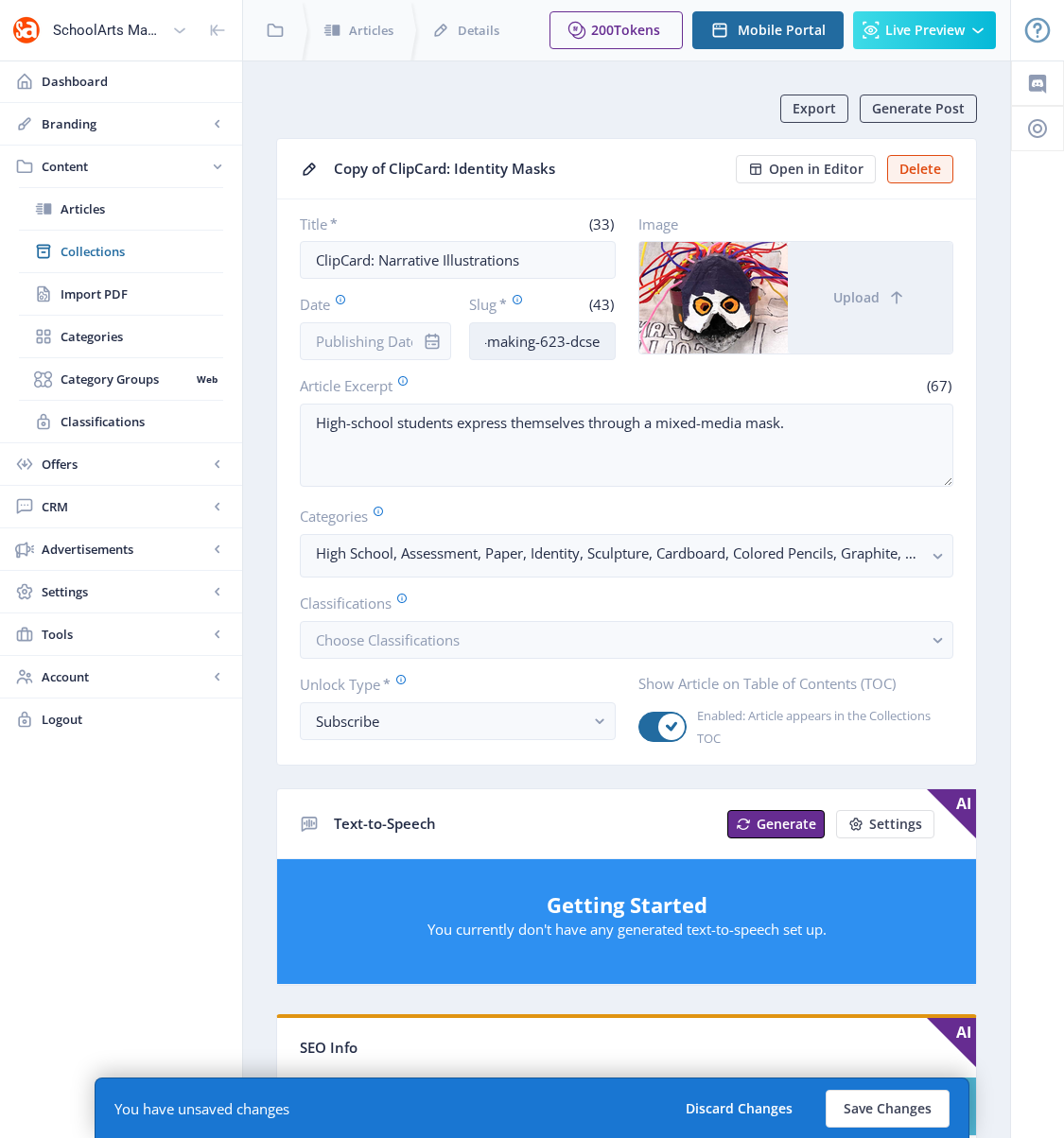
drag, startPoint x: 600, startPoint y: 341, endPoint x: 525, endPoint y: 346, distance: 75.2
click at [524, 346] on input "high-school-art-lesson-mask-making-623-dcse" at bounding box center [542, 341] width 147 height 37
type input "high-school-art-lesson-illustration-123"
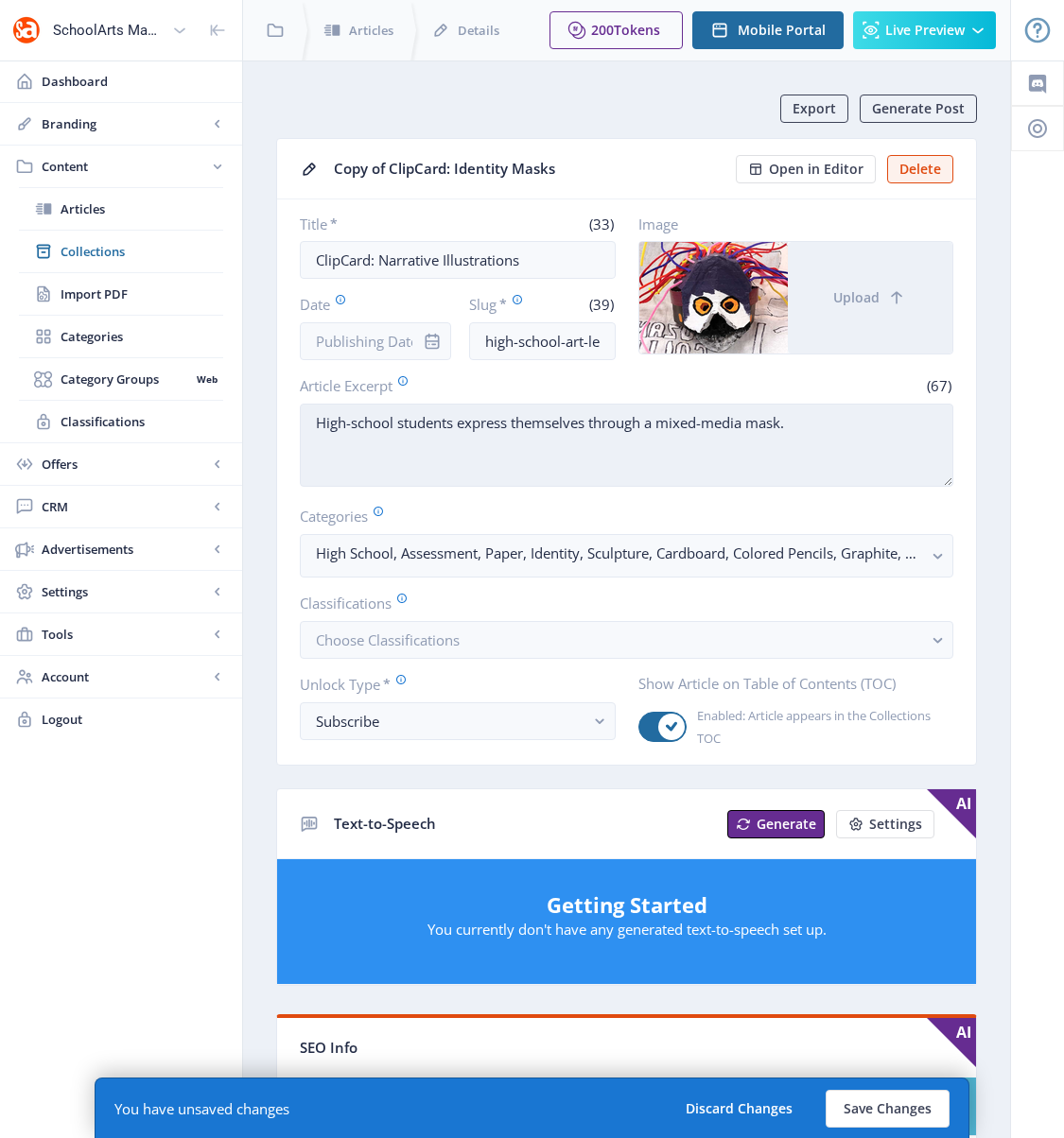
drag, startPoint x: 460, startPoint y: 421, endPoint x: 839, endPoint y: 436, distance: 379.3
click at [839, 436] on textarea "High-school students express themselves through a mixed-media mask." at bounding box center [626, 446] width 653 height 84
paste textarea "create a pen and ink illustration that tells a story."
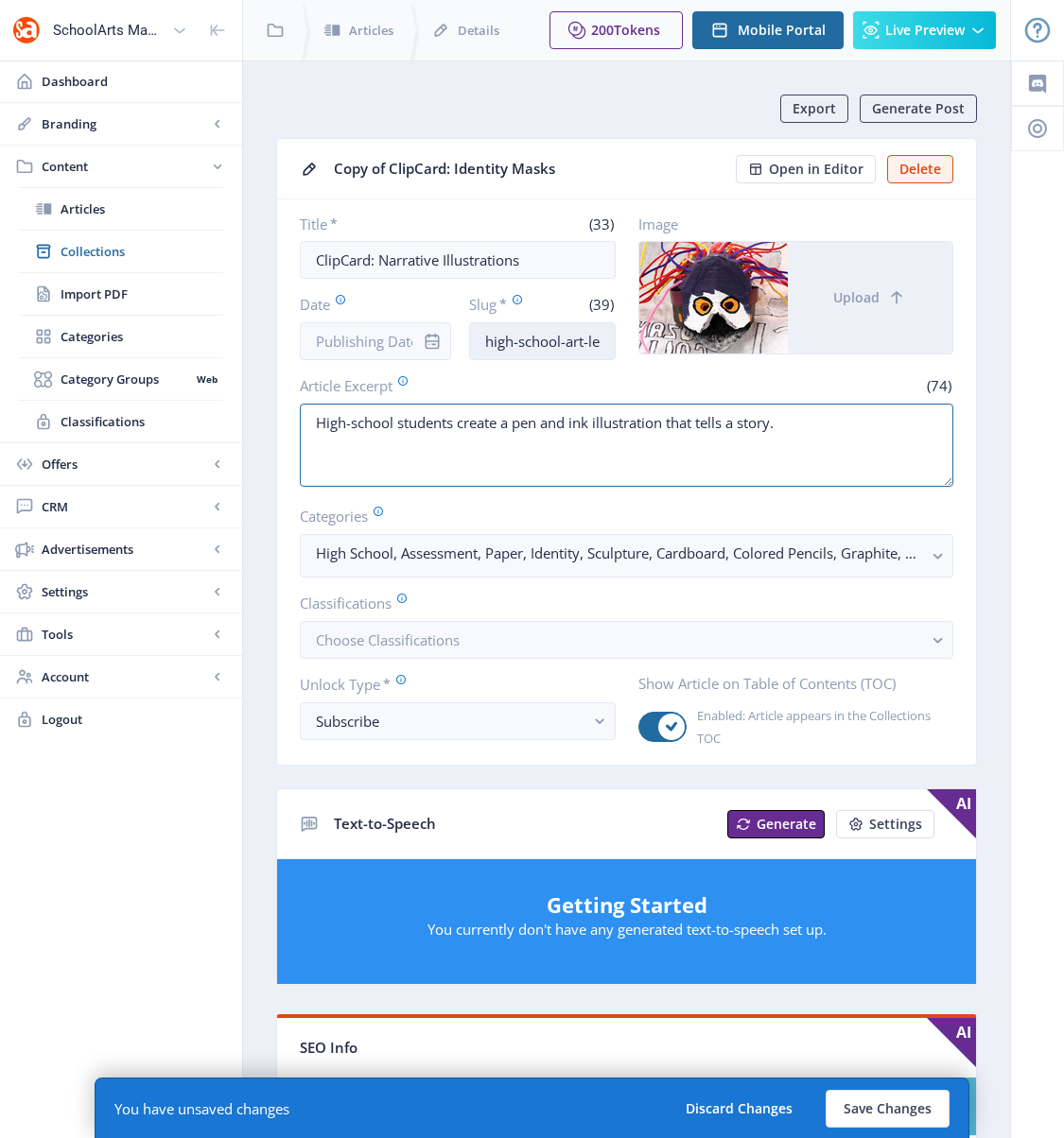
type textarea "High-school students create a pen and ink illustration that tells a story."
drag, startPoint x: 579, startPoint y: 341, endPoint x: 614, endPoint y: 348, distance: 35.7
click at [614, 348] on input "high-school-art-lesson-illustration-123" at bounding box center [542, 341] width 147 height 37
click at [540, 340] on input "high-school-art-lesson-illustration-123" at bounding box center [542, 341] width 147 height 37
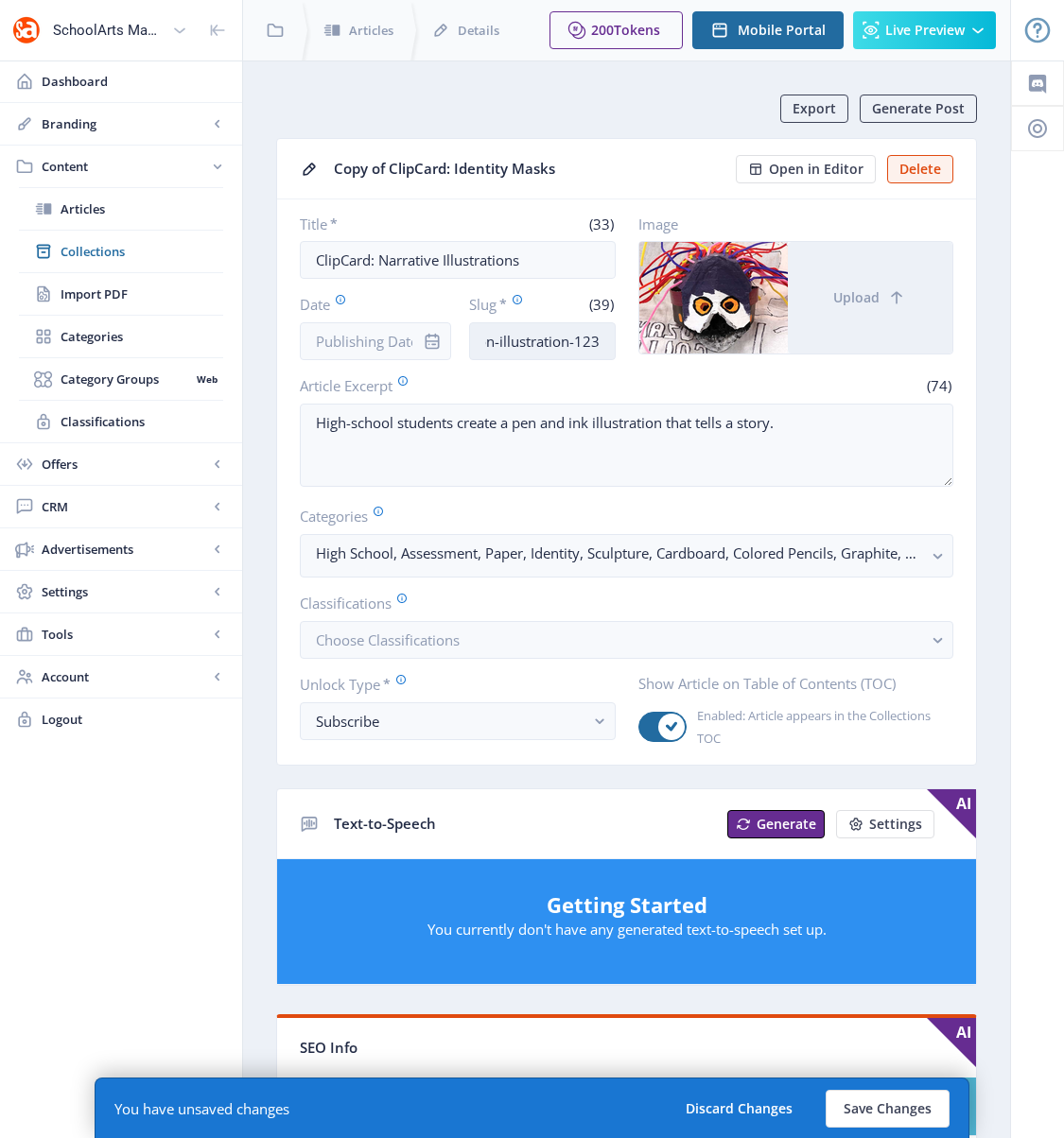
click at [540, 340] on input "high-school-art-lesson-illustration-123" at bounding box center [542, 341] width 147 height 37
click at [559, 341] on input "high-school-art-lesson-story-telling-123" at bounding box center [542, 341] width 147 height 37
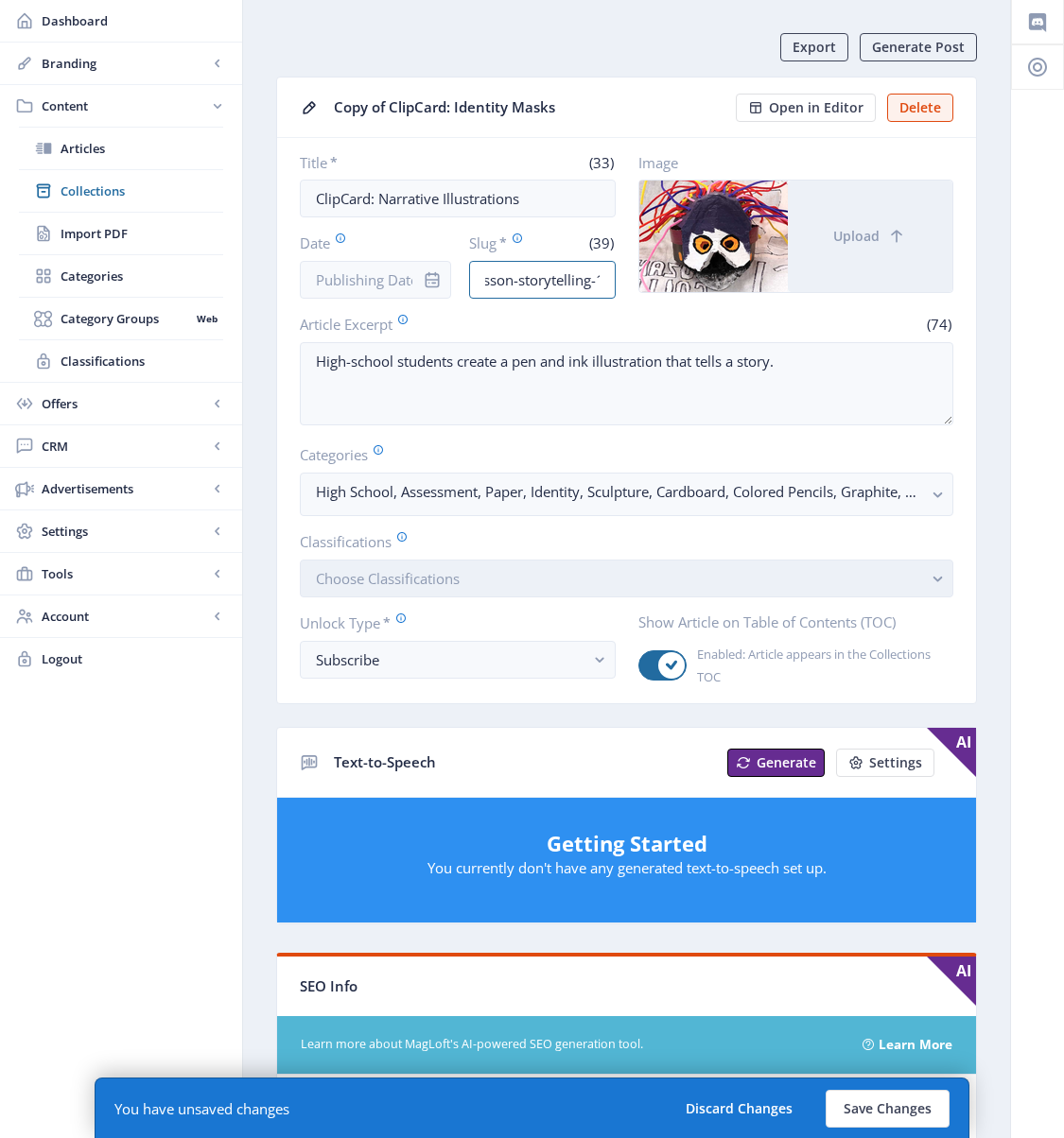
scroll to position [63, 0]
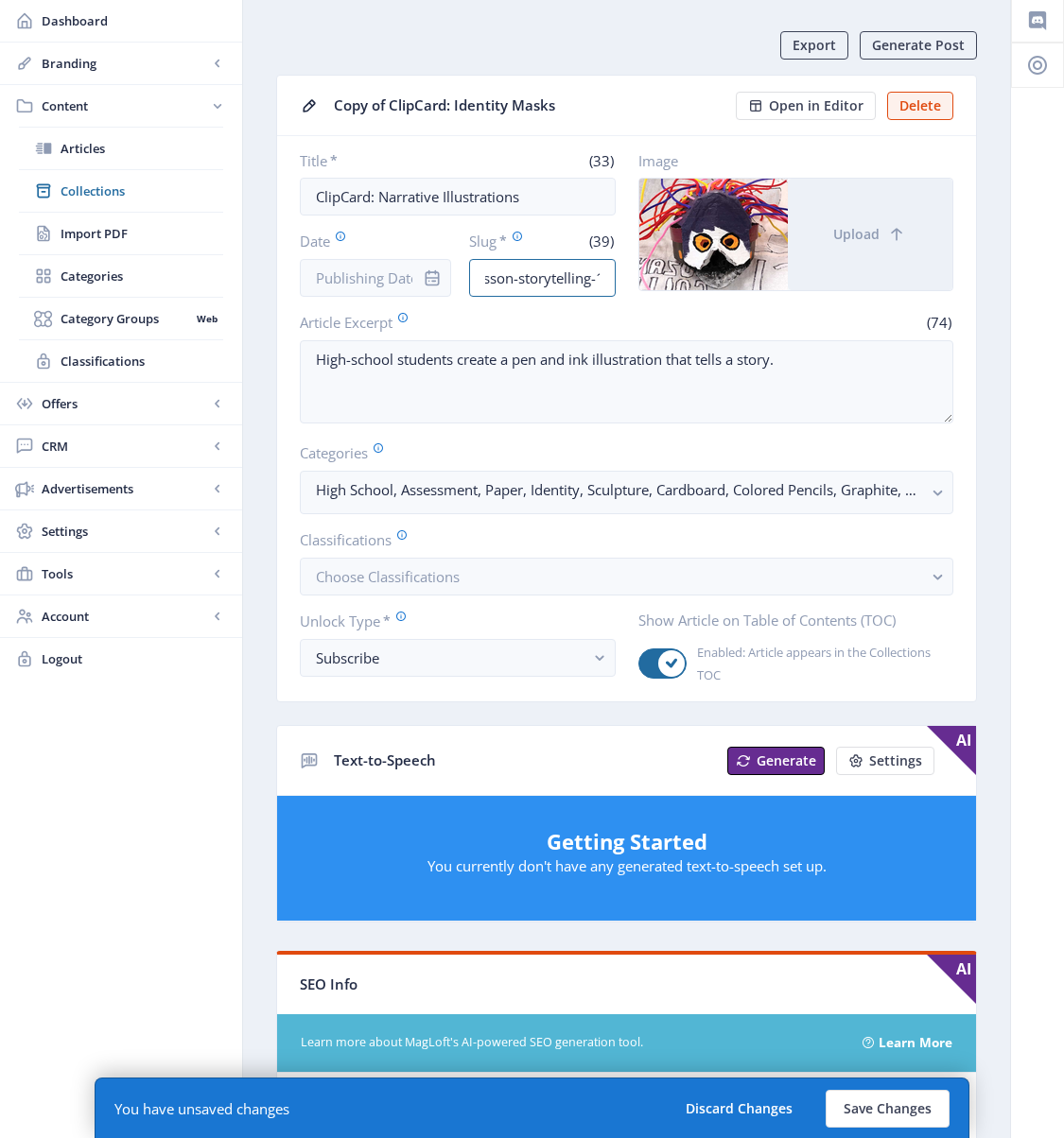
type input "high-school-art-lesson-storytelling-123"
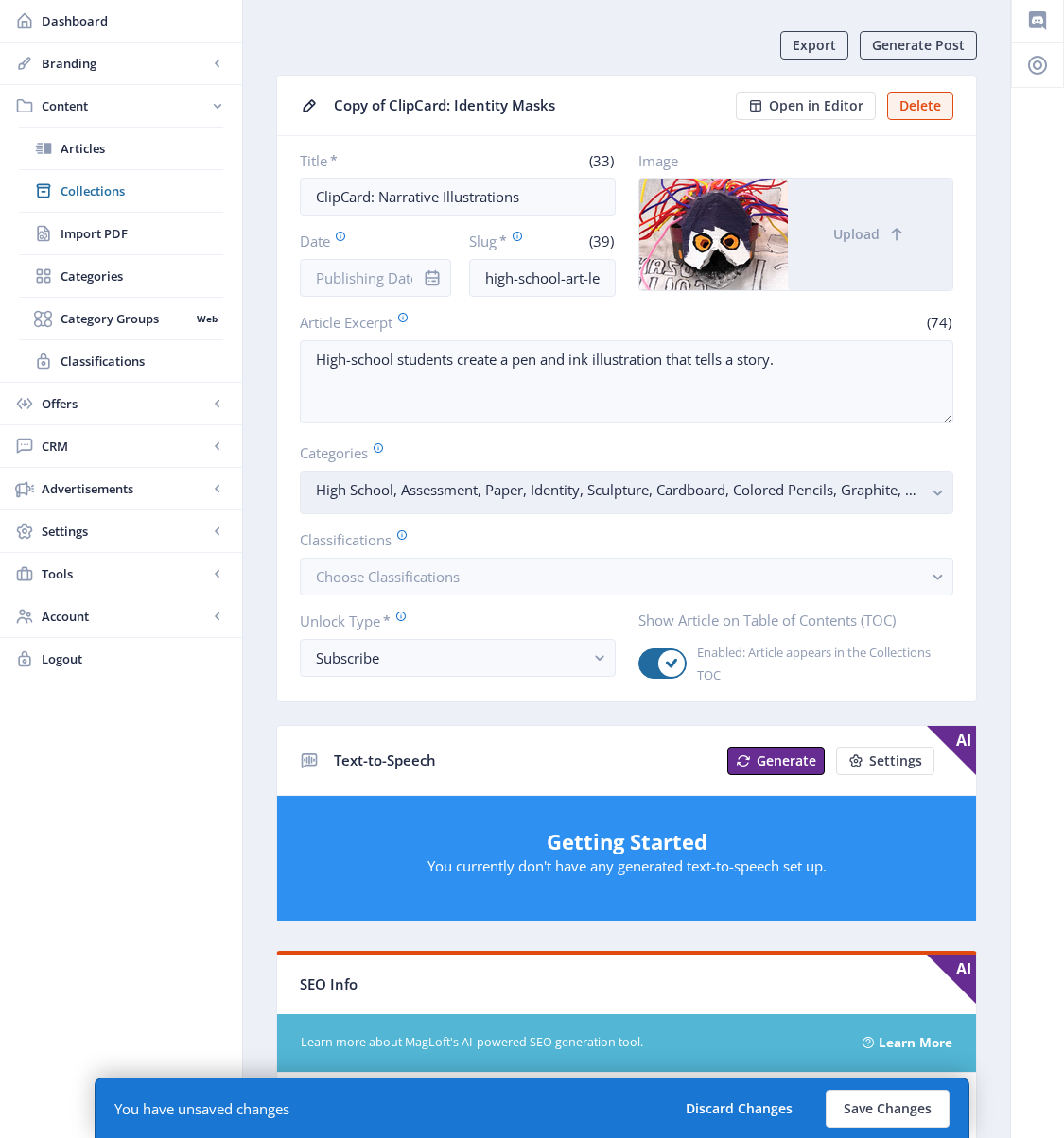
click at [930, 489] on rect "button" at bounding box center [937, 493] width 22 height 22
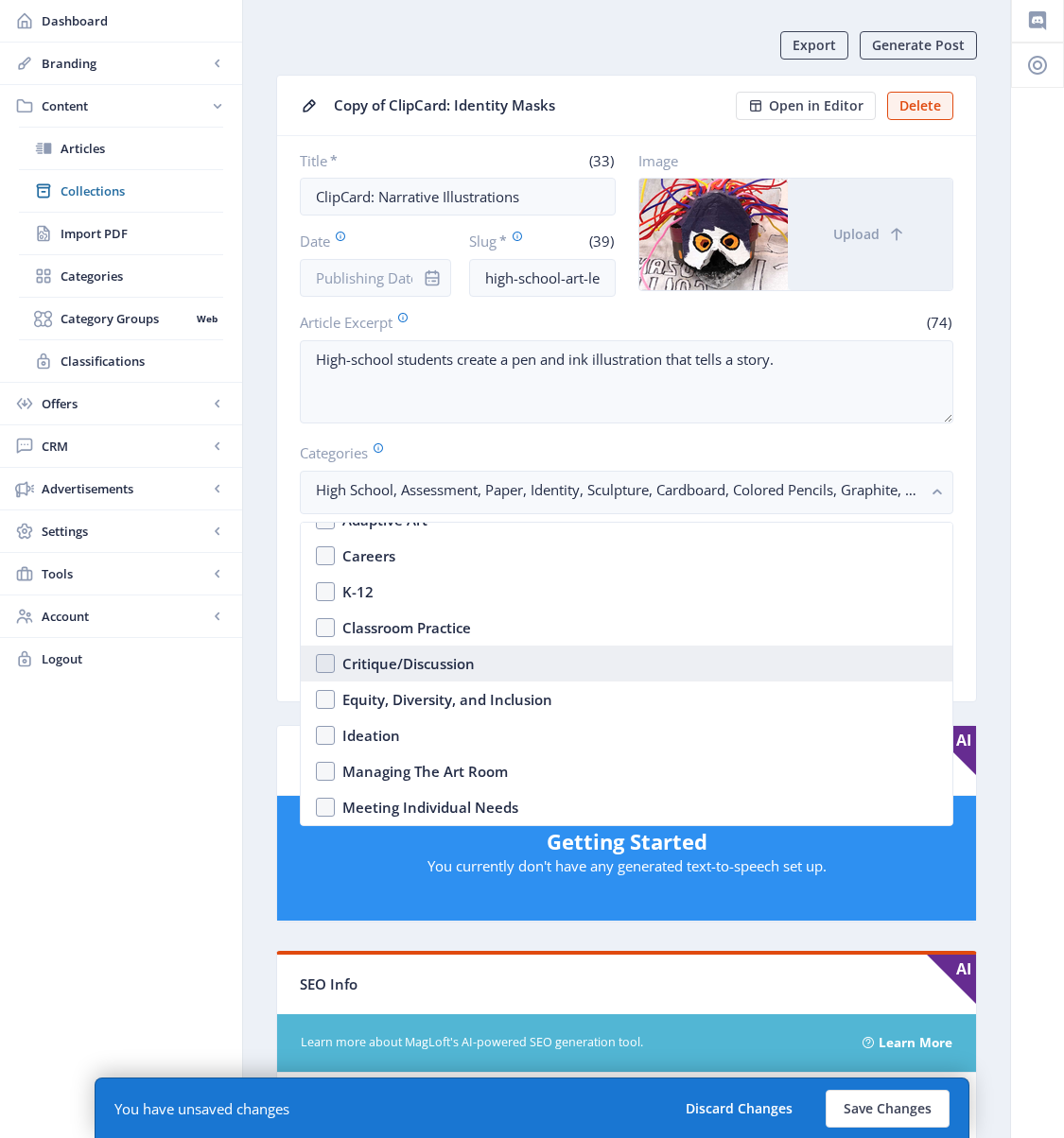
scroll to position [587, 0]
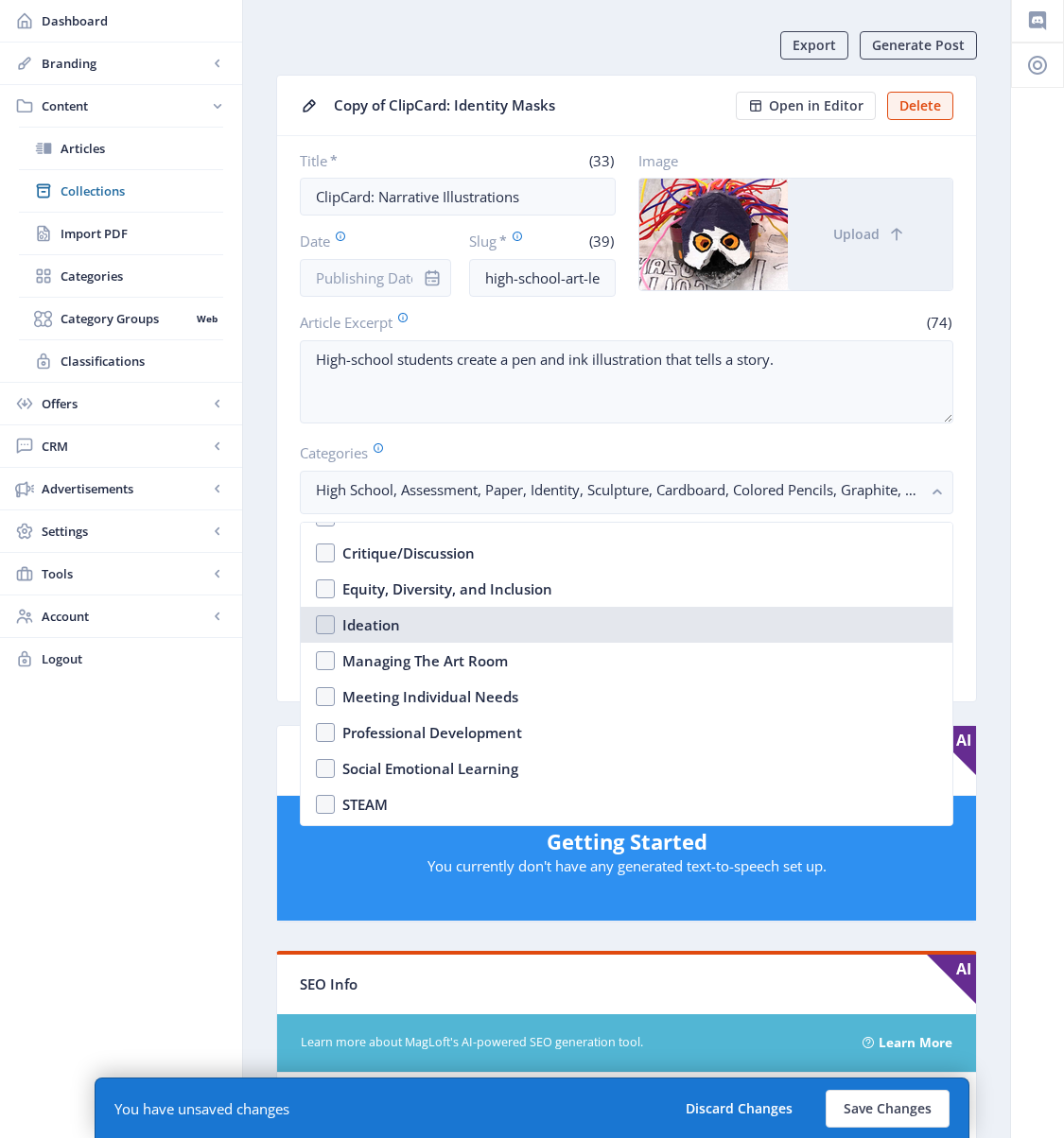
click at [351, 622] on div "Ideation" at bounding box center [371, 625] width 58 height 23
checkbox input "true"
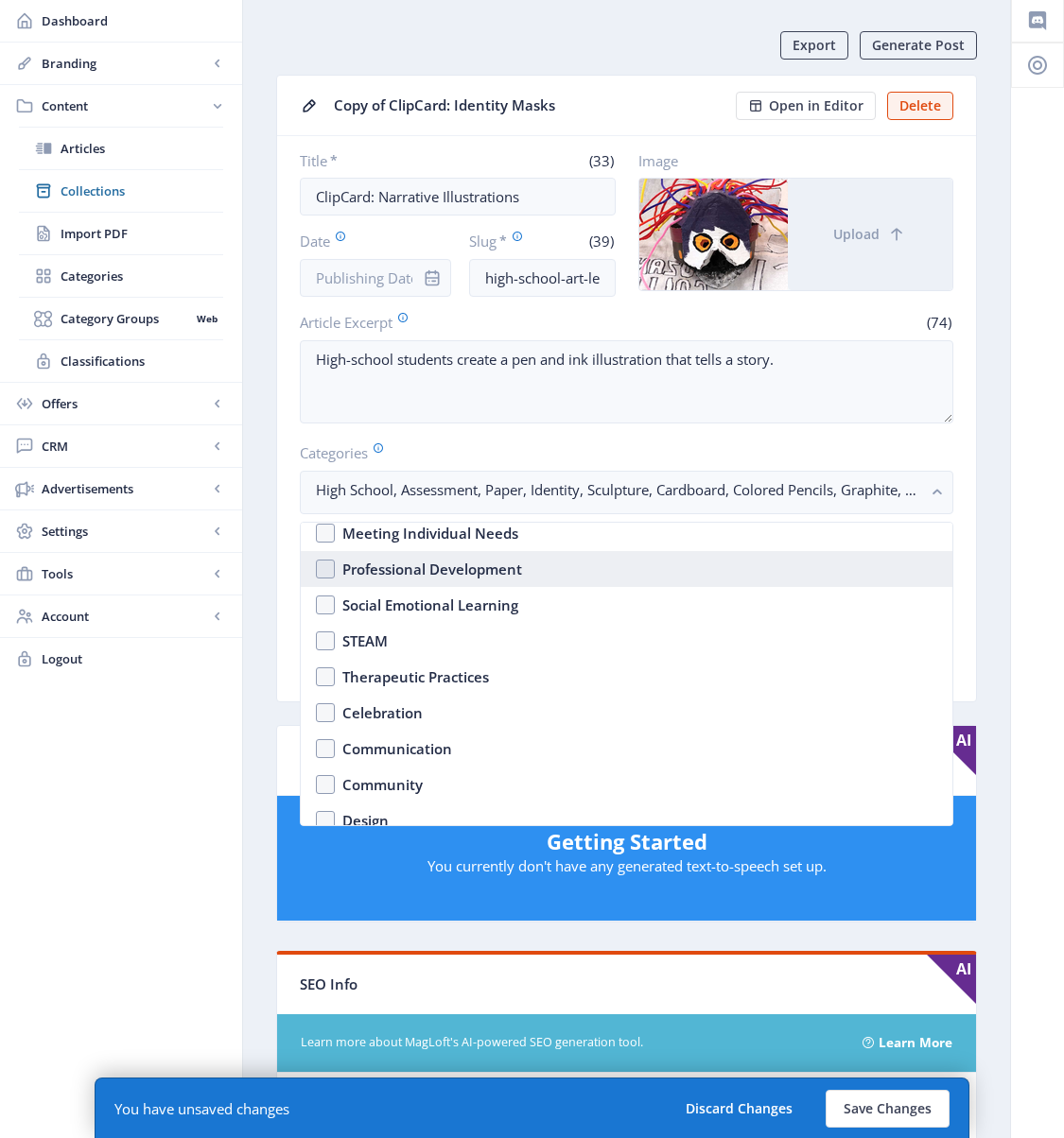
scroll to position [780, 0]
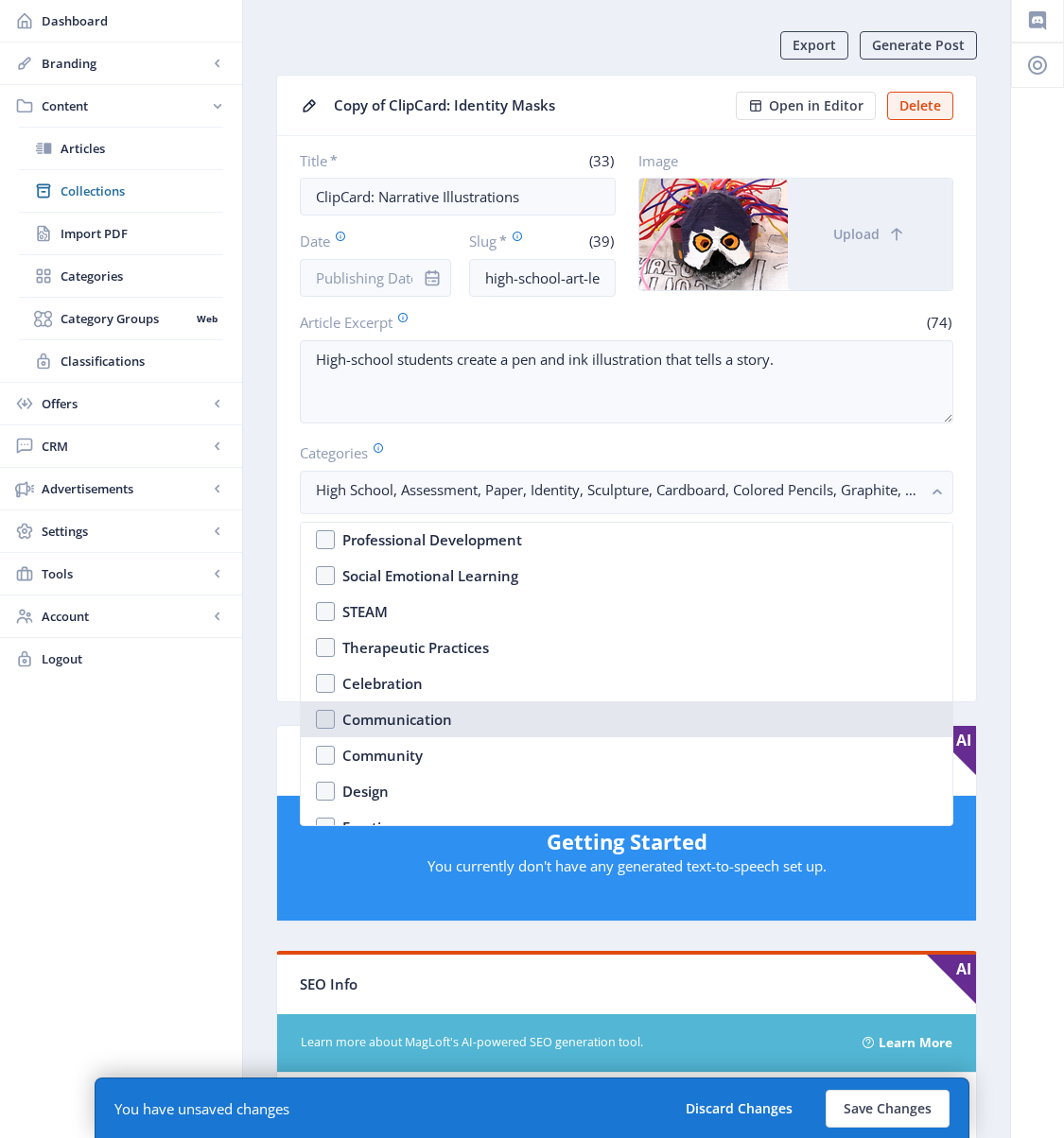
click at [444, 721] on div "Communication" at bounding box center [397, 719] width 110 height 23
checkbox input "true"
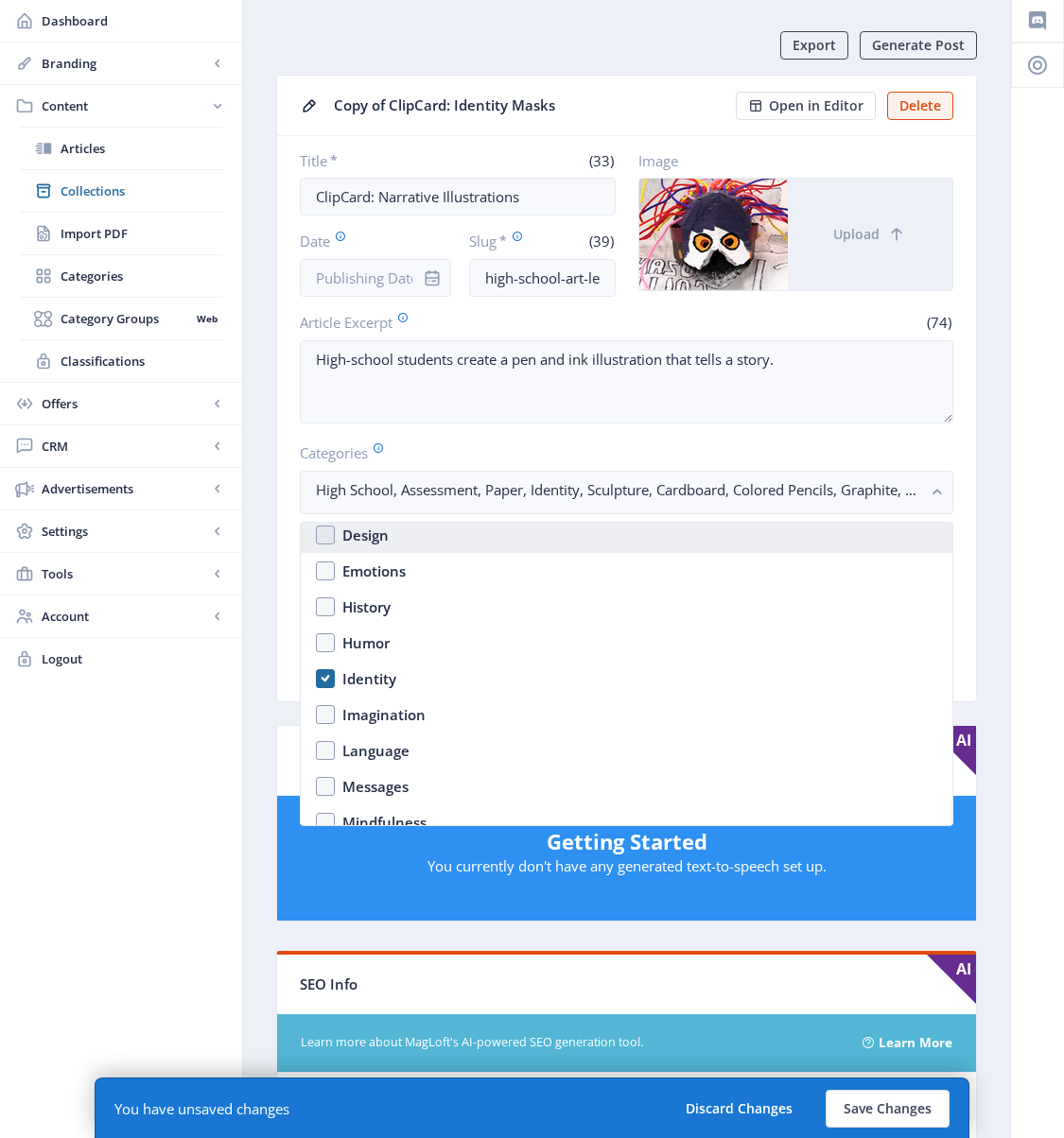
scroll to position [1061, 0]
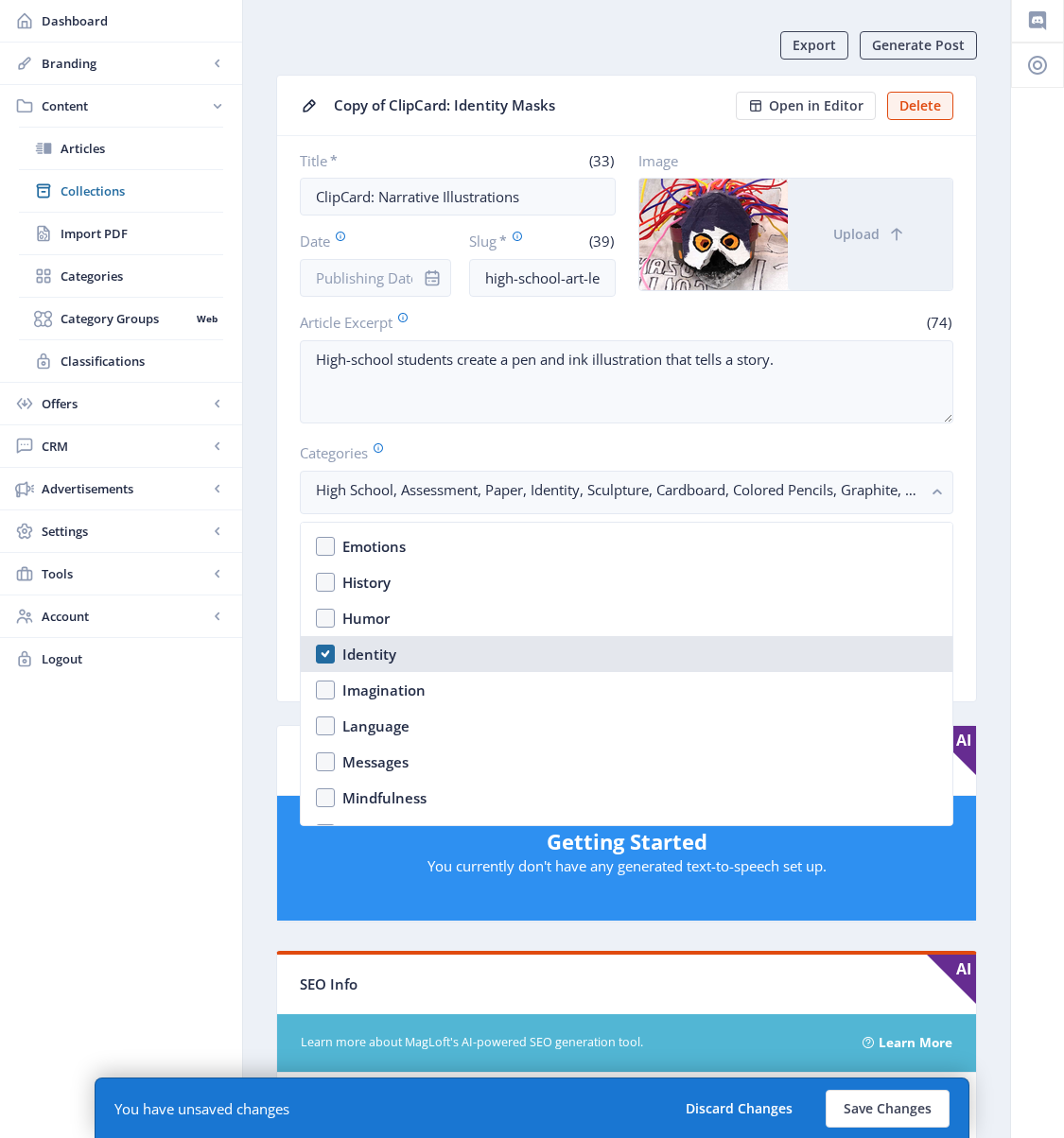
click at [357, 651] on div "Identity" at bounding box center [369, 654] width 54 height 23
checkbox input "false"
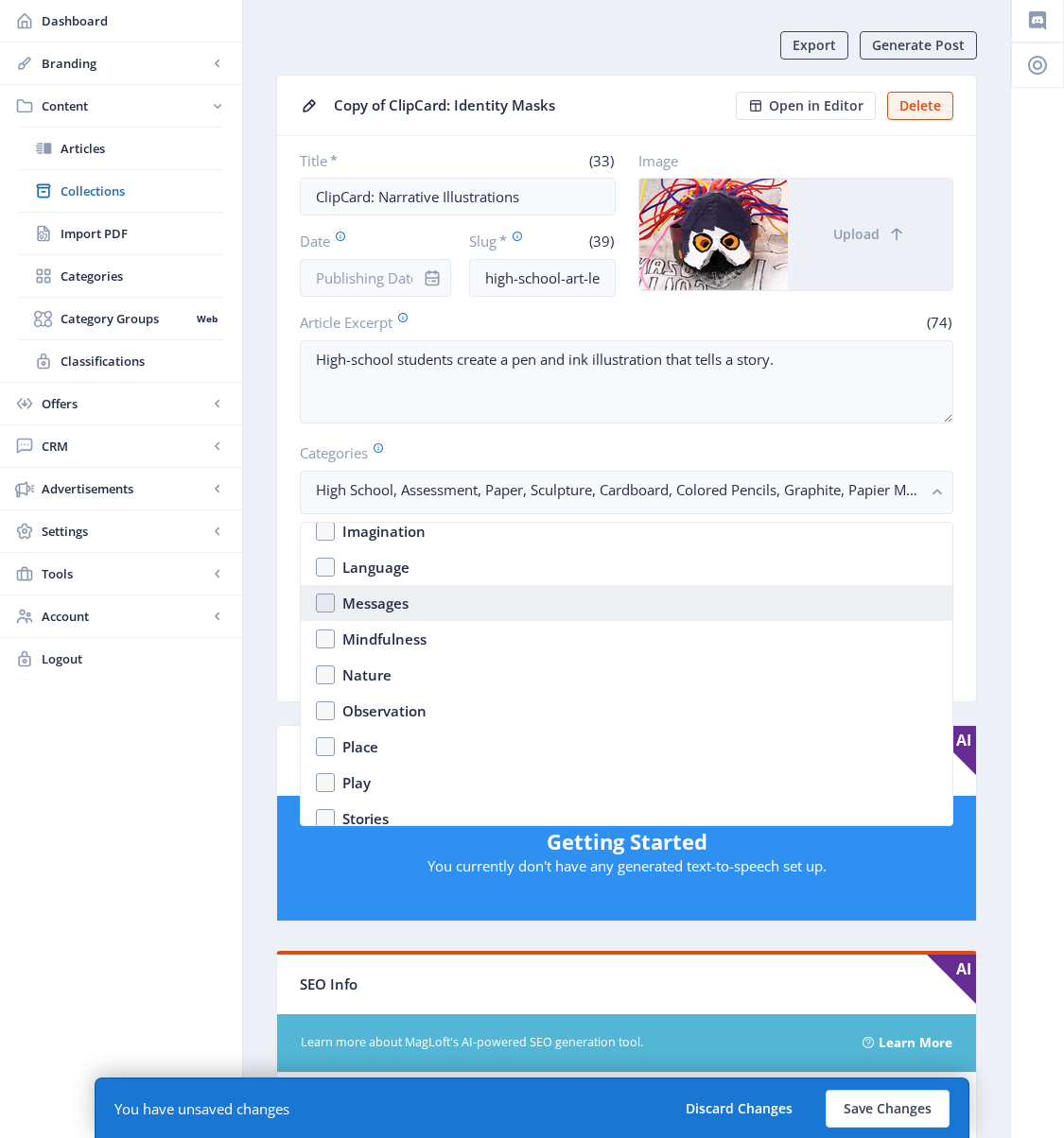
scroll to position [1275, 0]
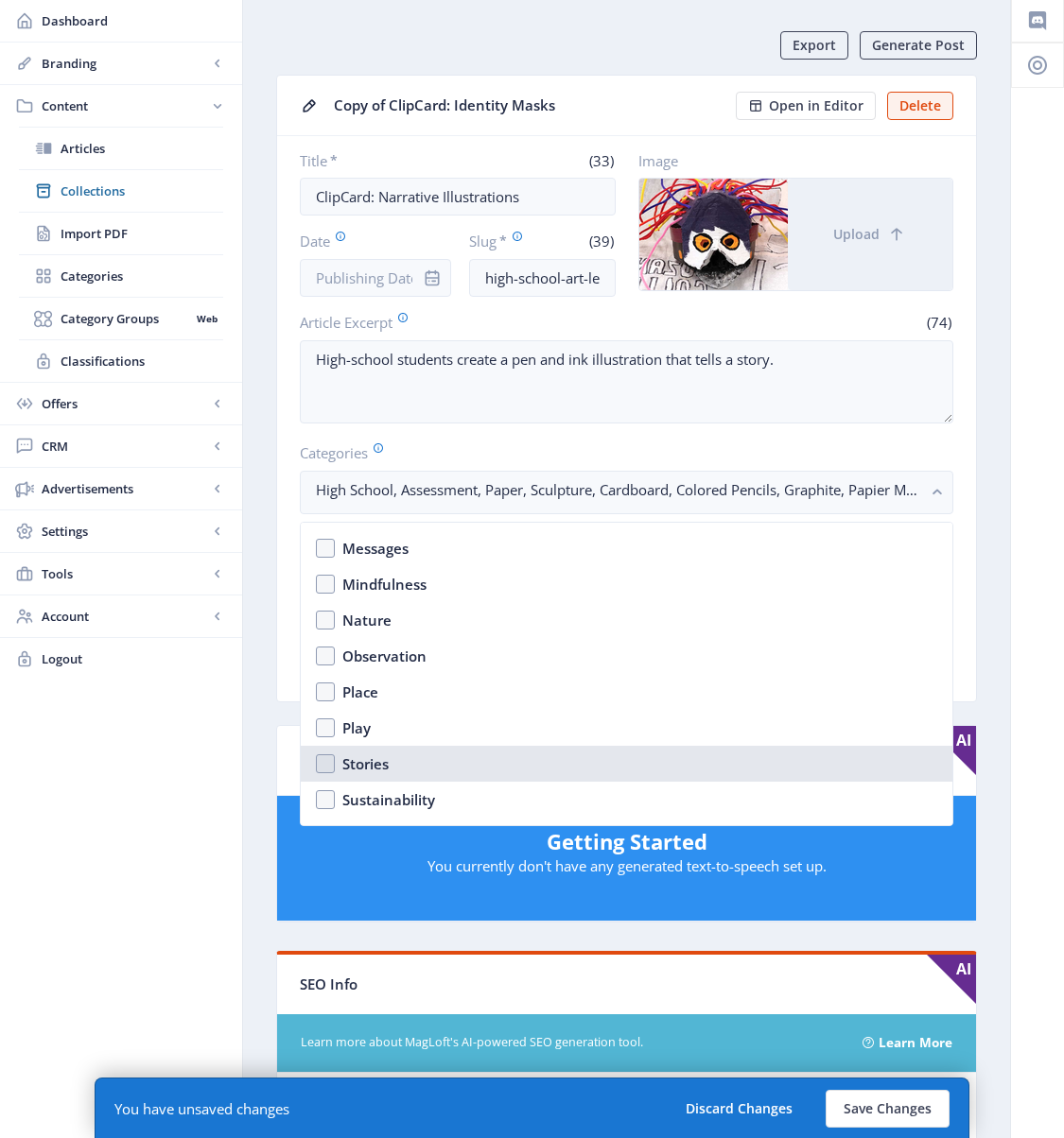
drag, startPoint x: 362, startPoint y: 758, endPoint x: 379, endPoint y: 756, distance: 17.1
click at [363, 758] on div "Stories" at bounding box center [365, 763] width 46 height 23
checkbox input "true"
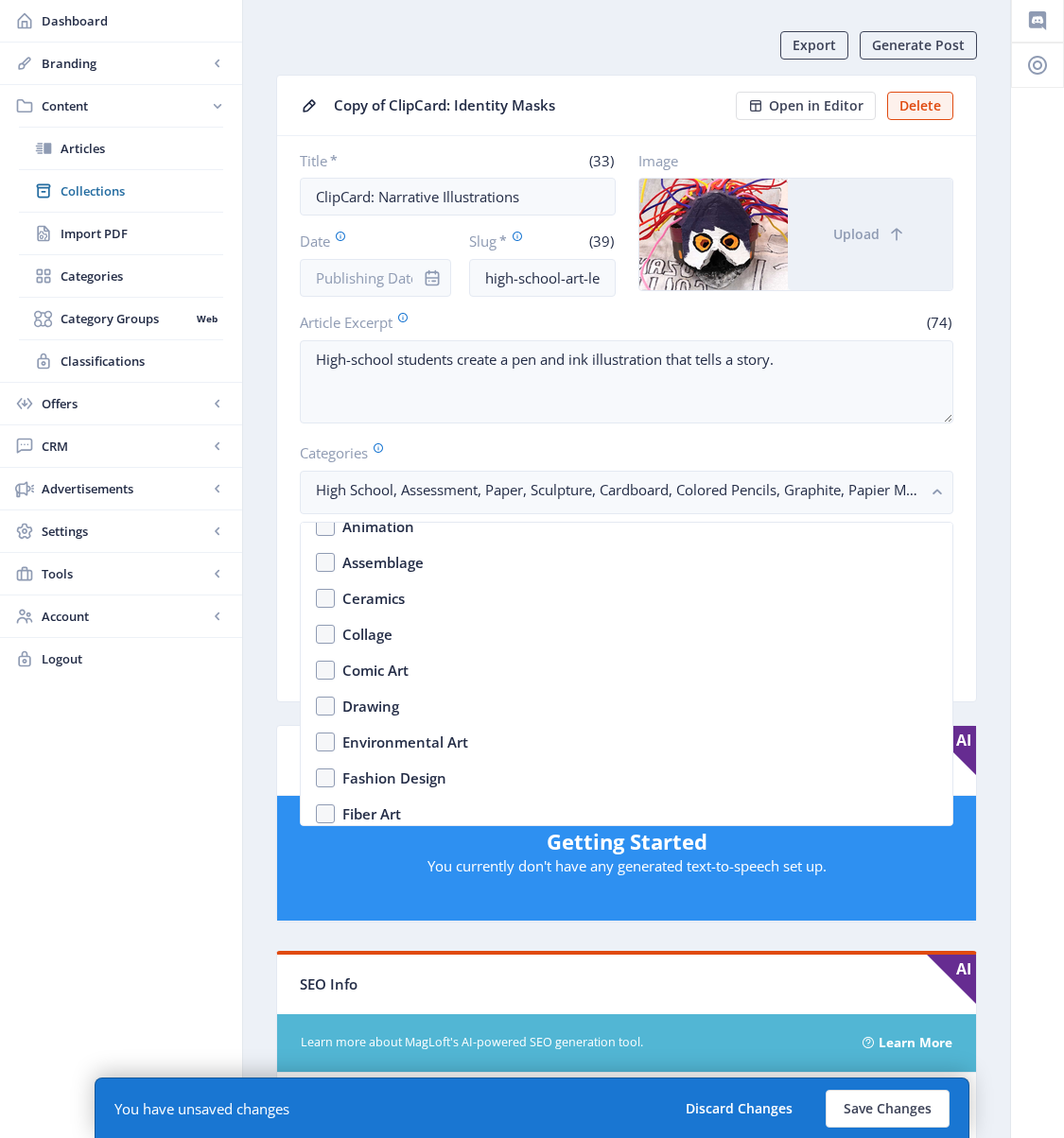
scroll to position [1675, 0]
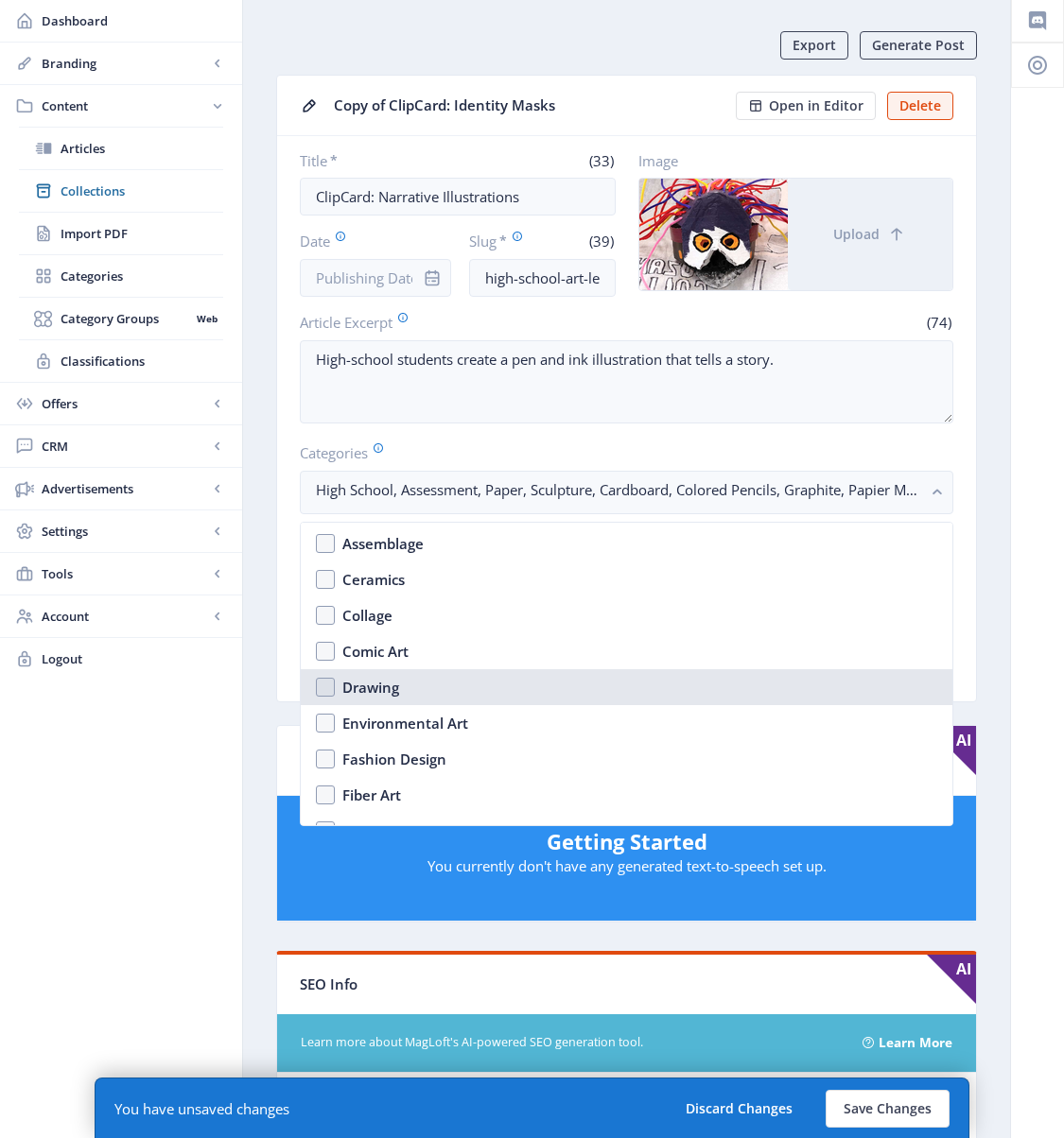
click at [378, 691] on div "Drawing" at bounding box center [371, 687] width 57 height 23
checkbox input "true"
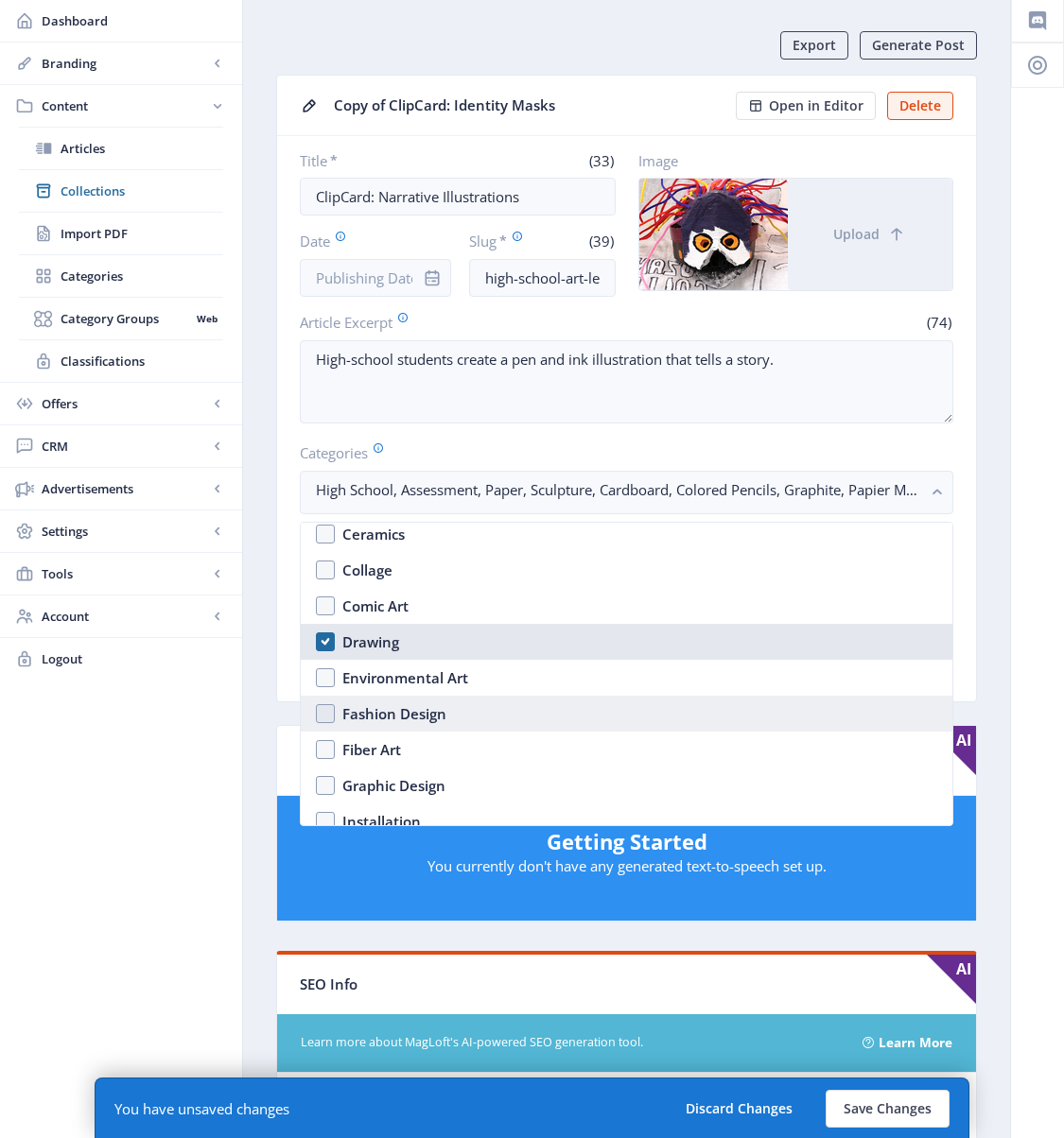
scroll to position [1909, 0]
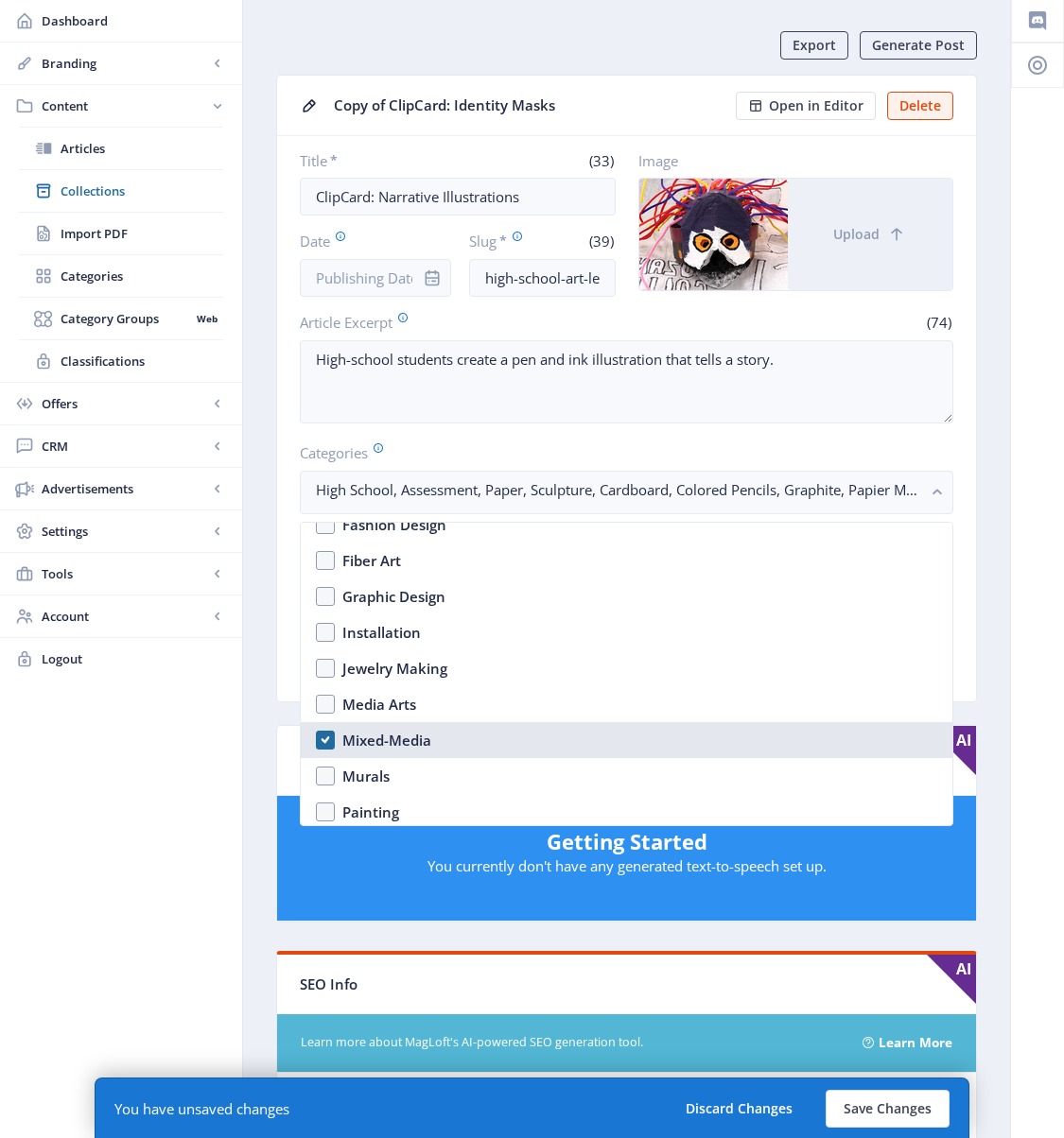
click at [374, 744] on div "Mixed-Media" at bounding box center [386, 740] width 89 height 23
checkbox input "false"
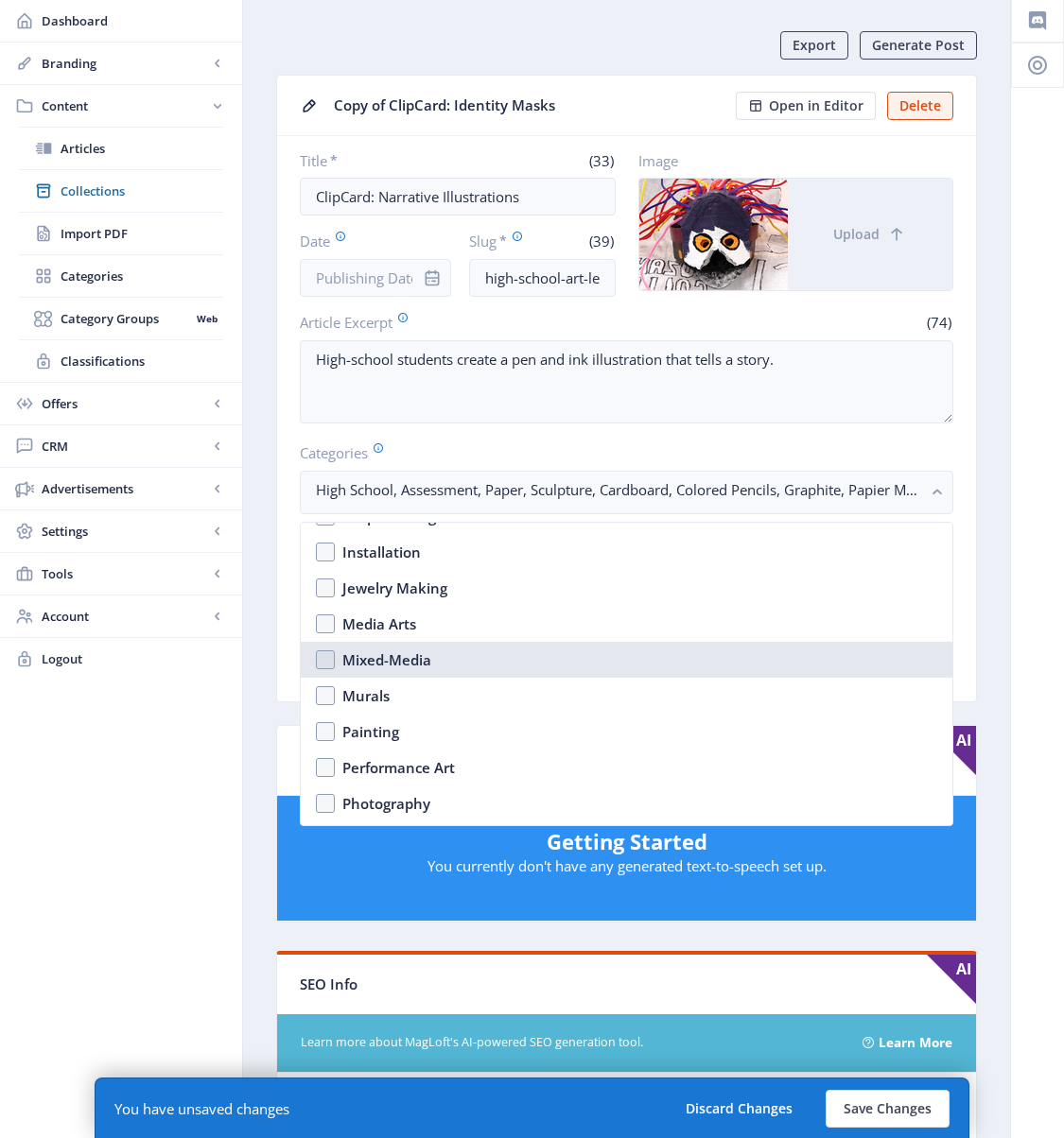
scroll to position [2183, 0]
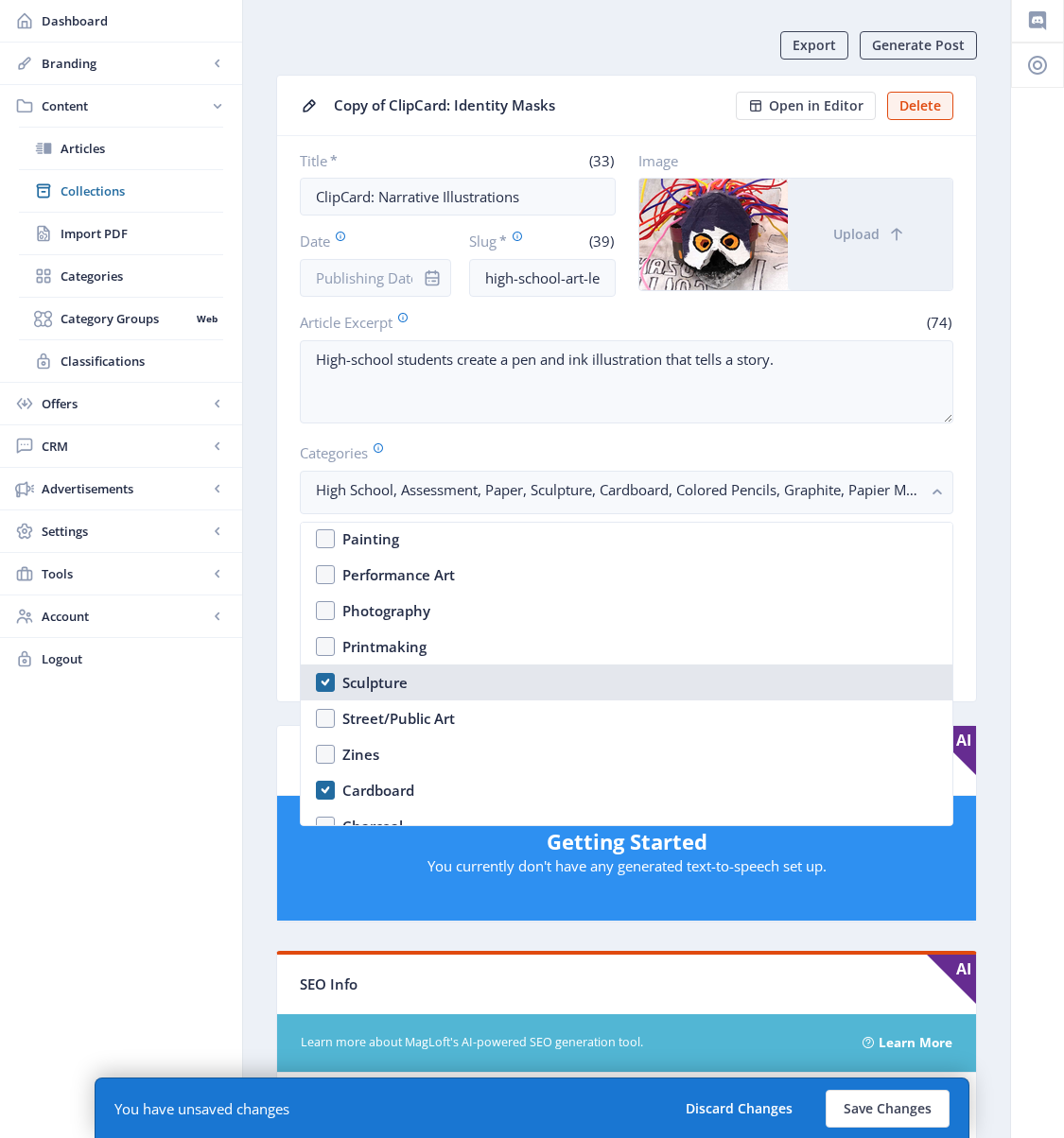
click at [377, 677] on div "Sculpture" at bounding box center [375, 683] width 65 height 23
checkbox input "false"
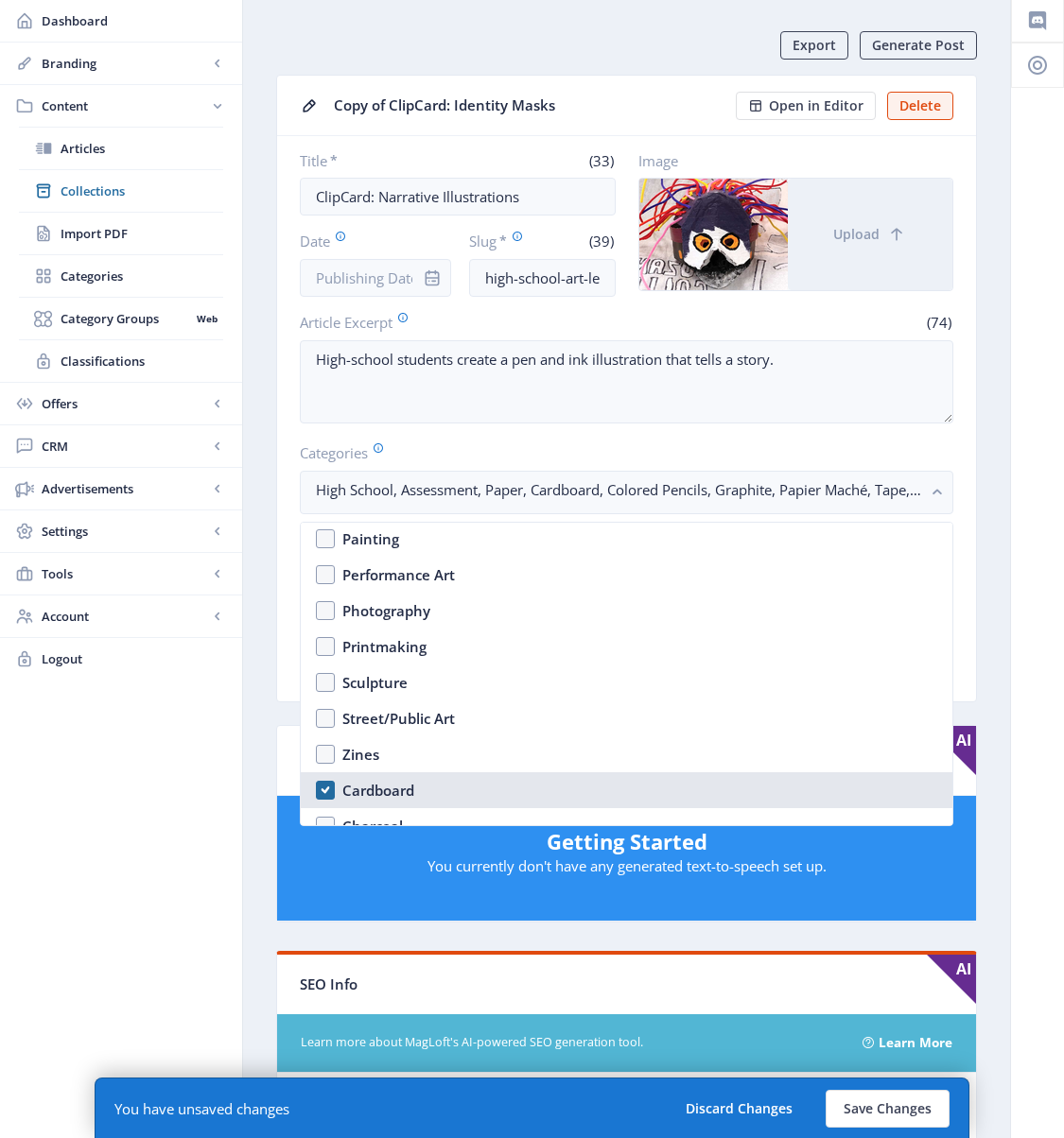
click at [381, 790] on div "Cardboard" at bounding box center [378, 790] width 72 height 23
checkbox input "false"
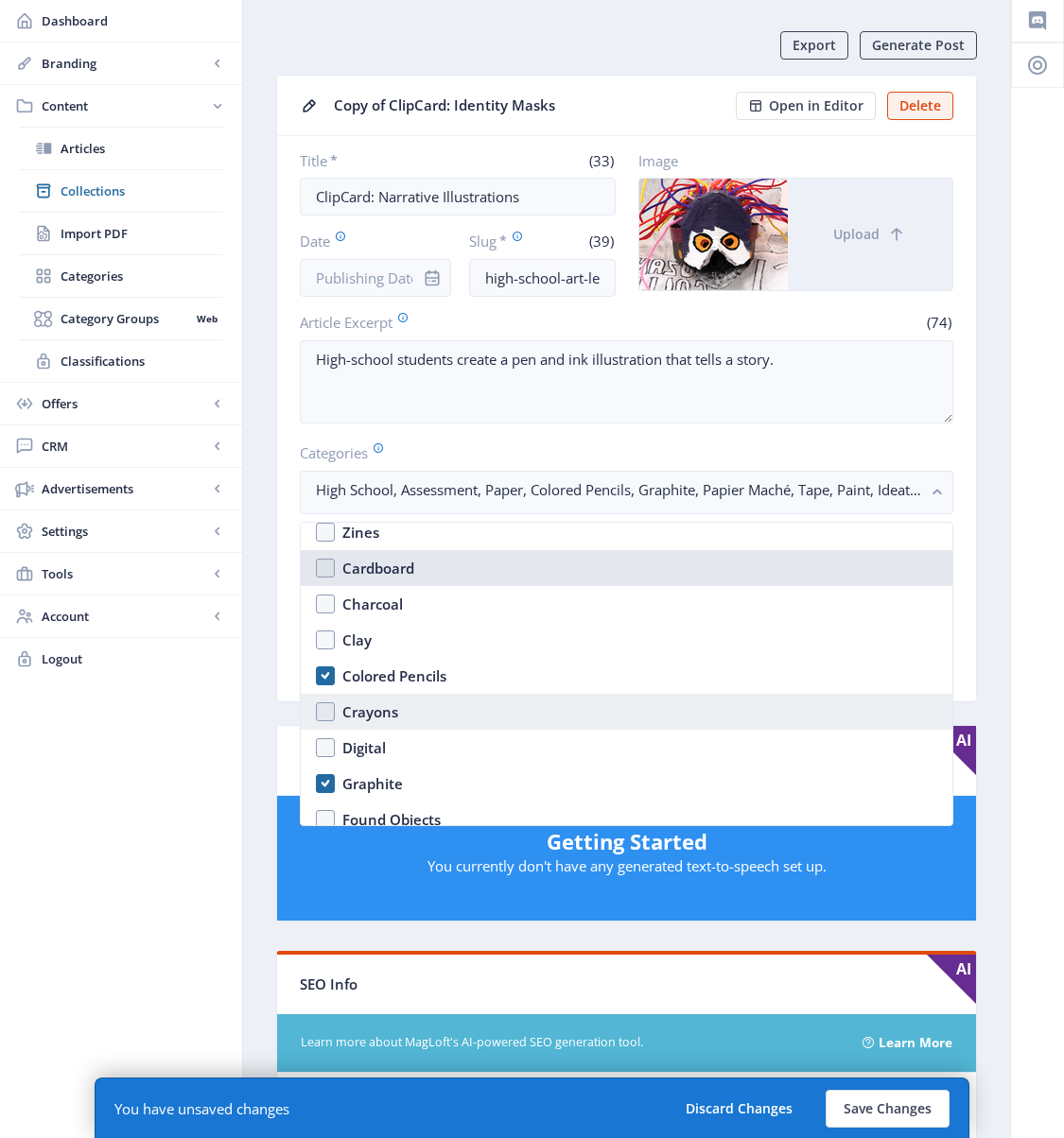
scroll to position [2406, 0]
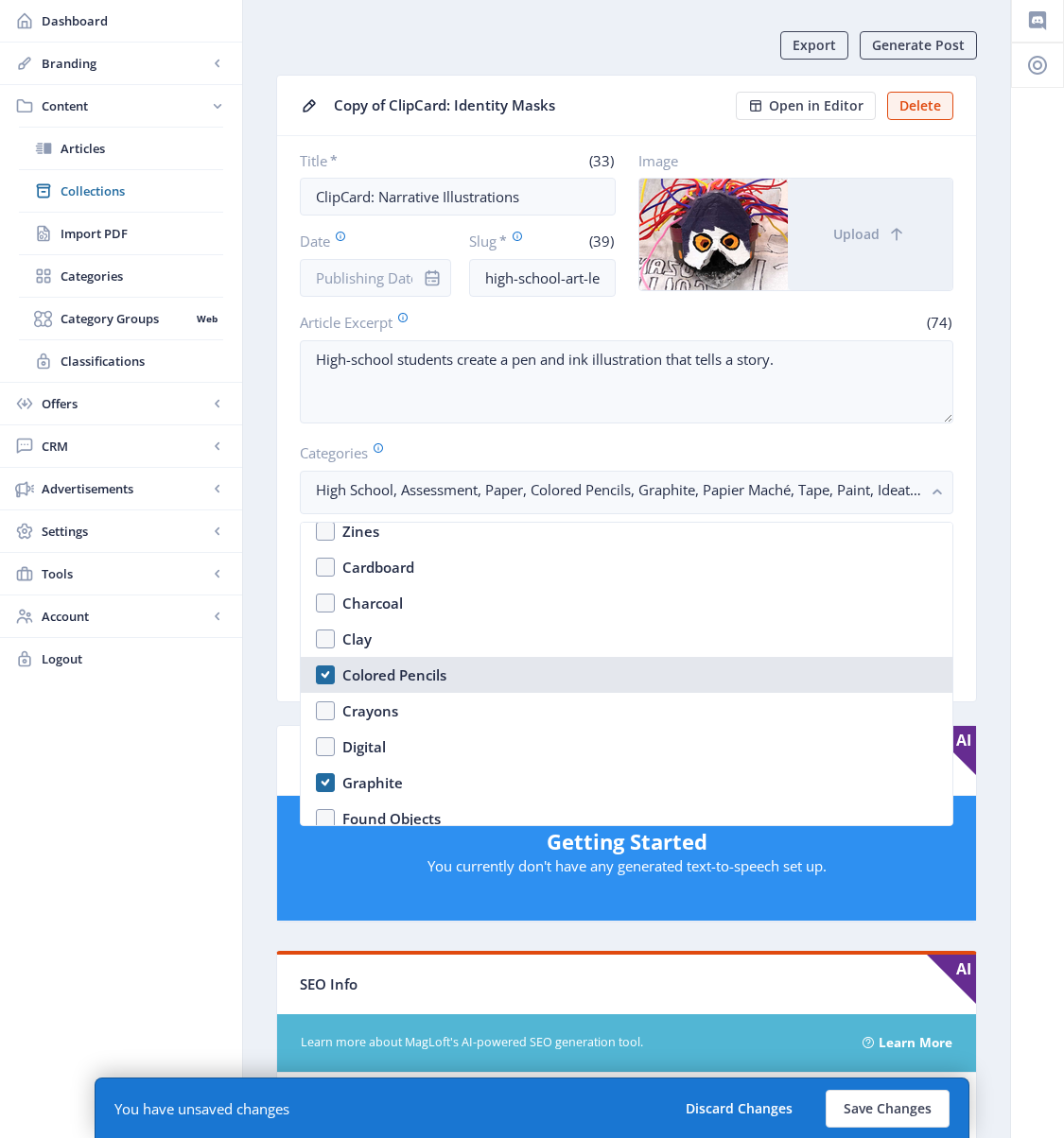
click at [388, 675] on div "Colored Pencils" at bounding box center [394, 675] width 104 height 23
checkbox input "false"
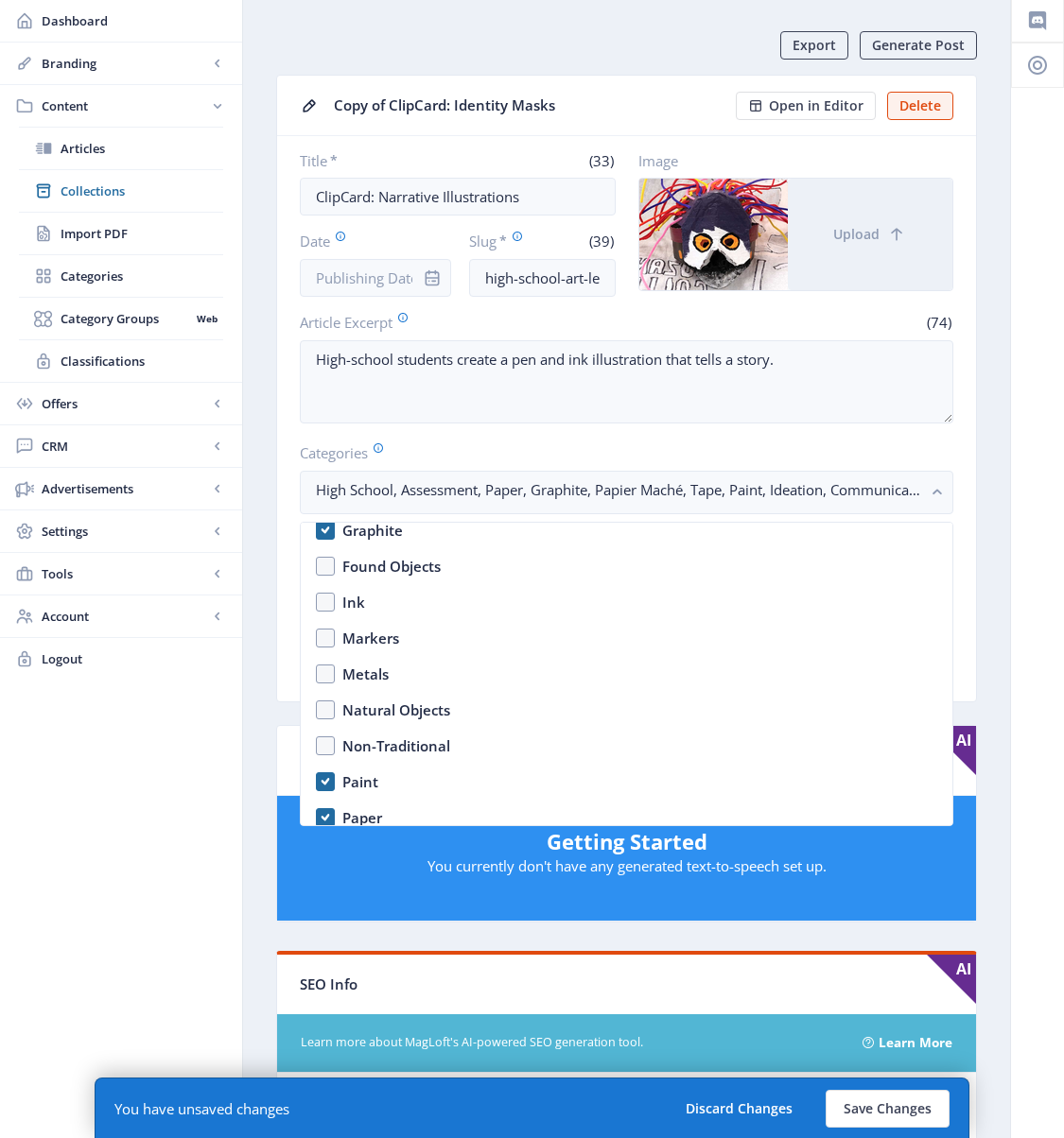
scroll to position [2721, 0]
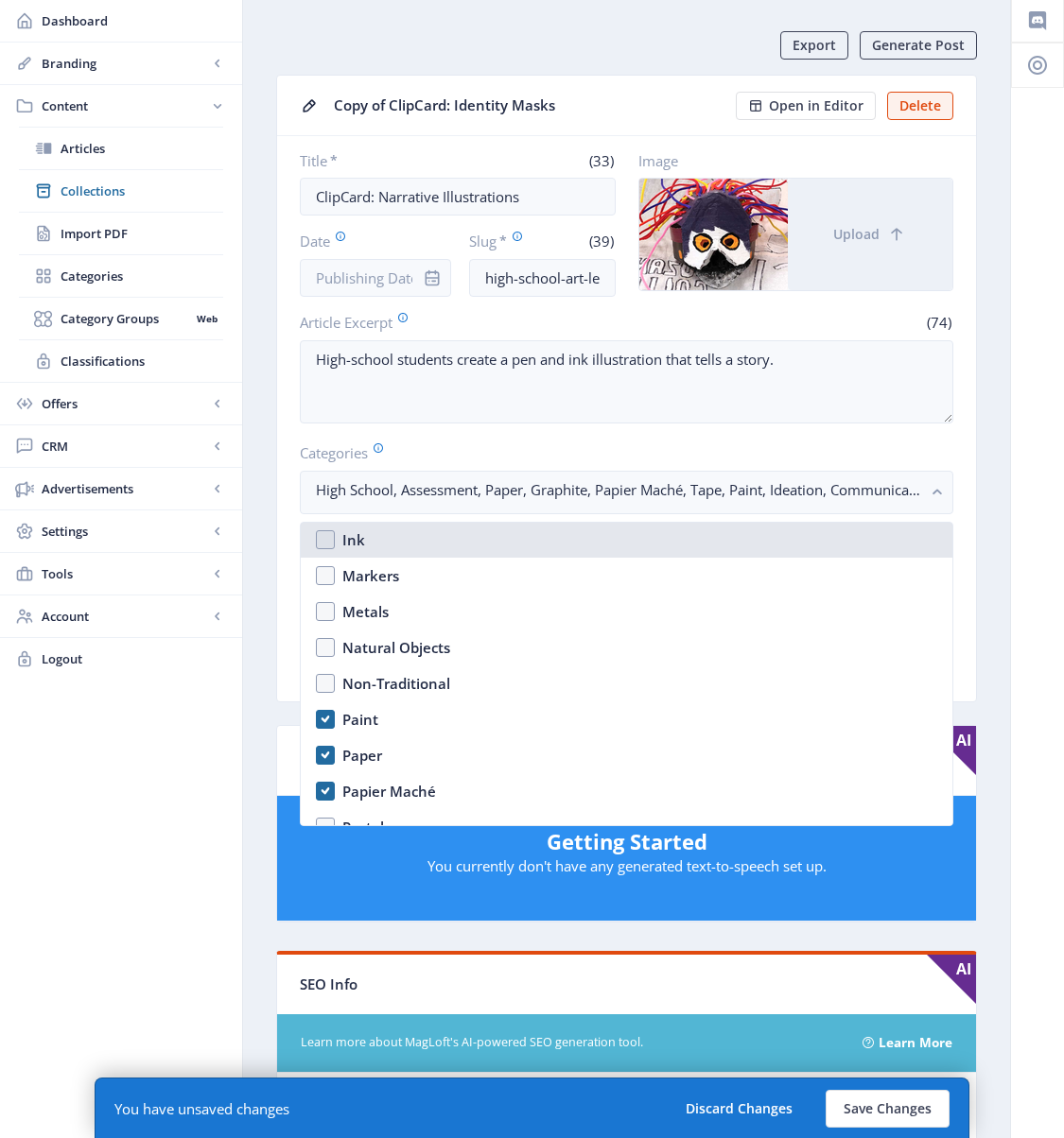
click at [347, 535] on div "Ink" at bounding box center [353, 539] width 23 height 23
checkbox input "true"
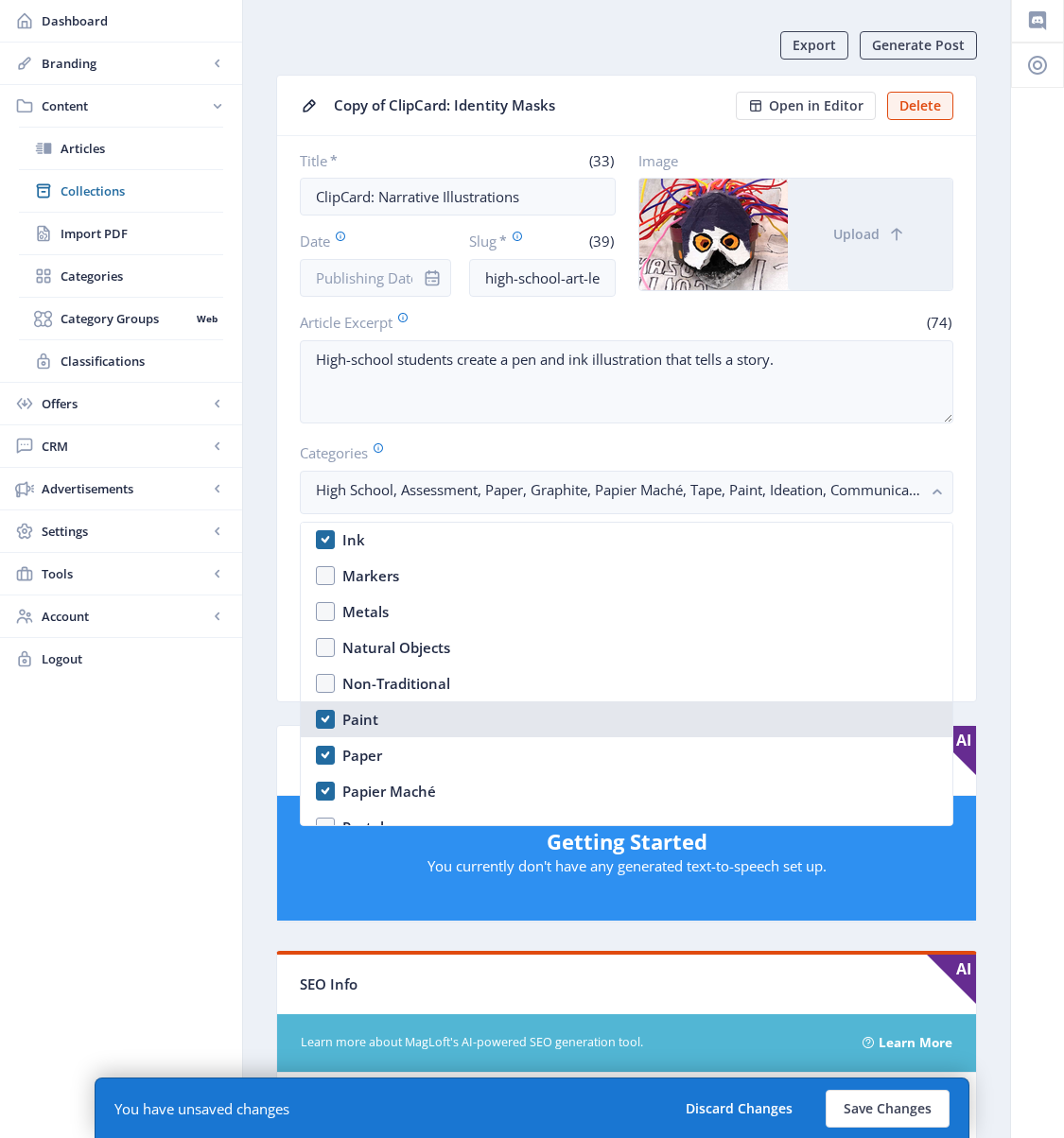
click at [361, 724] on div "Paint" at bounding box center [360, 719] width 36 height 23
checkbox input "false"
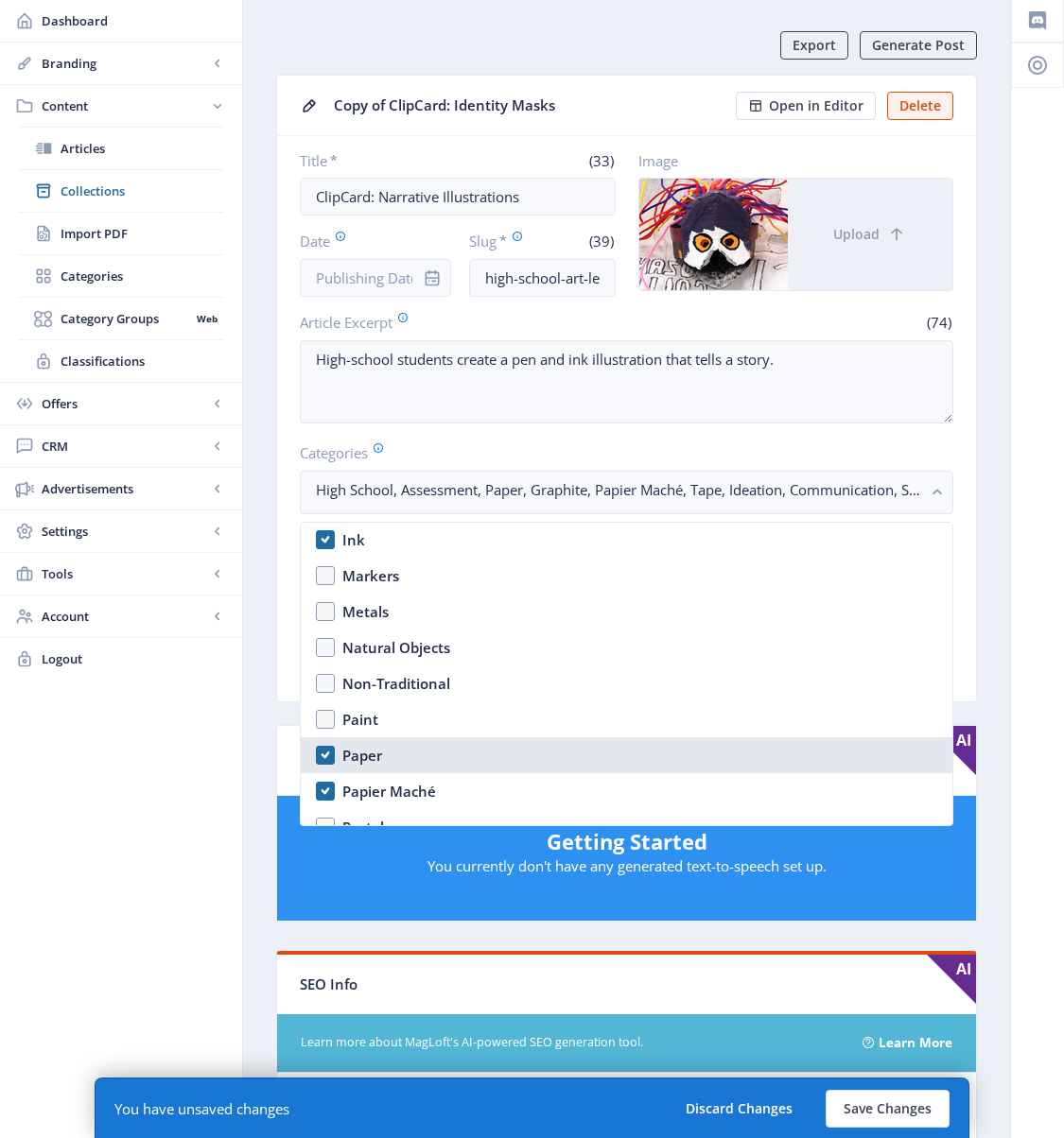
click at [361, 759] on div "Paper" at bounding box center [362, 755] width 39 height 23
checkbox input "false"
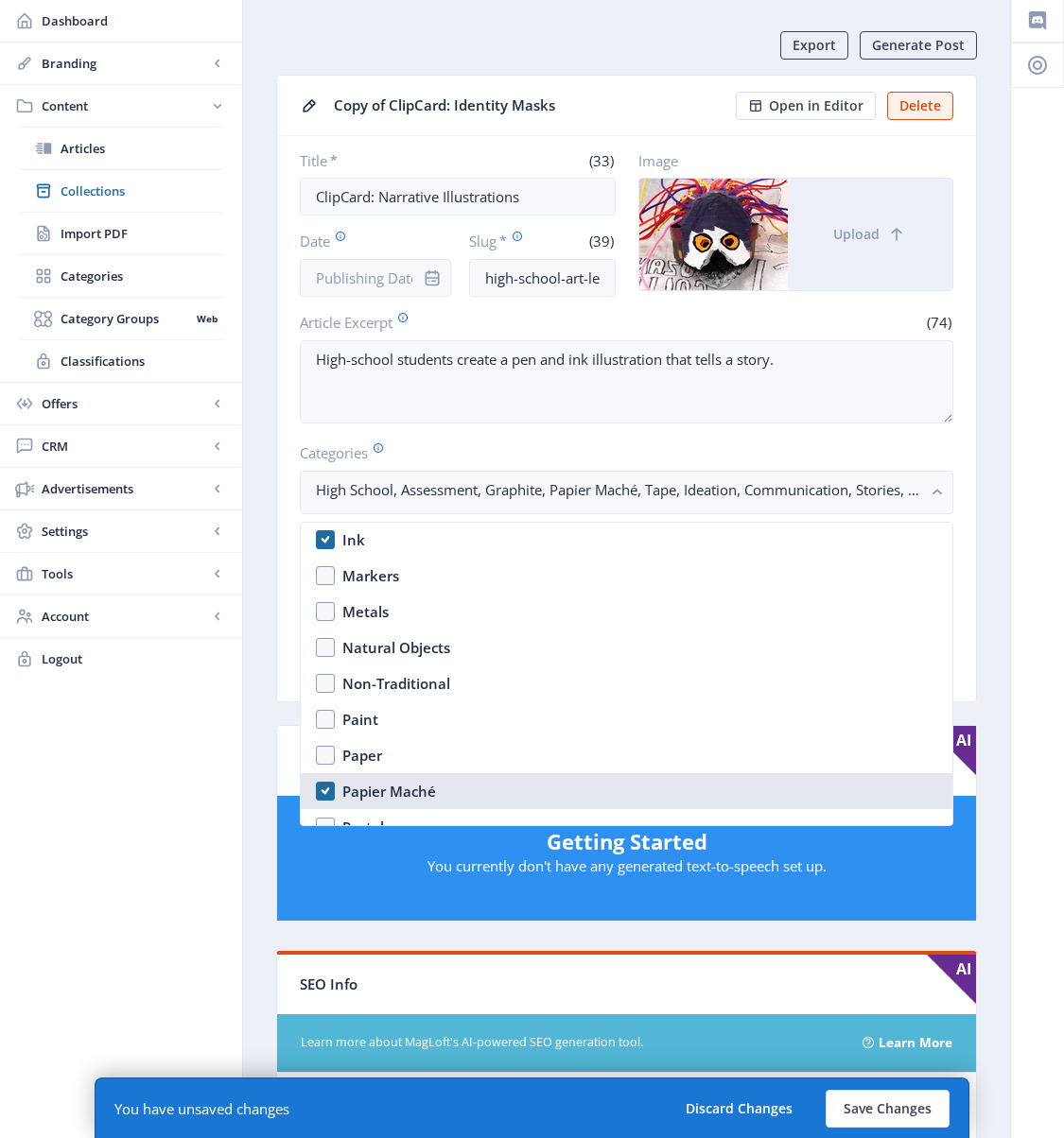
click at [364, 793] on div "Papier Maché" at bounding box center [388, 791] width 93 height 23
checkbox input "false"
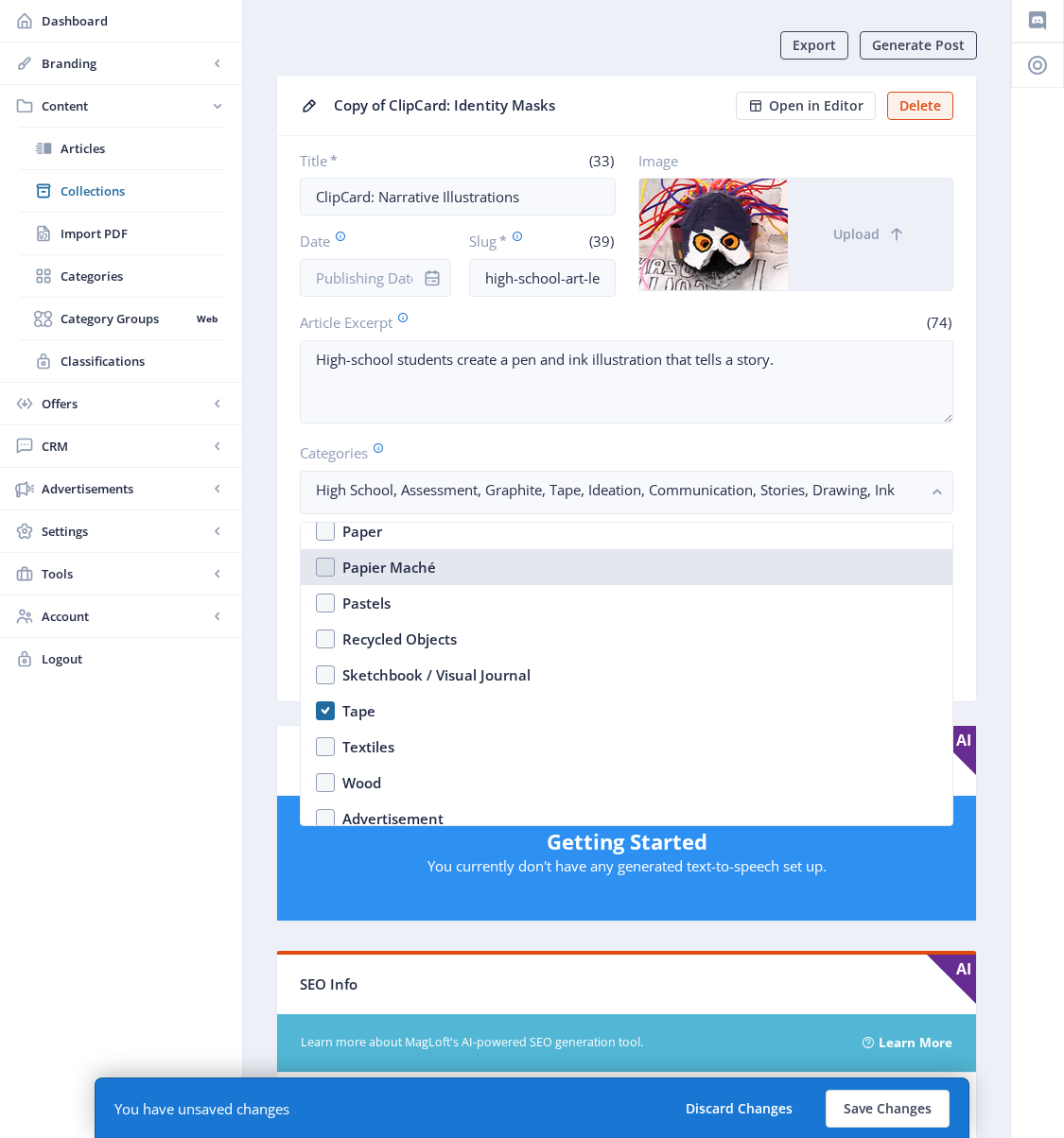
scroll to position [2946, 0]
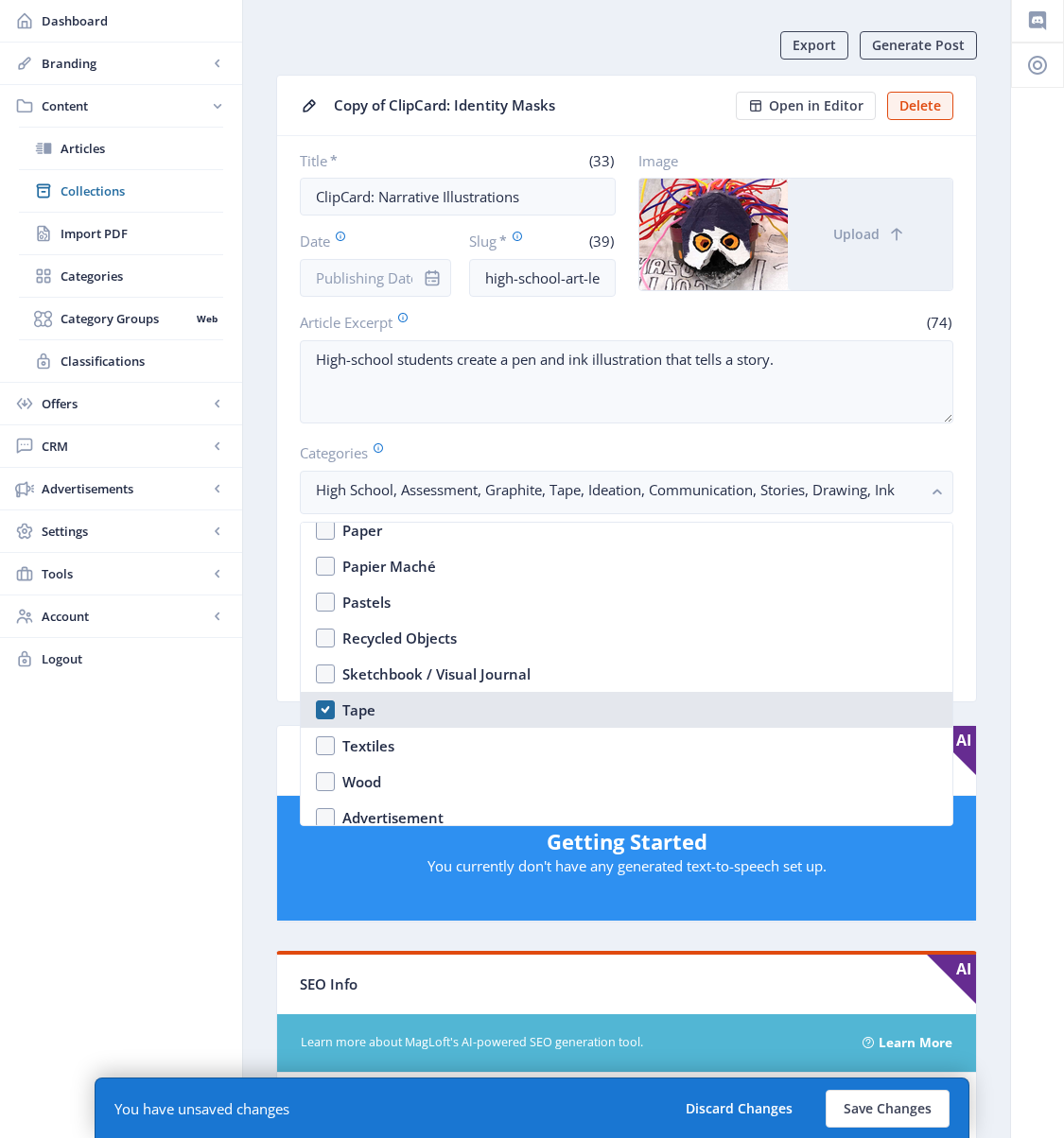
click at [357, 716] on div "Tape" at bounding box center [359, 709] width 33 height 23
checkbox input "false"
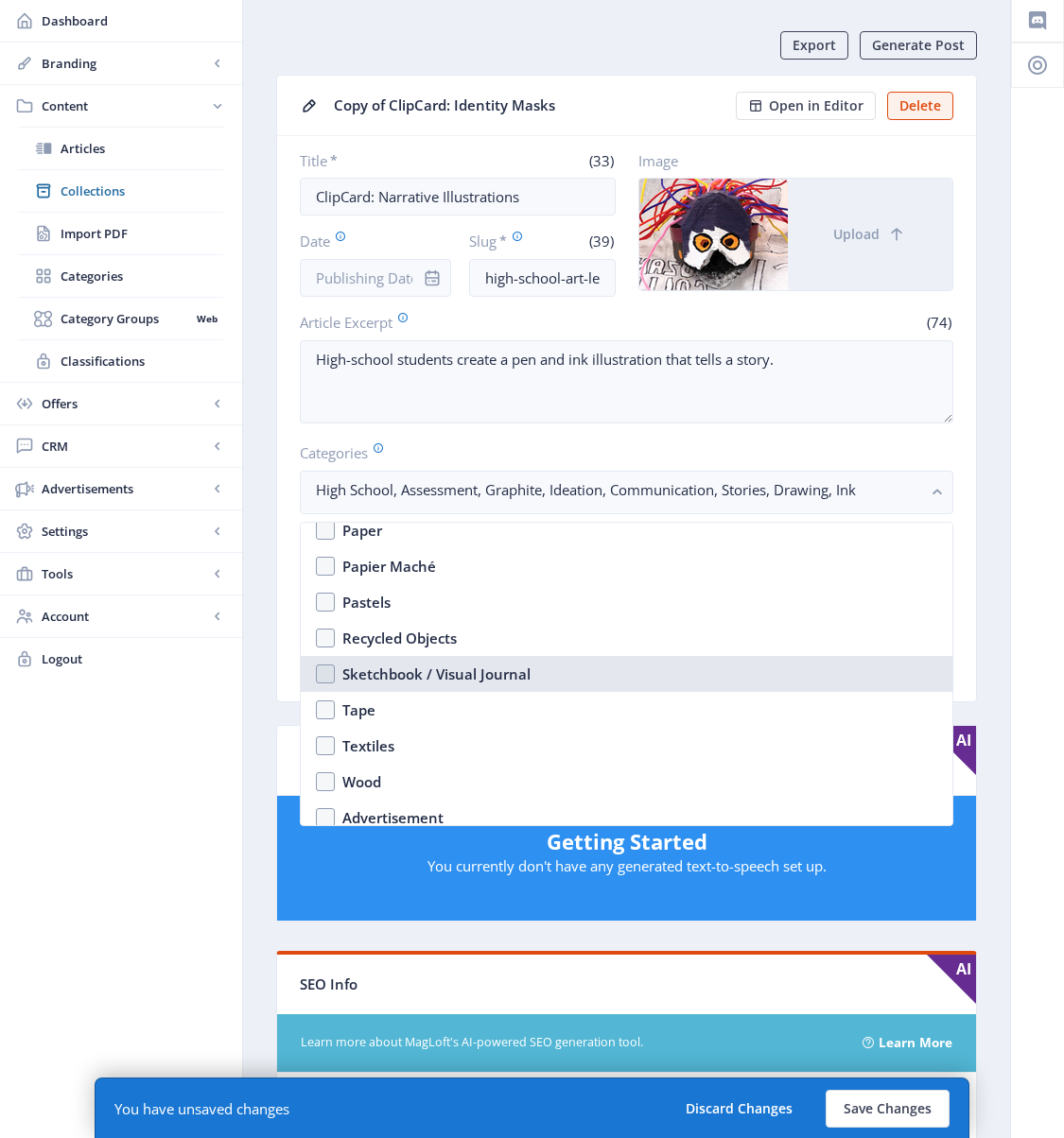
click at [368, 682] on div "Sketchbook / Visual Journal" at bounding box center [436, 674] width 188 height 23
checkbox input "true"
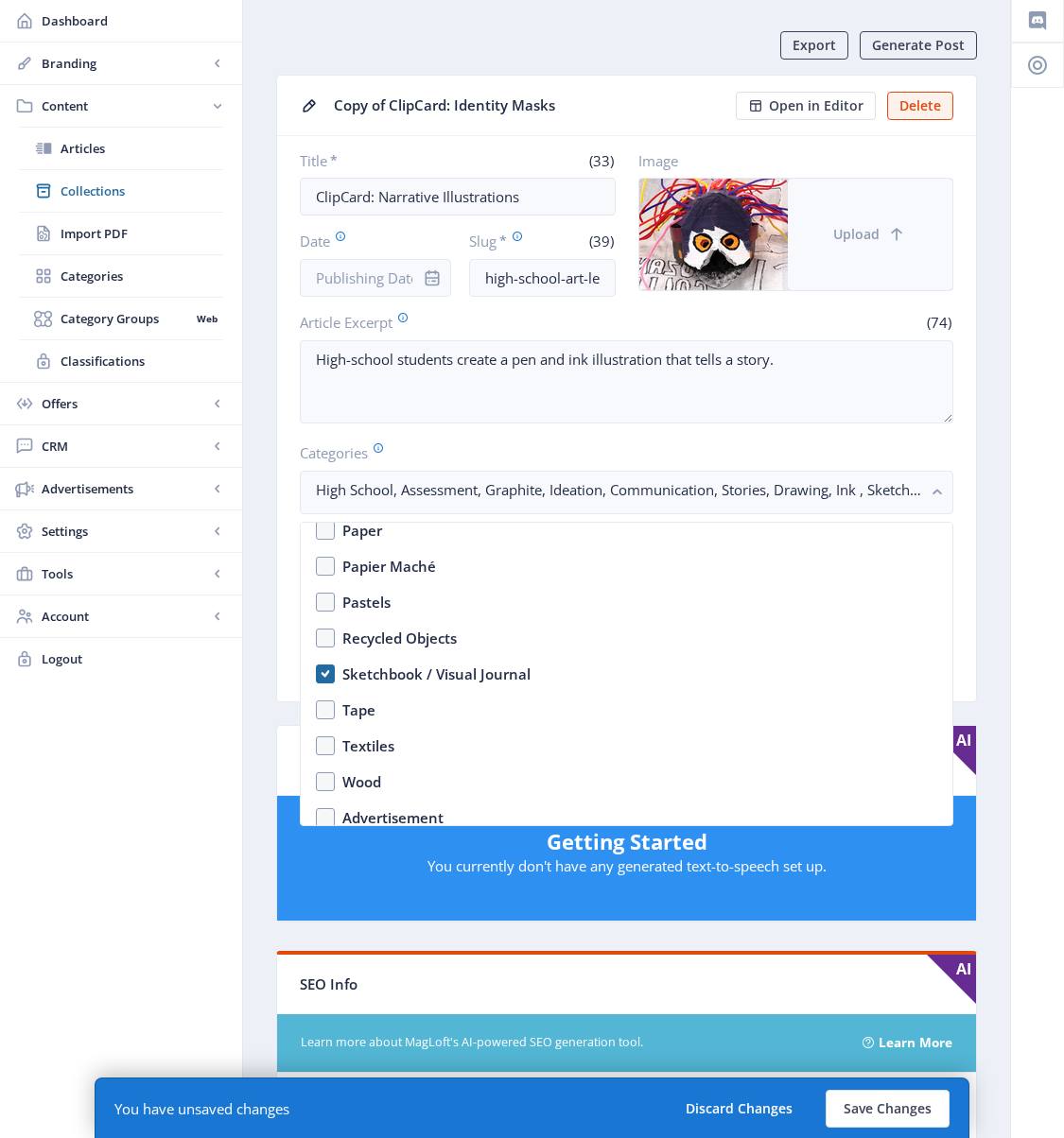
click at [842, 230] on span "Upload" at bounding box center [856, 234] width 46 height 15
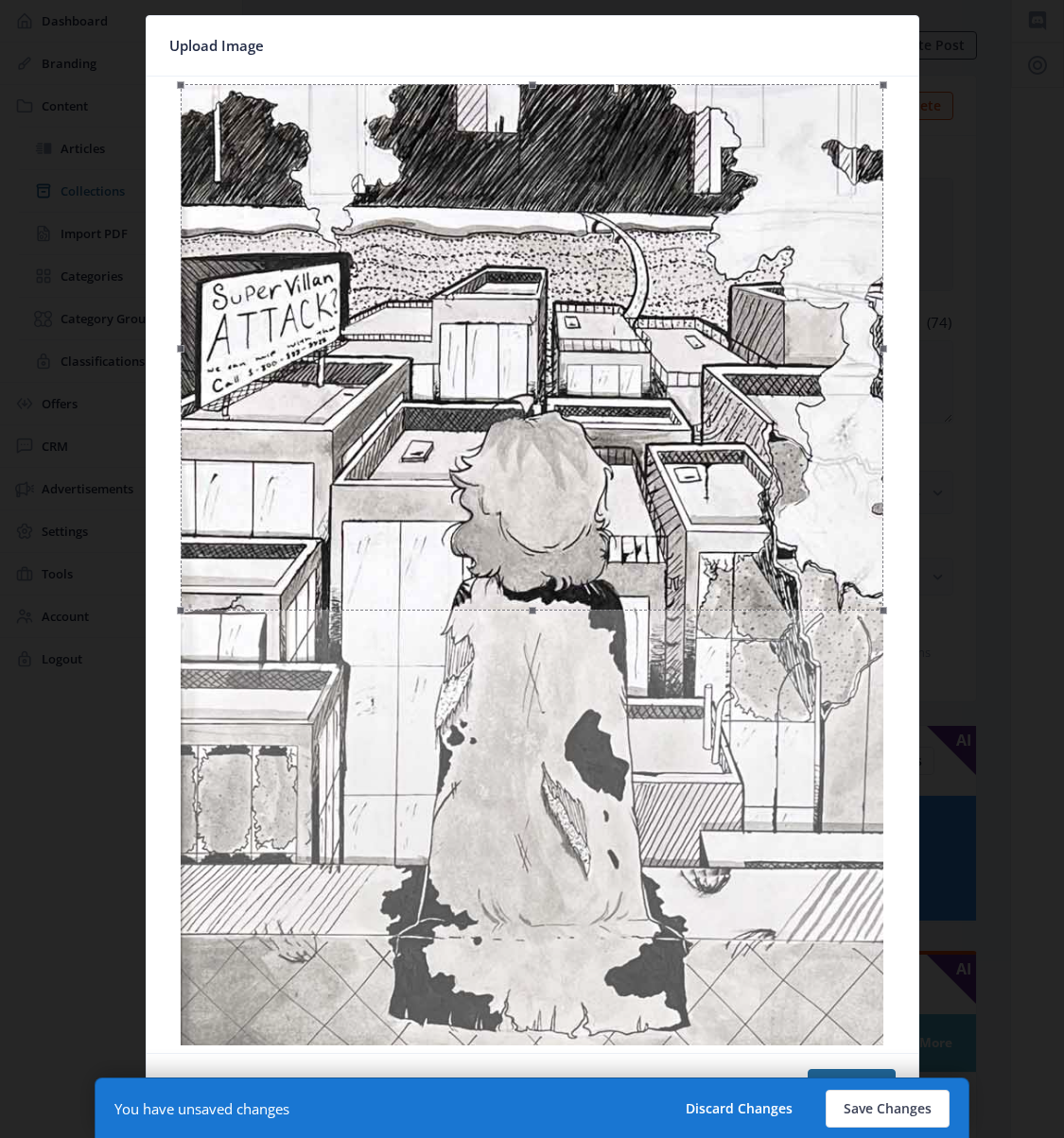
scroll to position [0, 0]
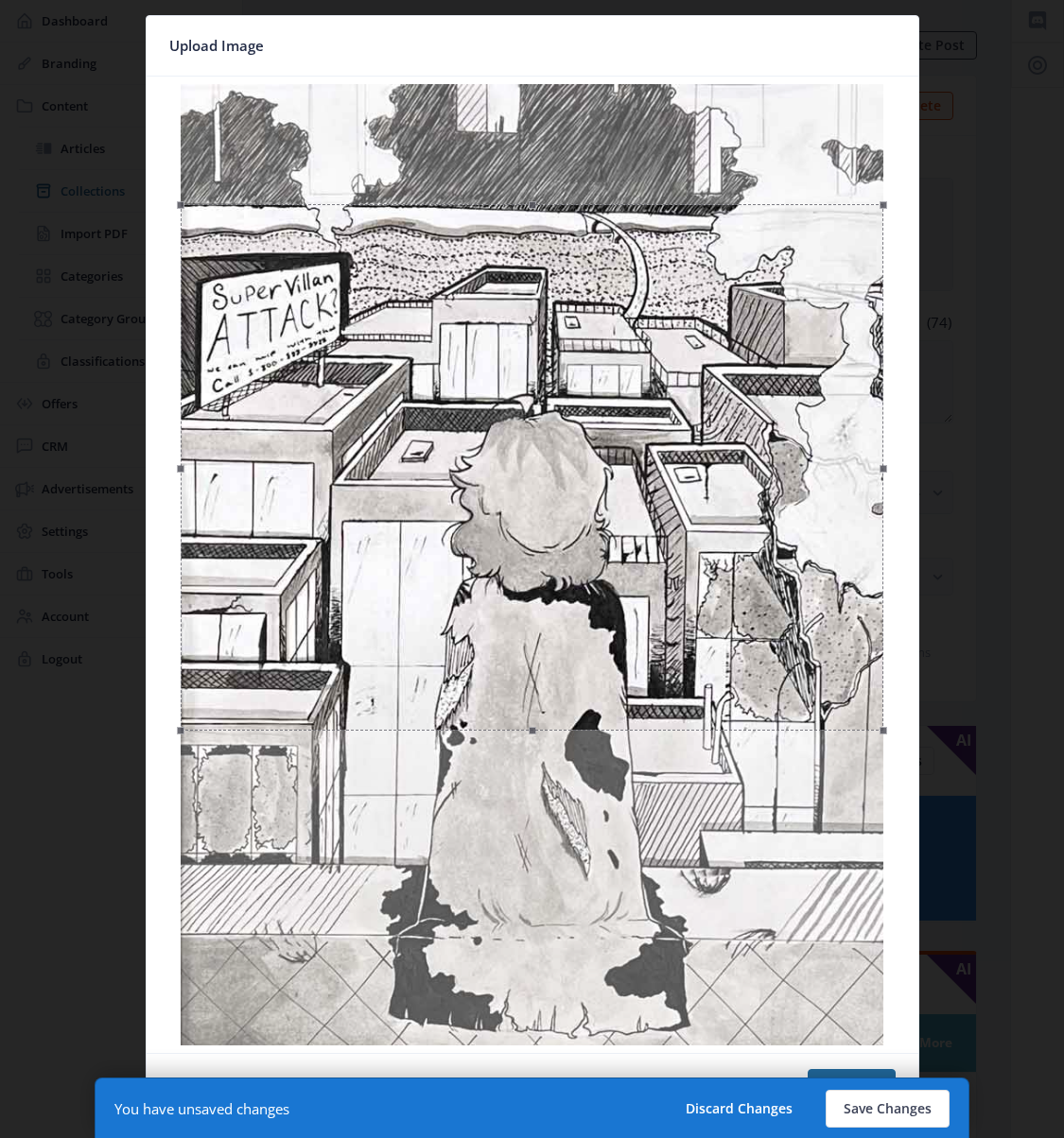
drag, startPoint x: 649, startPoint y: 394, endPoint x: 658, endPoint y: 514, distance: 120.3
click at [658, 514] on div at bounding box center [532, 467] width 702 height 526
click at [818, 1013] on button "Confirm" at bounding box center [851, 1088] width 88 height 37
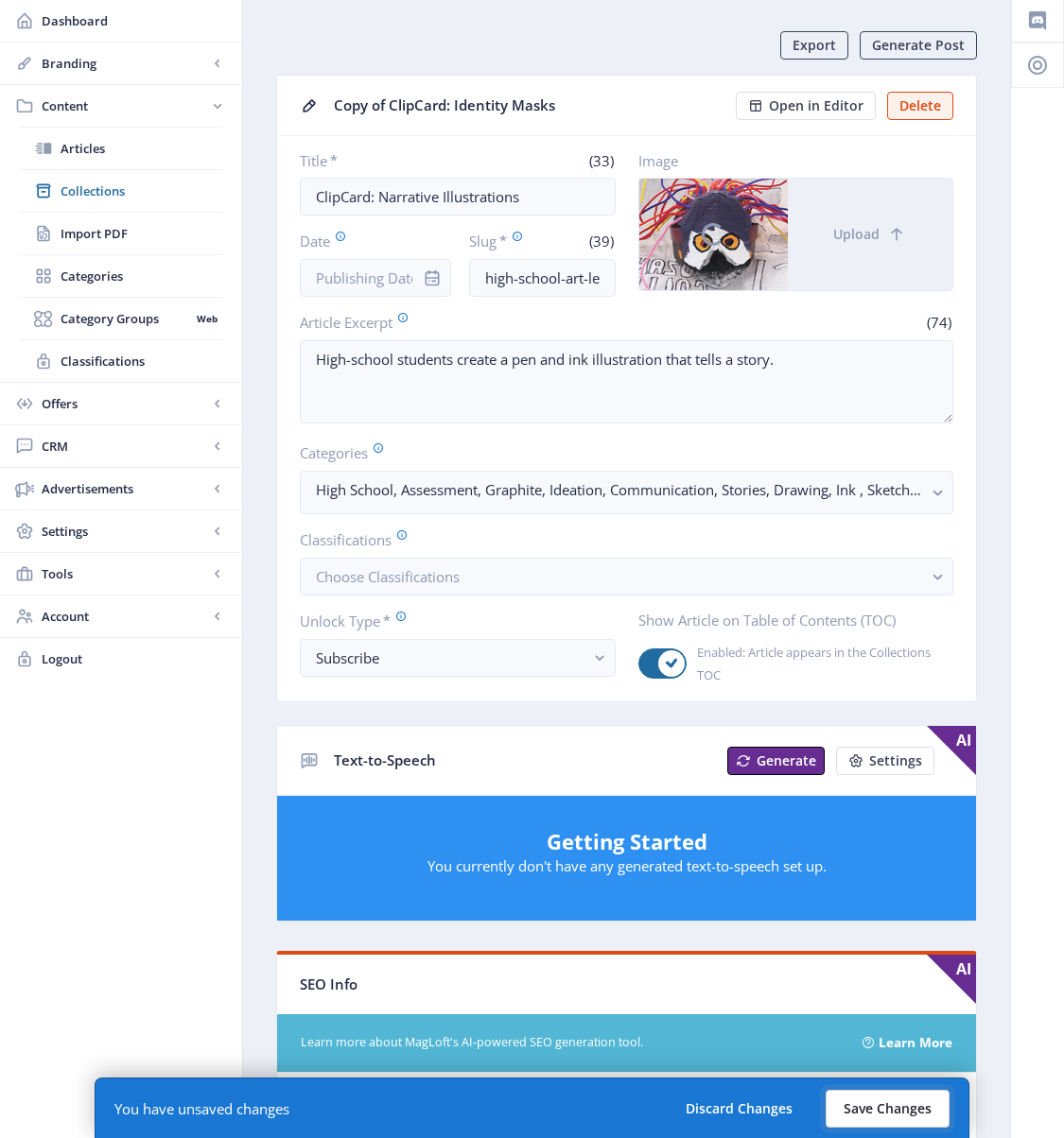
click at [876, 1013] on button "Save Changes" at bounding box center [887, 1108] width 124 height 37
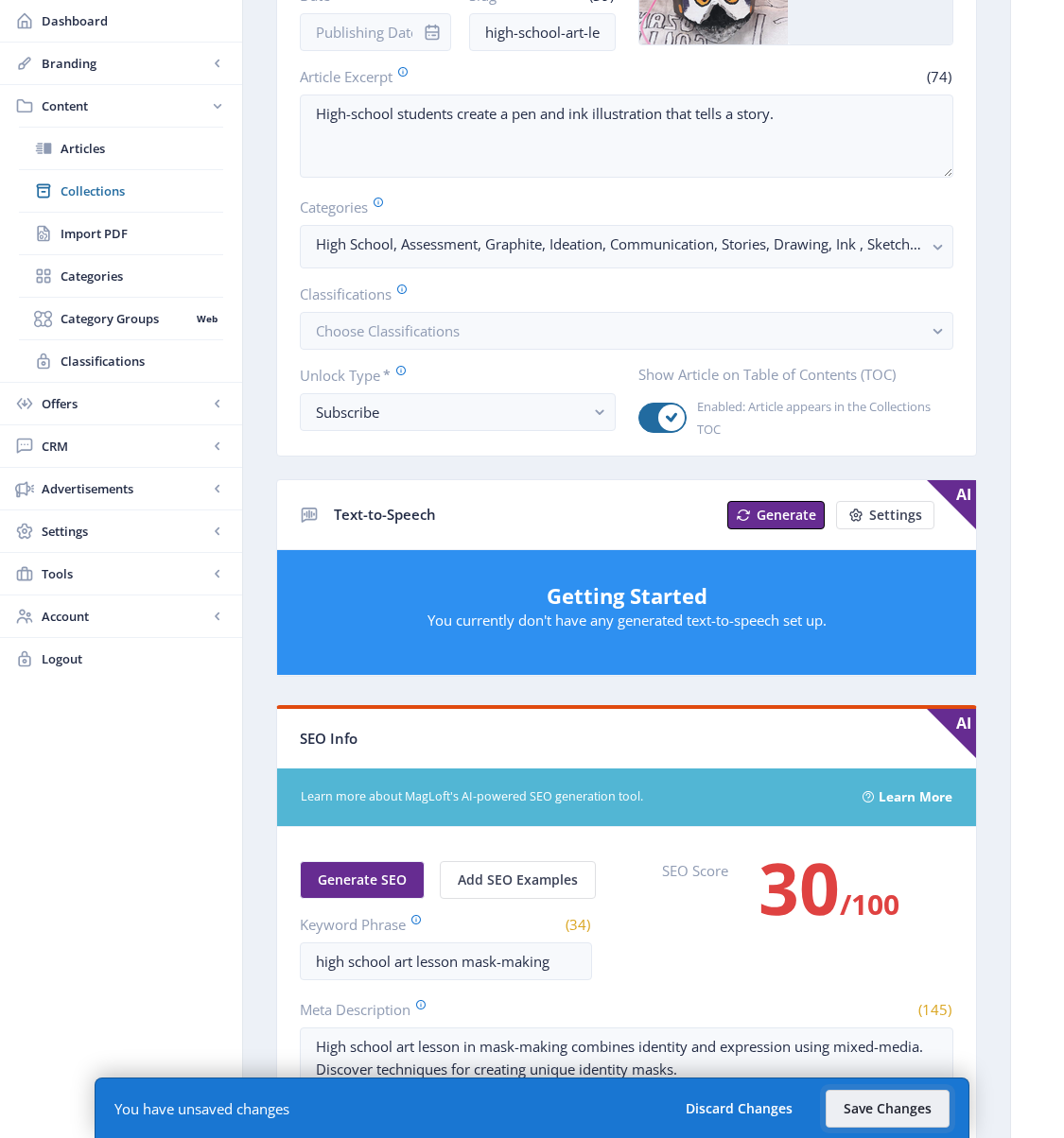
scroll to position [339, 0]
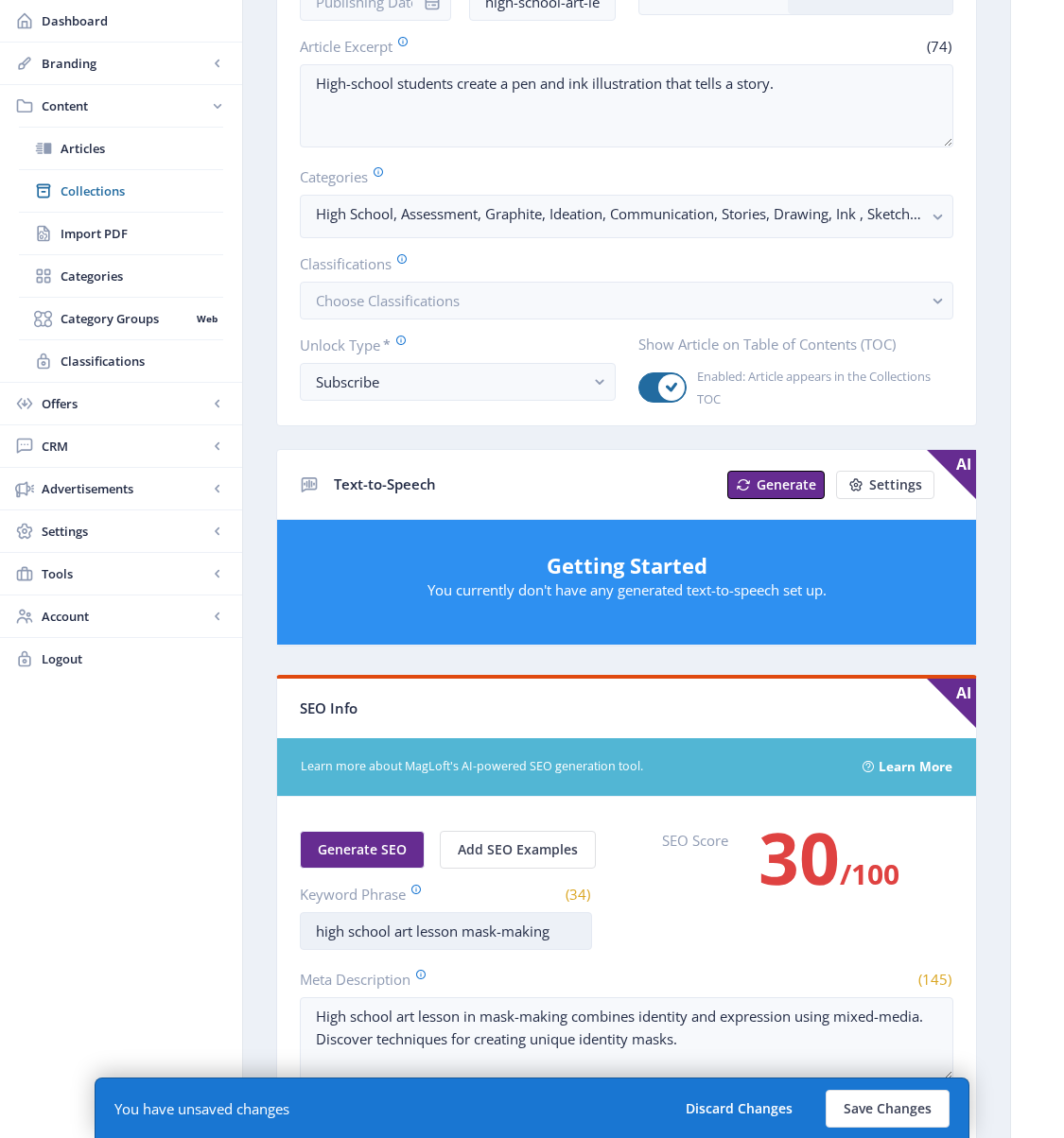
drag, startPoint x: 552, startPoint y: 935, endPoint x: 467, endPoint y: 930, distance: 85.1
click at [467, 930] on input "high school art lesson mask-making" at bounding box center [445, 931] width 292 height 37
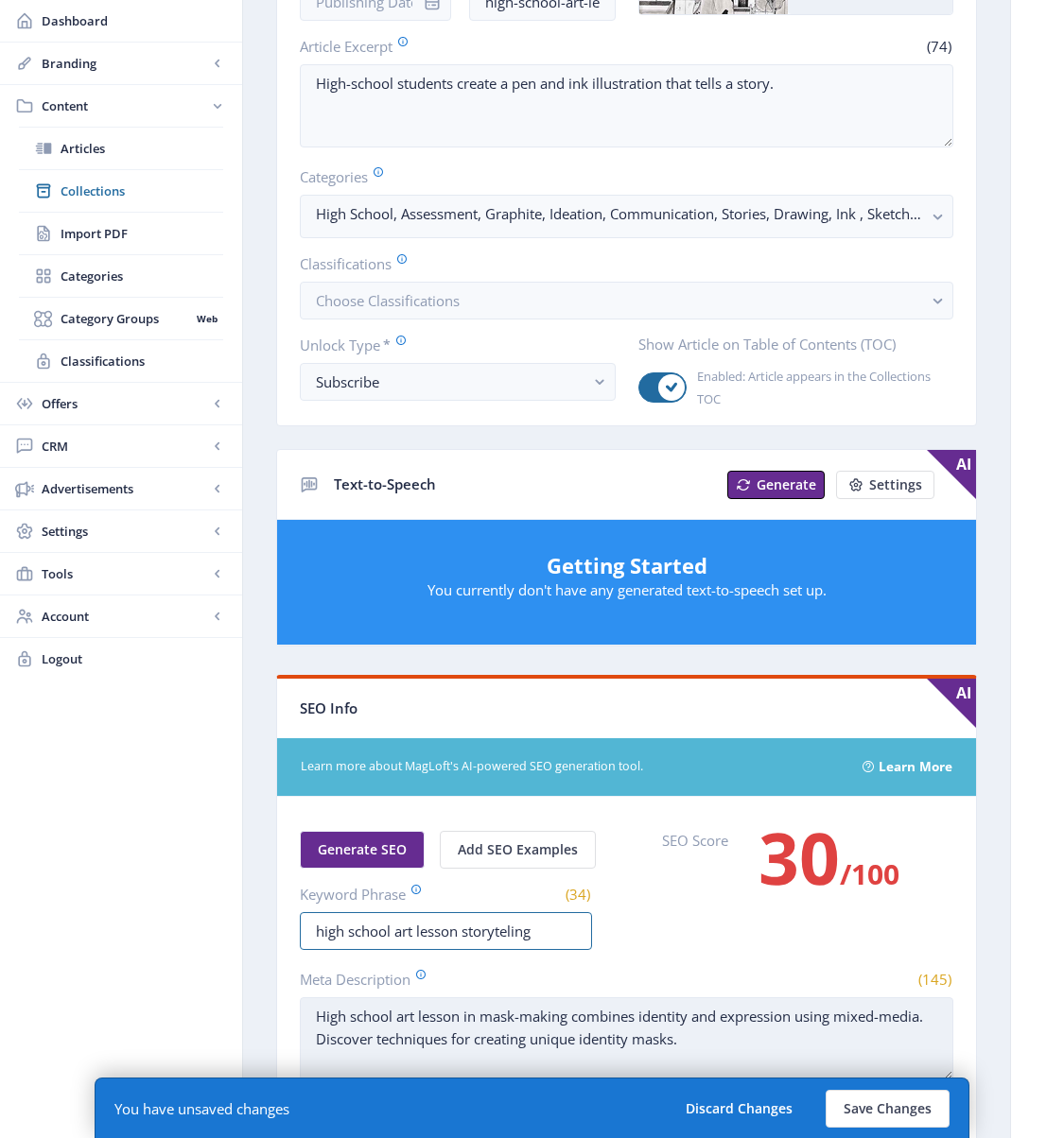
type input "high school art lesson storyteling"
drag, startPoint x: 760, startPoint y: 1042, endPoint x: 299, endPoint y: 998, distance: 463.1
click at [300, 998] on textarea "High school art lesson in mask-making combines identity and expression using mi…" at bounding box center [626, 1039] width 653 height 84
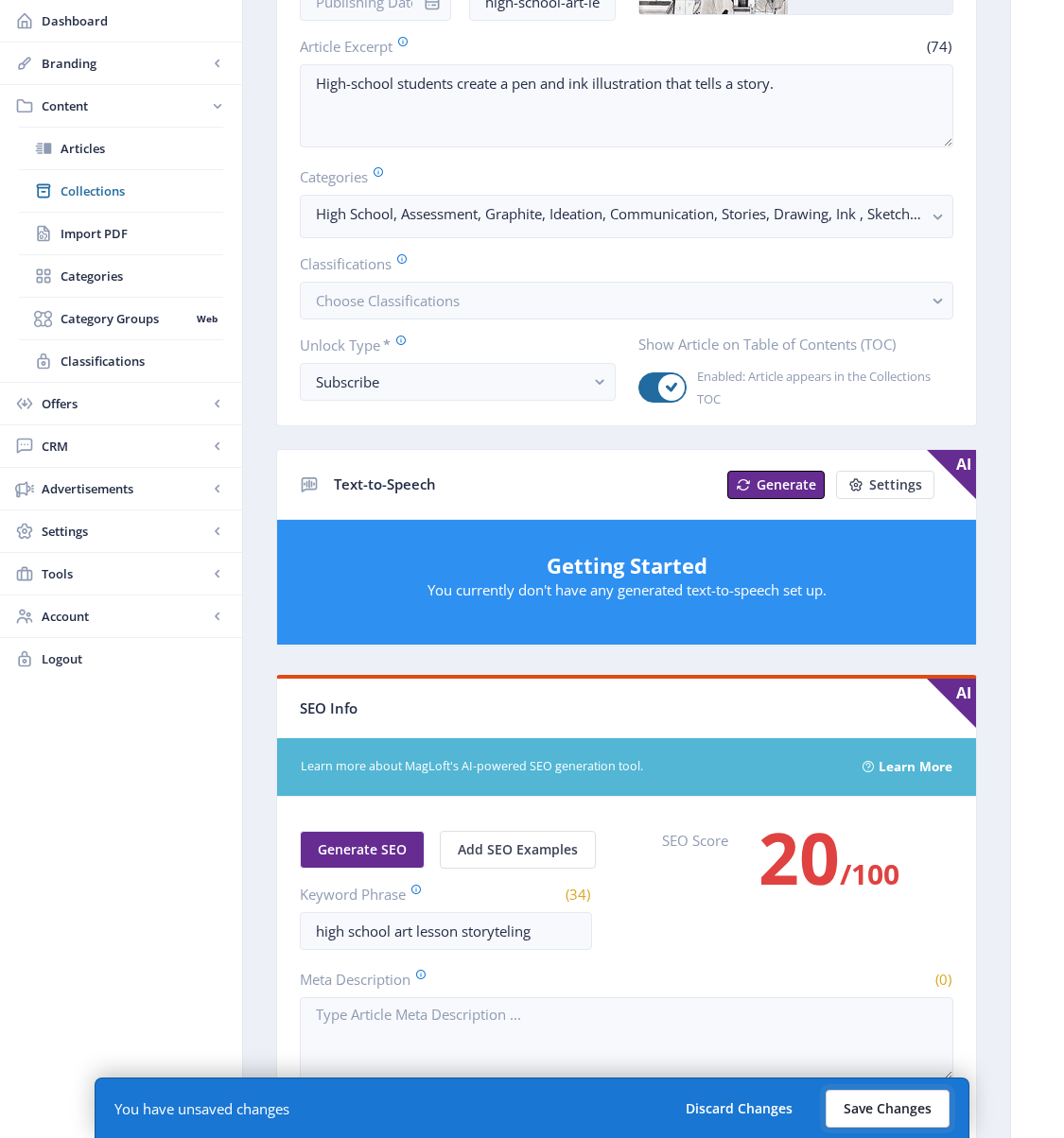
click at [861, 1013] on button "Save Changes" at bounding box center [887, 1108] width 124 height 37
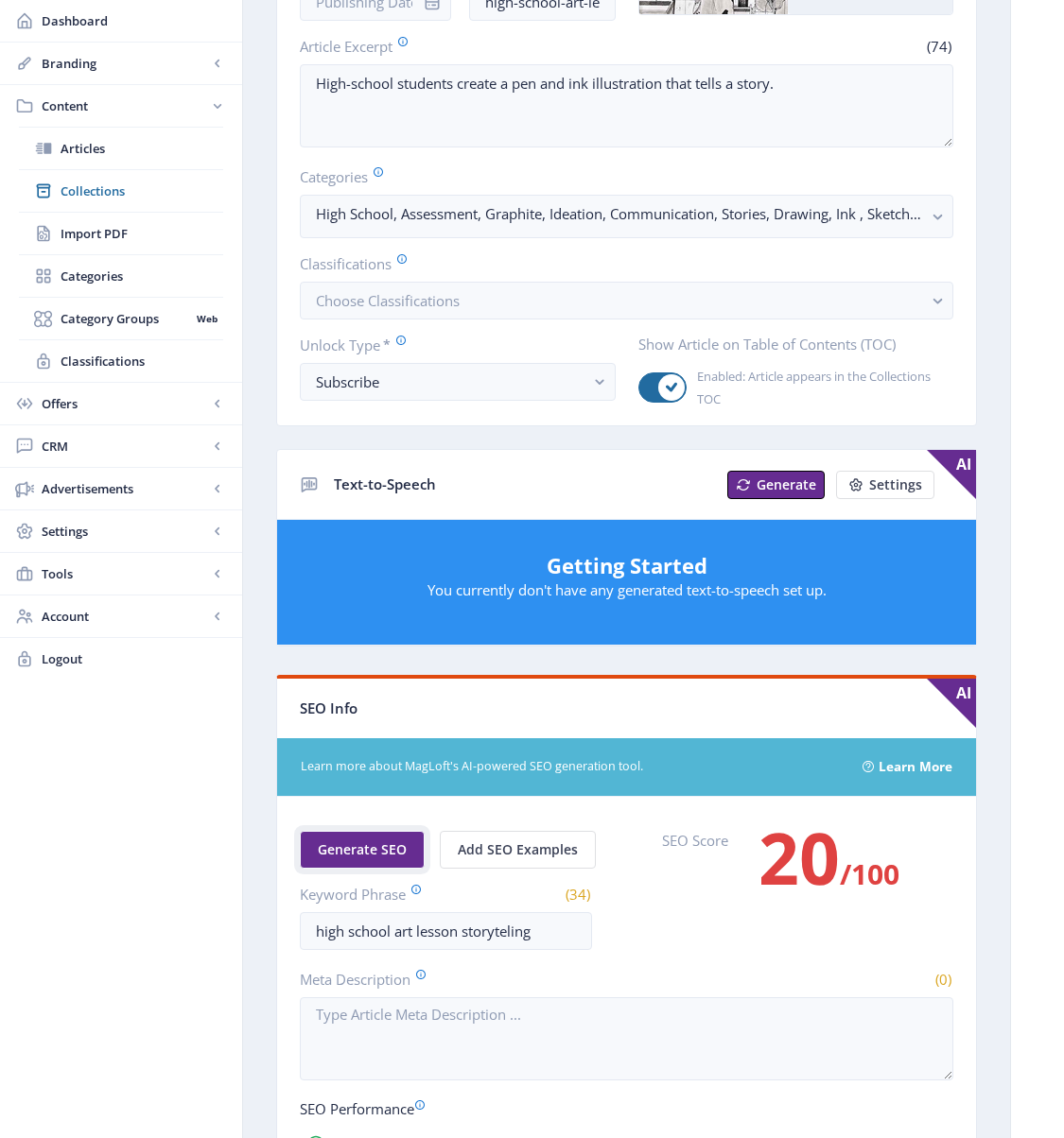
click at [347, 848] on span "Generate SEO" at bounding box center [362, 850] width 89 height 15
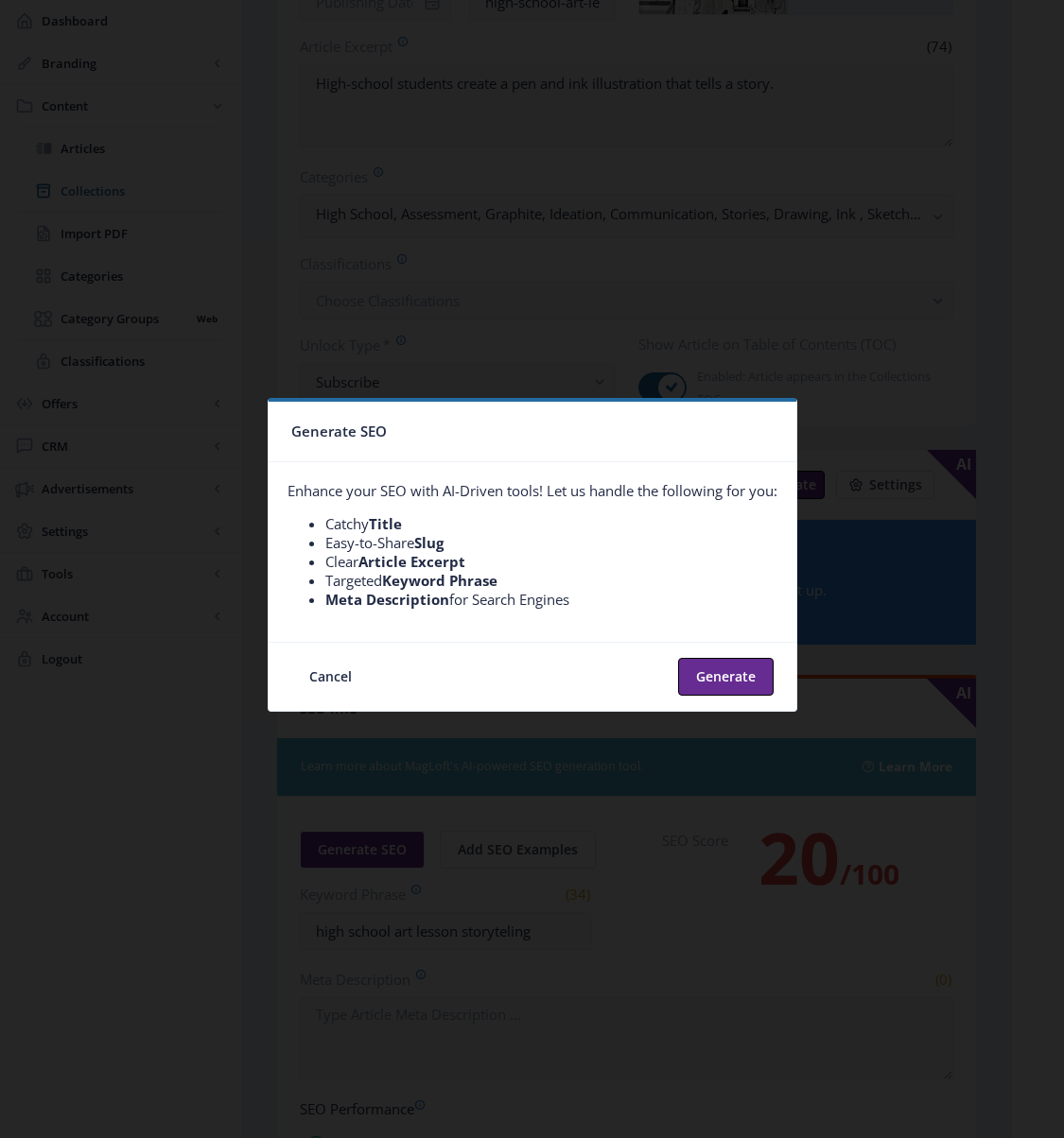
scroll to position [0, 0]
click at [732, 680] on button "Generate" at bounding box center [725, 677] width 95 height 37
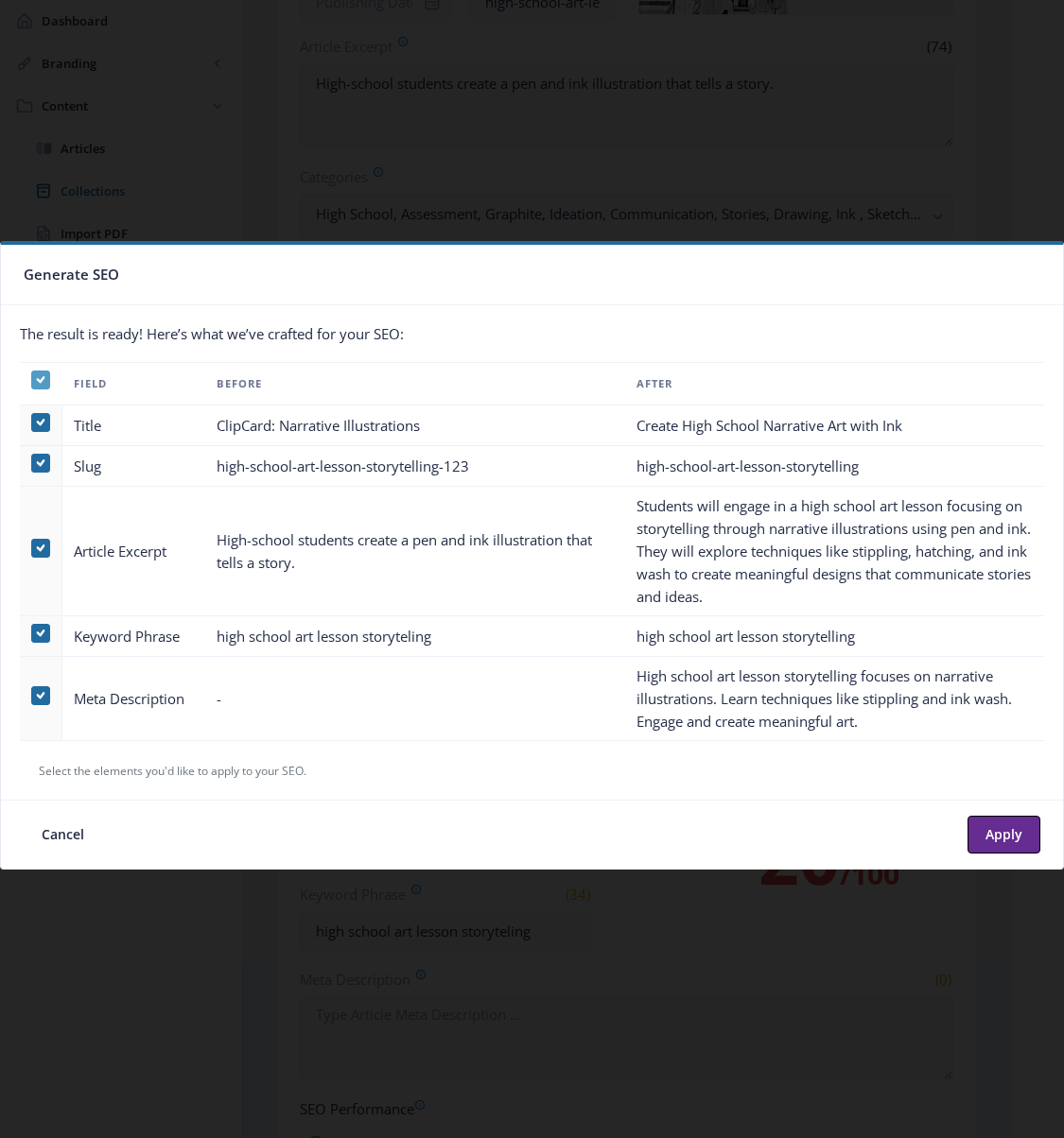
click at [40, 378] on icon at bounding box center [40, 380] width 9 height 19
click at [32, 380] on input "checkbox" at bounding box center [31, 380] width 1 height 1
checkbox input "false"
click at [45, 697] on span at bounding box center [40, 695] width 19 height 19
click at [32, 696] on input "checkbox" at bounding box center [31, 695] width 1 height 1
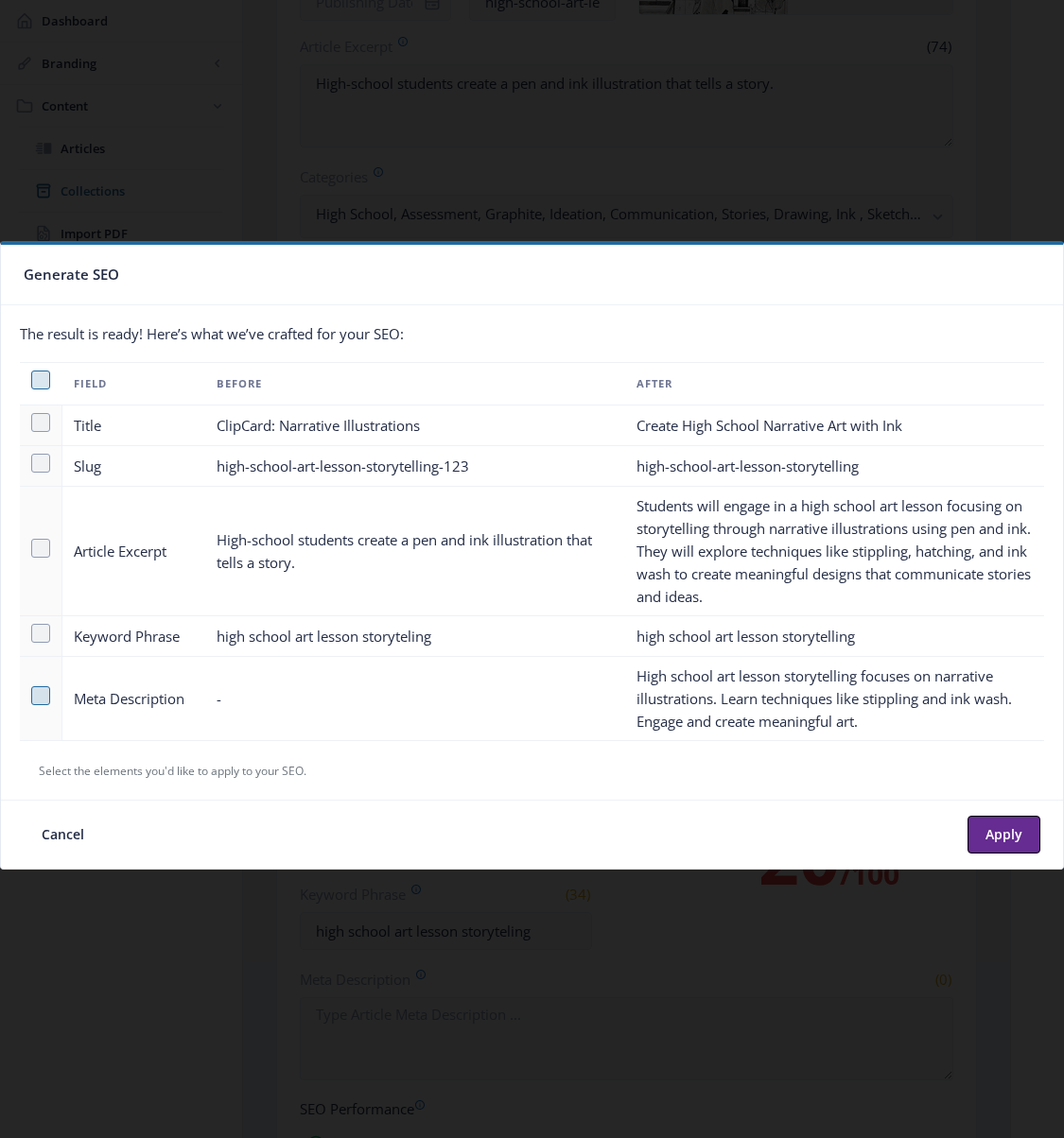
checkbox input "true"
click at [992, 837] on button "Apply" at bounding box center [1003, 835] width 73 height 37
type textarea "High school art lesson storytelling focuses on narrative illustrations. Learn t…"
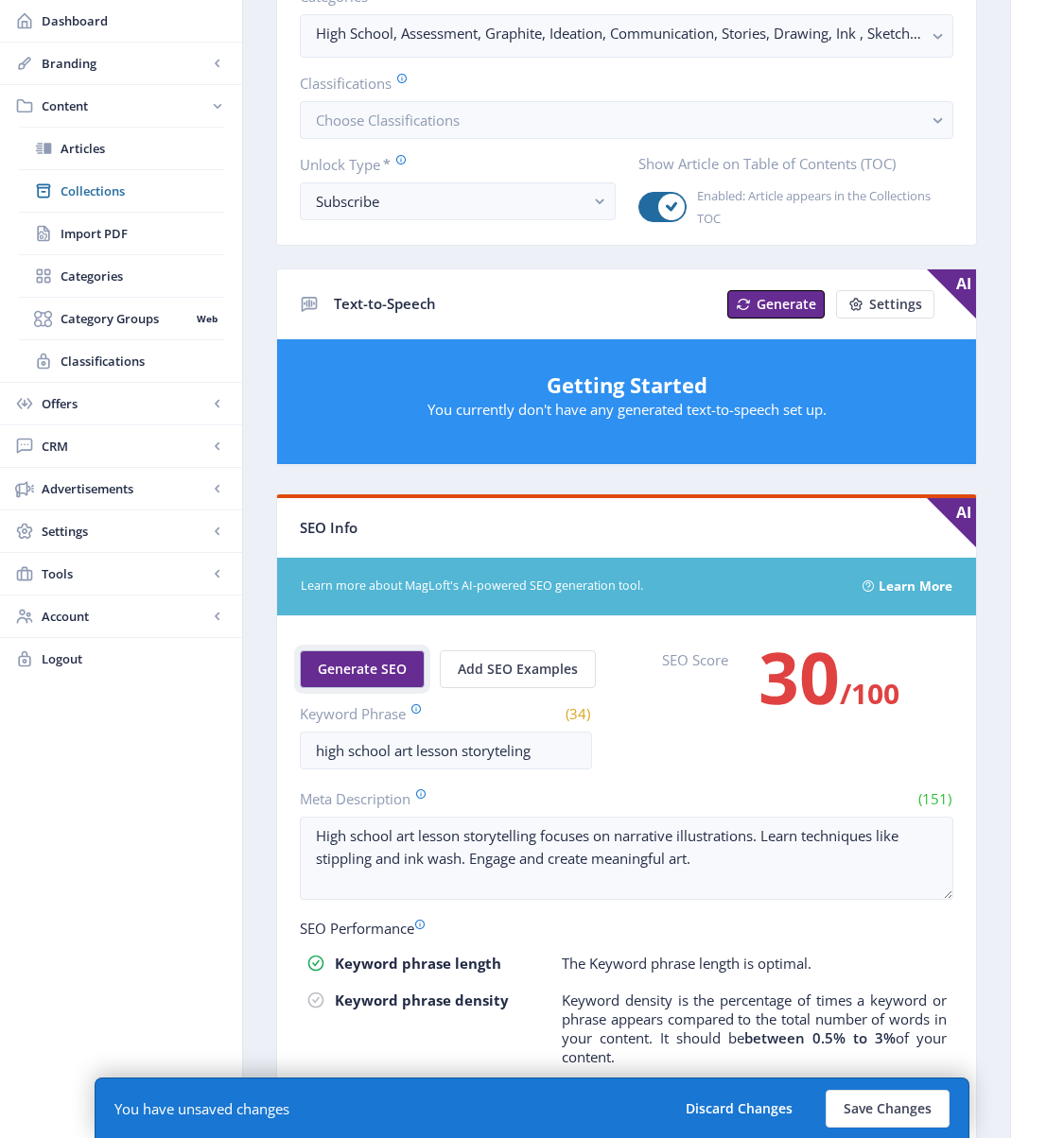
scroll to position [523, 0]
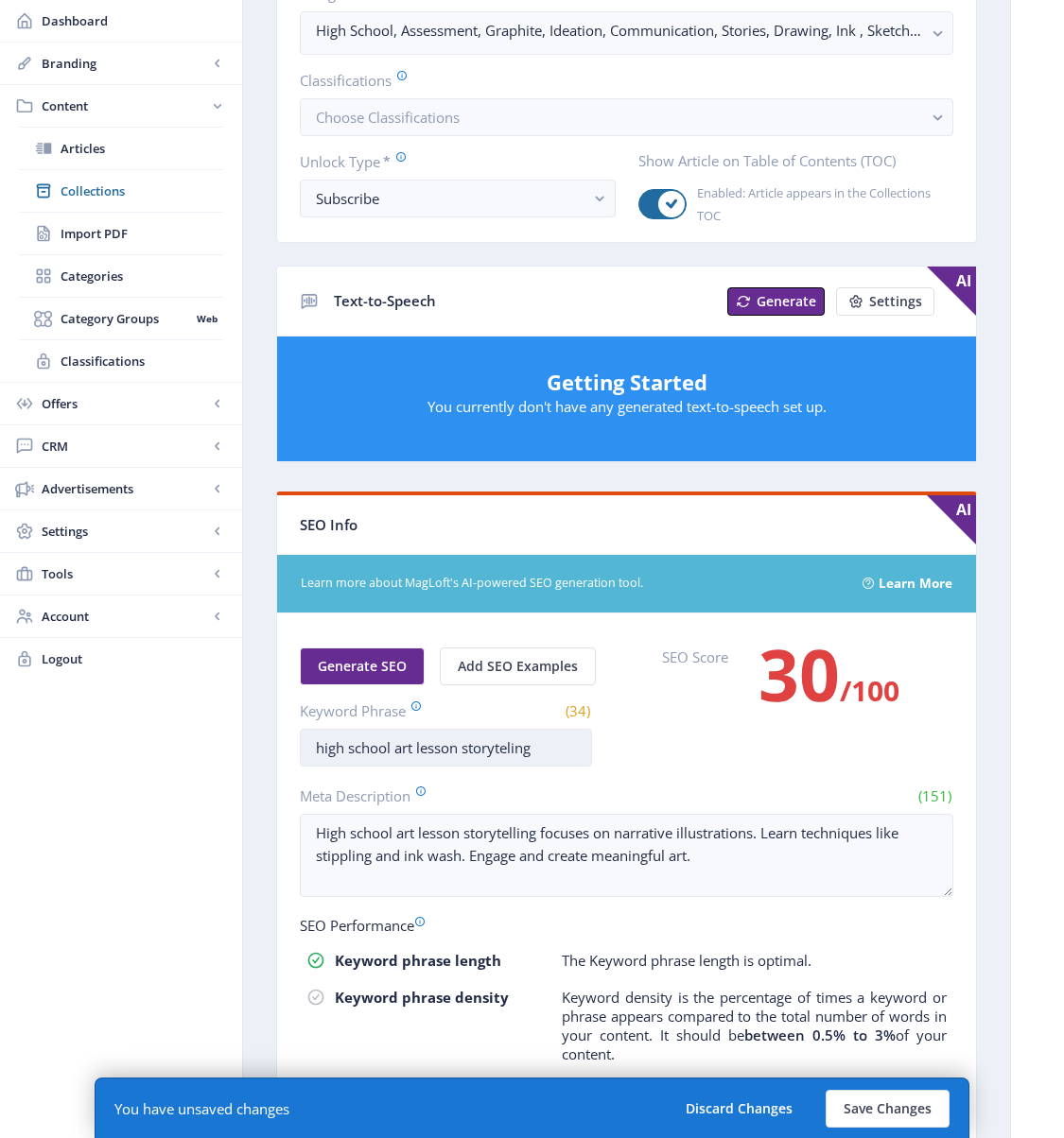
click at [495, 749] on input "high school art lesson storyteling" at bounding box center [445, 748] width 292 height 37
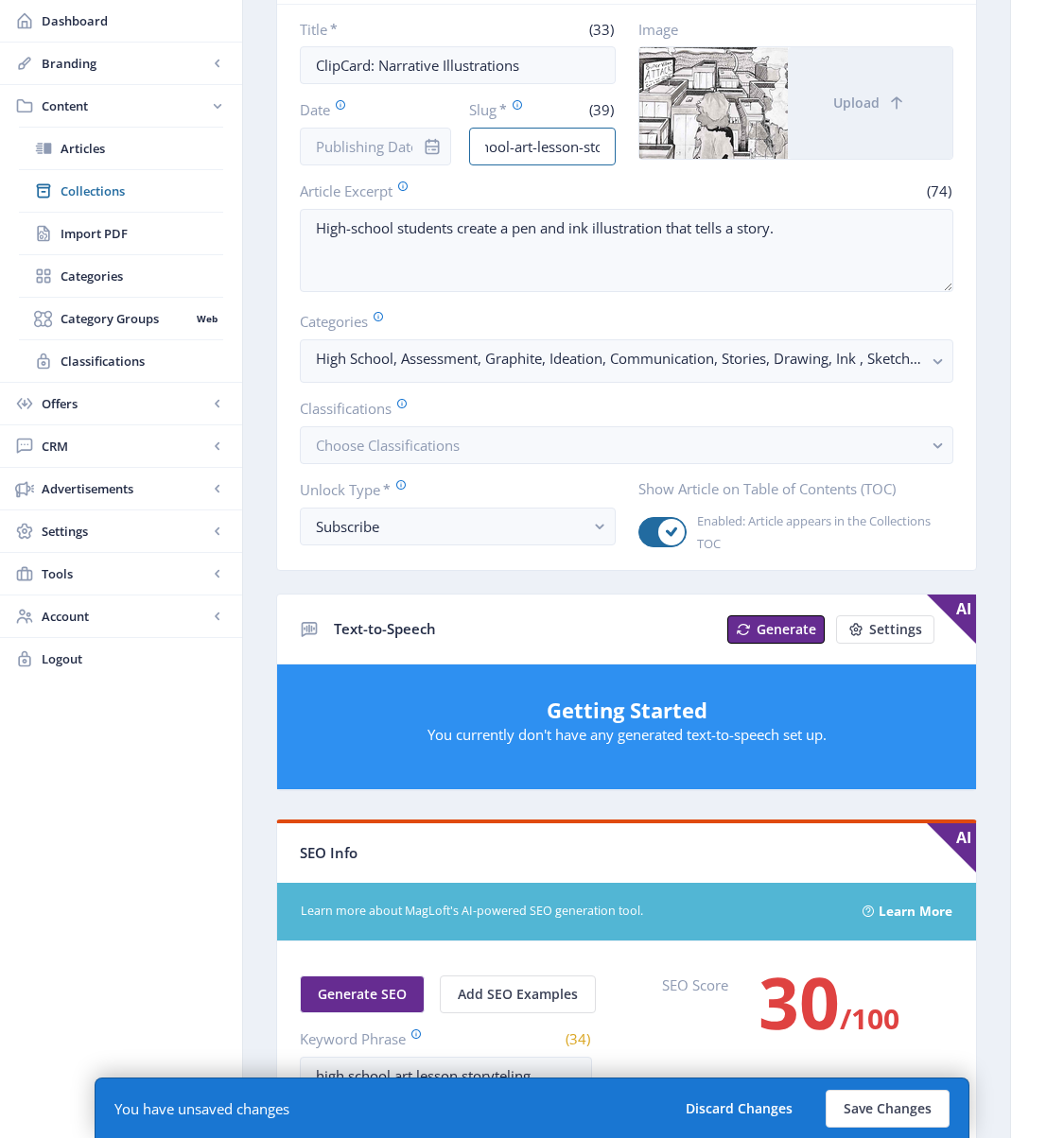
scroll to position [0, 139]
drag, startPoint x: 580, startPoint y: 150, endPoint x: 642, endPoint y: 150, distance: 62.0
click at [642, 150] on div "Title * (33) ClipCard: Narrative Illustrations Date Slug * (39) high-school-art…" at bounding box center [626, 92] width 653 height 146
click at [530, 135] on input "high-school-art-lesson-storytelling-123" at bounding box center [542, 147] width 147 height 37
click at [555, 143] on input "high-school-art-lesson-storytelling-123" at bounding box center [542, 147] width 147 height 37
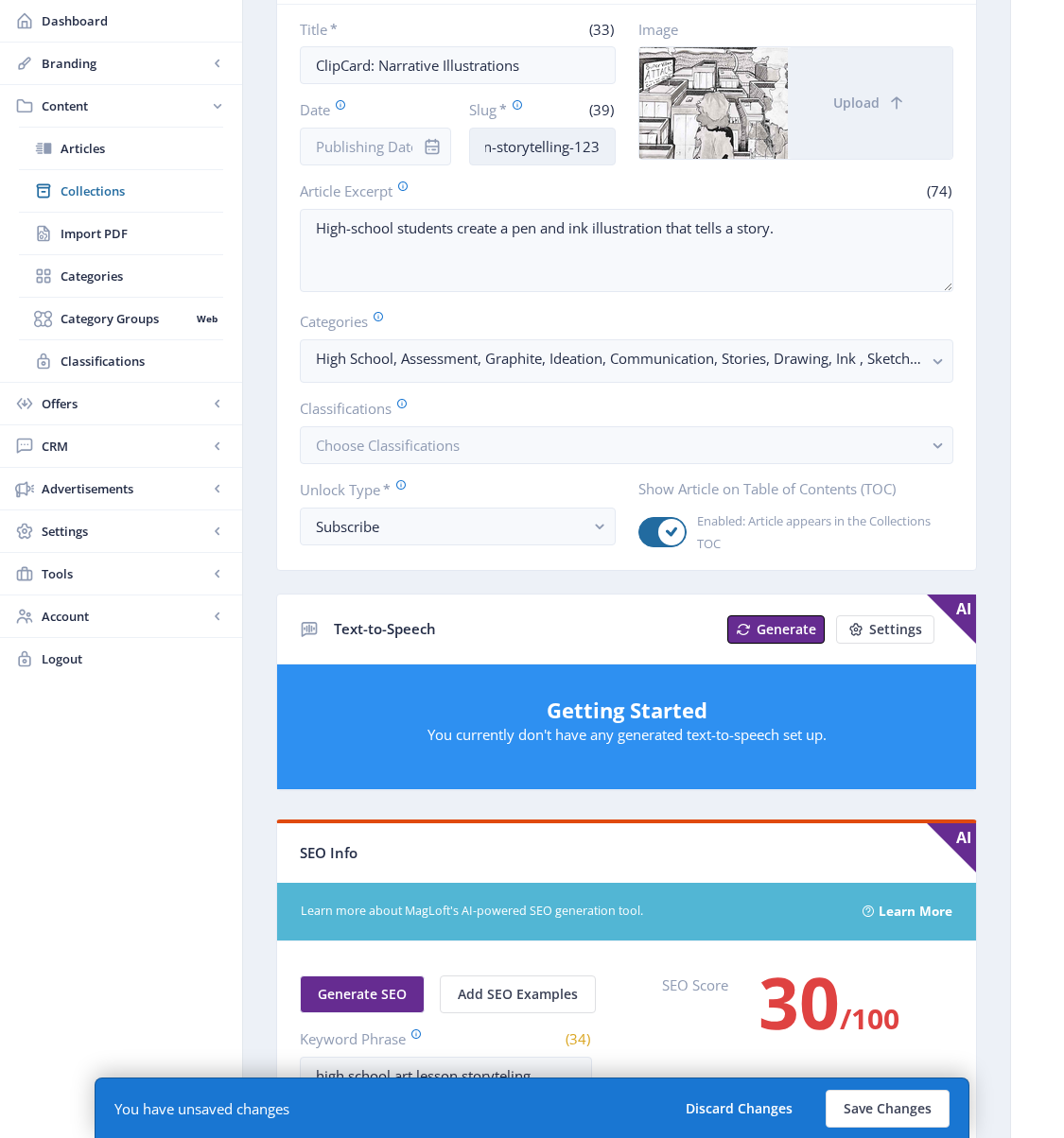
click at [528, 146] on input "high-school-art-lesson-storytelling-123" at bounding box center [542, 147] width 147 height 37
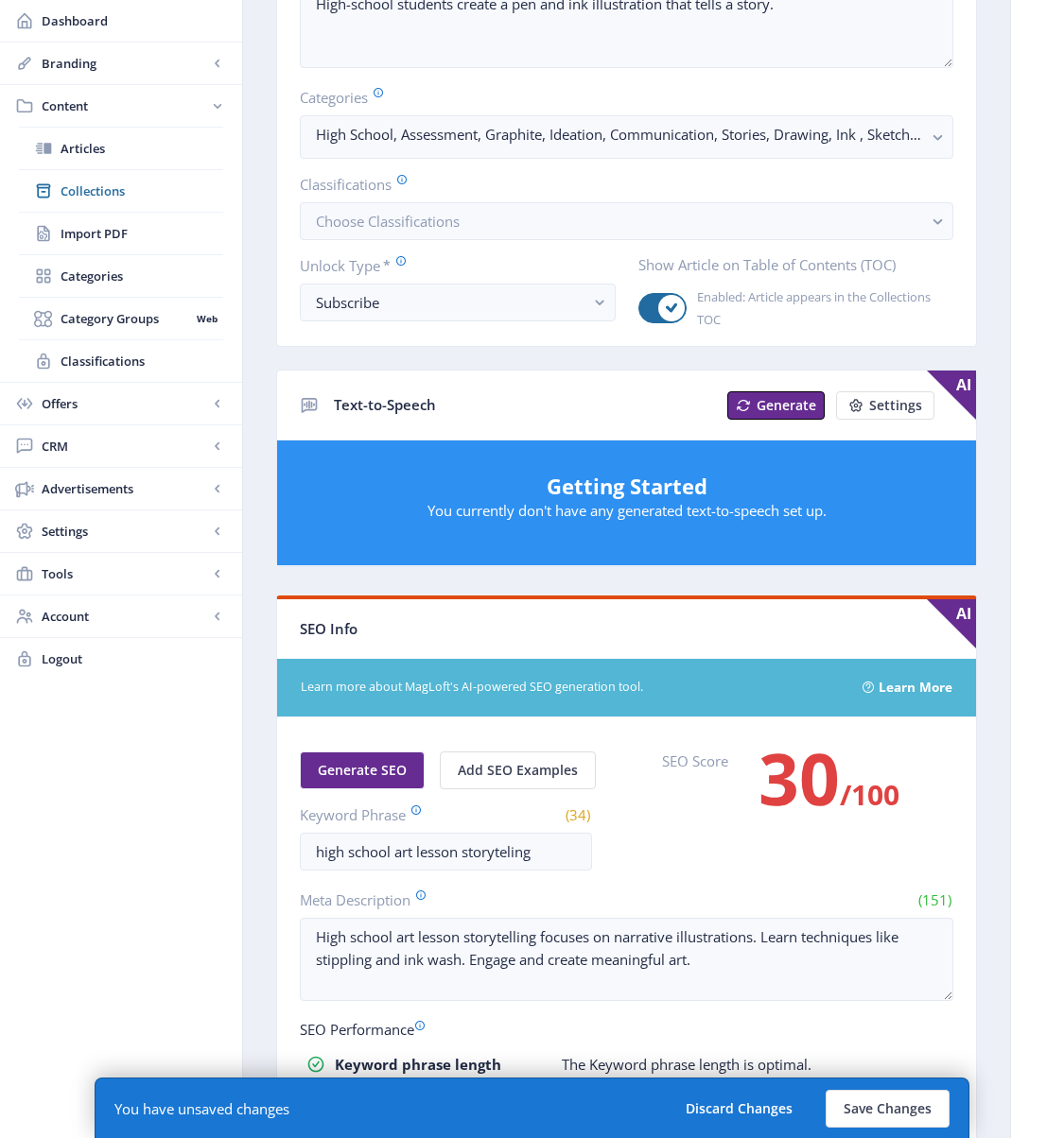
scroll to position [420, 0]
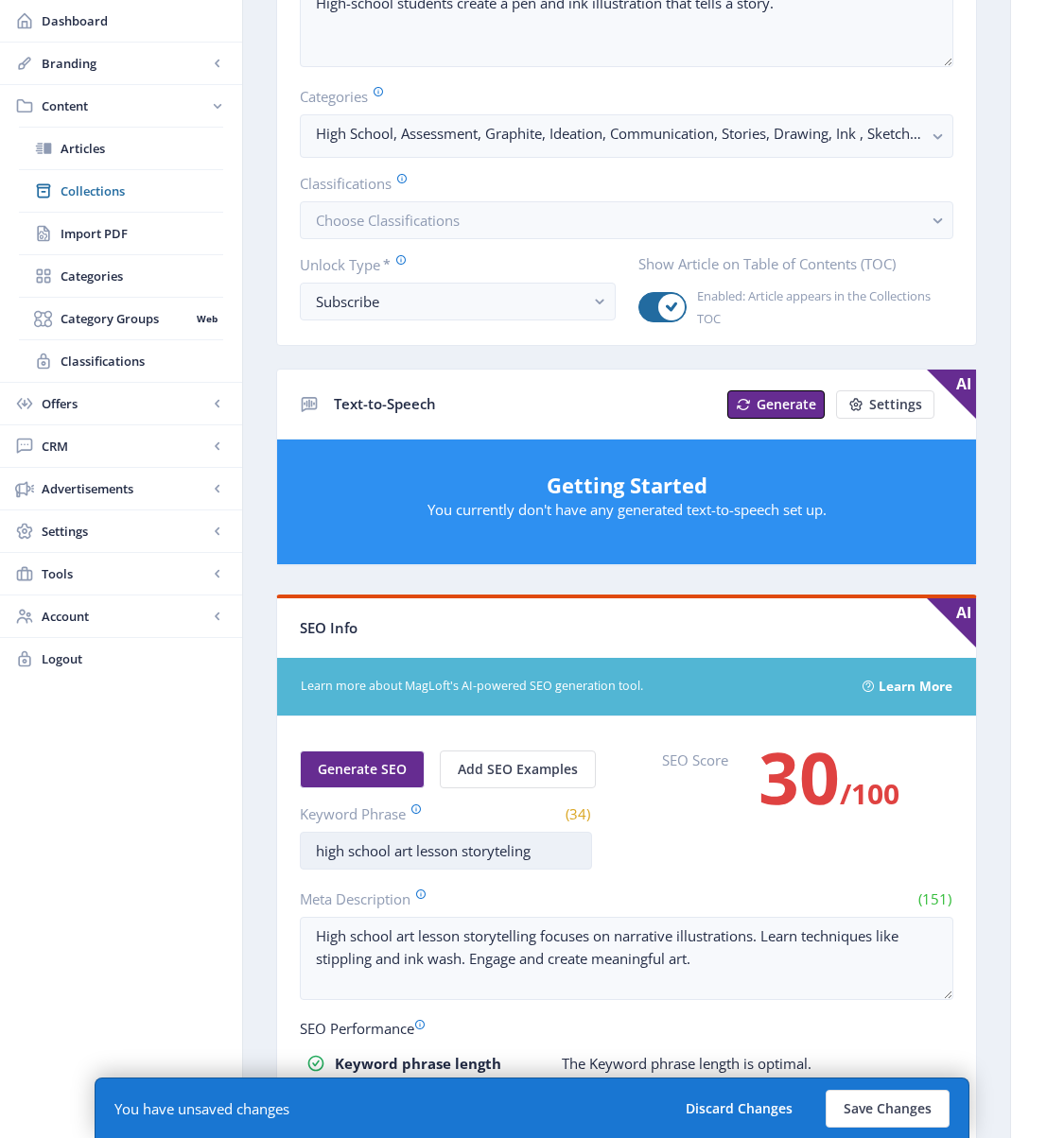
type input "high-school-art-lesson-illustration-123"
click at [487, 857] on input "high school art lesson storyteling" at bounding box center [445, 851] width 292 height 37
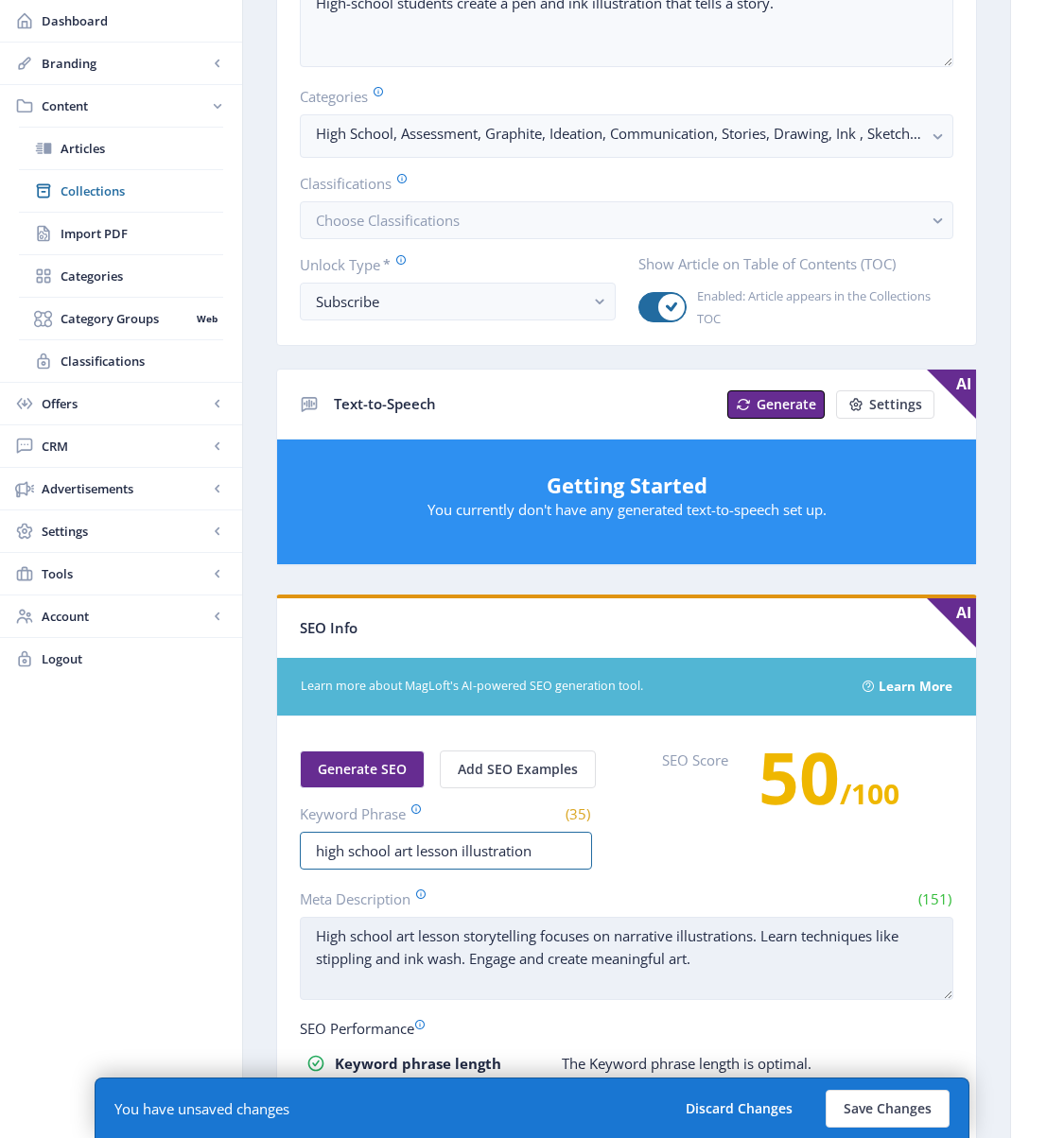
type input "high school art lesson illustration"
click at [760, 975] on textarea "High school art lesson storytelling focuses on narrative illustrations. Learn t…" at bounding box center [626, 959] width 653 height 84
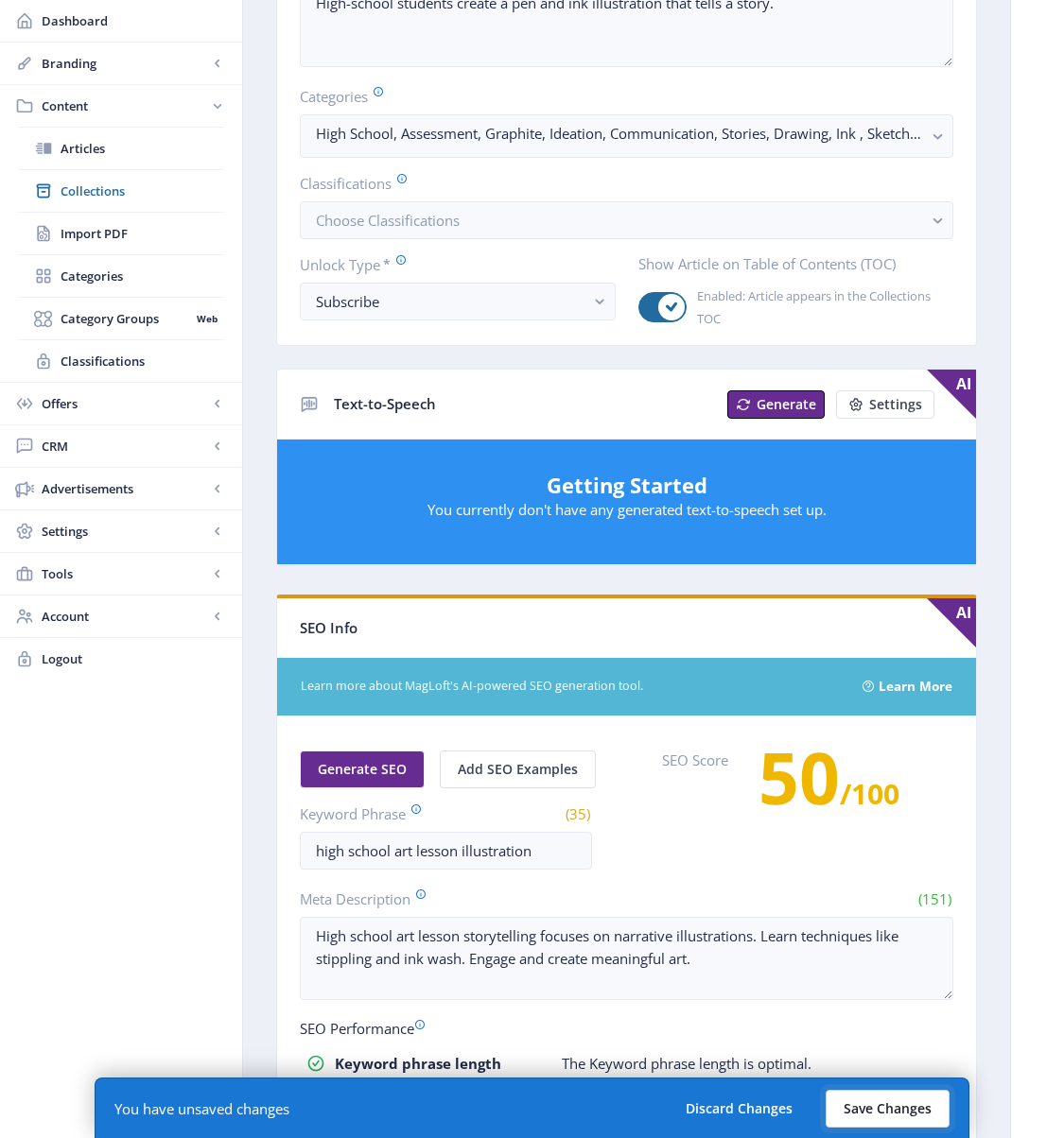
click at [899, 1013] on button "Save Changes" at bounding box center [887, 1108] width 124 height 37
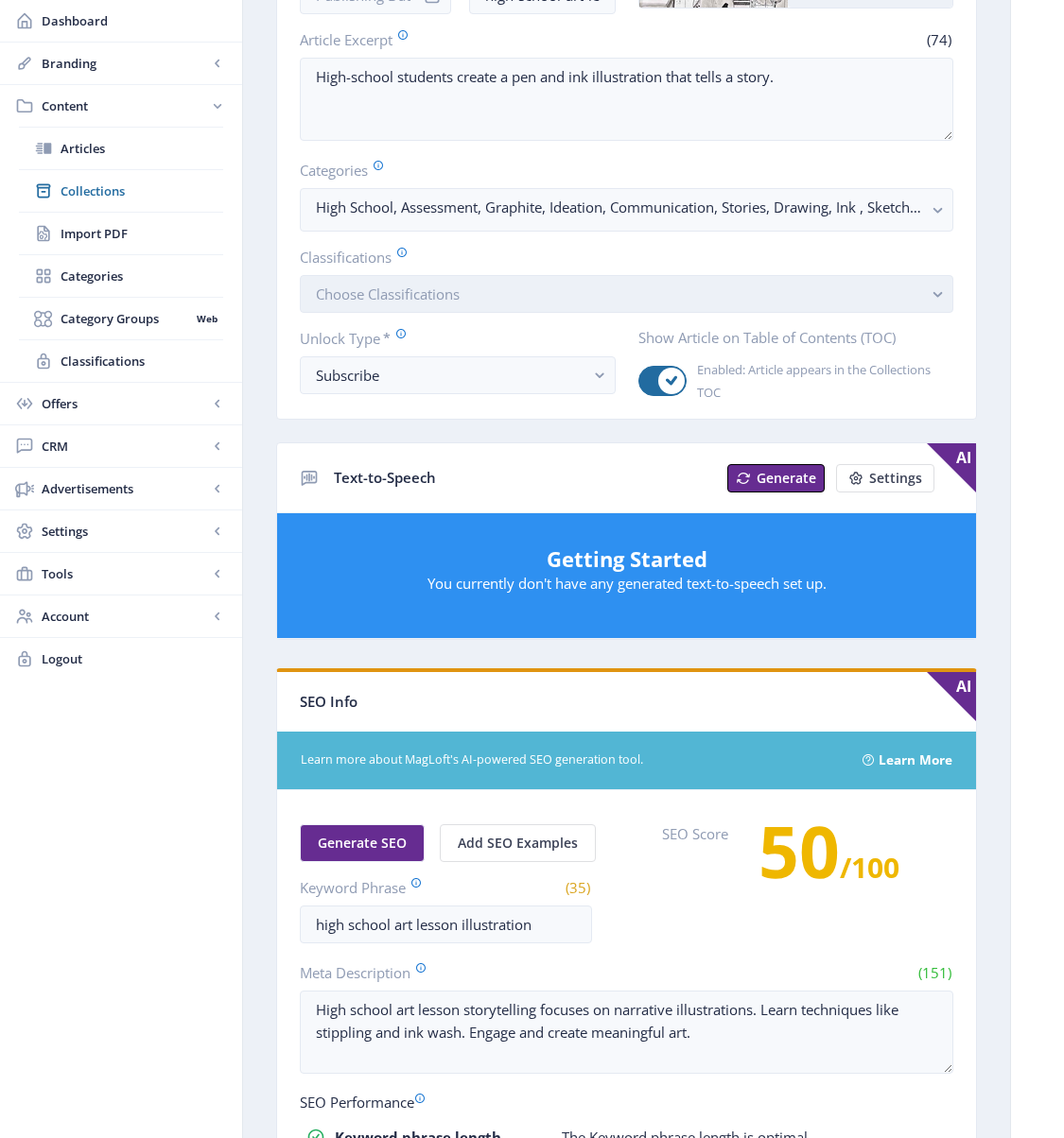
scroll to position [264, 0]
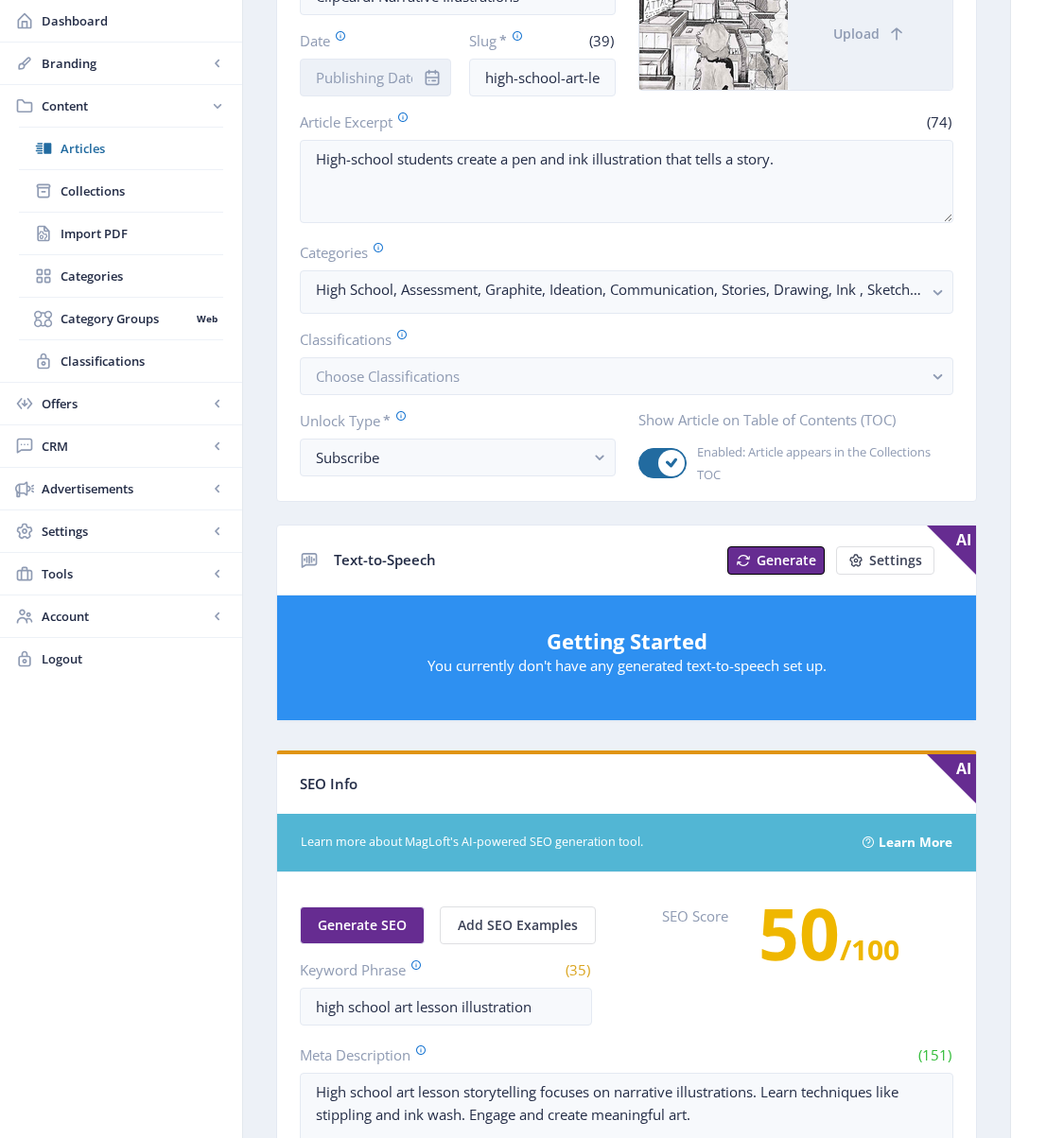
click at [356, 82] on input "Date" at bounding box center [376, 78] width 151 height 37
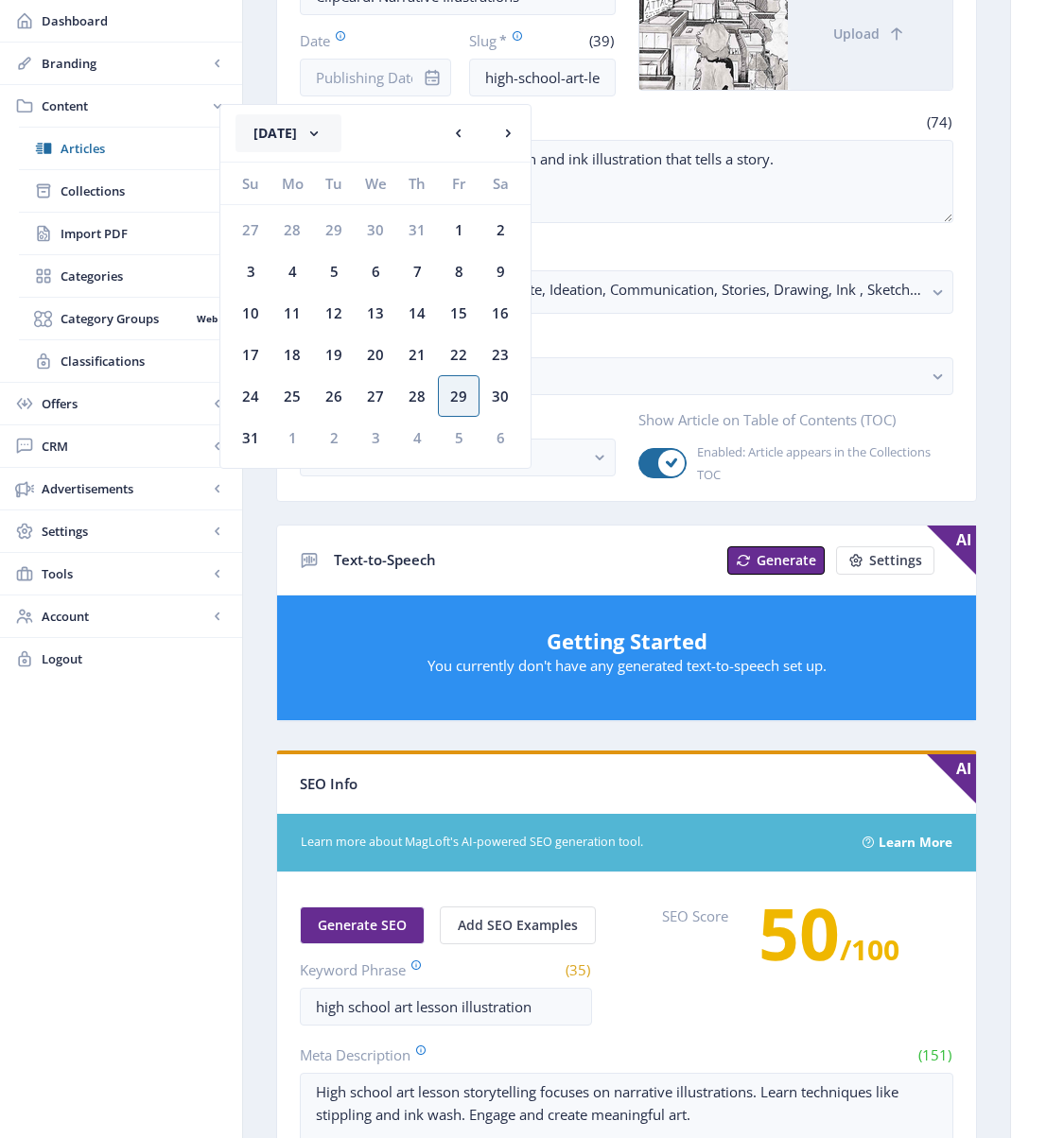
click at [321, 132] on button "[DATE]" at bounding box center [288, 133] width 106 height 37
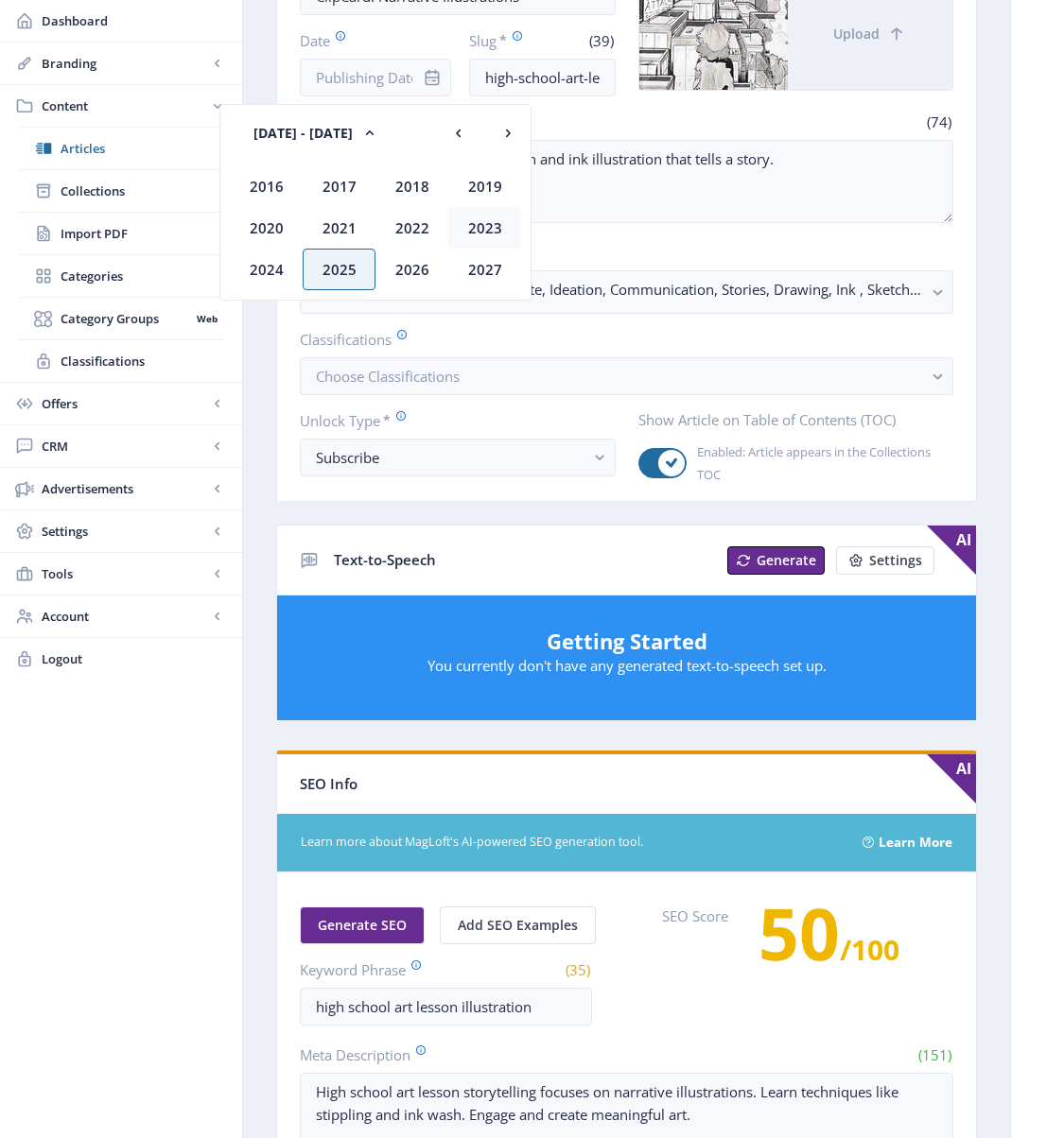
click at [501, 228] on div "2023" at bounding box center [485, 228] width 73 height 41
click at [266, 184] on div "Jan" at bounding box center [266, 186] width 73 height 41
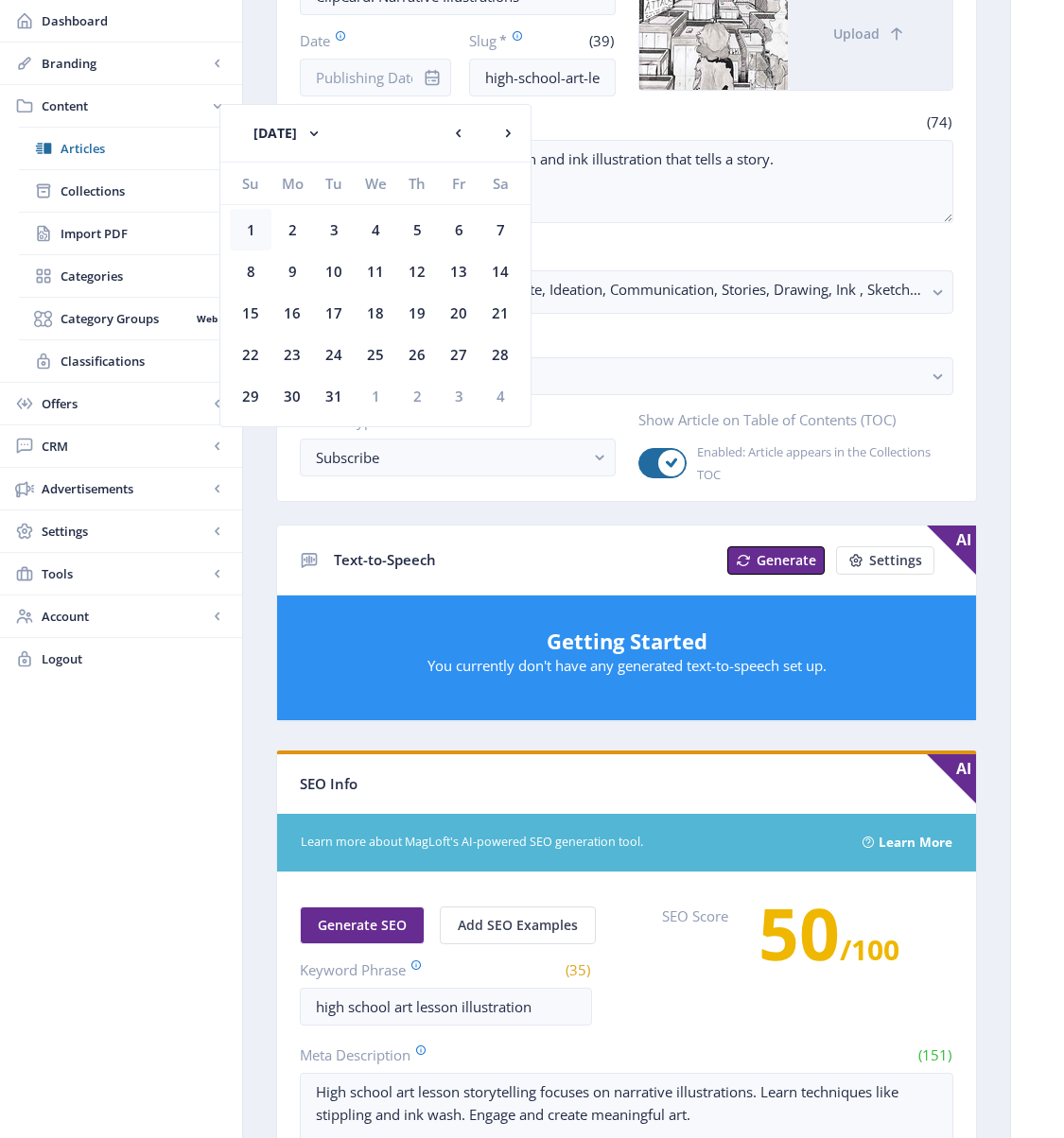
click at [252, 214] on div "1" at bounding box center [251, 229] width 41 height 41
type input "[DATE]"
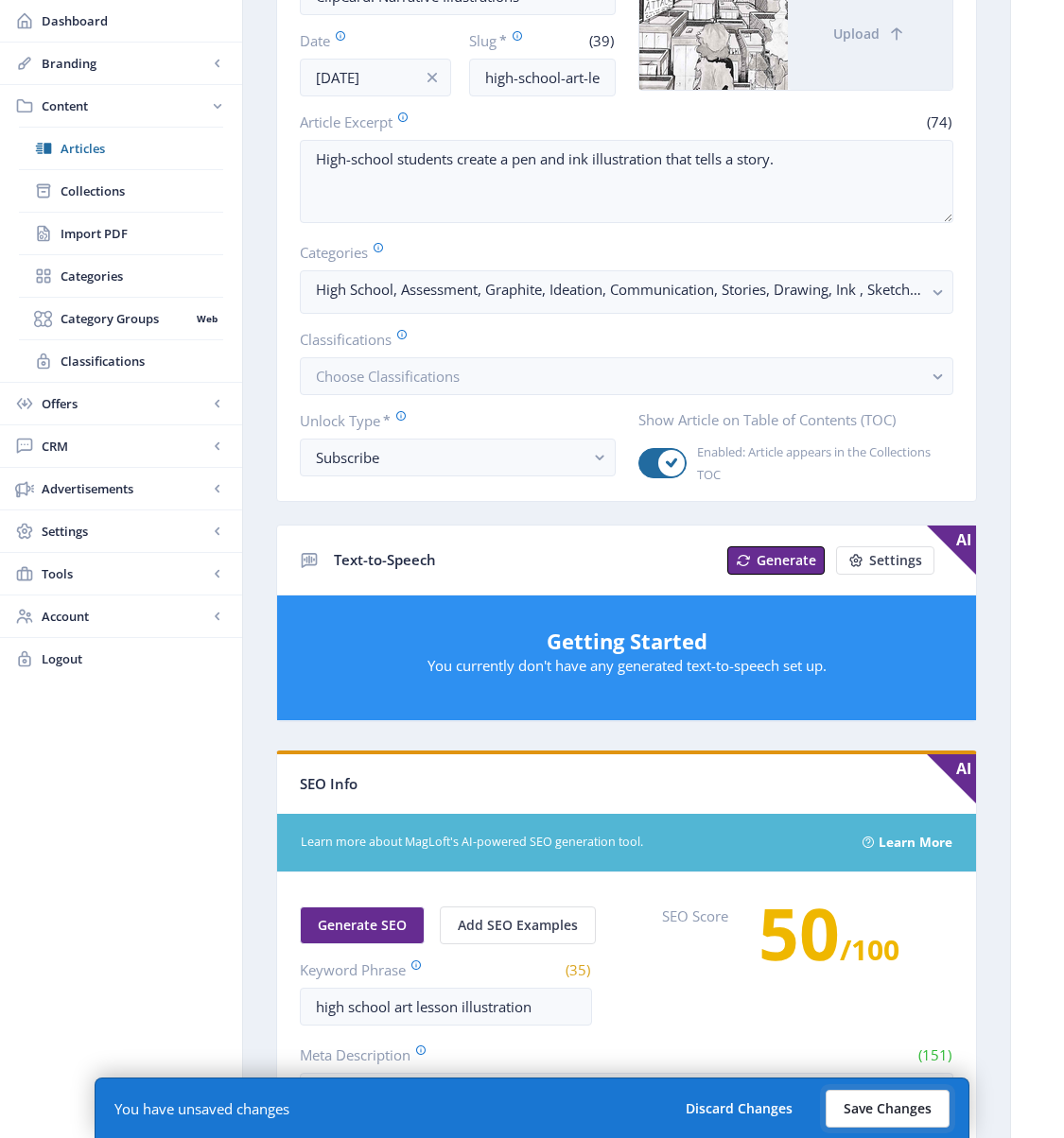
click at [902, 1013] on button "Save Changes" at bounding box center [887, 1108] width 124 height 37
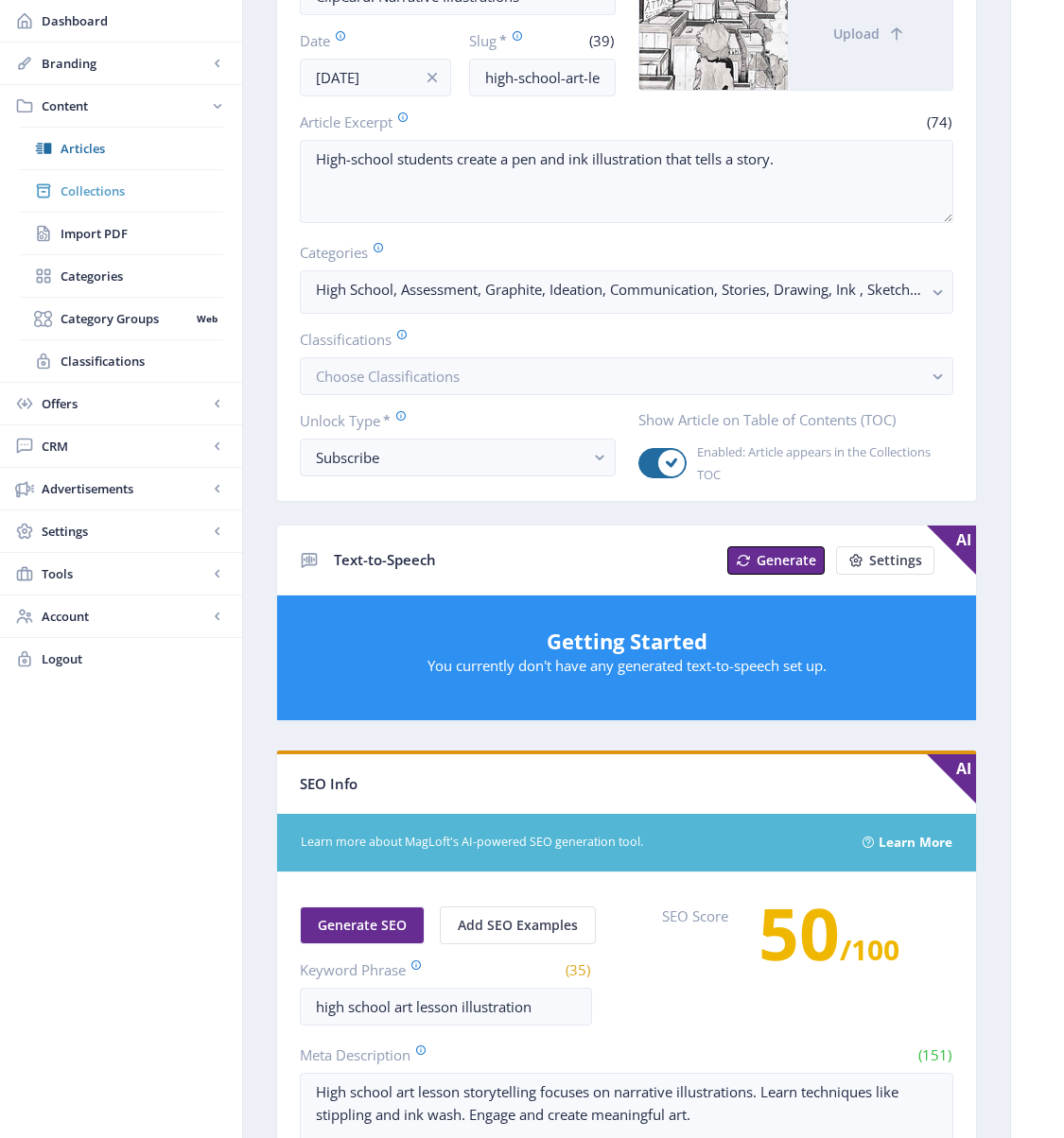
click at [102, 192] on span "Collections" at bounding box center [142, 191] width 162 height 19
